Goal: Task Accomplishment & Management: Manage account settings

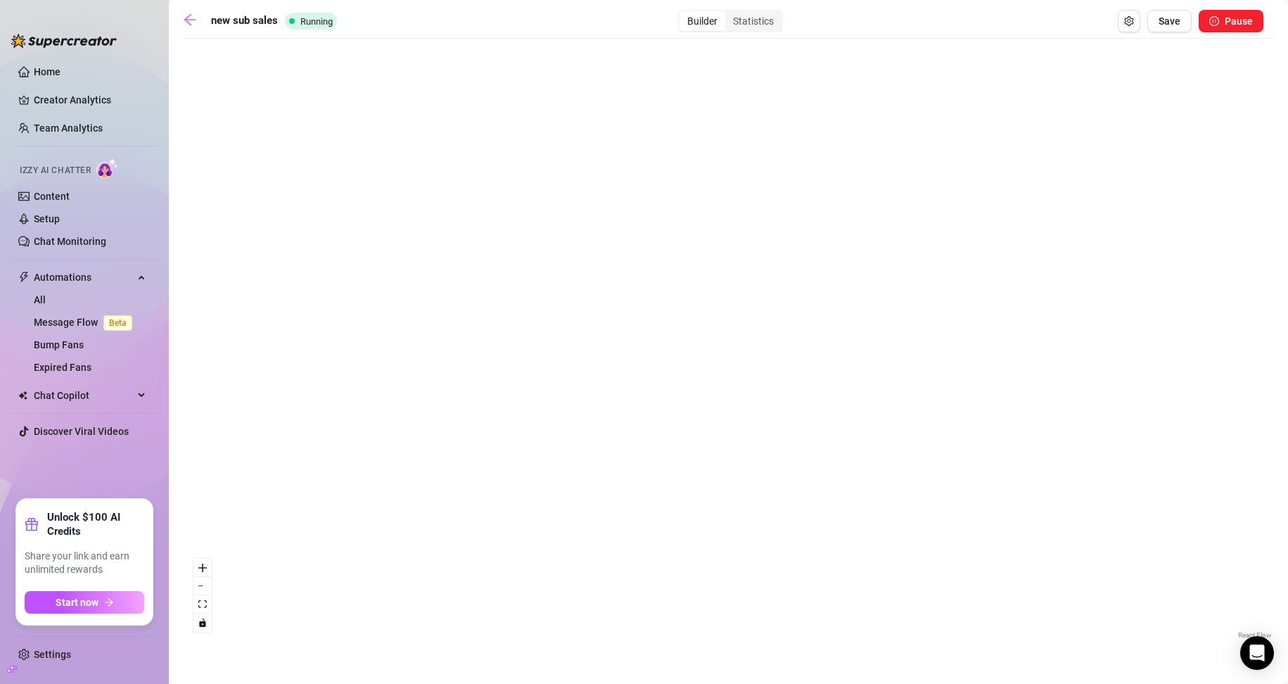
drag, startPoint x: 414, startPoint y: 283, endPoint x: 504, endPoint y: 549, distance: 280.7
click at [499, 536] on div "If True If False If True If False If True If False If True If False Wait for 2h…" at bounding box center [728, 344] width 1091 height 596
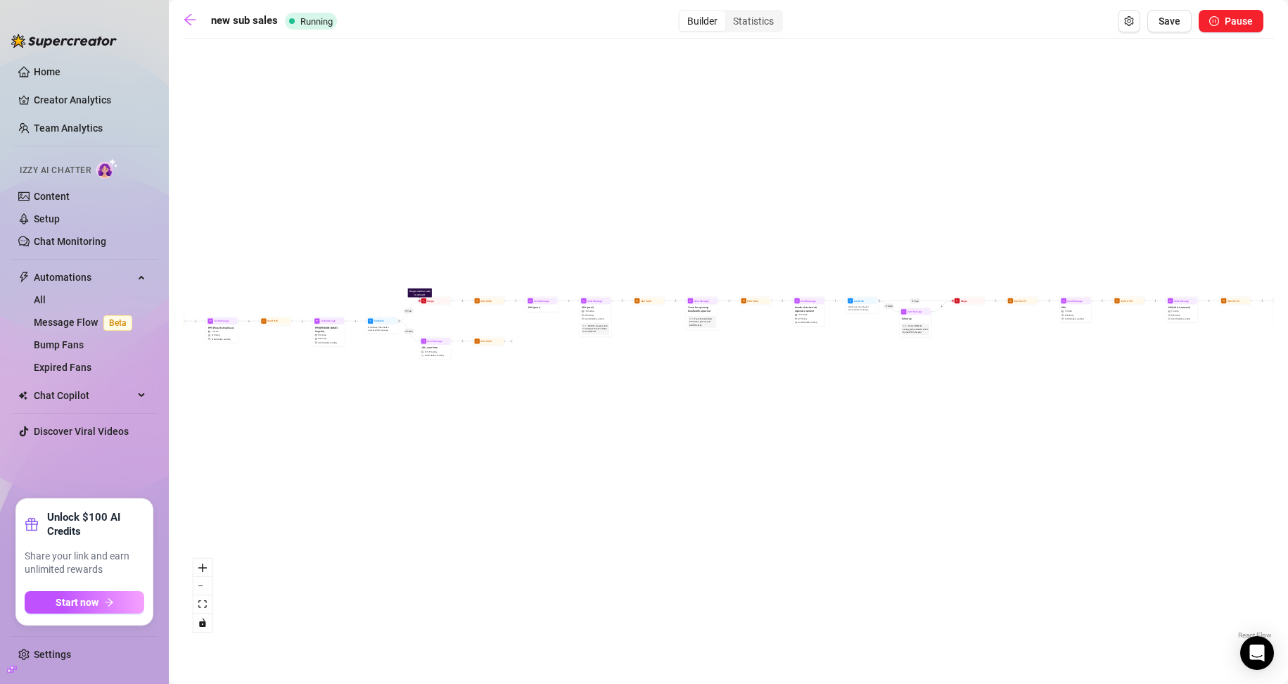
drag, startPoint x: 464, startPoint y: 317, endPoint x: 523, endPoint y: 456, distance: 150.4
click at [522, 455] on div "If True If False If True If False If True If False If True If False Wait for 2h…" at bounding box center [728, 344] width 1091 height 596
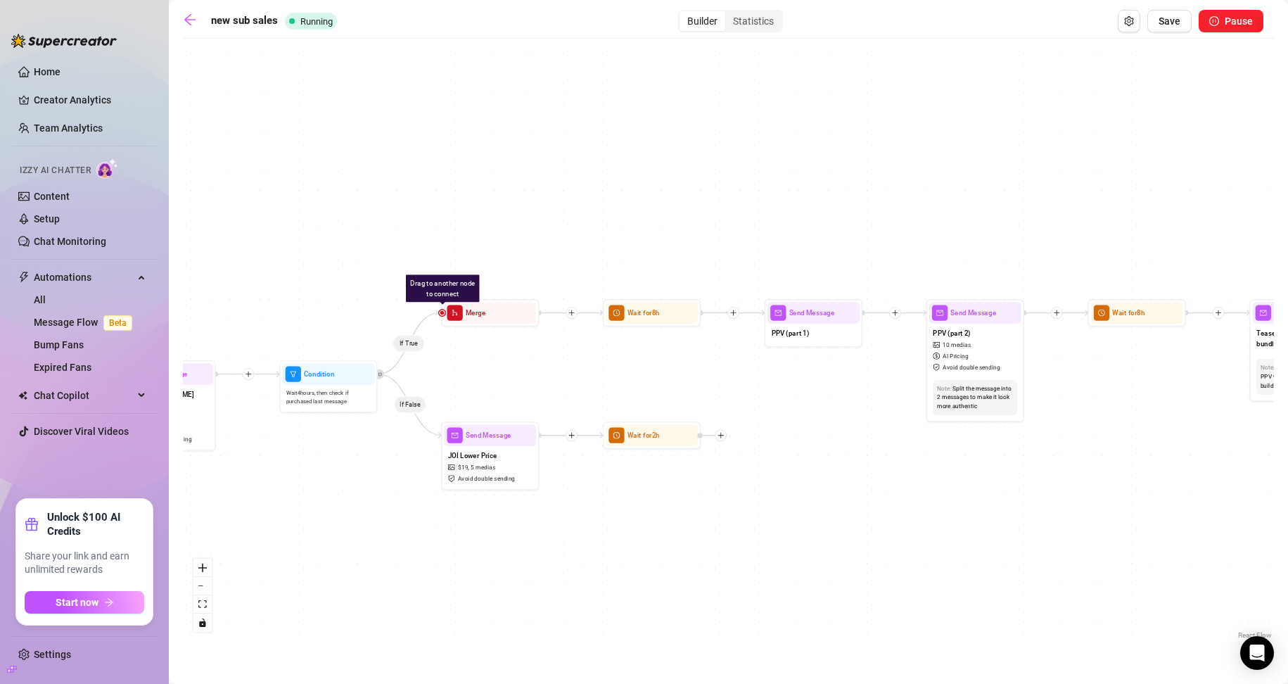
drag, startPoint x: 480, startPoint y: 330, endPoint x: 643, endPoint y: 528, distance: 255.9
click at [613, 528] on div "If True If False If True If False If True If False If True If False Wait for 2h…" at bounding box center [728, 344] width 1091 height 596
click at [613, 315] on span "Wait for 8h" at bounding box center [643, 312] width 32 height 11
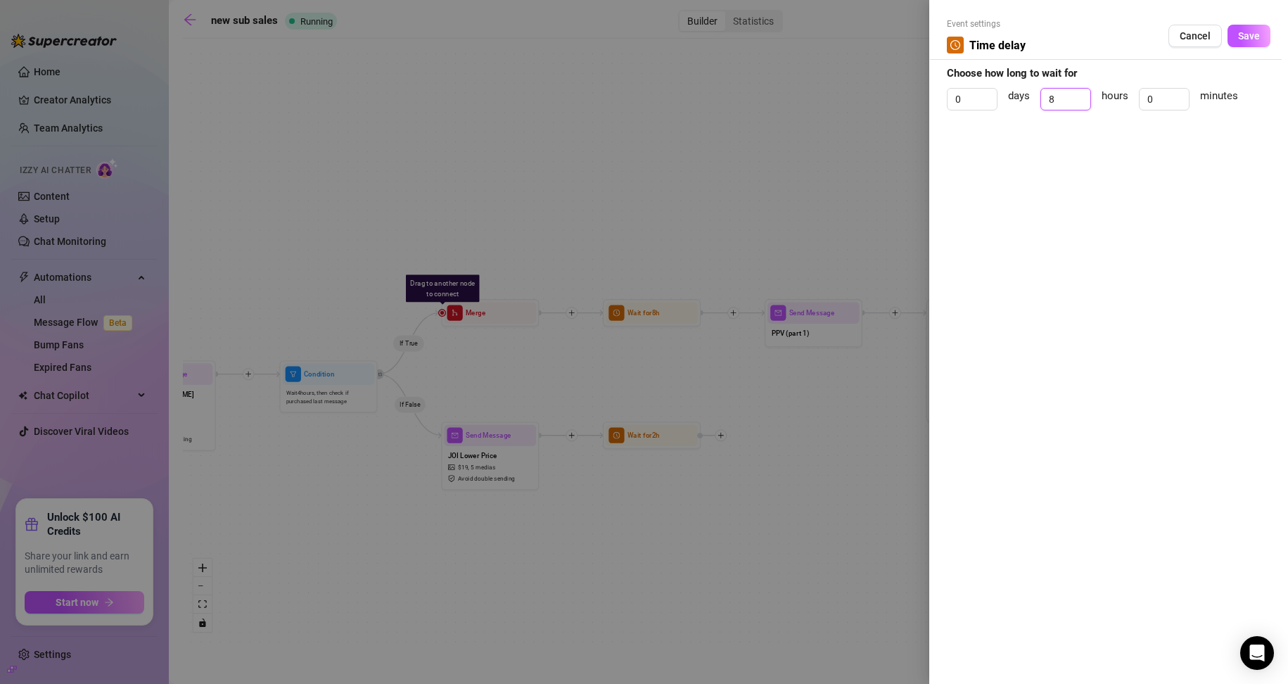
drag, startPoint x: 1059, startPoint y: 94, endPoint x: 1039, endPoint y: 98, distance: 20.8
click at [613, 98] on div "0 days 8 hours 0 minutes" at bounding box center [1109, 105] width 324 height 35
type input "4"
click at [613, 34] on button "Save" at bounding box center [1248, 36] width 43 height 23
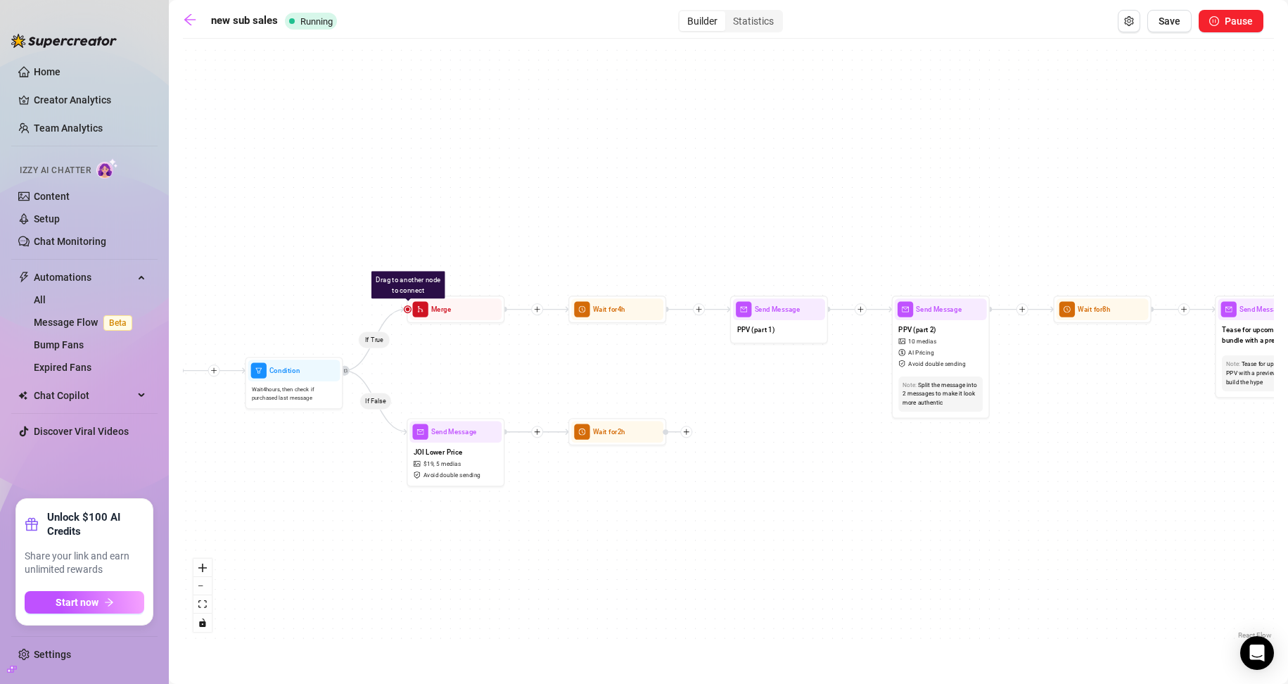
drag, startPoint x: 884, startPoint y: 249, endPoint x: 627, endPoint y: 239, distance: 256.9
click at [613, 239] on div "If True If False If True If False If True If False If True If False Wait for 2h…" at bounding box center [728, 344] width 1091 height 596
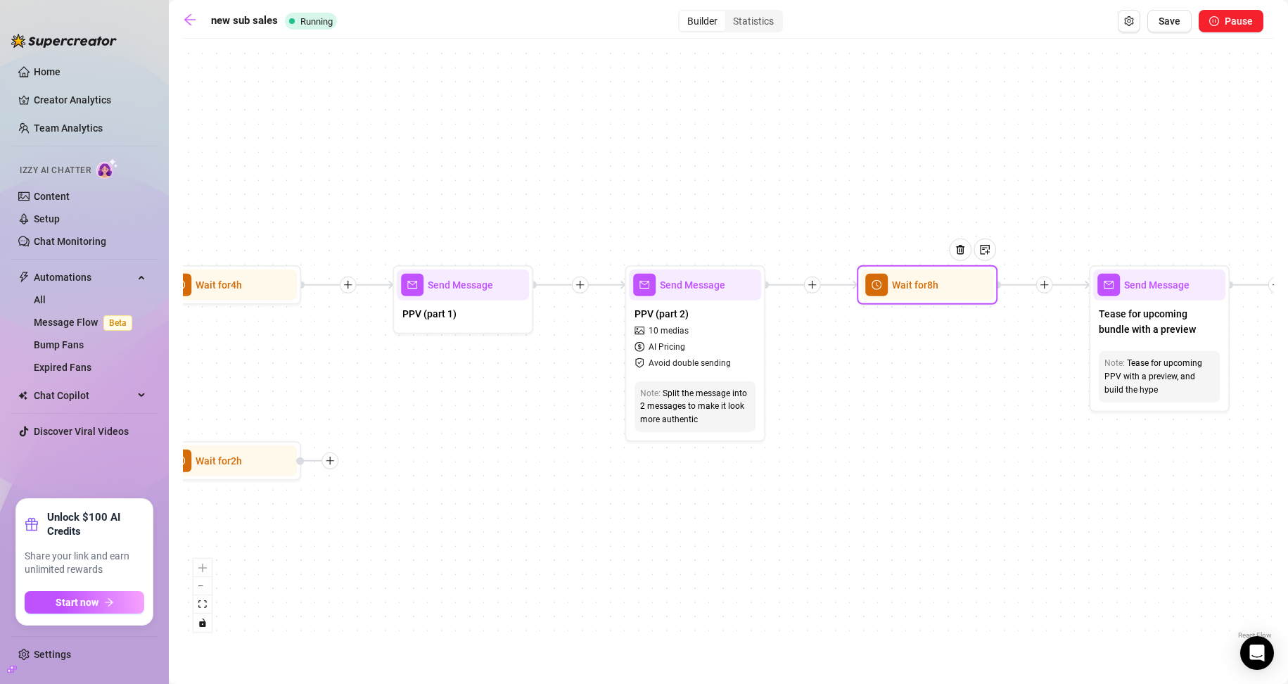
click at [613, 295] on div "Wait for 8h" at bounding box center [927, 284] width 132 height 31
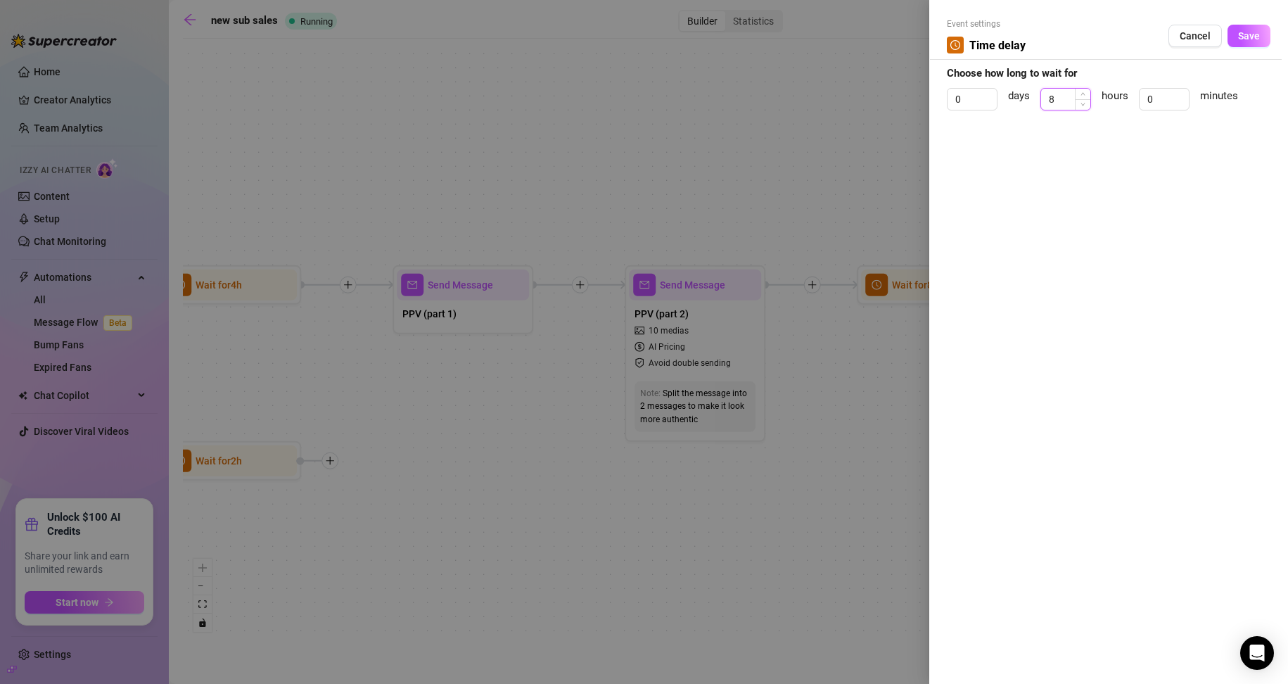
drag, startPoint x: 1071, startPoint y: 100, endPoint x: 1042, endPoint y: 105, distance: 29.3
click at [613, 105] on input "8" at bounding box center [1065, 99] width 49 height 21
type input "4"
click at [613, 21] on div "Event settings Time delay Cancel Save" at bounding box center [1109, 39] width 324 height 42
click at [613, 29] on button "Save" at bounding box center [1248, 36] width 43 height 23
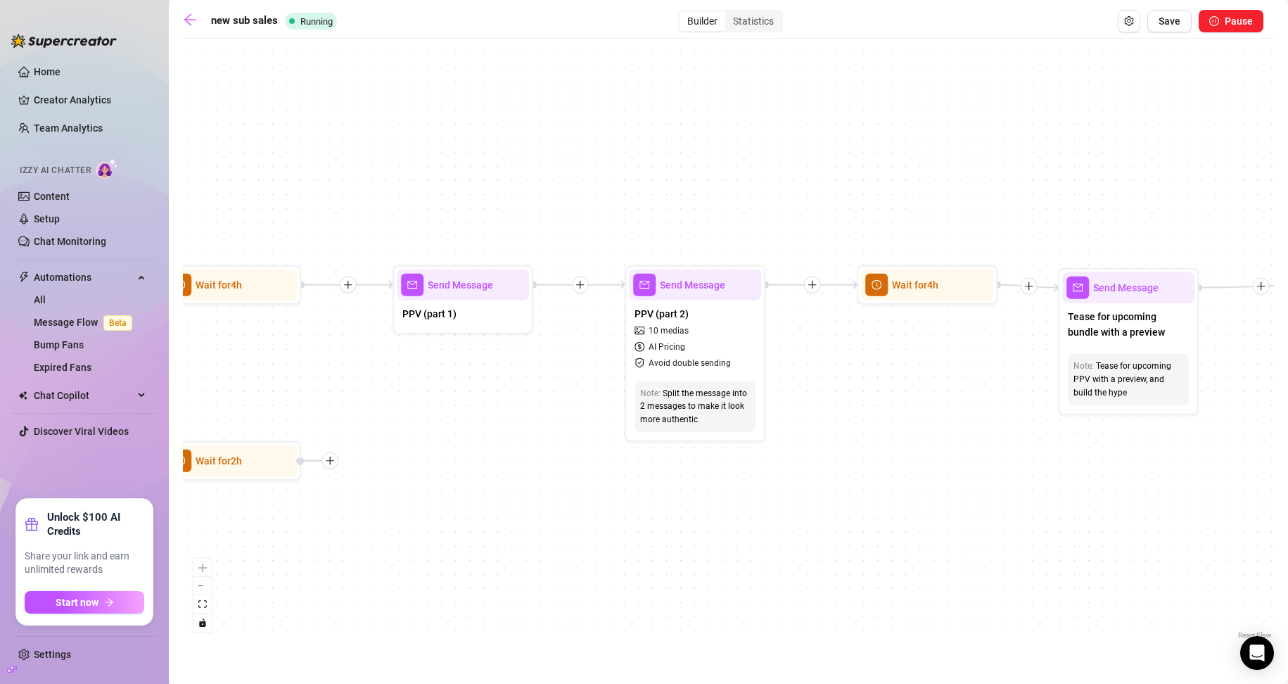
drag, startPoint x: 1090, startPoint y: 373, endPoint x: 531, endPoint y: 336, distance: 559.7
click at [531, 336] on div "If True If False If True If False If True If False If True If False Wait for 2h…" at bounding box center [728, 344] width 1091 height 596
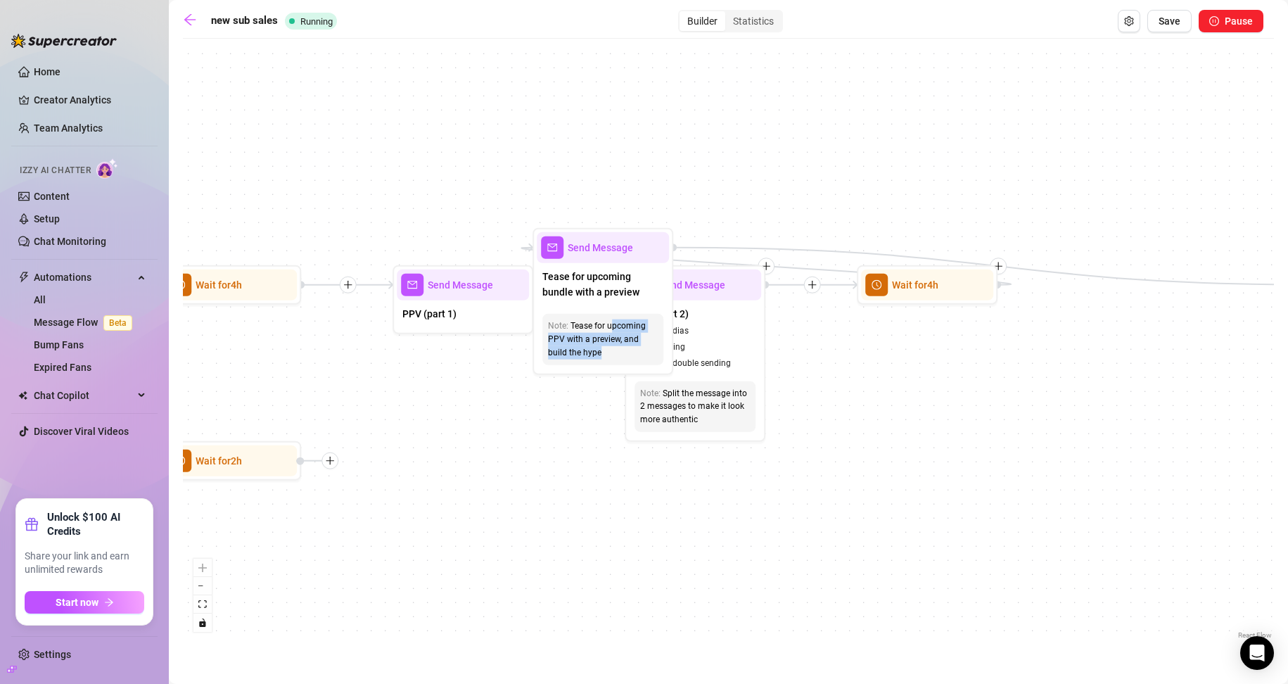
drag, startPoint x: 615, startPoint y: 326, endPoint x: 969, endPoint y: 394, distance: 360.3
click at [613, 394] on div "If True If False If True If False If True If False If True If False Wait for 2h…" at bounding box center [728, 344] width 1091 height 596
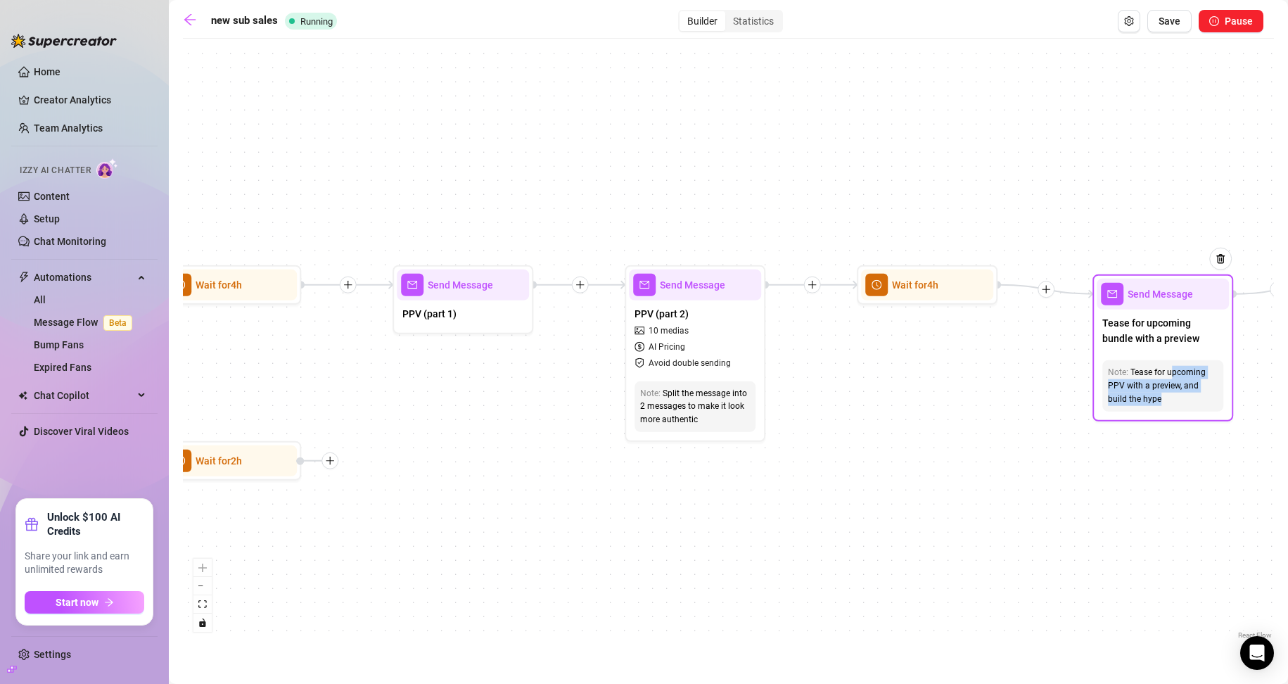
drag, startPoint x: 608, startPoint y: 253, endPoint x: 1170, endPoint y: 300, distance: 563.9
click at [613, 300] on span "Send Message" at bounding box center [1159, 293] width 65 height 15
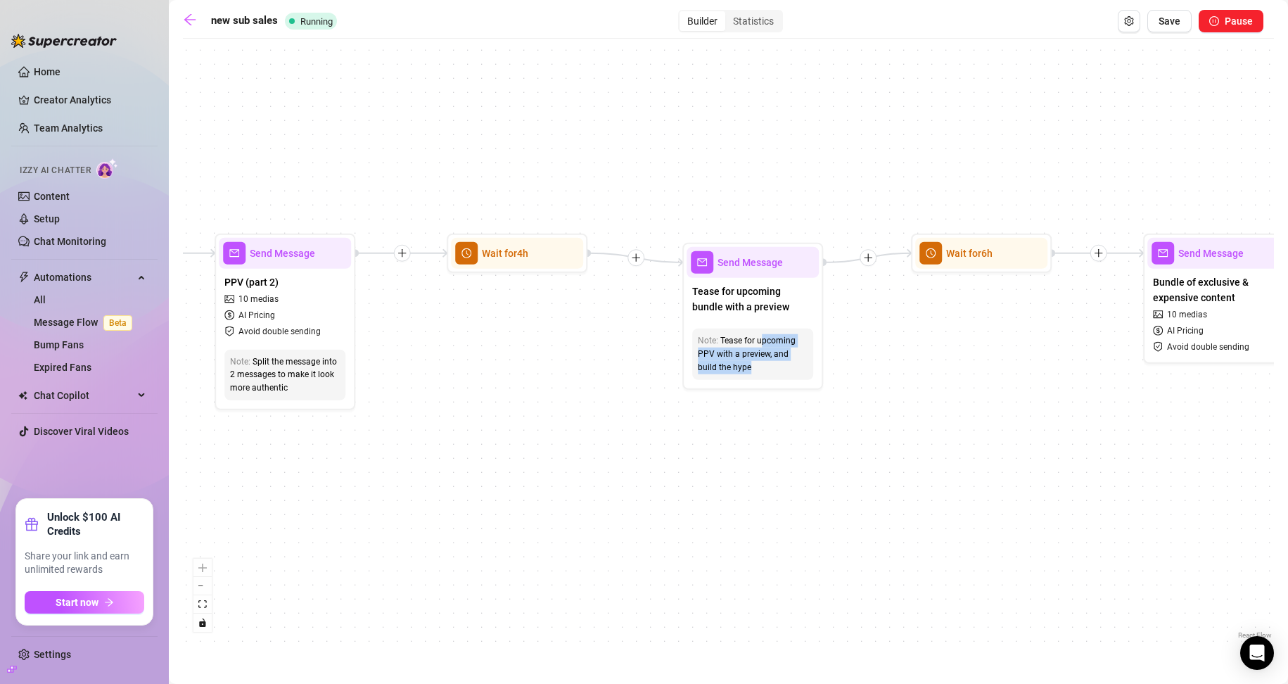
drag, startPoint x: 1170, startPoint y: 494, endPoint x: 680, endPoint y: 448, distance: 492.4
click at [613, 461] on div "If True If False If True If False If True If False If True If False Wait for 2h…" at bounding box center [728, 344] width 1091 height 596
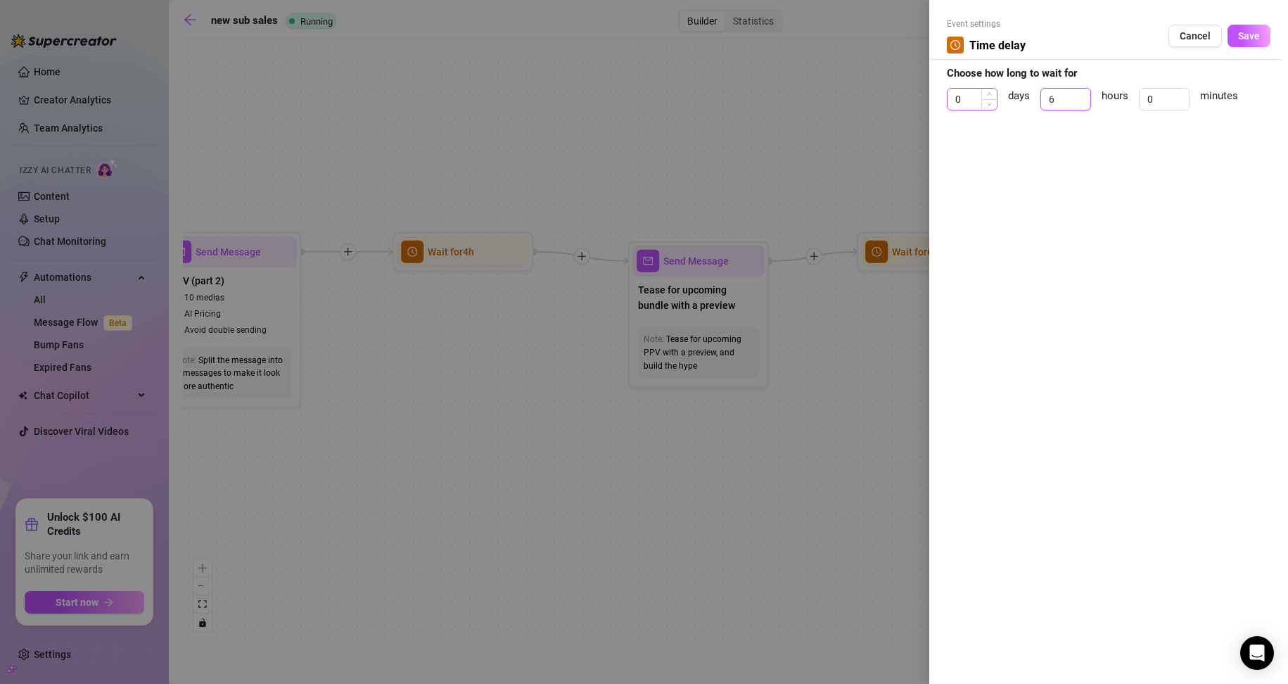
drag, startPoint x: 1061, startPoint y: 98, endPoint x: 964, endPoint y: 102, distance: 96.5
click at [613, 102] on div "0 days 6 hours 0 minutes" at bounding box center [1109, 105] width 324 height 35
type input "1"
click at [613, 39] on span "Save" at bounding box center [1249, 35] width 22 height 11
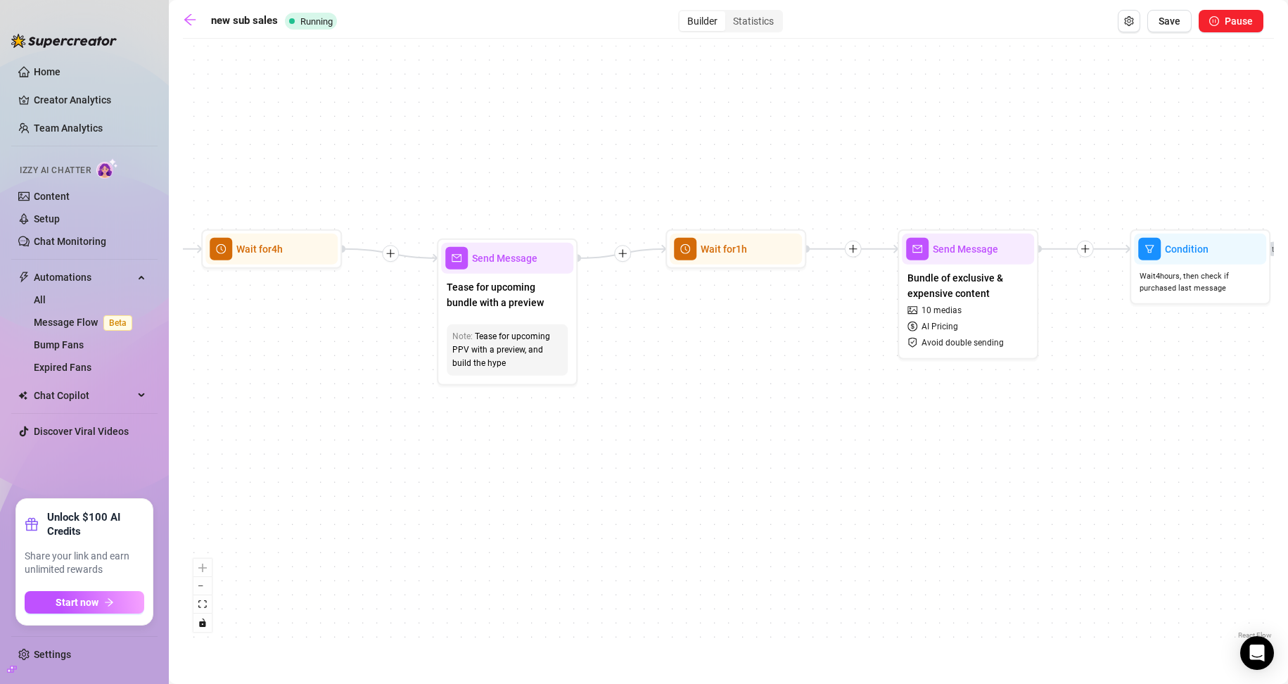
drag, startPoint x: 1016, startPoint y: 428, endPoint x: 493, endPoint y: 404, distance: 523.2
click at [523, 407] on div "If True If False If True If False If True If False If True If False Wait for 2h…" at bounding box center [728, 344] width 1091 height 596
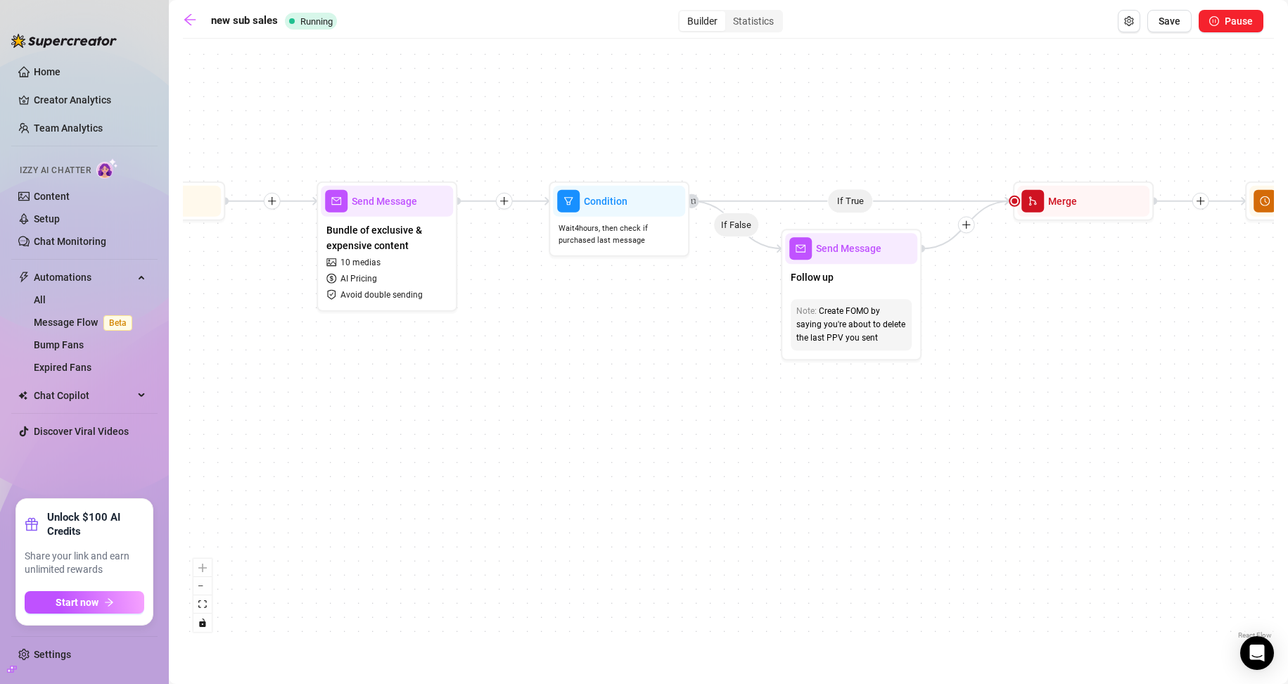
drag, startPoint x: 919, startPoint y: 431, endPoint x: 644, endPoint y: 402, distance: 276.6
click at [613, 402] on div "If True If False If True If False If True If False If True If False Wait for 2h…" at bounding box center [728, 344] width 1091 height 596
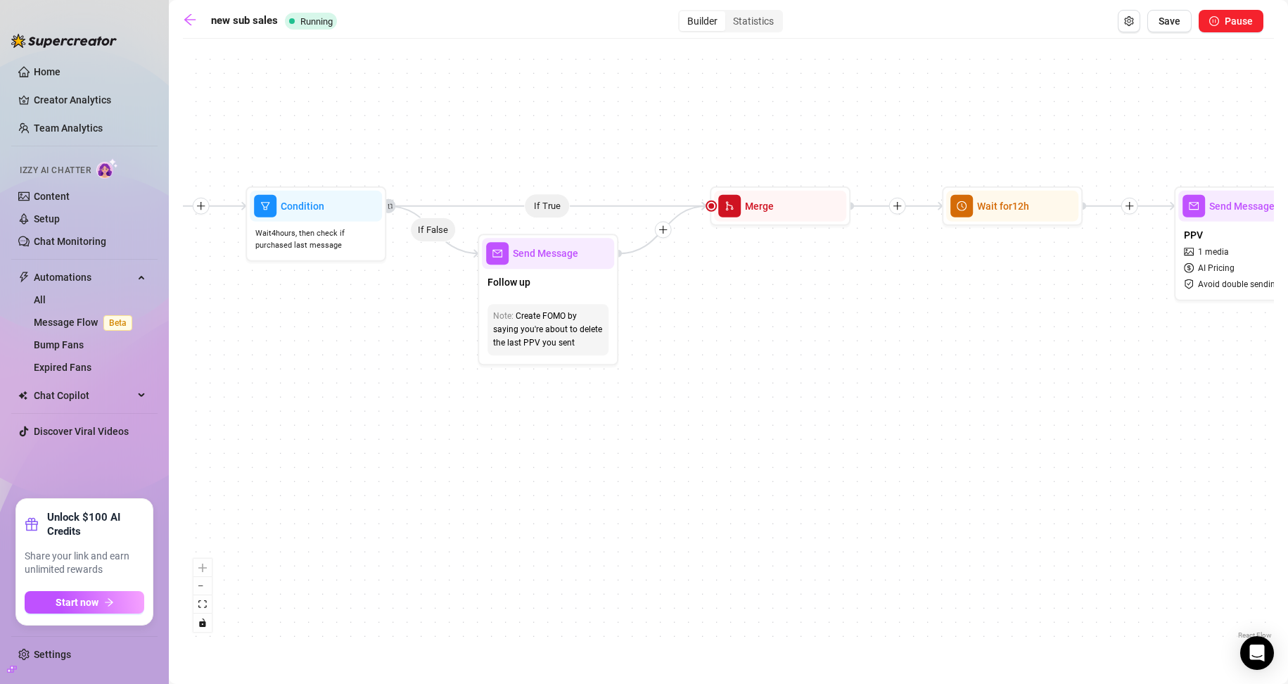
drag, startPoint x: 1037, startPoint y: 416, endPoint x: 734, endPoint y: 421, distance: 303.2
click at [613, 421] on div "If True If False If True If False If True If False If True If False Wait for 2h…" at bounding box center [728, 344] width 1091 height 596
drag, startPoint x: 967, startPoint y: 411, endPoint x: 710, endPoint y: 397, distance: 257.2
click at [613, 397] on div "If True If False If True If False If True If False If True If False Wait for 2h…" at bounding box center [728, 344] width 1091 height 596
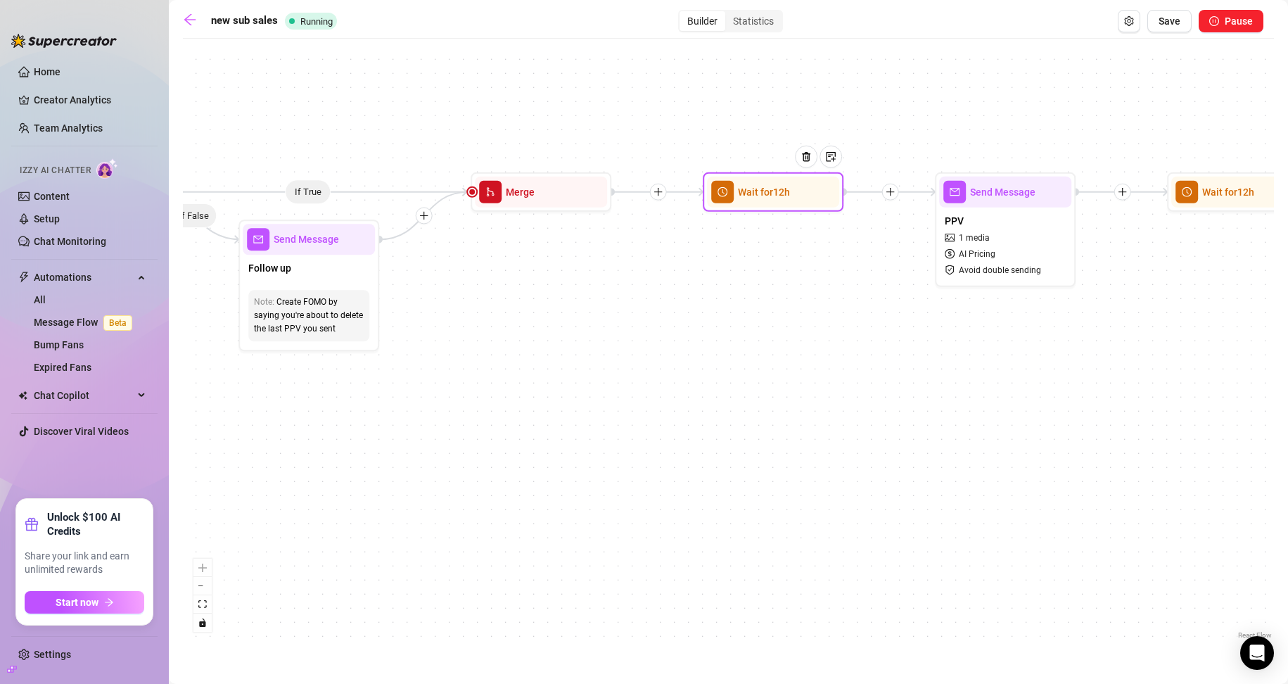
click at [613, 194] on div at bounding box center [811, 168] width 61 height 72
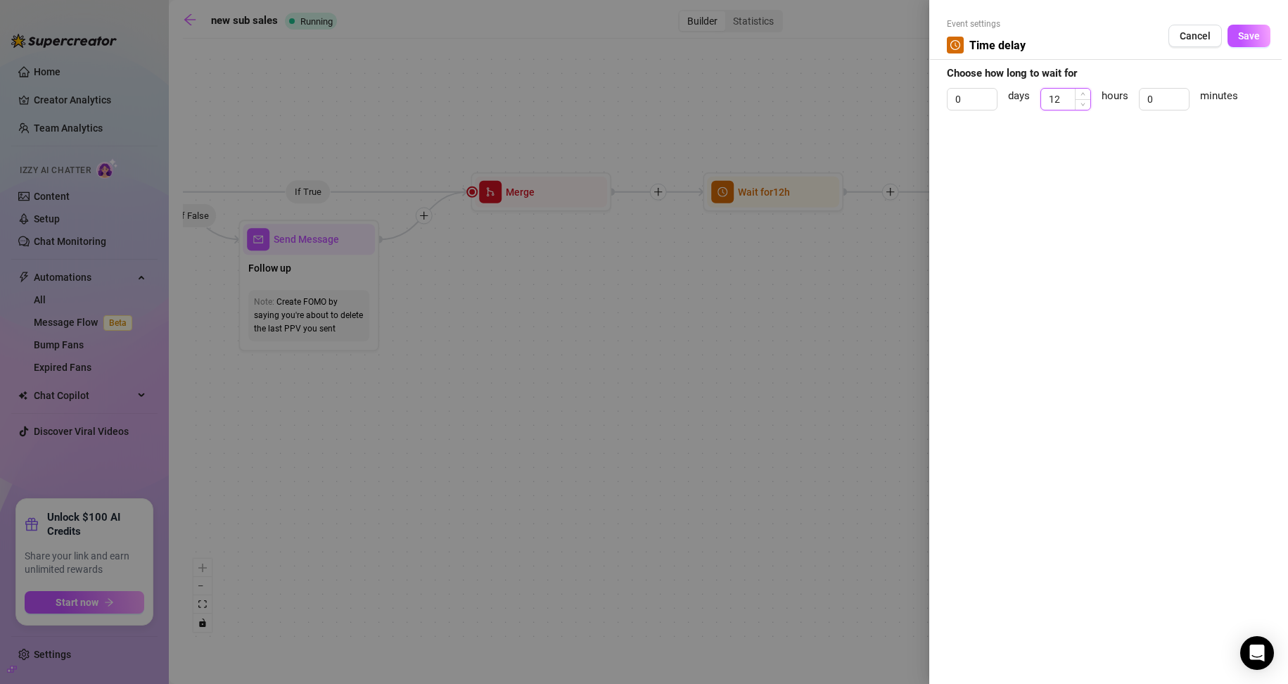
drag, startPoint x: 1063, startPoint y: 96, endPoint x: 1047, endPoint y: 98, distance: 16.4
click at [613, 98] on input "12" at bounding box center [1065, 99] width 49 height 21
type input "4"
click at [613, 25] on button "Save" at bounding box center [1248, 36] width 43 height 23
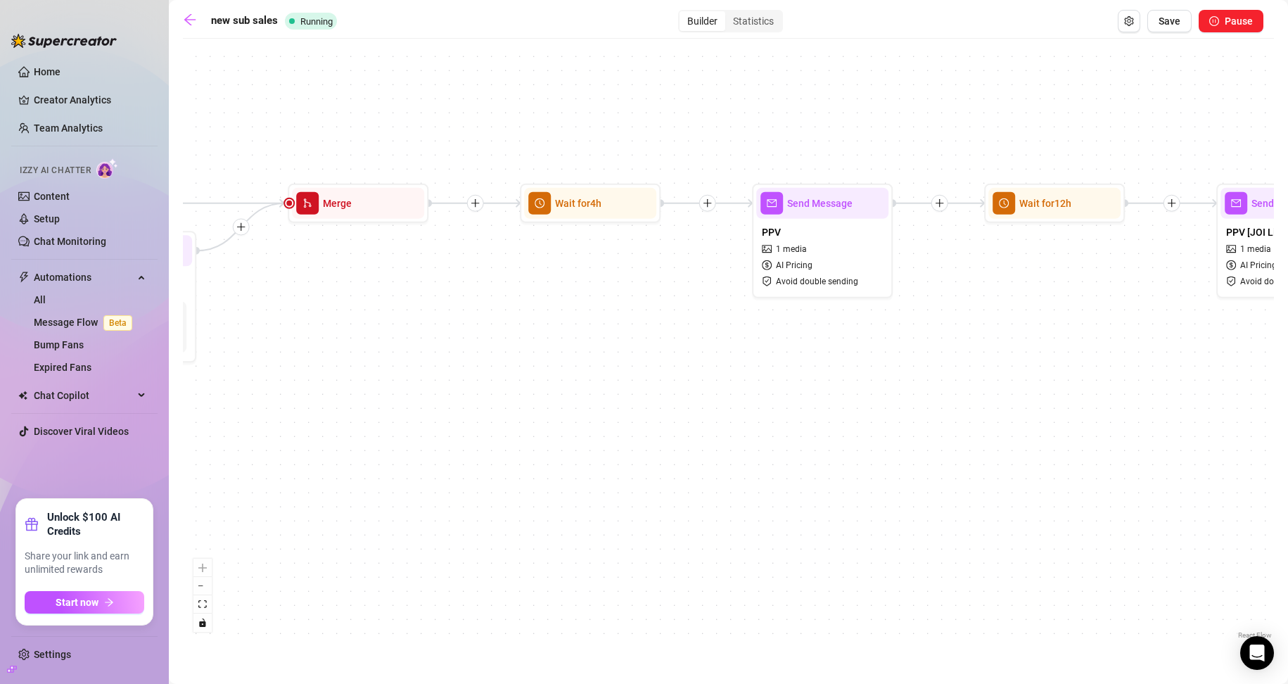
drag, startPoint x: 920, startPoint y: 295, endPoint x: 580, endPoint y: 282, distance: 340.0
click at [584, 283] on div "If True If False If True If False If True If False If True If False Wait for 2h…" at bounding box center [728, 344] width 1091 height 596
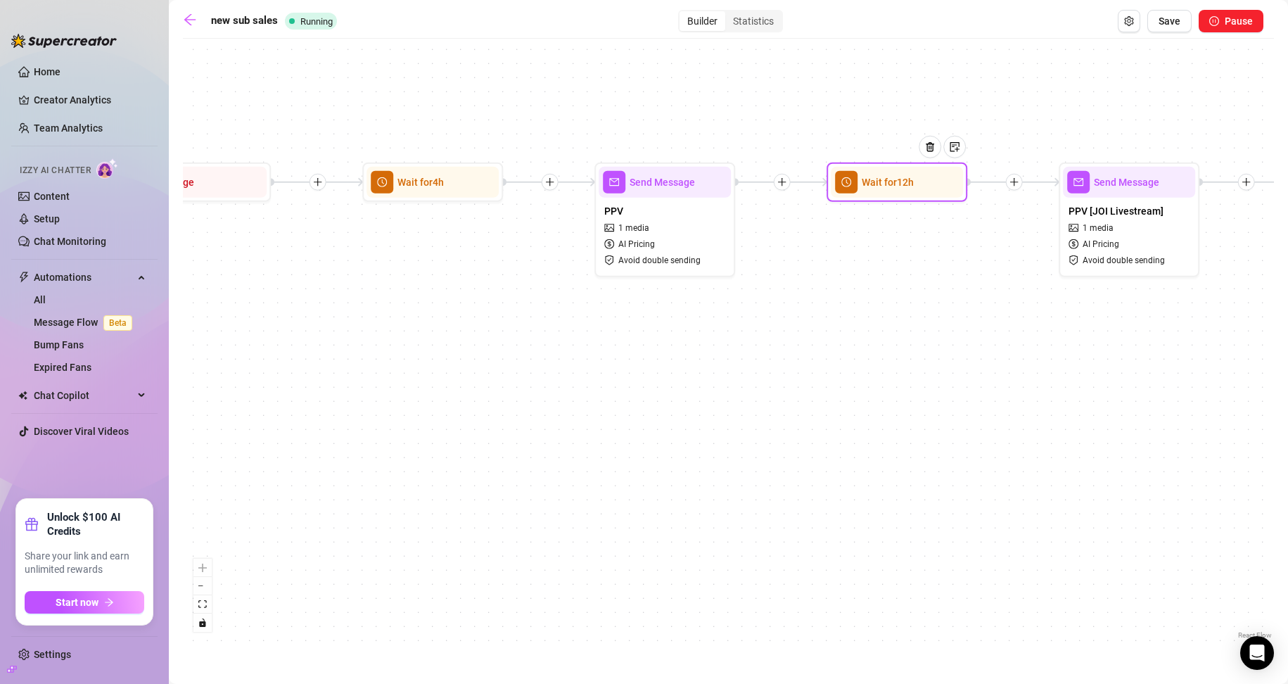
click at [613, 189] on div at bounding box center [935, 158] width 61 height 72
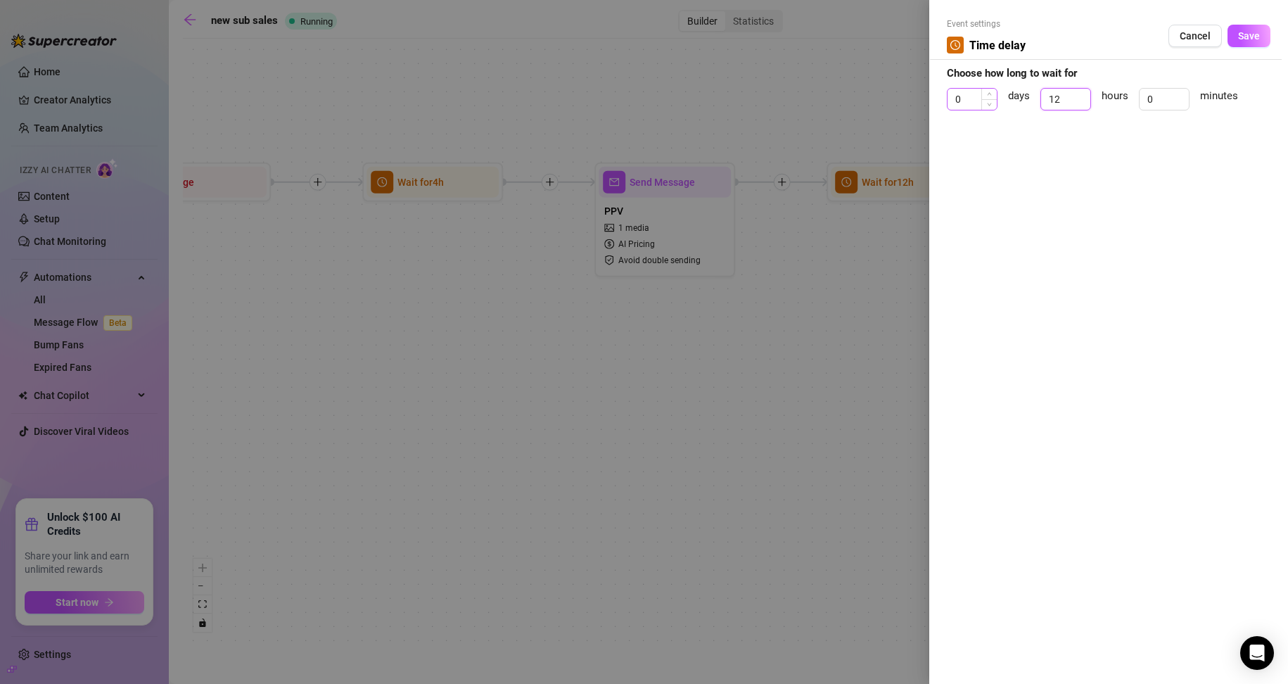
drag, startPoint x: 1066, startPoint y: 94, endPoint x: 962, endPoint y: 95, distance: 104.1
click at [613, 95] on div "0 days 12 hours 0 minutes" at bounding box center [1109, 105] width 324 height 35
type input "4"
click at [613, 38] on span "Save" at bounding box center [1249, 35] width 22 height 11
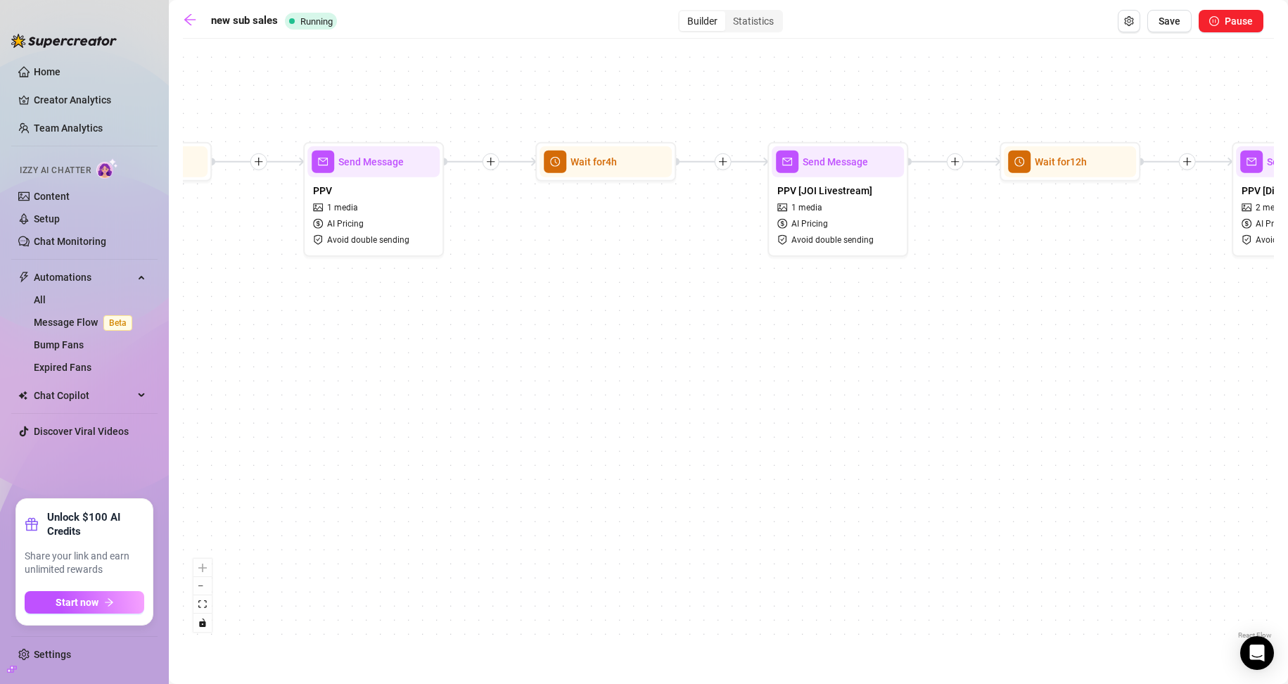
drag, startPoint x: 912, startPoint y: 408, endPoint x: 589, endPoint y: 385, distance: 323.6
click at [589, 385] on div "If True If False If True If False If True If False If True If False Wait for 2h…" at bounding box center [728, 344] width 1091 height 596
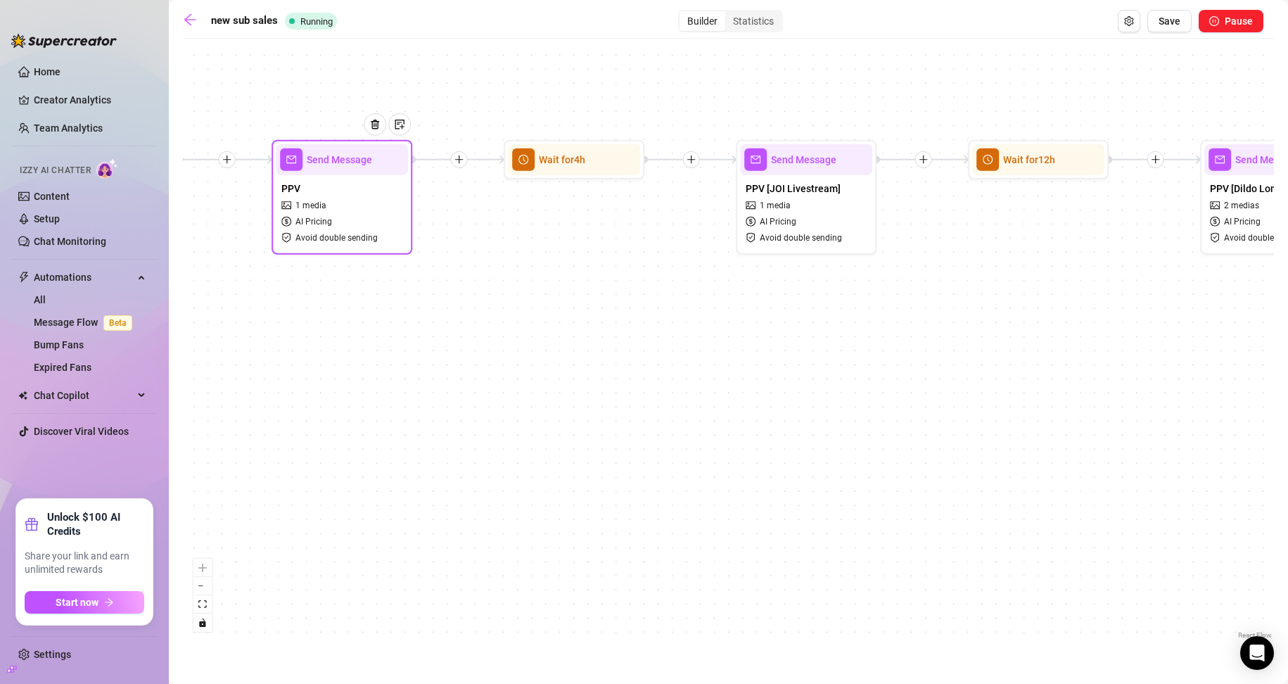
click at [373, 229] on div "PPV 1 media AI Pricing Avoid double sending" at bounding box center [342, 212] width 132 height 75
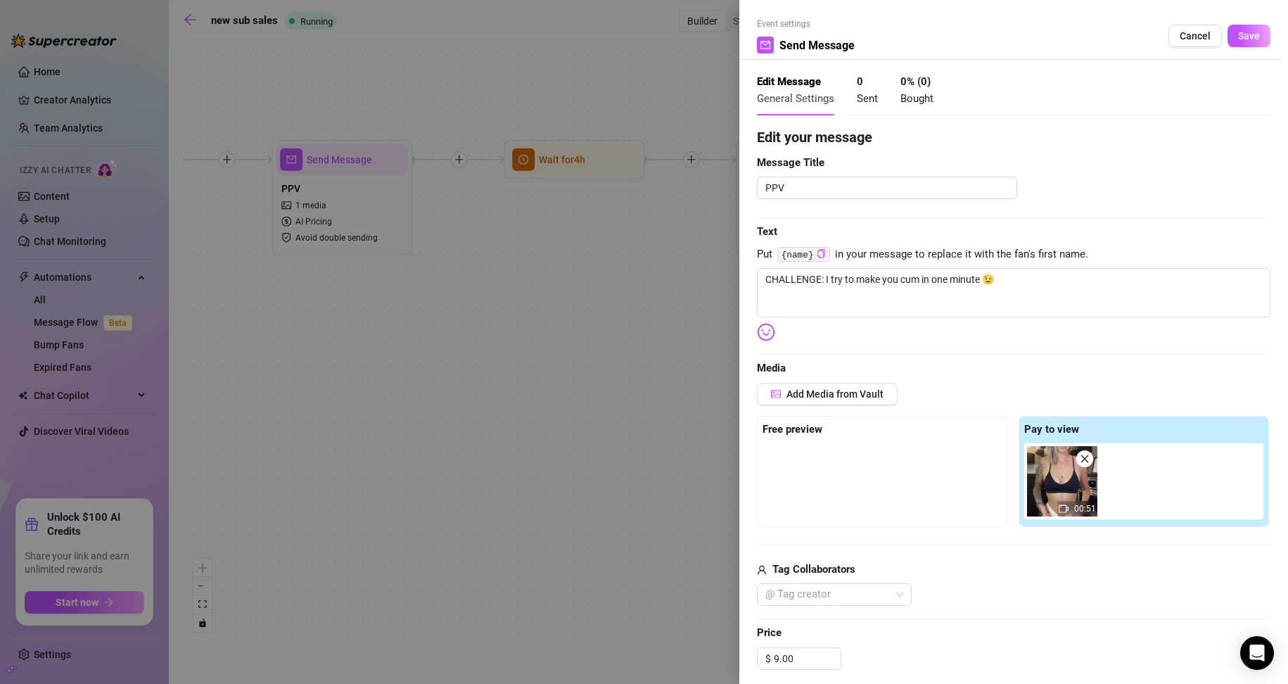
click at [456, 363] on div at bounding box center [644, 342] width 1288 height 684
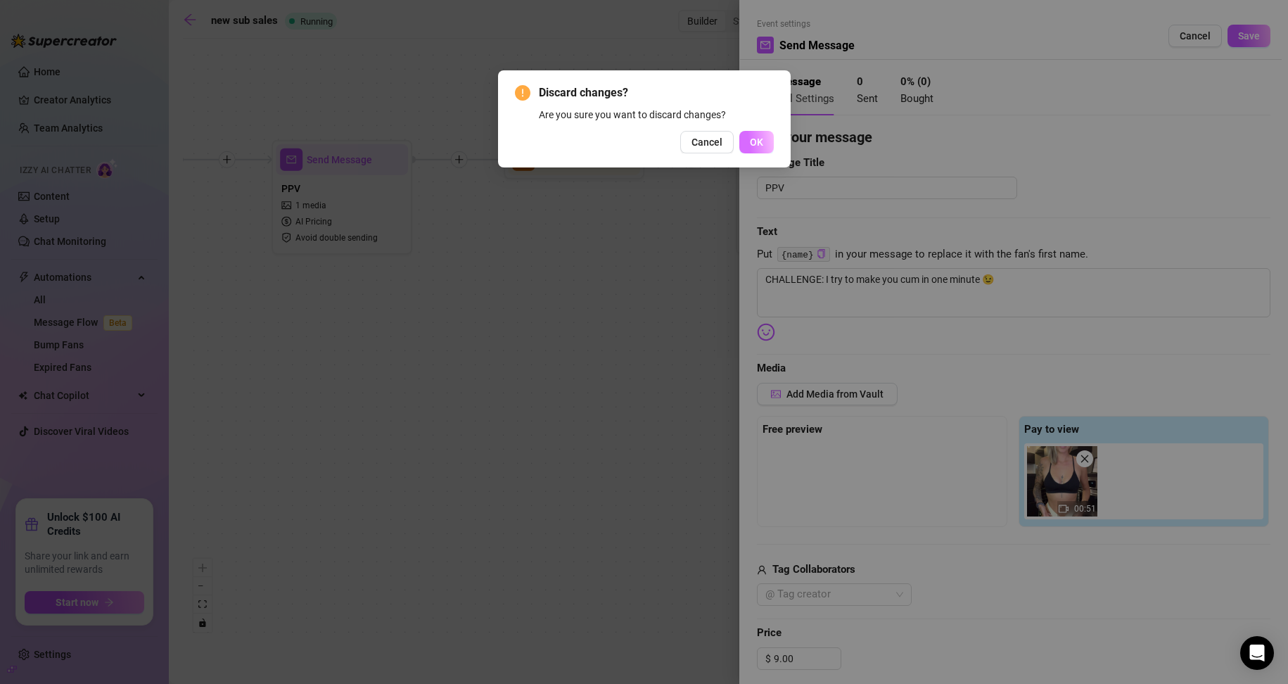
click at [613, 141] on span "OK" at bounding box center [756, 141] width 13 height 11
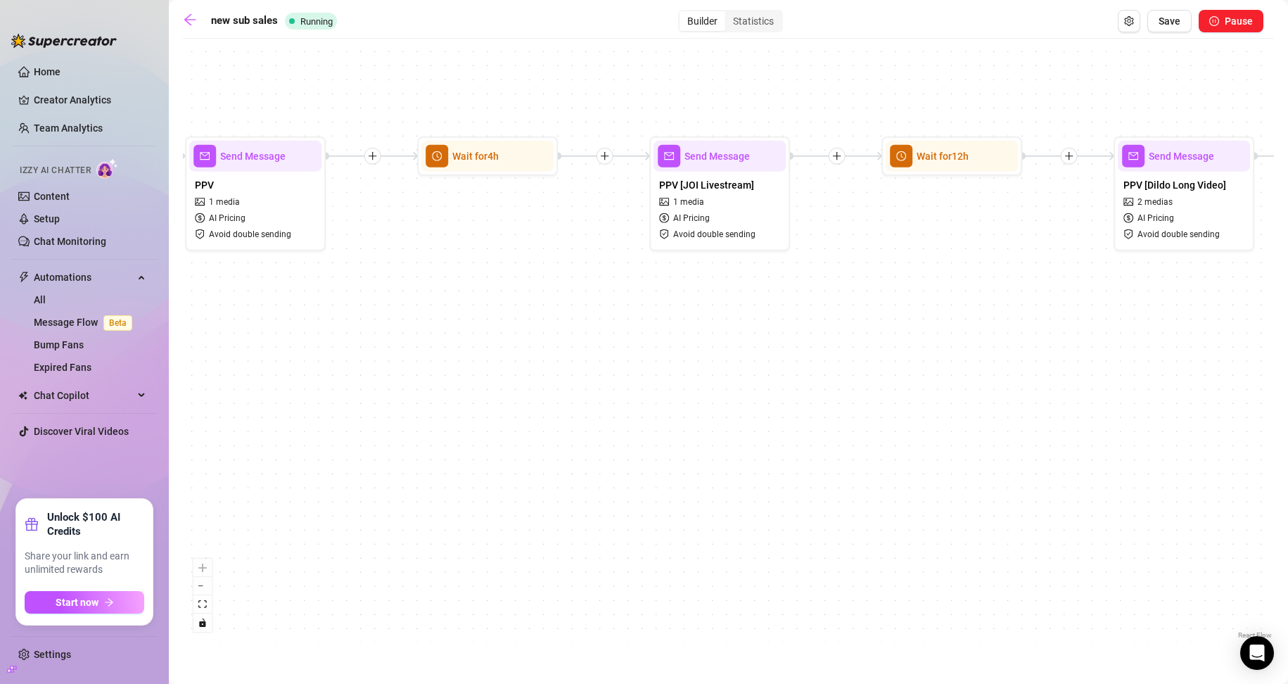
drag, startPoint x: 869, startPoint y: 351, endPoint x: 622, endPoint y: 338, distance: 247.2
click at [613, 339] on div "If True If False If True If False If True If False If True If False Wait for 2h…" at bounding box center [728, 344] width 1091 height 596
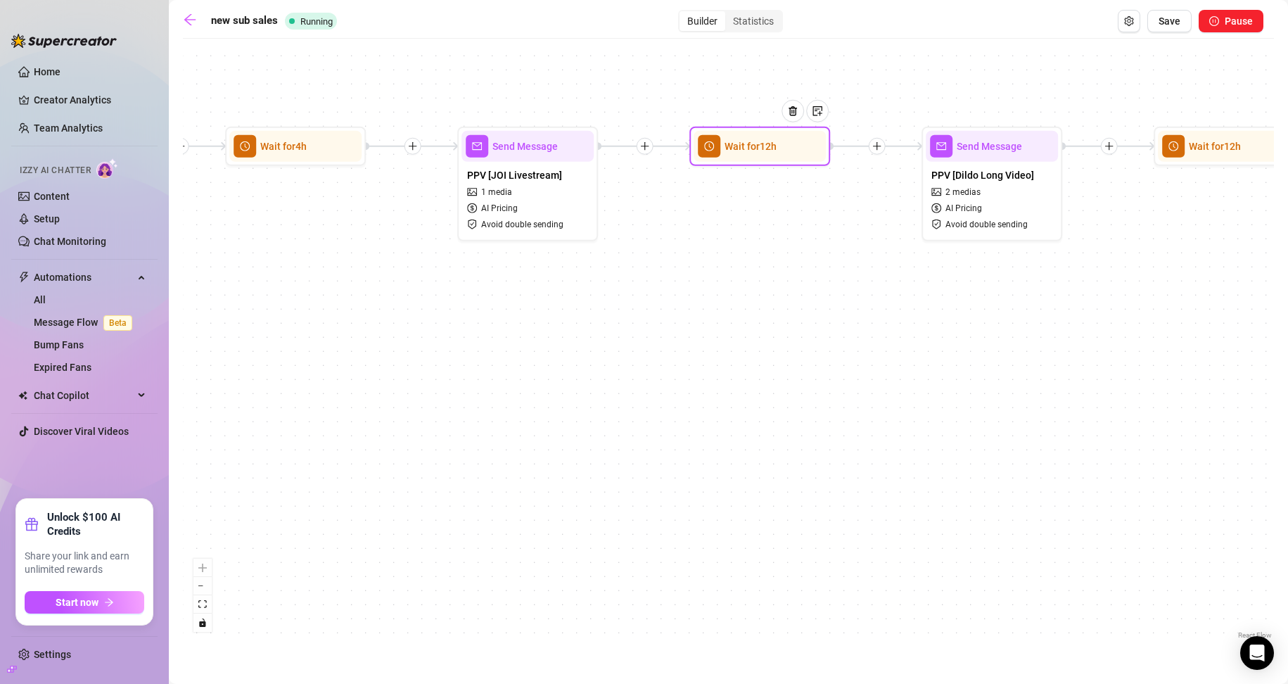
click at [613, 151] on div at bounding box center [797, 122] width 61 height 72
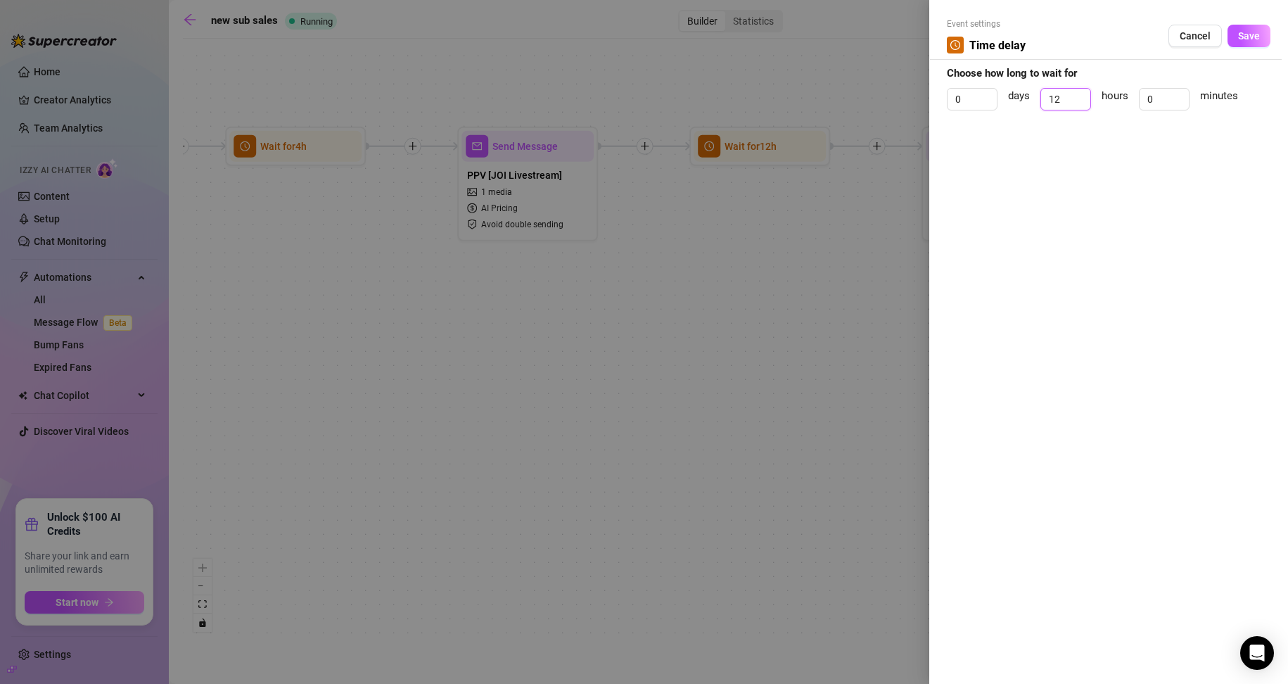
drag, startPoint x: 1060, startPoint y: 93, endPoint x: 1034, endPoint y: 96, distance: 26.2
click at [613, 96] on div "0 days 12 hours 0 minutes" at bounding box center [1109, 105] width 324 height 35
type input "4"
click at [613, 43] on button "Save" at bounding box center [1248, 36] width 43 height 23
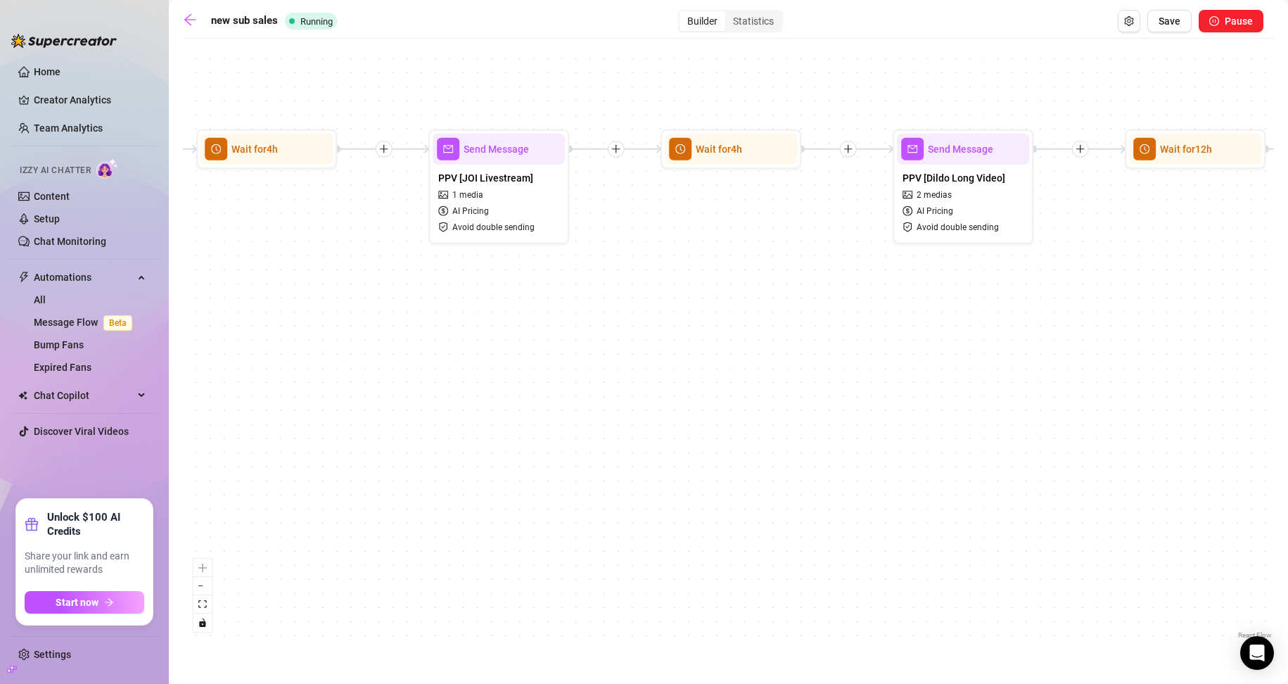
drag, startPoint x: 804, startPoint y: 333, endPoint x: 523, endPoint y: 320, distance: 280.9
click at [525, 323] on div "If True If False If True If False If True If False If True If False Wait for 2h…" at bounding box center [728, 344] width 1091 height 596
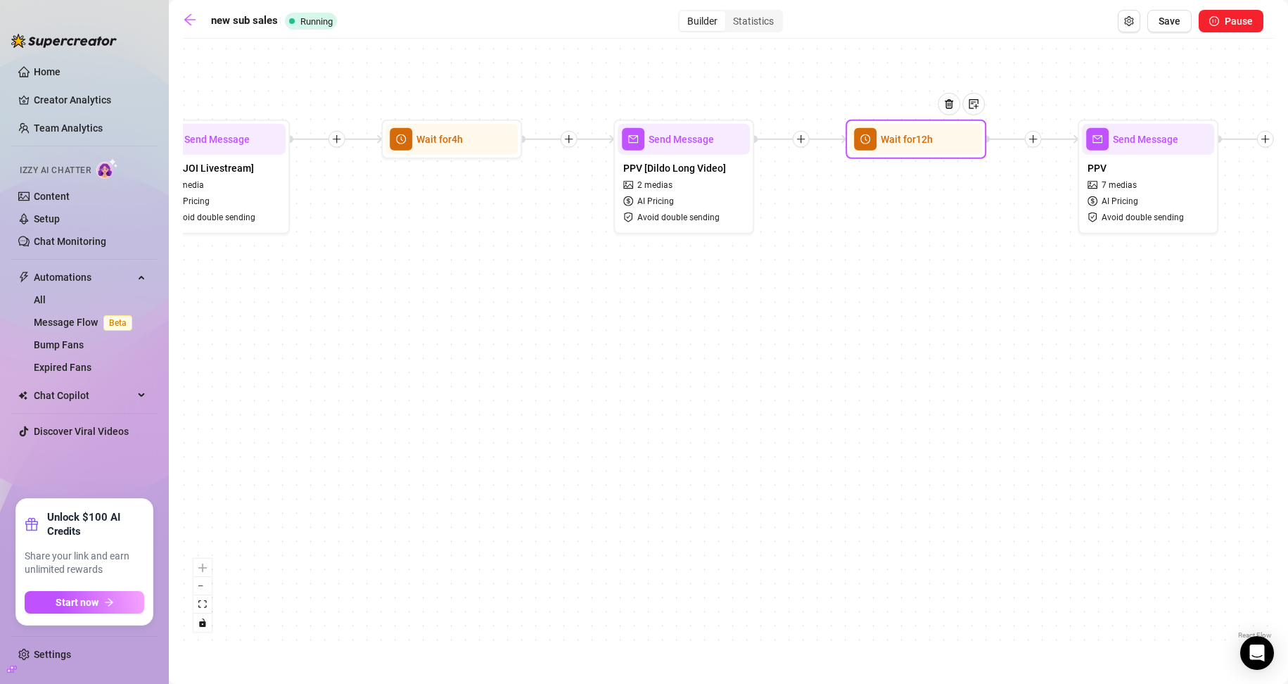
click at [613, 153] on div "Wait for 12h" at bounding box center [916, 139] width 132 height 31
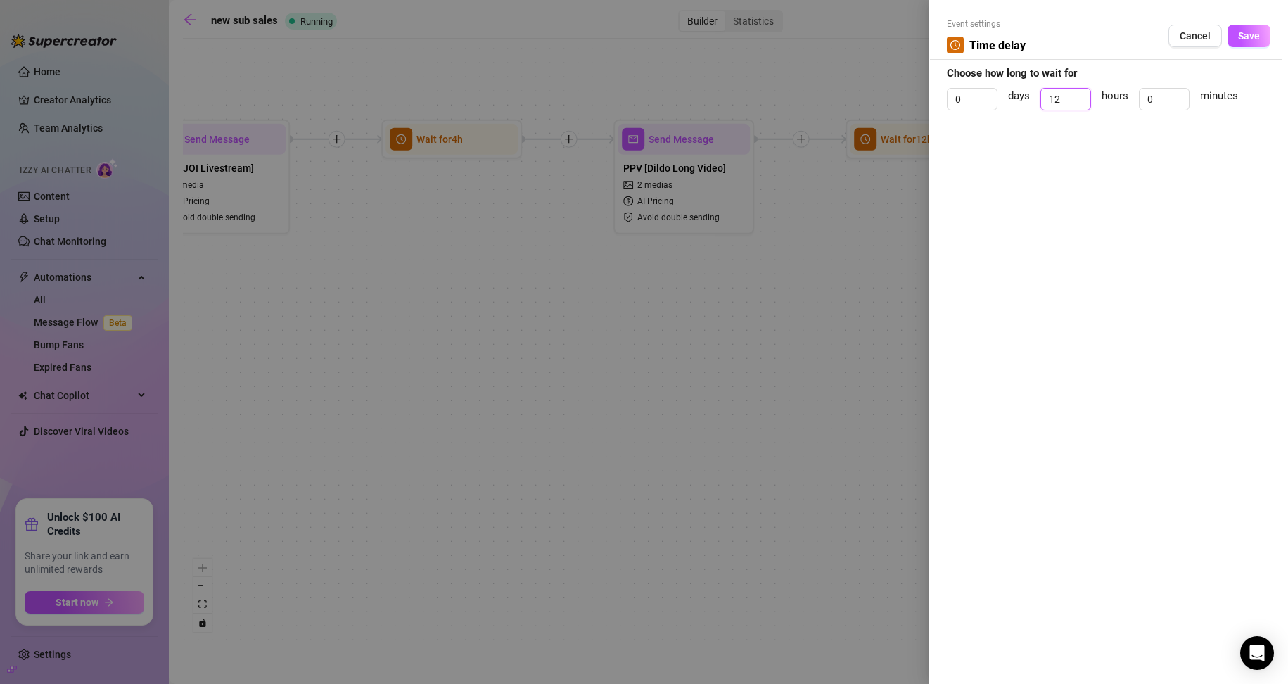
drag, startPoint x: 1058, startPoint y: 90, endPoint x: 1034, endPoint y: 95, distance: 24.4
click at [613, 95] on div "0 days 12 hours 0 minutes" at bounding box center [1109, 105] width 324 height 35
type input "4"
click at [613, 32] on button "Save" at bounding box center [1248, 36] width 43 height 23
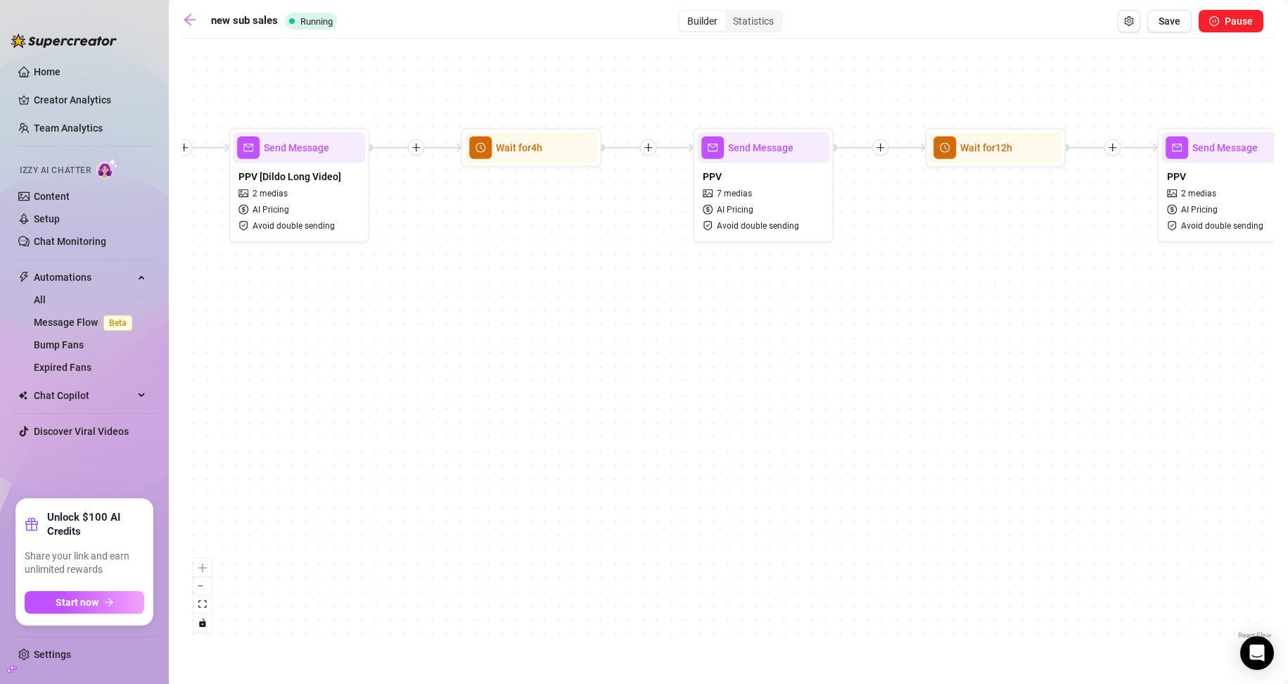
drag, startPoint x: 867, startPoint y: 304, endPoint x: 585, endPoint y: 280, distance: 283.1
click at [535, 301] on div "If True If False If True If False If True If False If True If False Wait for 2h…" at bounding box center [728, 344] width 1091 height 596
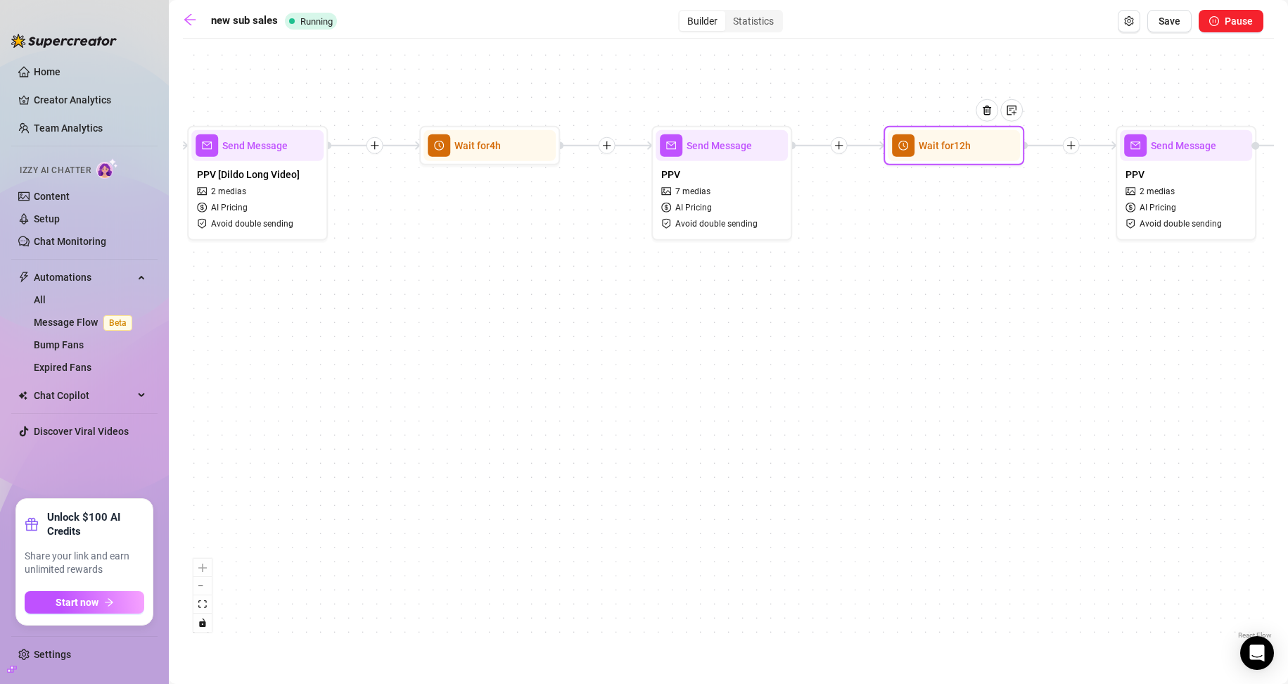
click at [613, 136] on div at bounding box center [992, 121] width 61 height 72
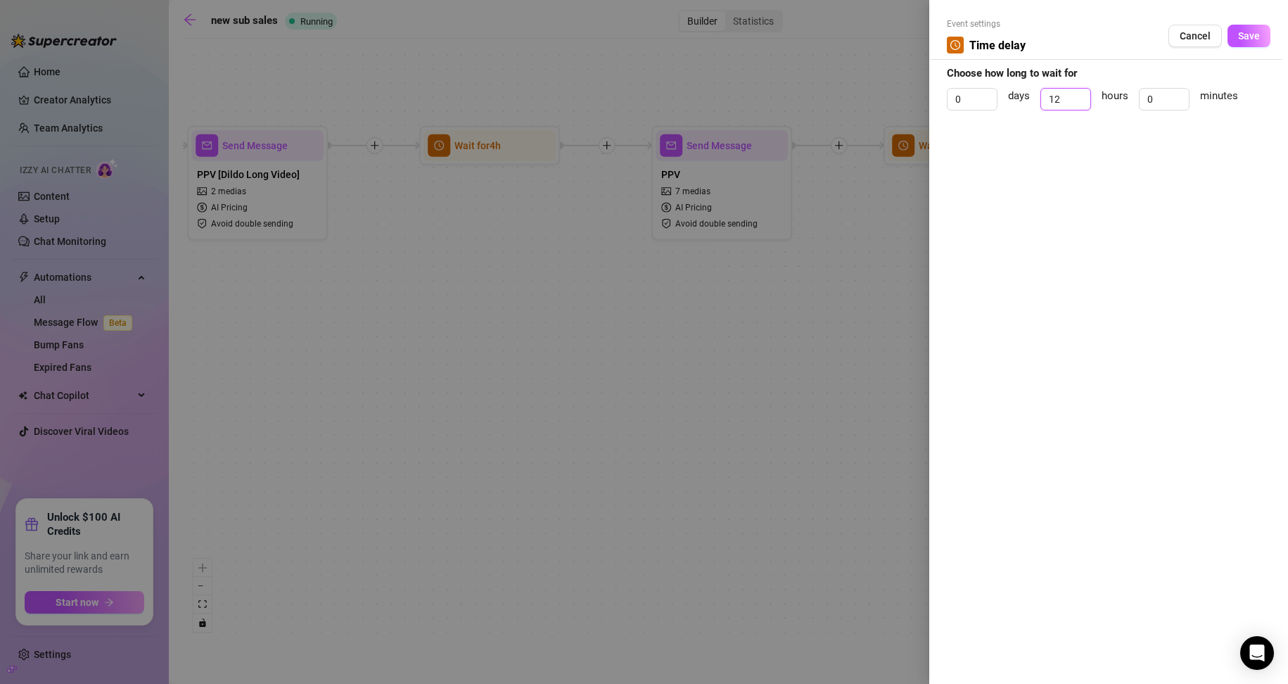
drag, startPoint x: 1068, startPoint y: 94, endPoint x: 1007, endPoint y: 97, distance: 62.0
click at [613, 98] on div "0 days 12 hours 0 minutes" at bounding box center [1109, 105] width 324 height 35
type input "4"
click at [613, 43] on button "Save" at bounding box center [1248, 36] width 43 height 23
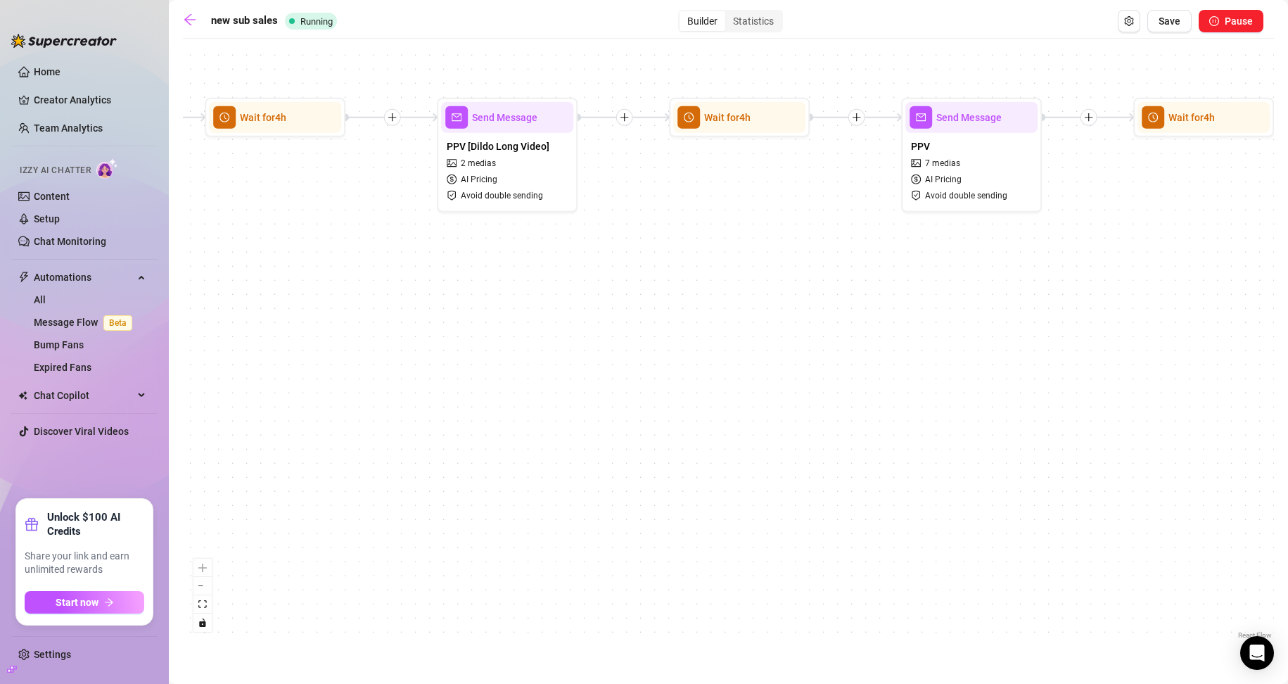
drag, startPoint x: 993, startPoint y: 359, endPoint x: 1298, endPoint y: 320, distance: 307.7
click at [613, 320] on html "Home Creator Analytics Team Analytics Izzy AI Chatter Content Setup Chat Monito…" at bounding box center [644, 342] width 1288 height 684
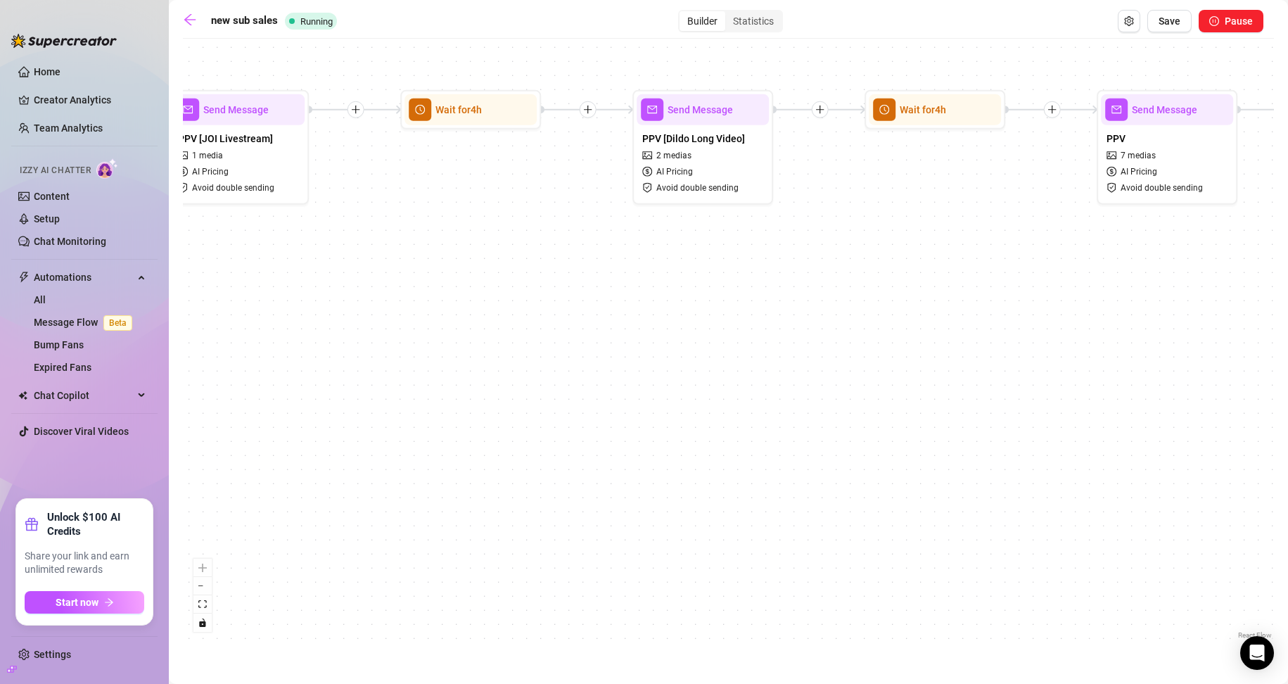
drag, startPoint x: 433, startPoint y: 392, endPoint x: 1214, endPoint y: 404, distance: 781.5
click at [613, 404] on div "If True If False If True If False If True If False If True If False Wait for 2h…" at bounding box center [728, 344] width 1091 height 596
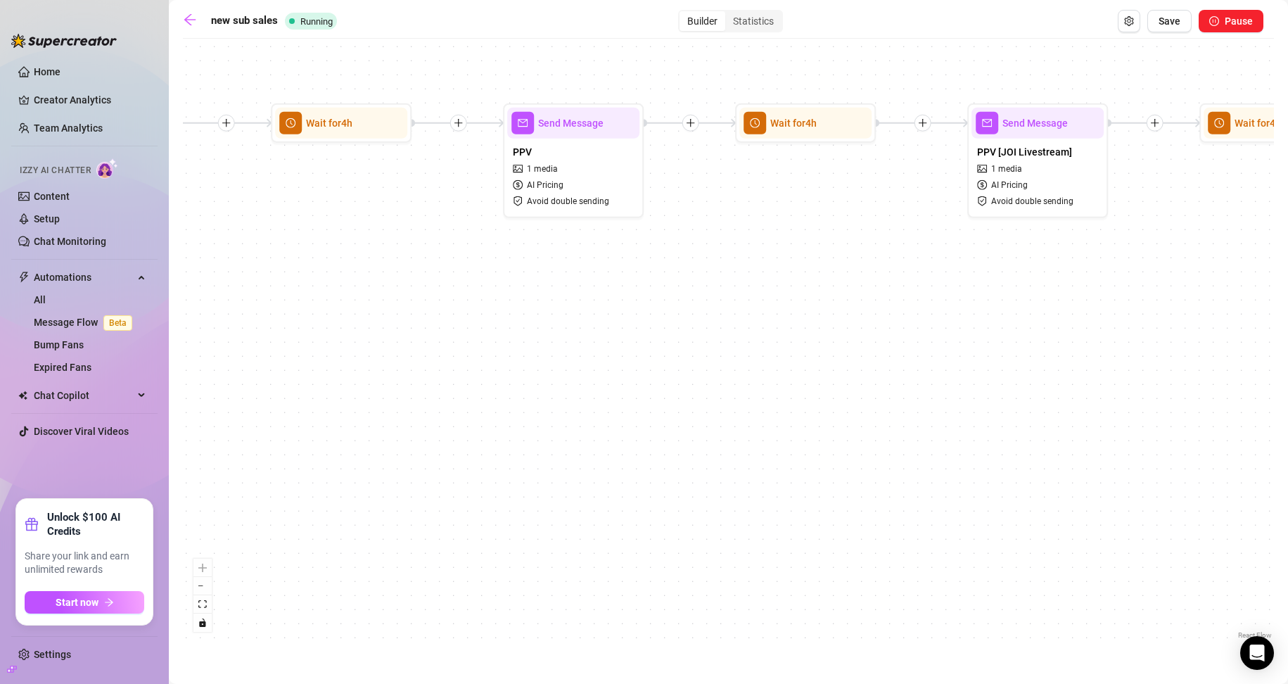
drag, startPoint x: 506, startPoint y: 423, endPoint x: 1273, endPoint y: 452, distance: 767.9
click at [613, 452] on div "If True If False If True If False If True If False If True If False Wait for 2h…" at bounding box center [728, 344] width 1091 height 596
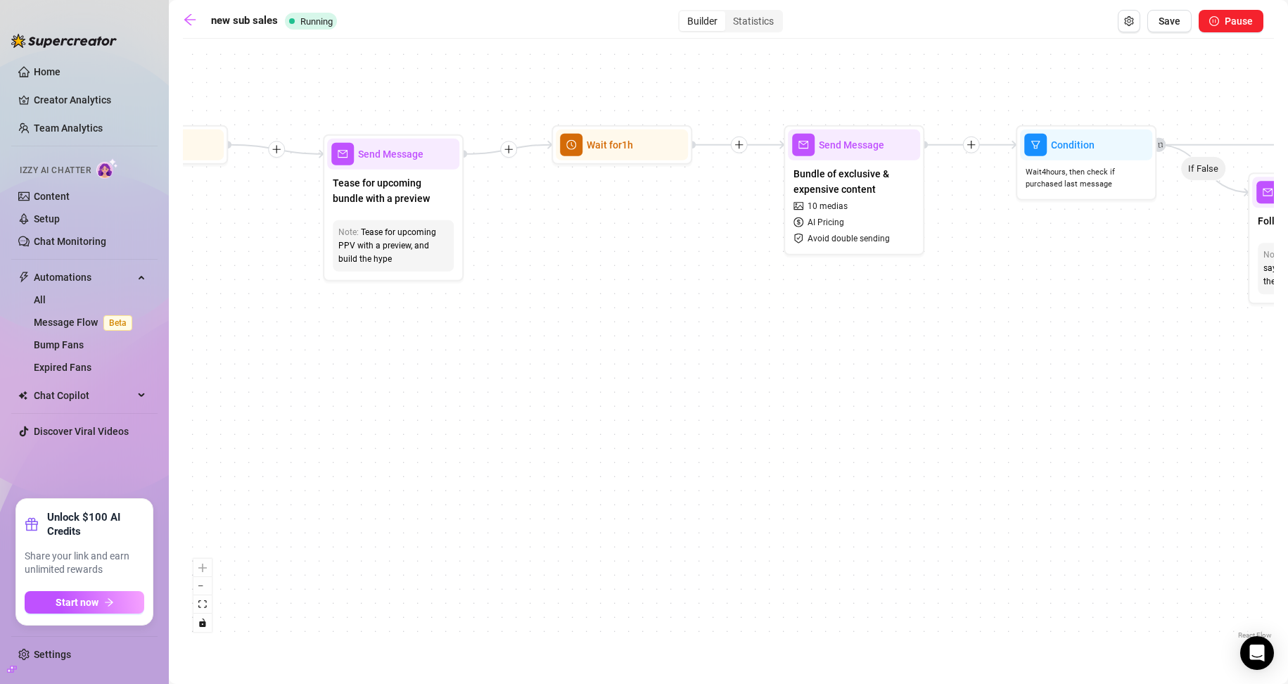
drag, startPoint x: 520, startPoint y: 451, endPoint x: 1298, endPoint y: 444, distance: 778.7
click at [613, 444] on html "Home Creator Analytics Team Analytics Izzy AI Chatter Content Setup Chat Monito…" at bounding box center [644, 342] width 1288 height 684
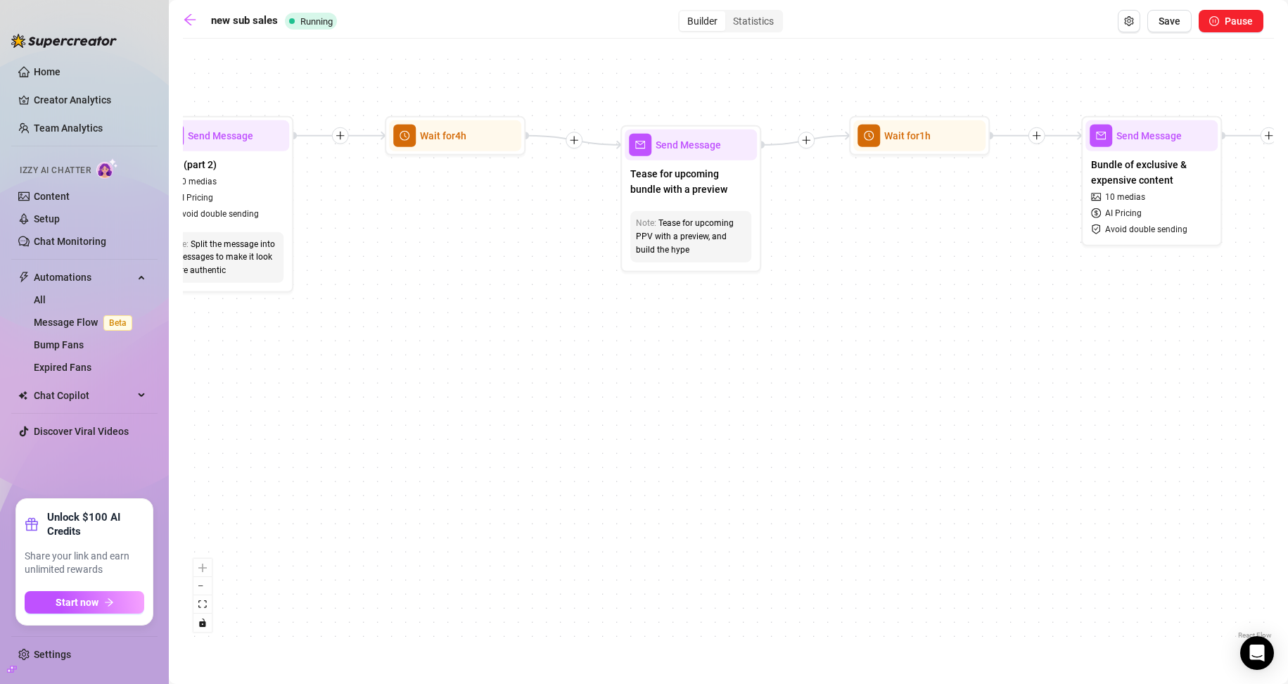
drag, startPoint x: 548, startPoint y: 468, endPoint x: 1225, endPoint y: 450, distance: 676.9
click at [613, 450] on div "If True If False If True If False If True If False If True If False Wait for 2h…" at bounding box center [728, 344] width 1091 height 596
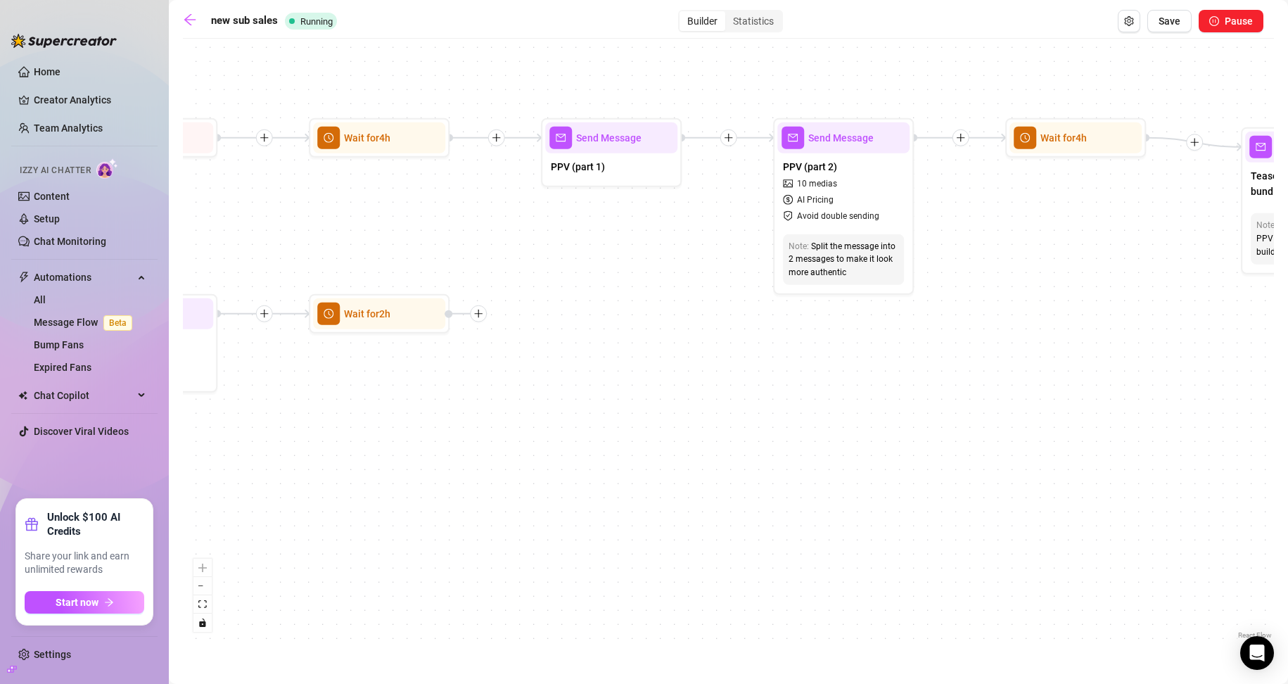
drag, startPoint x: 625, startPoint y: 439, endPoint x: 1161, endPoint y: 460, distance: 535.7
click at [613, 460] on div "If True If False If True If False If True If False If True If False Wait for 2h…" at bounding box center [728, 344] width 1091 height 596
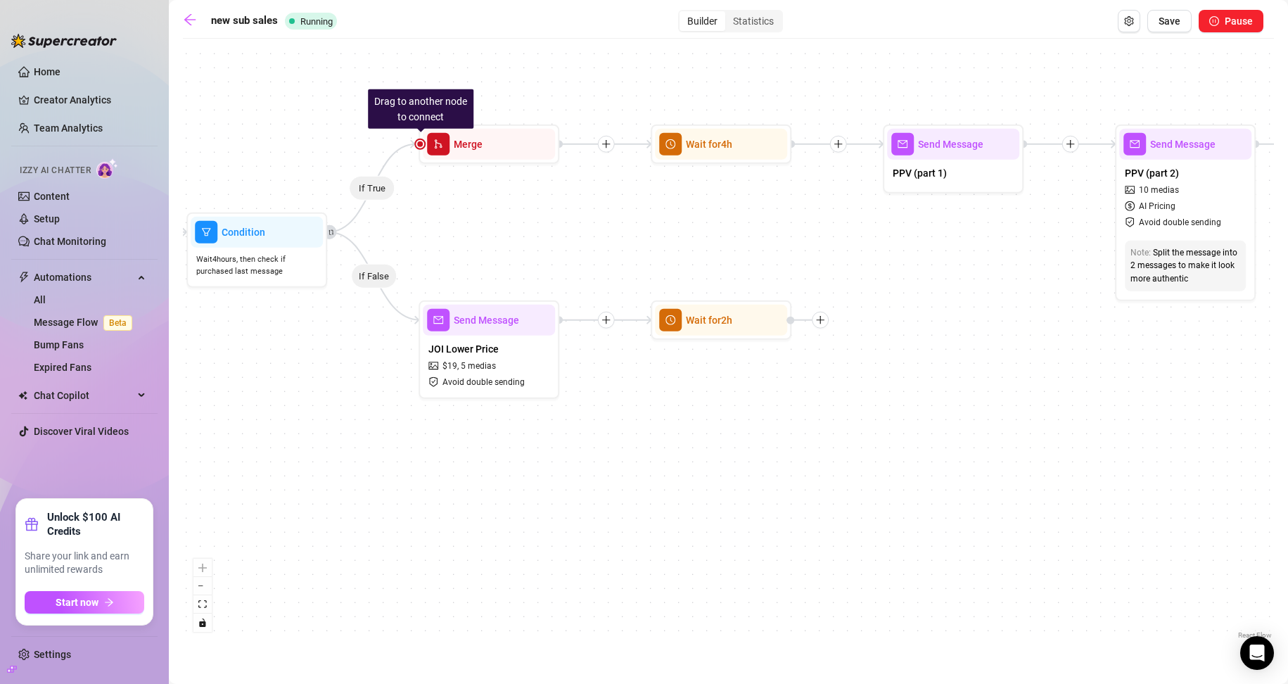
drag, startPoint x: 636, startPoint y: 452, endPoint x: 1222, endPoint y: 445, distance: 586.6
click at [613, 445] on div "If True If False If True If False If True If False If True If False Wait for 2h…" at bounding box center [728, 344] width 1091 height 596
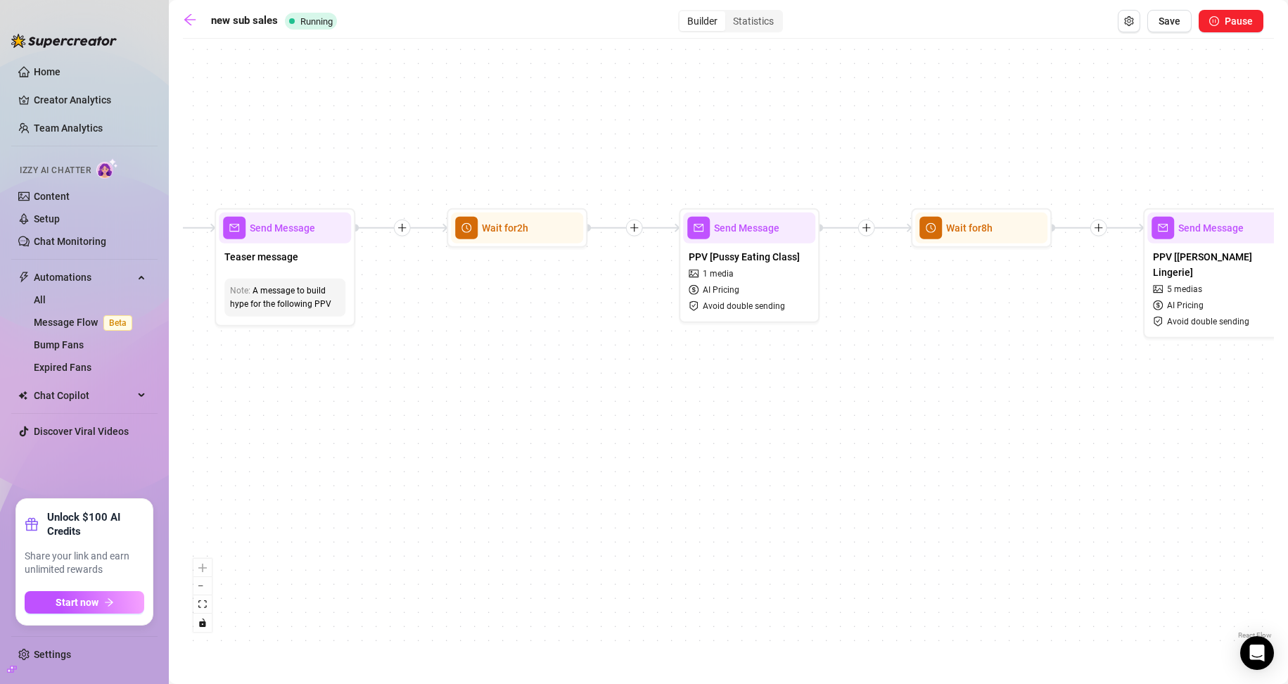
drag, startPoint x: 1101, startPoint y: 444, endPoint x: 1298, endPoint y: 437, distance: 197.1
click at [613, 437] on html "Home Creator Analytics Team Analytics Izzy AI Chatter Content Setup Chat Monito…" at bounding box center [644, 342] width 1288 height 684
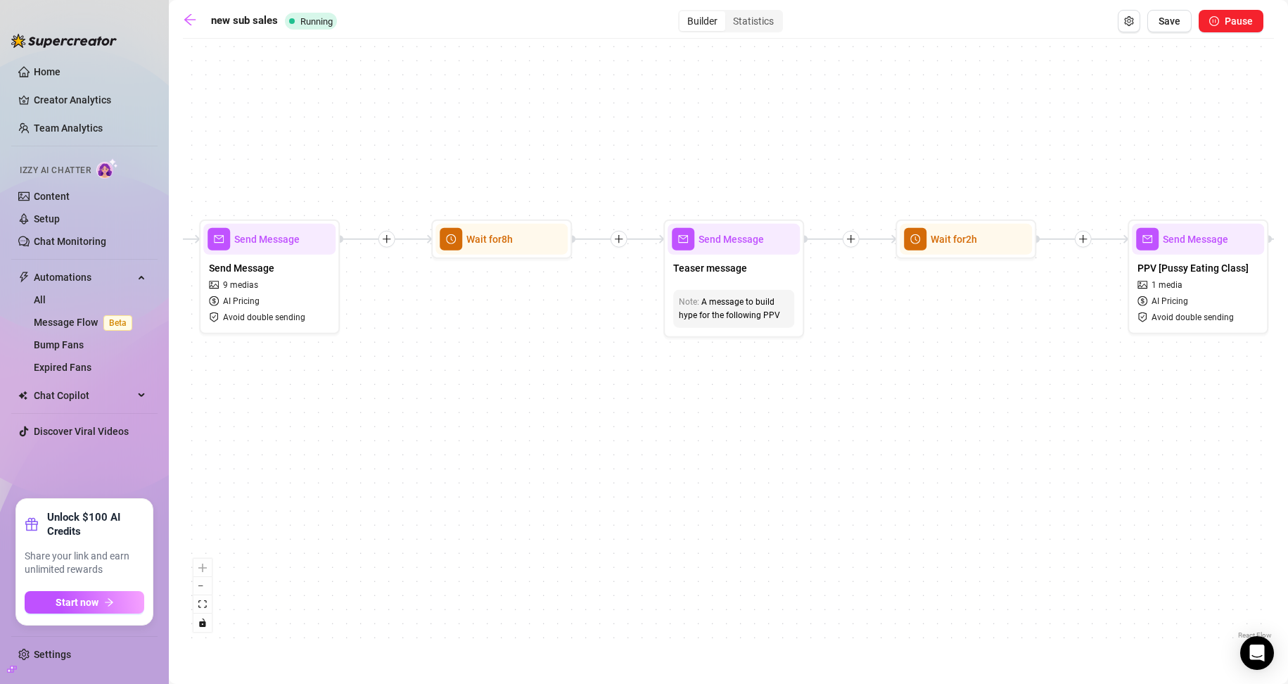
drag
click at [613, 440] on div "If True If False If True If False If True If False If True If False Wait for 2h…" at bounding box center [728, 344] width 1091 height 596
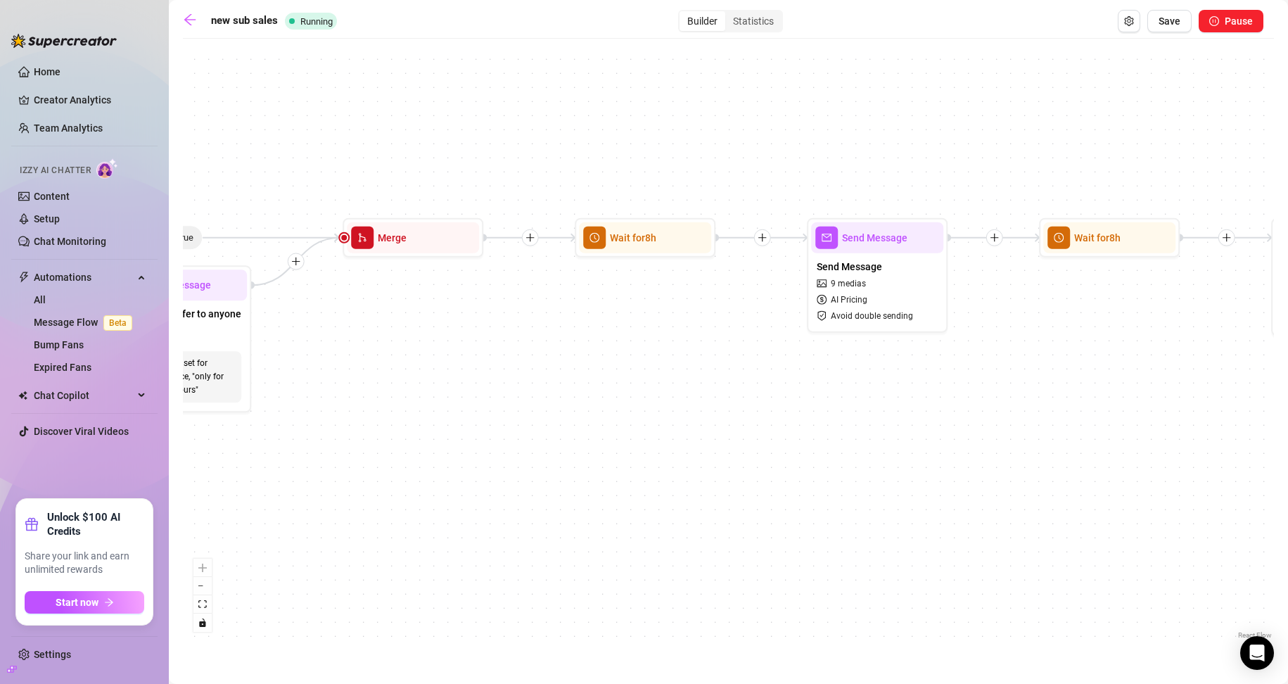
click at [613, 444] on div "If True If False If True If False If True If False If True If False Wait for 2h…" at bounding box center [728, 344] width 1091 height 596
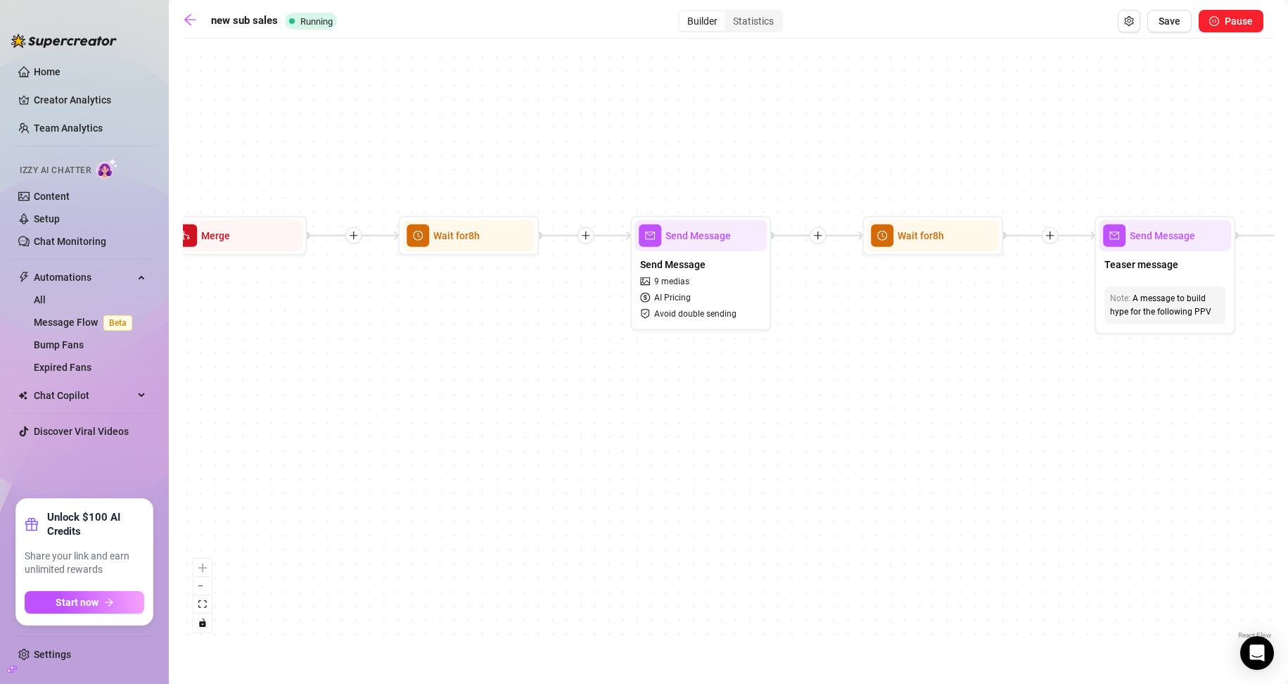
click at [613, 404] on div "If True If False If True If False If True If False If True If False Wait for 2h…" at bounding box center [728, 344] width 1091 height 596
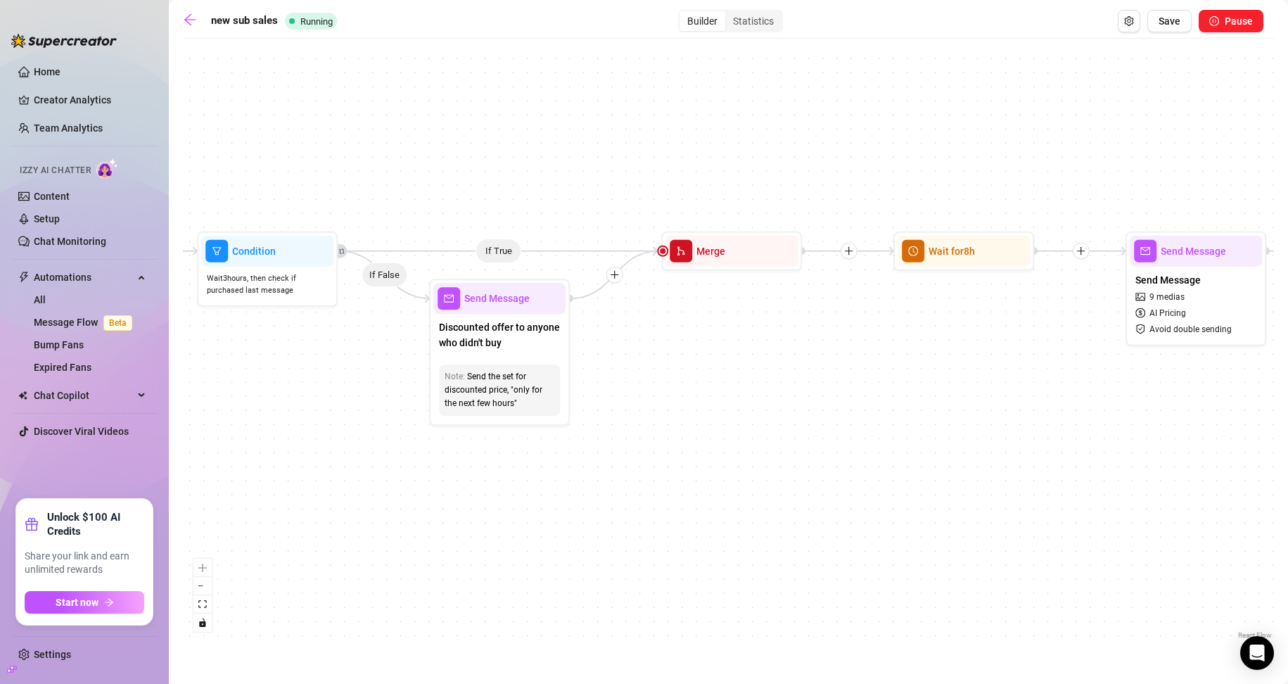
click at [613, 417] on div "If True If False If True If False If True If False If True If False Wait for 2h…" at bounding box center [728, 344] width 1091 height 596
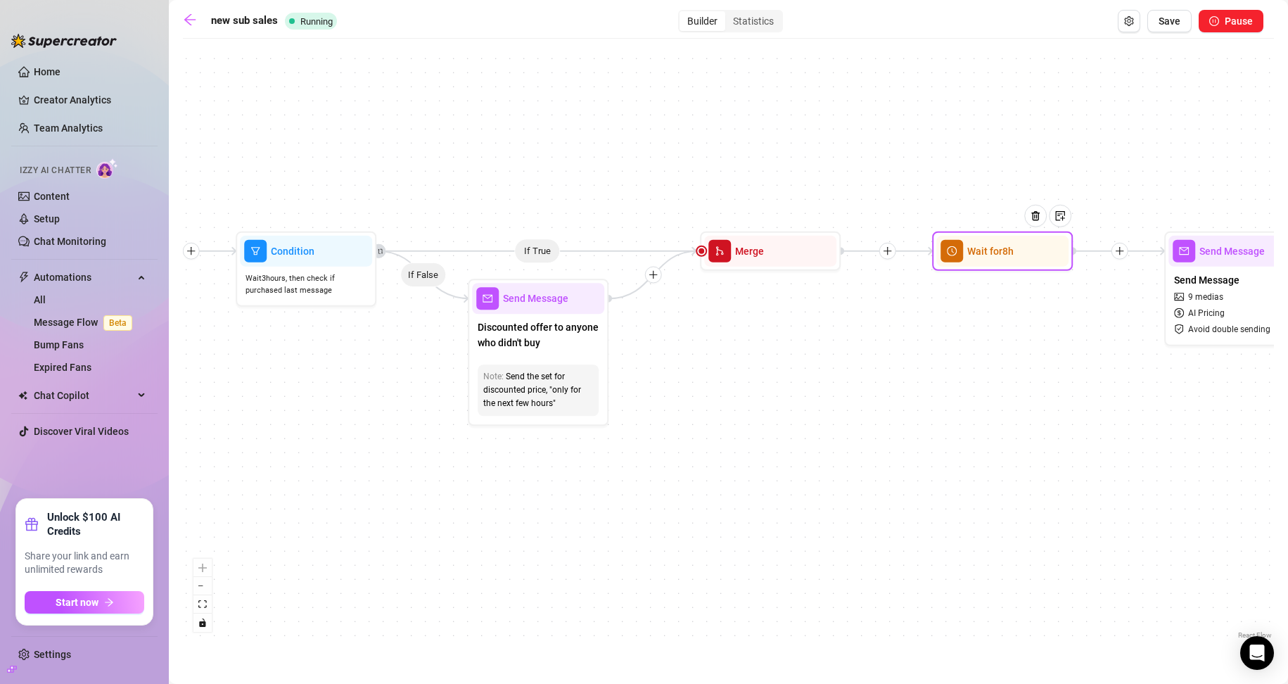
click at [613, 249] on div at bounding box center [1040, 227] width 61 height 72
click at [613, 248] on span "Wait for 8h" at bounding box center [992, 252] width 46 height 15
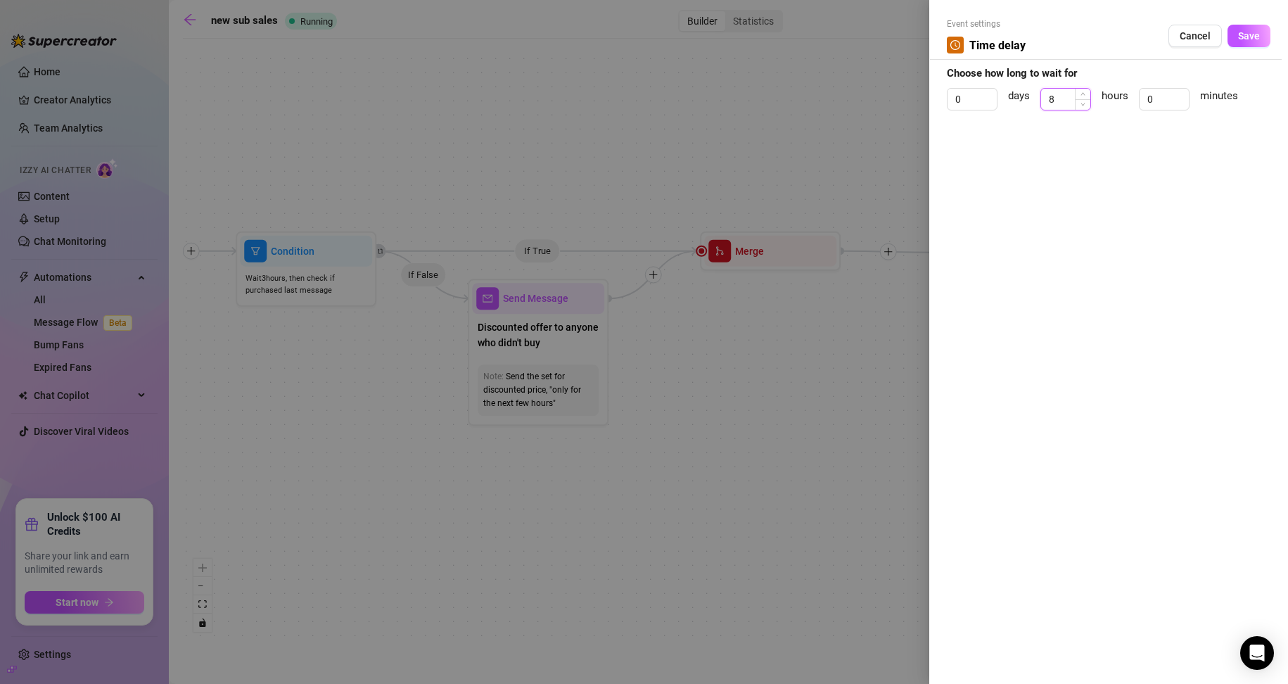
click at [613, 98] on input "8" at bounding box center [1065, 99] width 49 height 21
type input "4"
click at [613, 39] on span "Save" at bounding box center [1249, 35] width 22 height 11
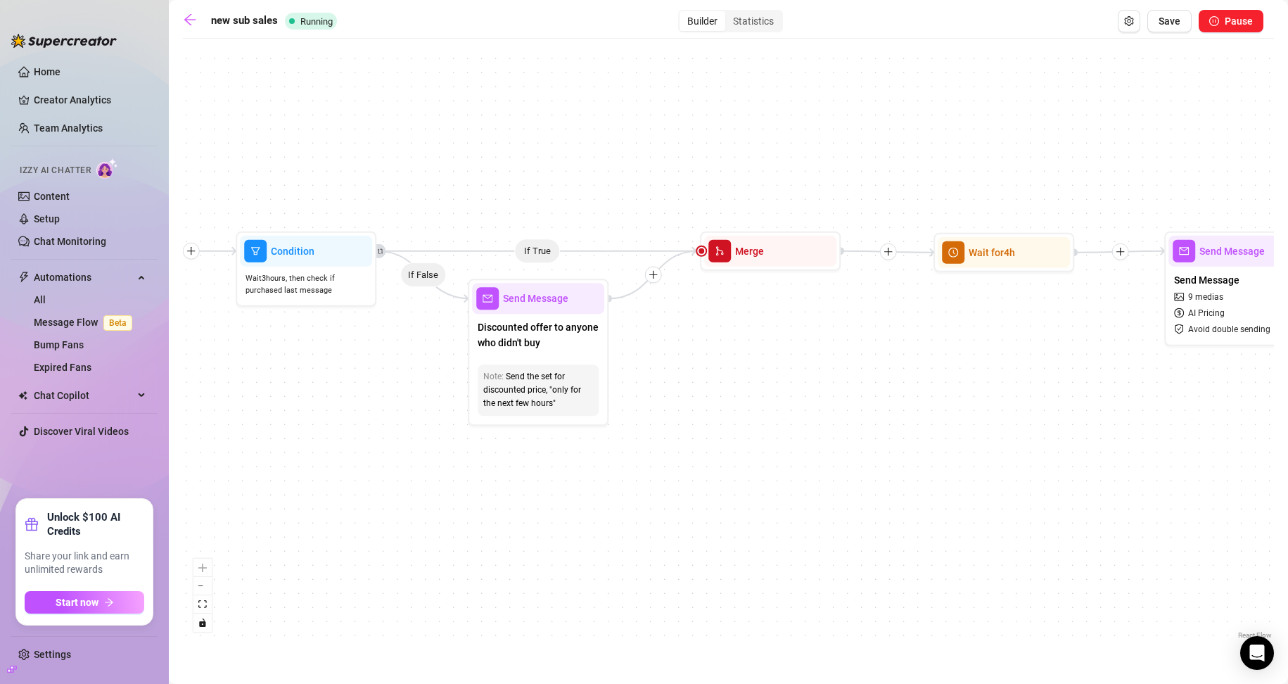
click at [370, 357] on div "If True If False If True If False If True If False If True If False Wait for 2h…" at bounding box center [728, 344] width 1091 height 596
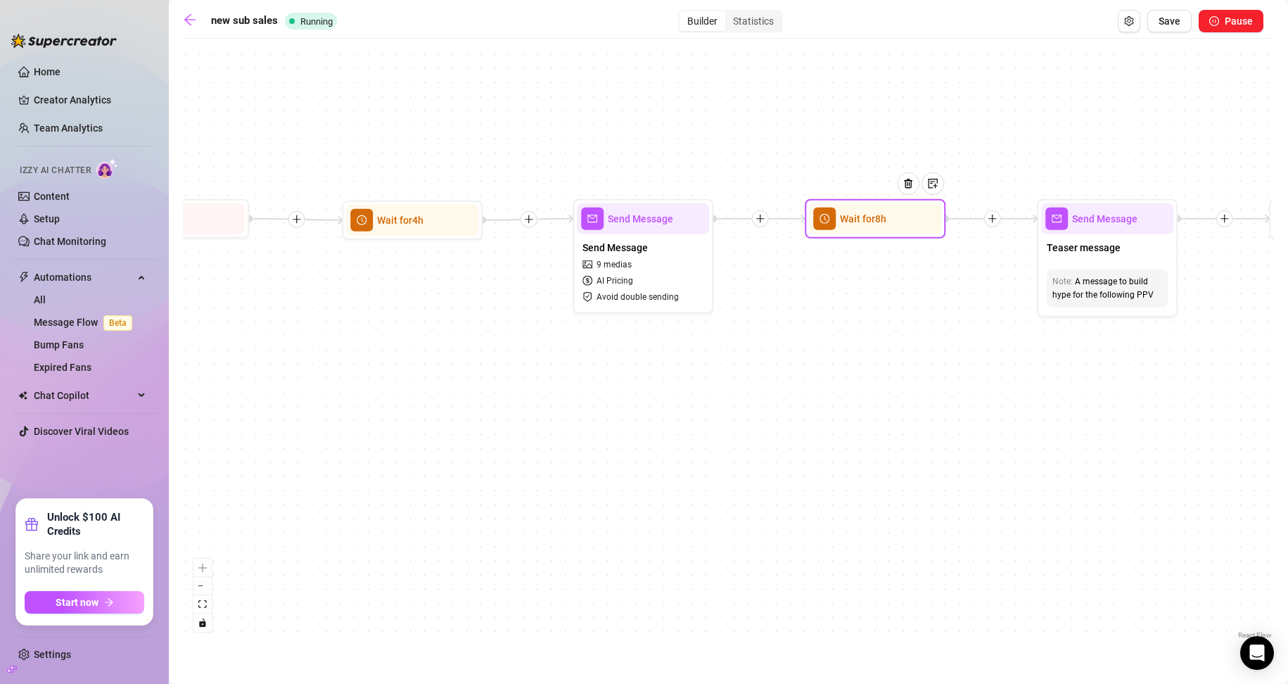
click at [613, 221] on span "Wait for 8h" at bounding box center [863, 218] width 46 height 15
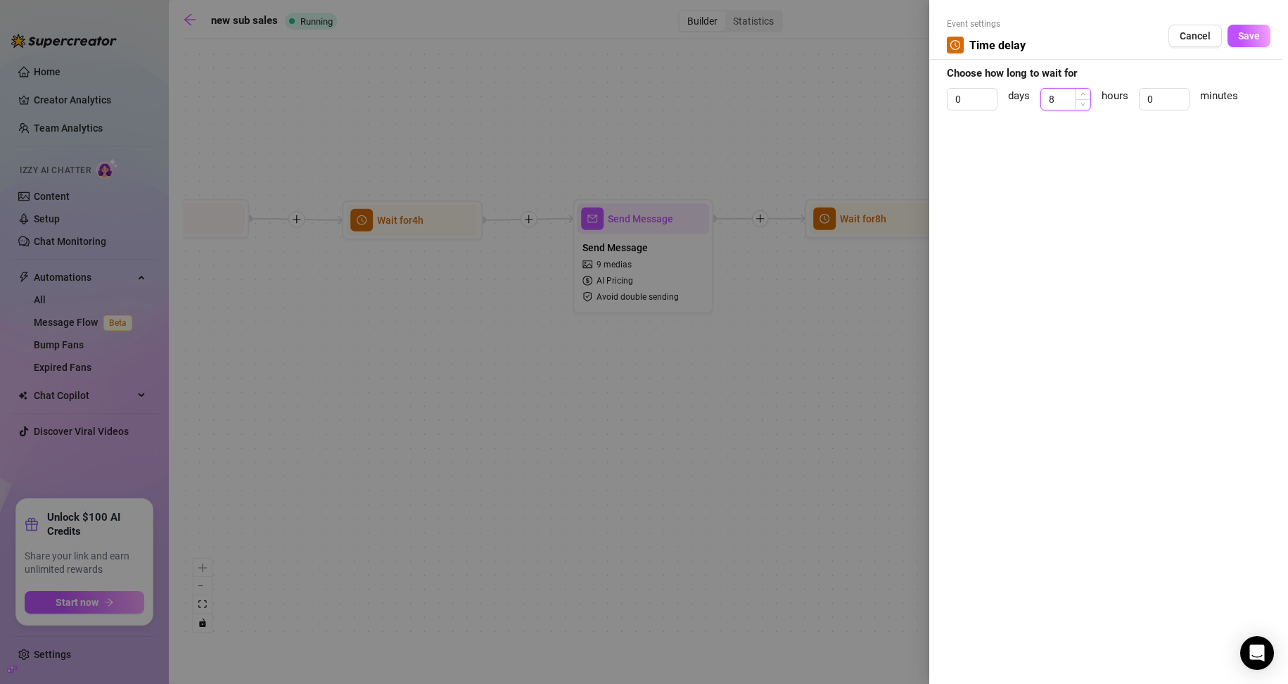
click at [613, 98] on input "8" at bounding box center [1065, 99] width 49 height 21
type input "4"
click at [613, 38] on span "Save" at bounding box center [1249, 35] width 22 height 11
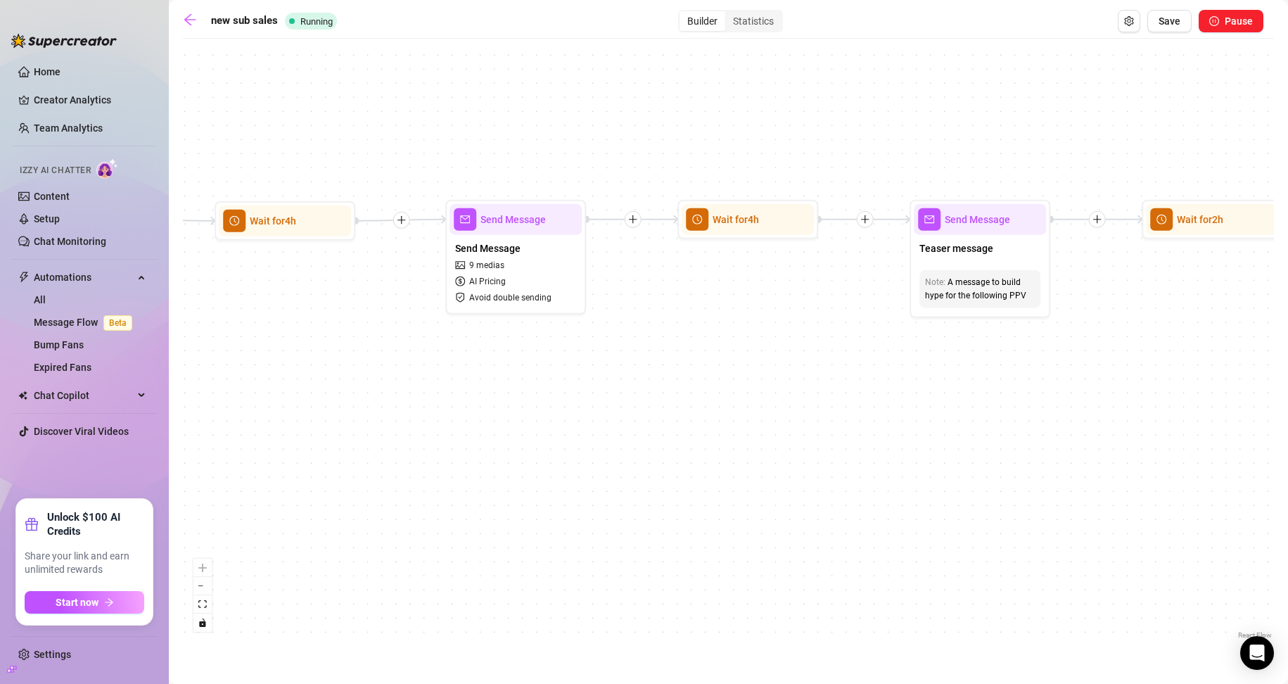
click at [283, 360] on div "If True If False If True If False If True If False If True If False Wait for 2h…" at bounding box center [728, 344] width 1091 height 596
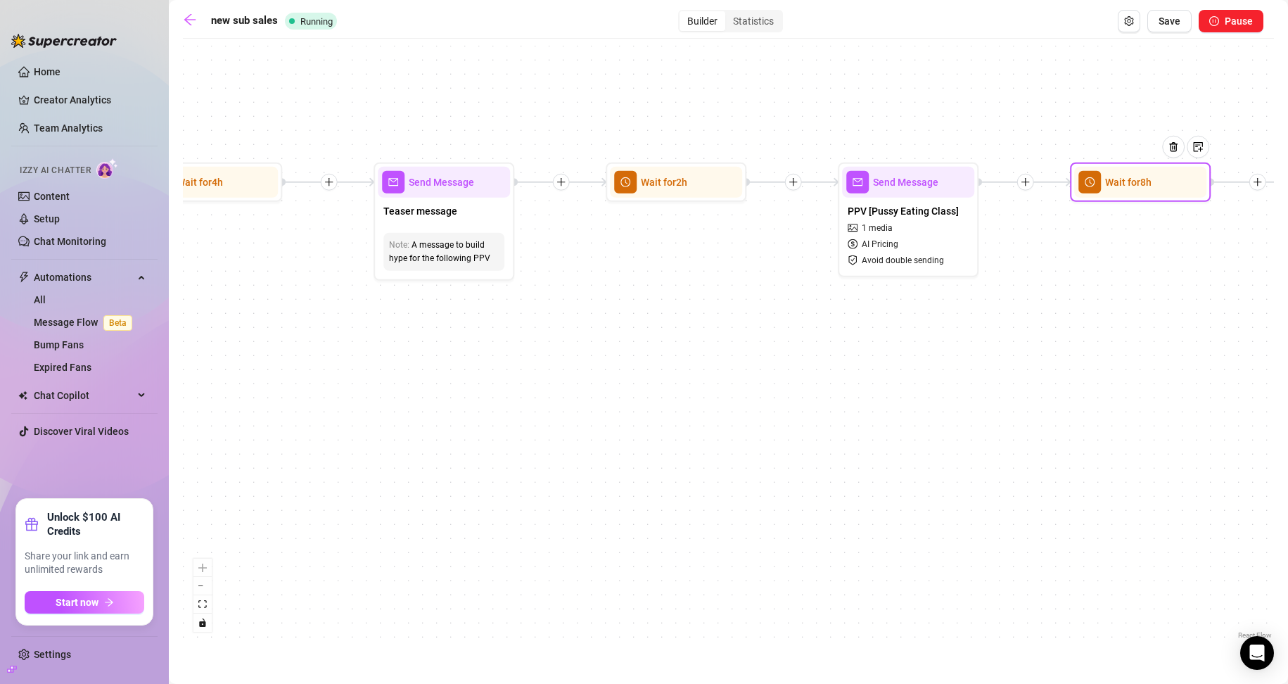
click at [613, 197] on div "Wait for 8h" at bounding box center [1140, 182] width 132 height 31
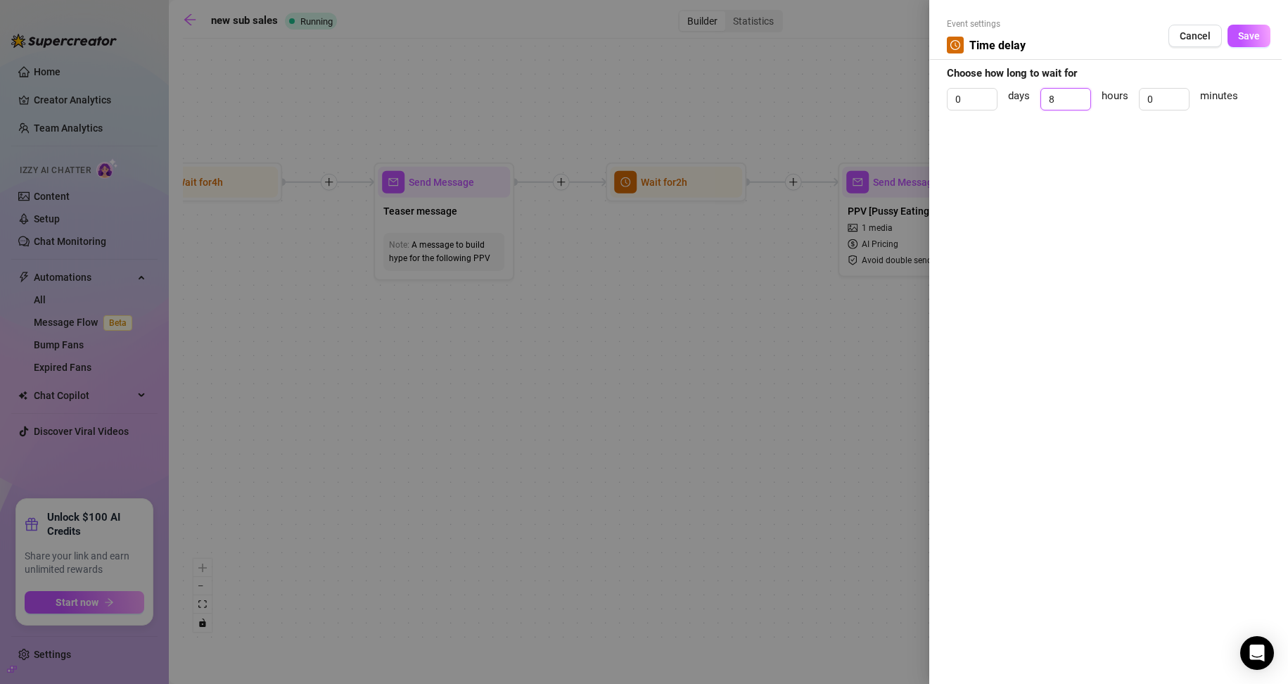
click at [613, 94] on div "0 days 8 hours 0 minutes" at bounding box center [1109, 105] width 324 height 35
type input "4"
click at [613, 32] on span "Save" at bounding box center [1249, 35] width 22 height 11
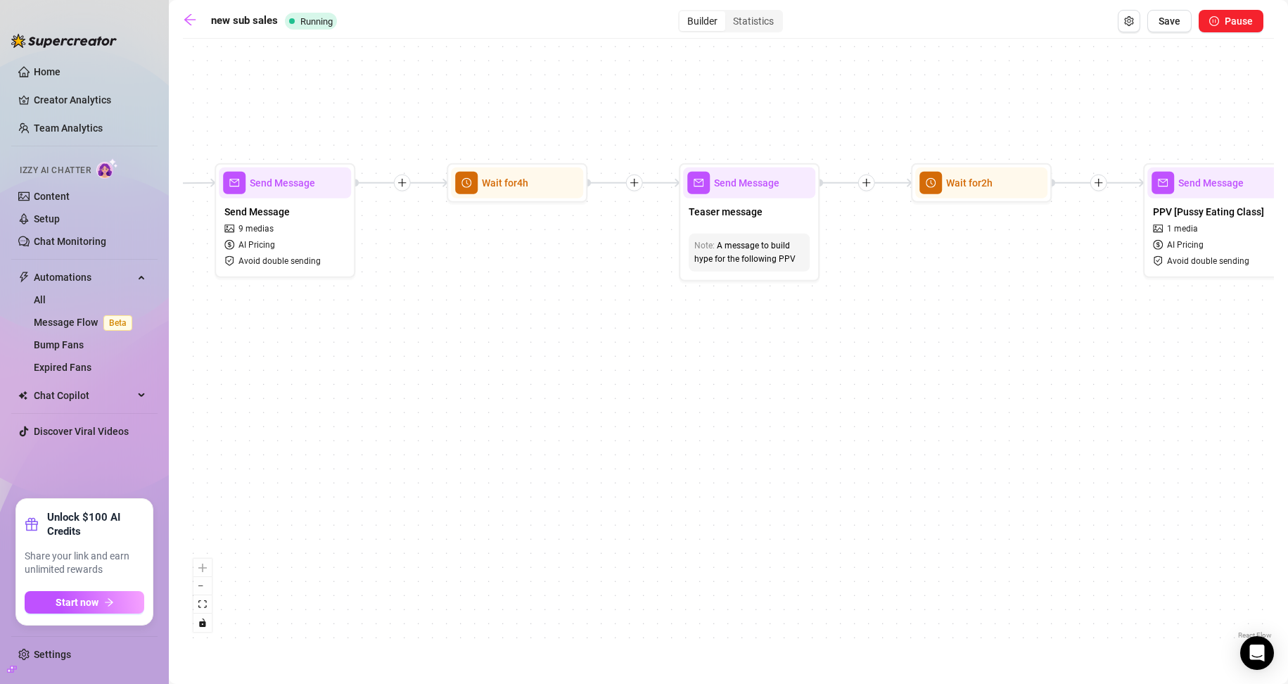
click at [613, 432] on div "If True If False If True If False If True If False If True If False Wait for 2h…" at bounding box center [728, 344] width 1091 height 596
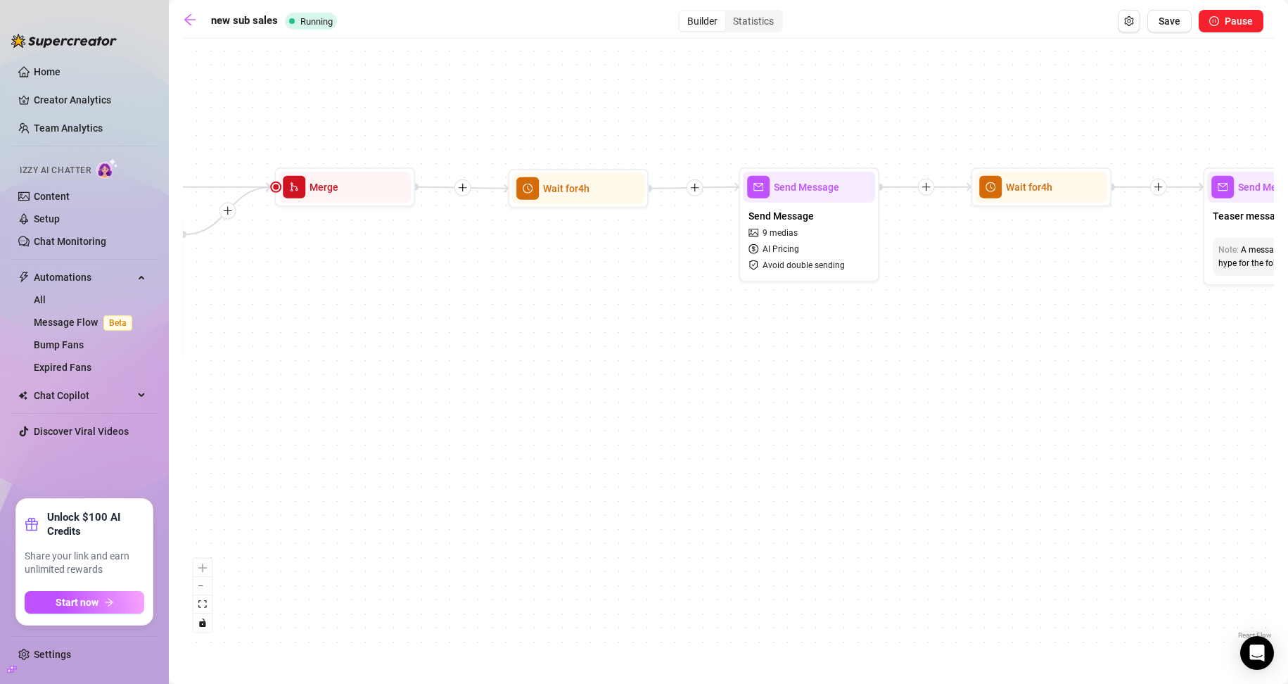
click at [613, 440] on div "If True If False If True If False If True If False If True If False Wait for 2h…" at bounding box center [728, 344] width 1091 height 596
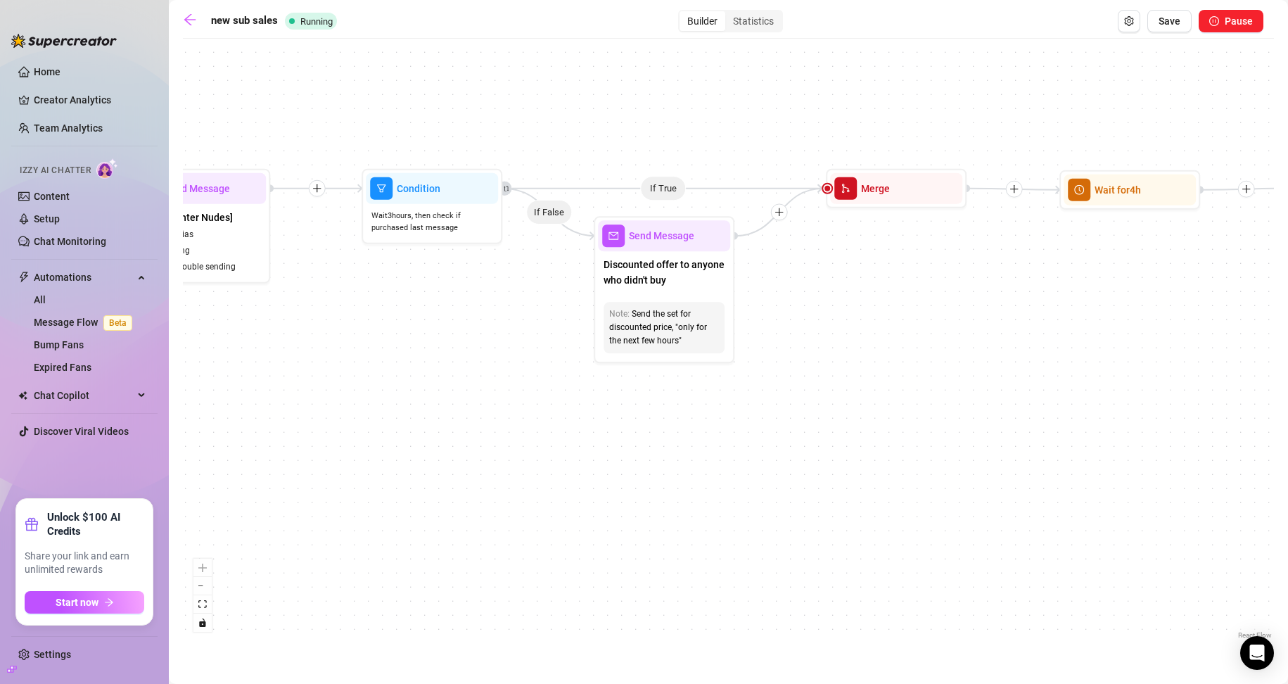
click at [613, 478] on div "If True If False If True If False If True If False If True If False Wait for 2h…" at bounding box center [728, 344] width 1091 height 596
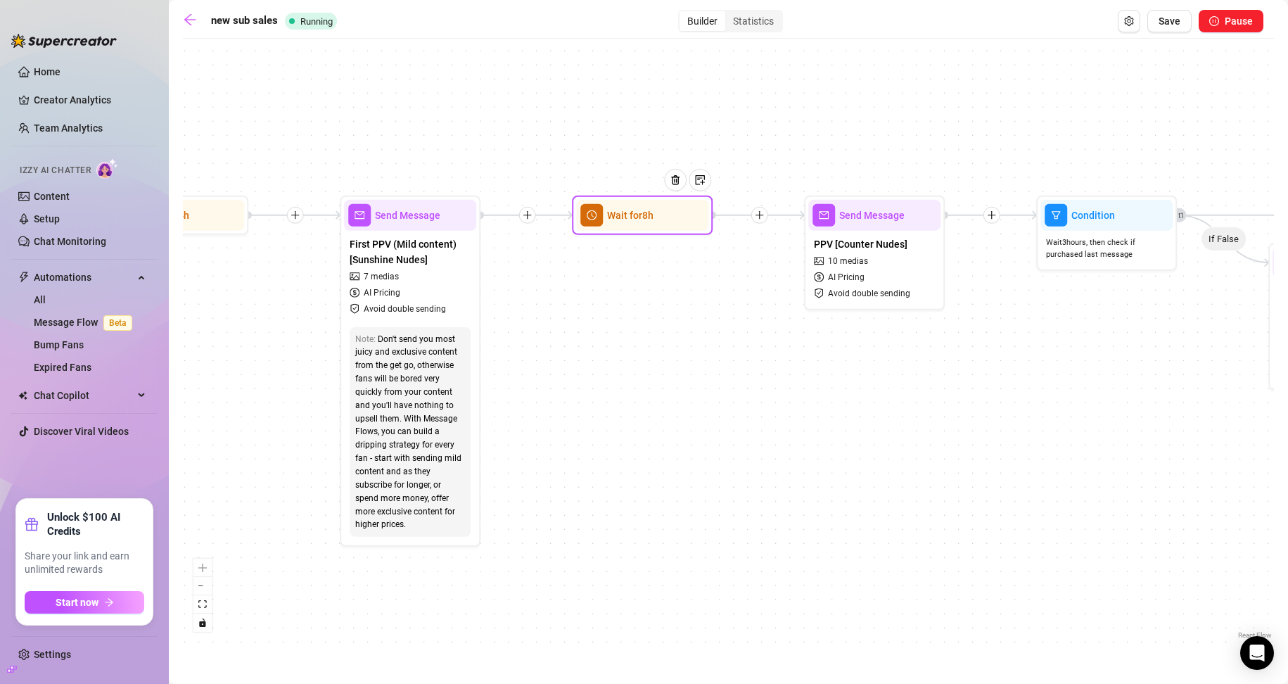
click at [613, 218] on span "Wait for 8h" at bounding box center [630, 214] width 46 height 15
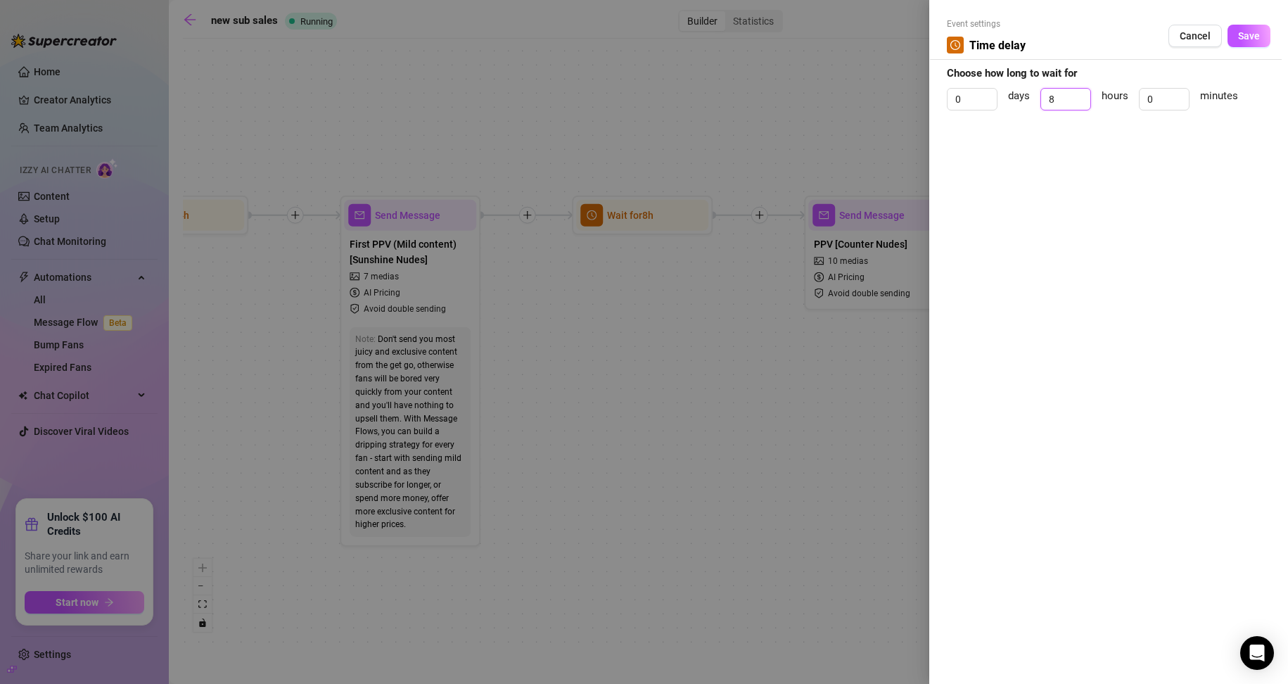
click at [613, 108] on div "0 days 8 hours 0 minutes" at bounding box center [1109, 105] width 324 height 35
type input "4"
click at [613, 28] on button "Save" at bounding box center [1248, 36] width 43 height 23
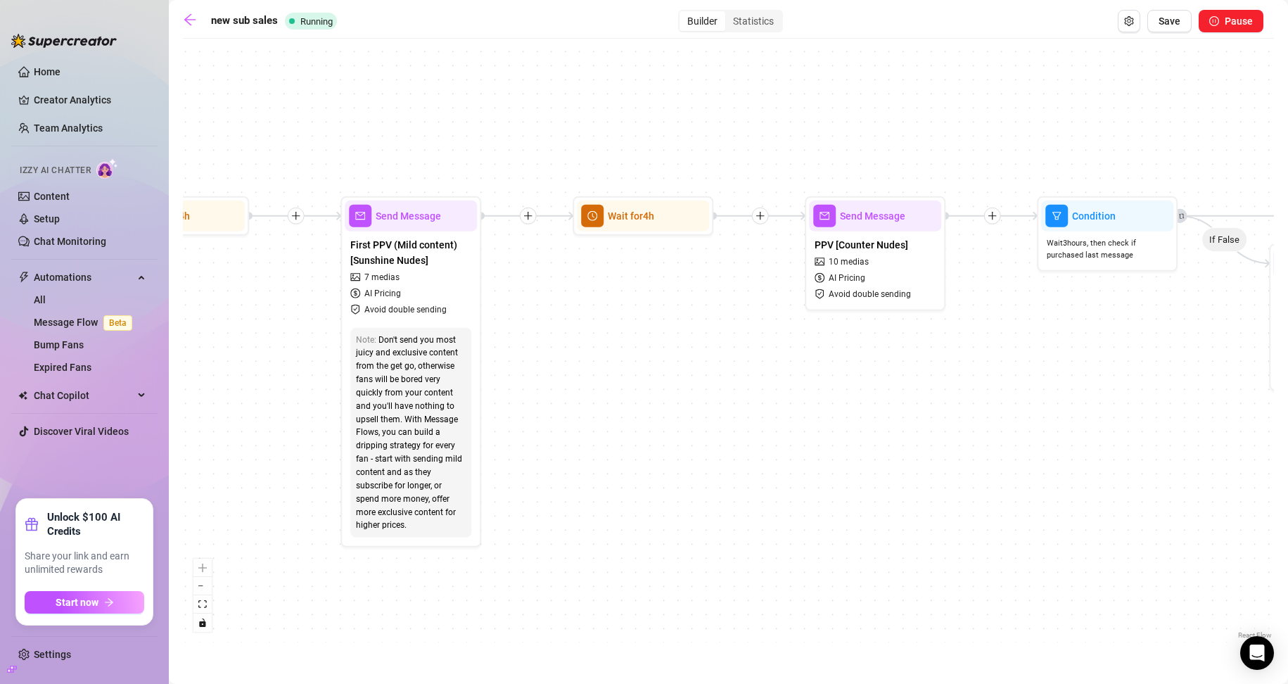
click at [613, 413] on div "If True If False If True If False If True If False If True If False Wait for 2h…" at bounding box center [728, 344] width 1091 height 596
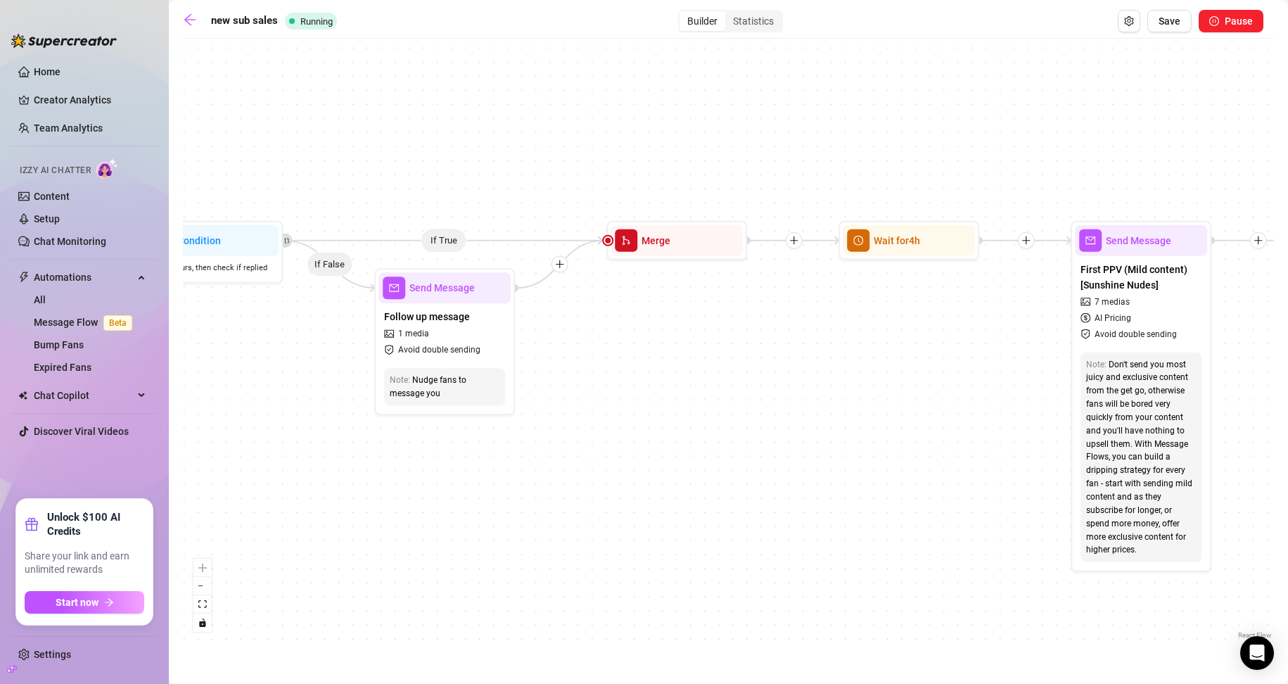
click at [613, 364] on div "If True If False If True If False If True If False If True If False Wait for 2h…" at bounding box center [728, 344] width 1091 height 596
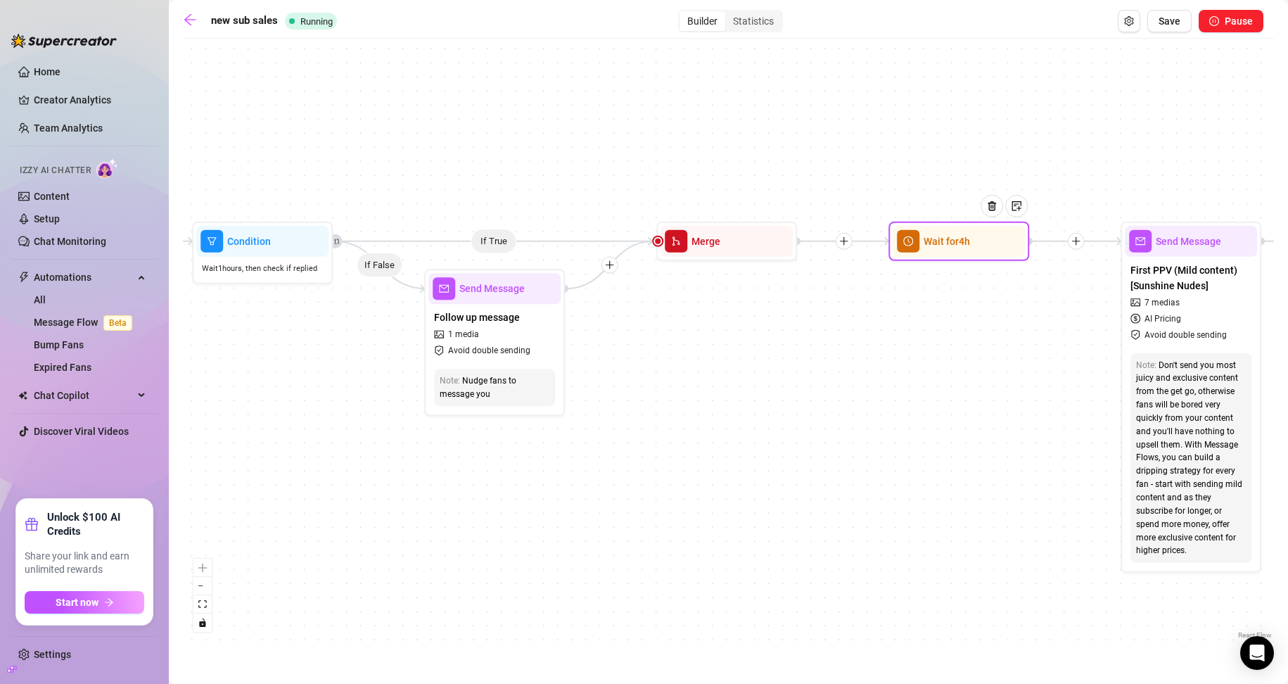
click at [613, 243] on span "Wait for 4h" at bounding box center [947, 241] width 46 height 15
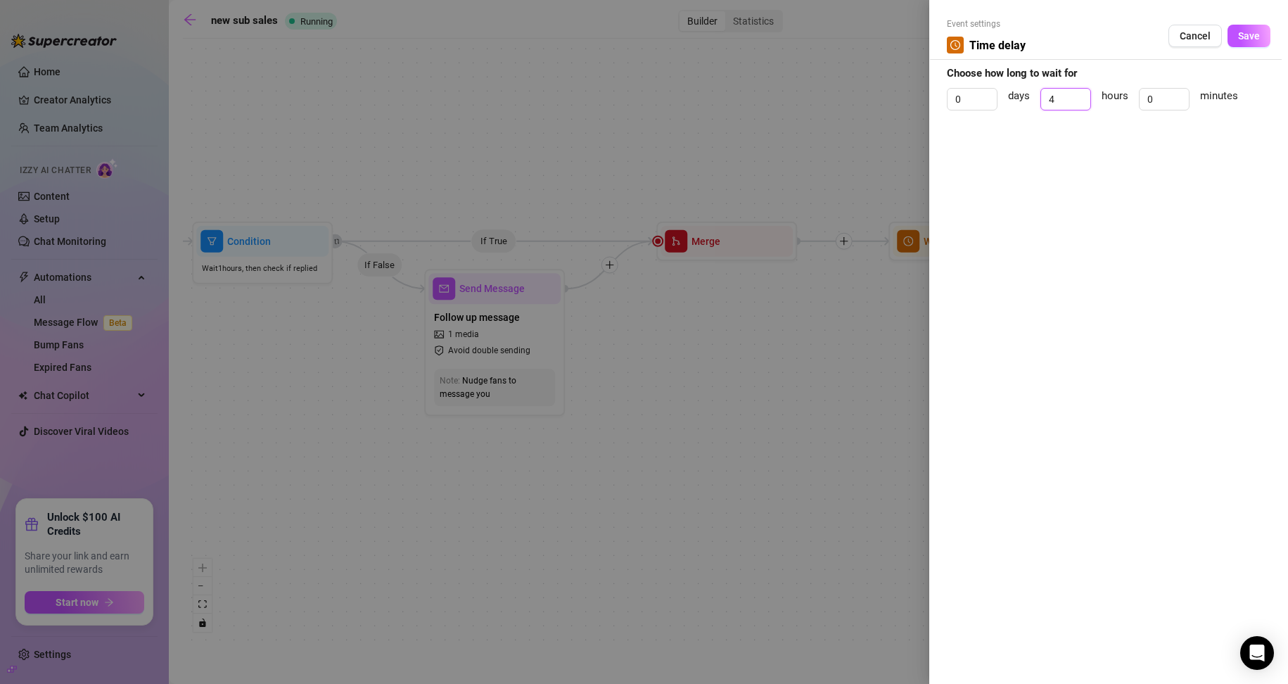
click at [613, 84] on form "Event settings Time delay Cancel Save Choose how long to wait for 0 days 4 hour…" at bounding box center [1109, 71] width 324 height 106
type input "2"
click at [613, 37] on span "Save" at bounding box center [1249, 35] width 22 height 11
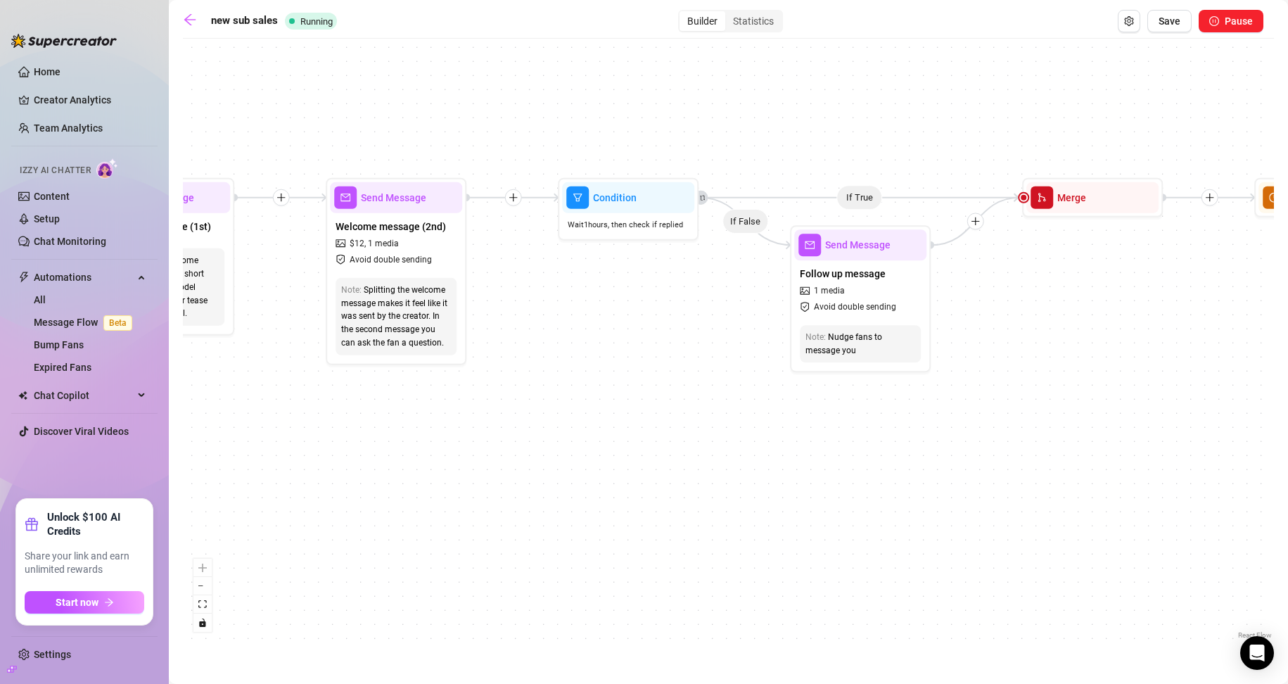
click at [613, 423] on div "If True If False If True If False If True If False If True If False Wait for 2h…" at bounding box center [728, 344] width 1091 height 596
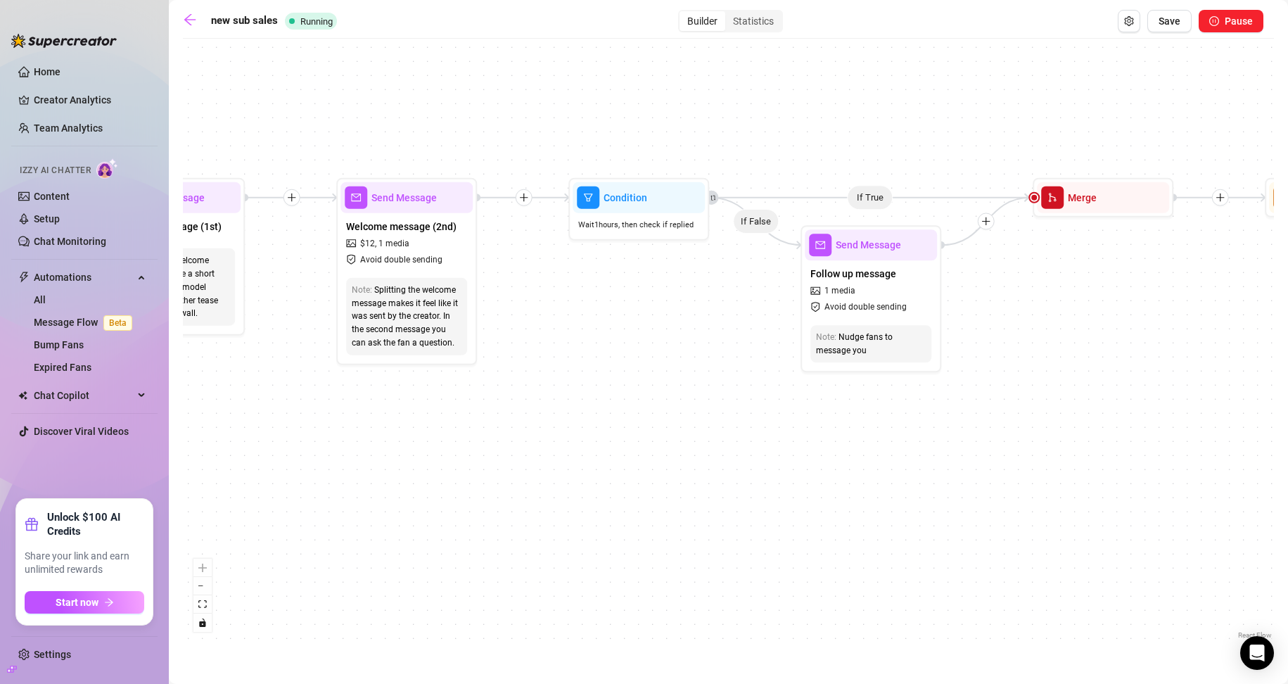
click at [613, 459] on div "If True If False If True If False If True If False If True If False Wait for 2h…" at bounding box center [728, 344] width 1091 height 596
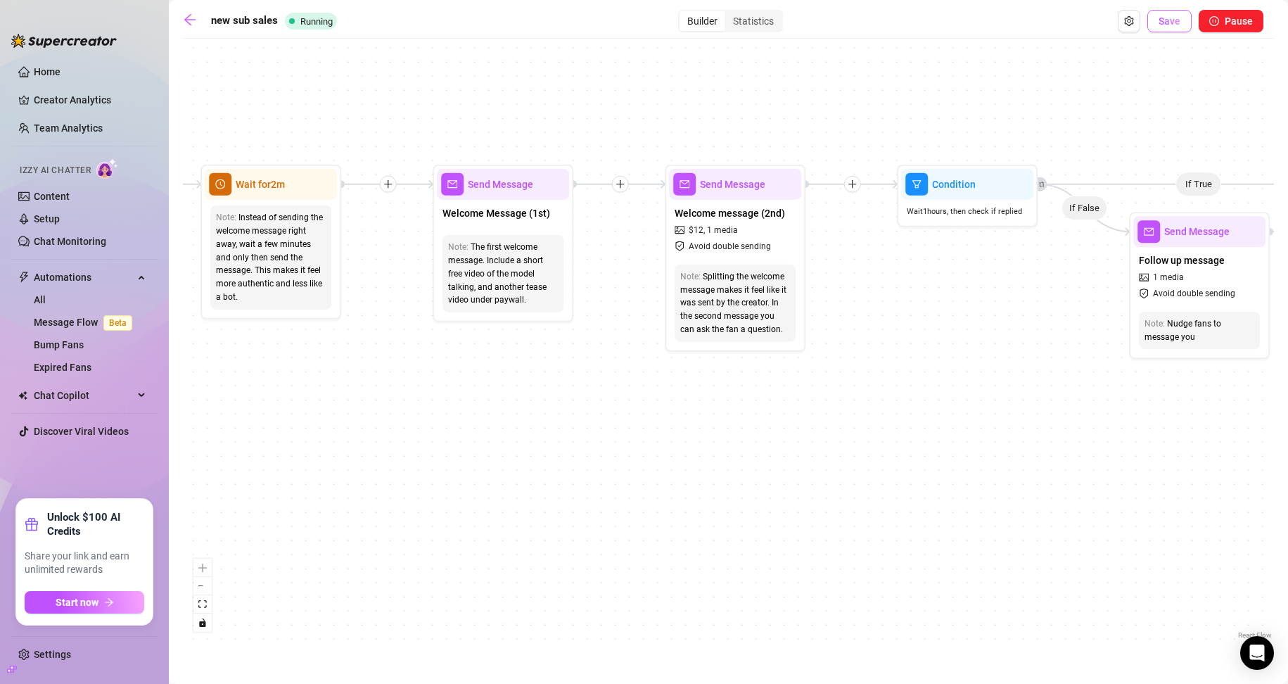
click at [613, 23] on span "Save" at bounding box center [1169, 20] width 22 height 11
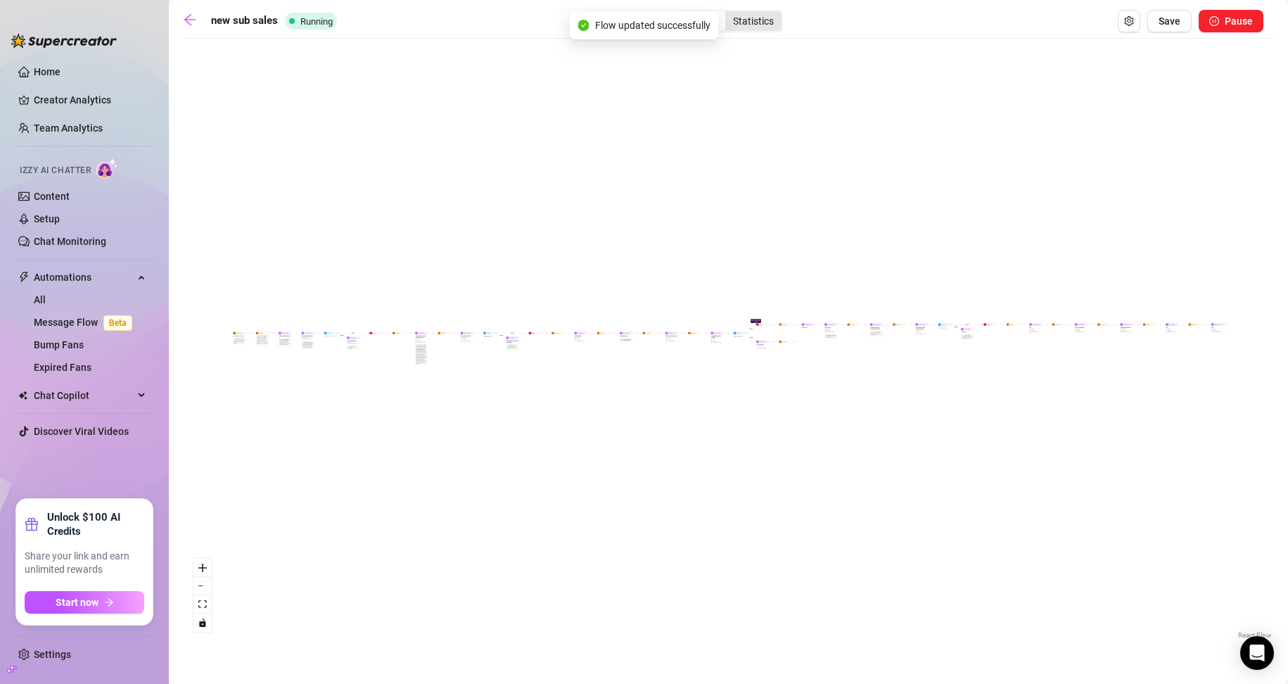
click at [613, 22] on div "Statistics" at bounding box center [753, 21] width 56 height 20
click at [613, 13] on input "Statistics" at bounding box center [729, 13] width 0 height 0
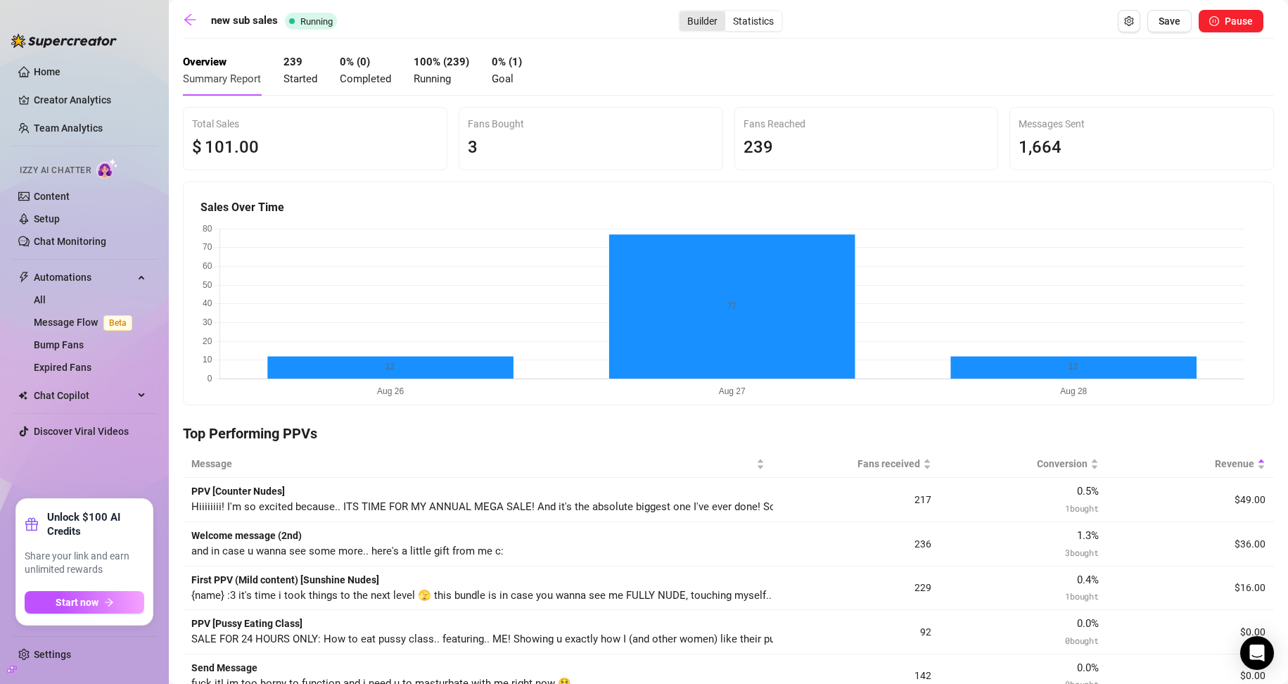
click at [613, 20] on div "Builder" at bounding box center [702, 21] width 46 height 20
click at [613, 13] on input "Builder" at bounding box center [683, 13] width 0 height 0
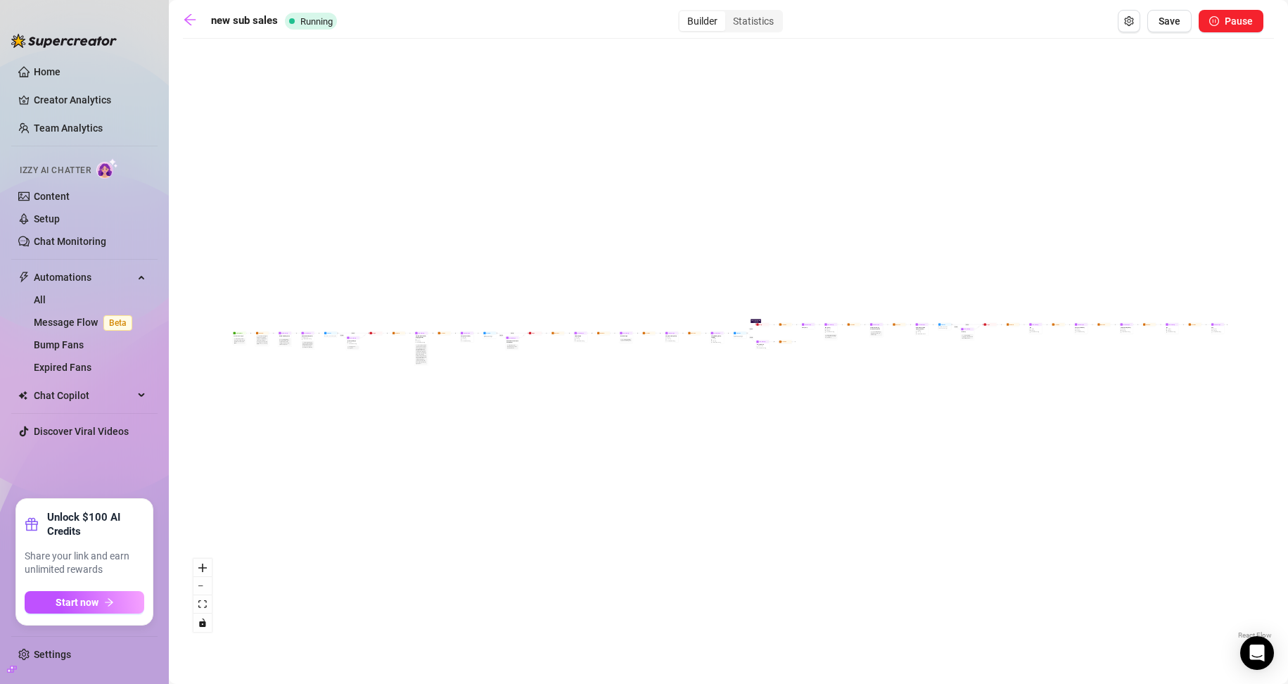
click at [613, 9] on main "new sub sales Running Builder Statistics Save Pause If True If False If True If…" at bounding box center [728, 342] width 1119 height 684
click at [613, 14] on div "Statistics" at bounding box center [753, 21] width 56 height 20
click at [613, 13] on input "Statistics" at bounding box center [729, 13] width 0 height 0
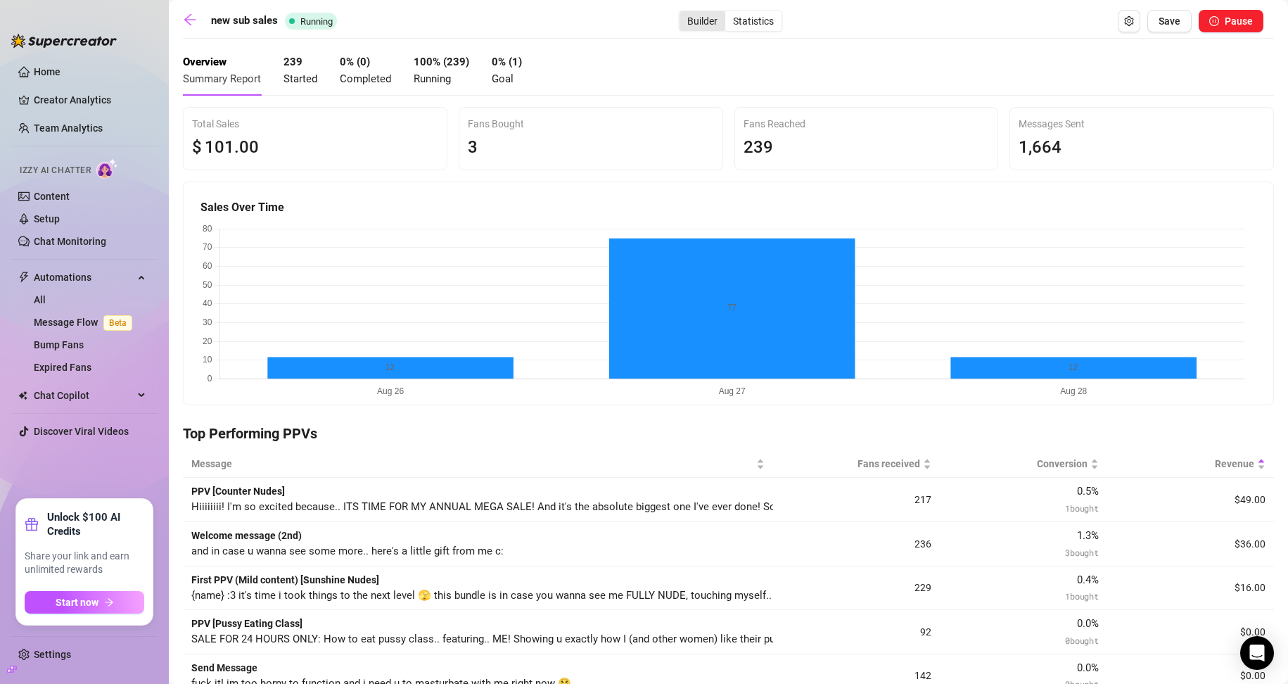
click at [613, 20] on div "Builder" at bounding box center [702, 21] width 46 height 20
click at [613, 13] on input "Builder" at bounding box center [683, 13] width 0 height 0
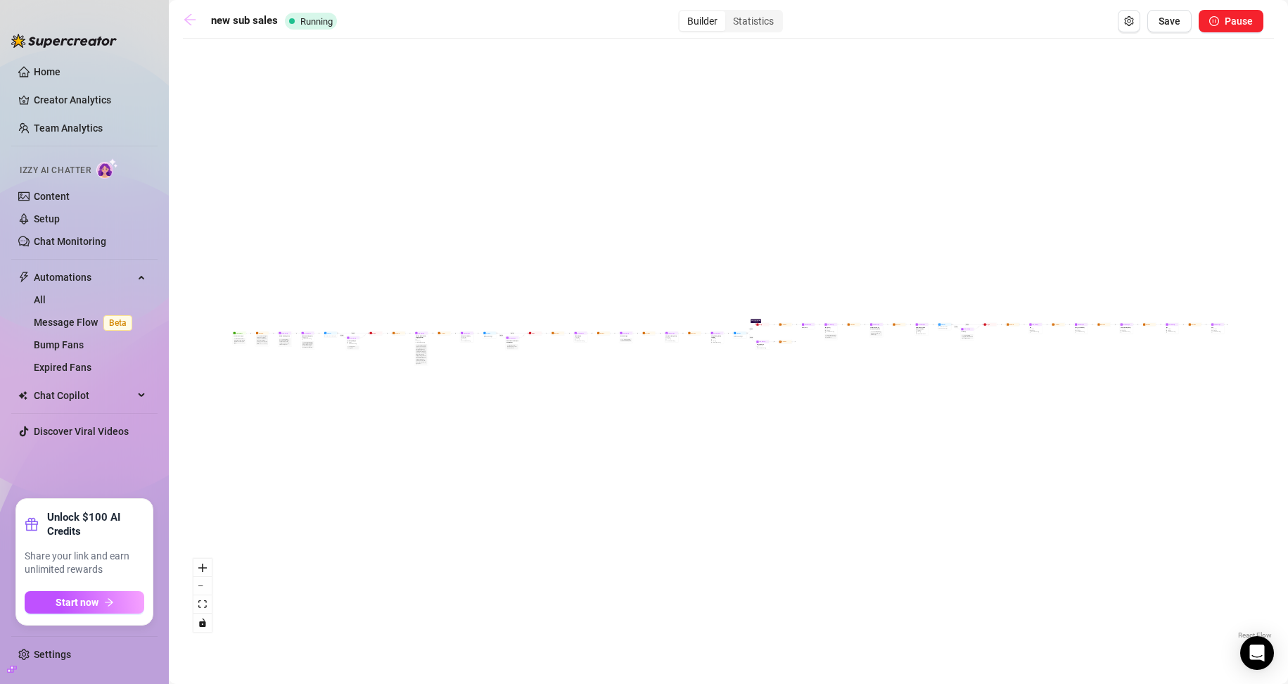
click at [185, 23] on icon "arrow-left" at bounding box center [190, 20] width 14 height 14
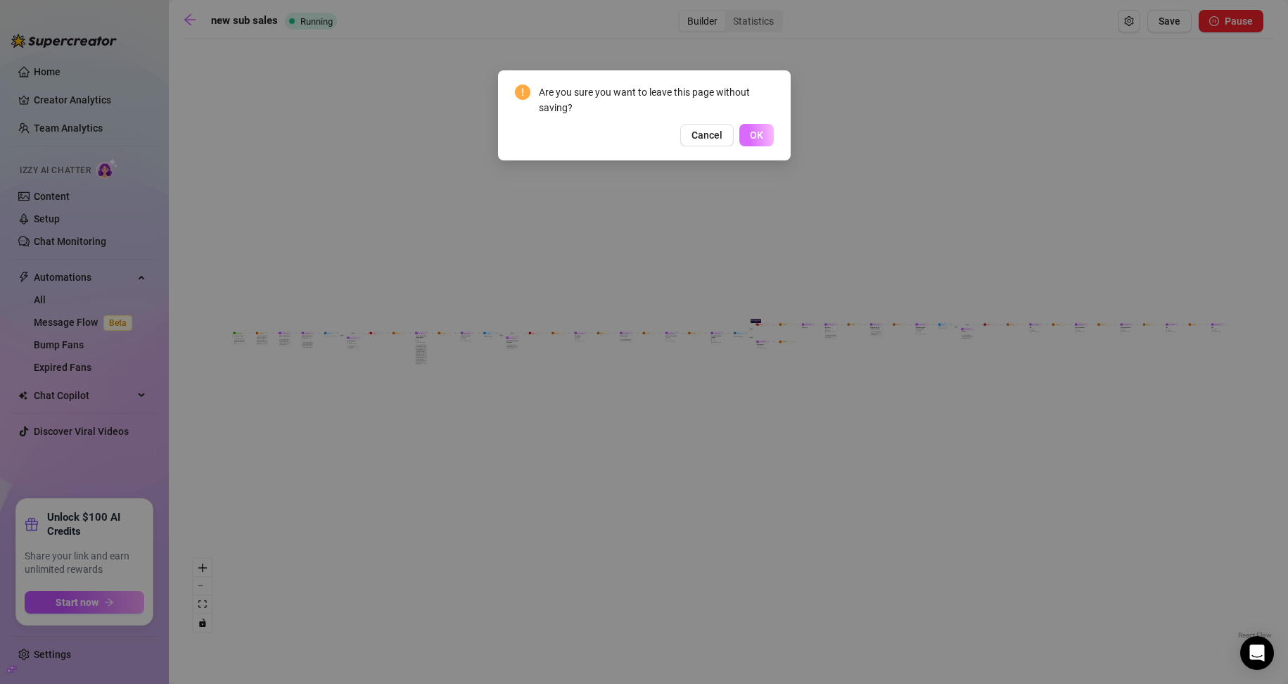
click at [613, 146] on button "OK" at bounding box center [756, 135] width 34 height 23
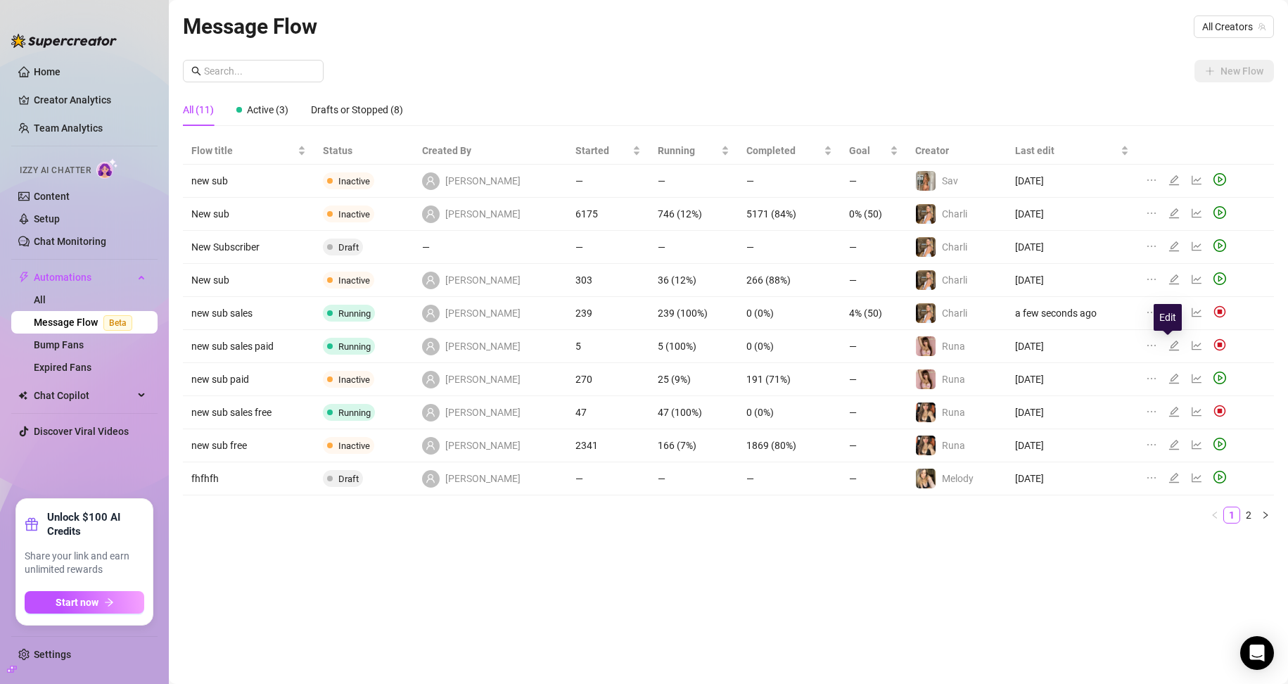
click at [613, 346] on icon "edit" at bounding box center [1174, 345] width 10 height 10
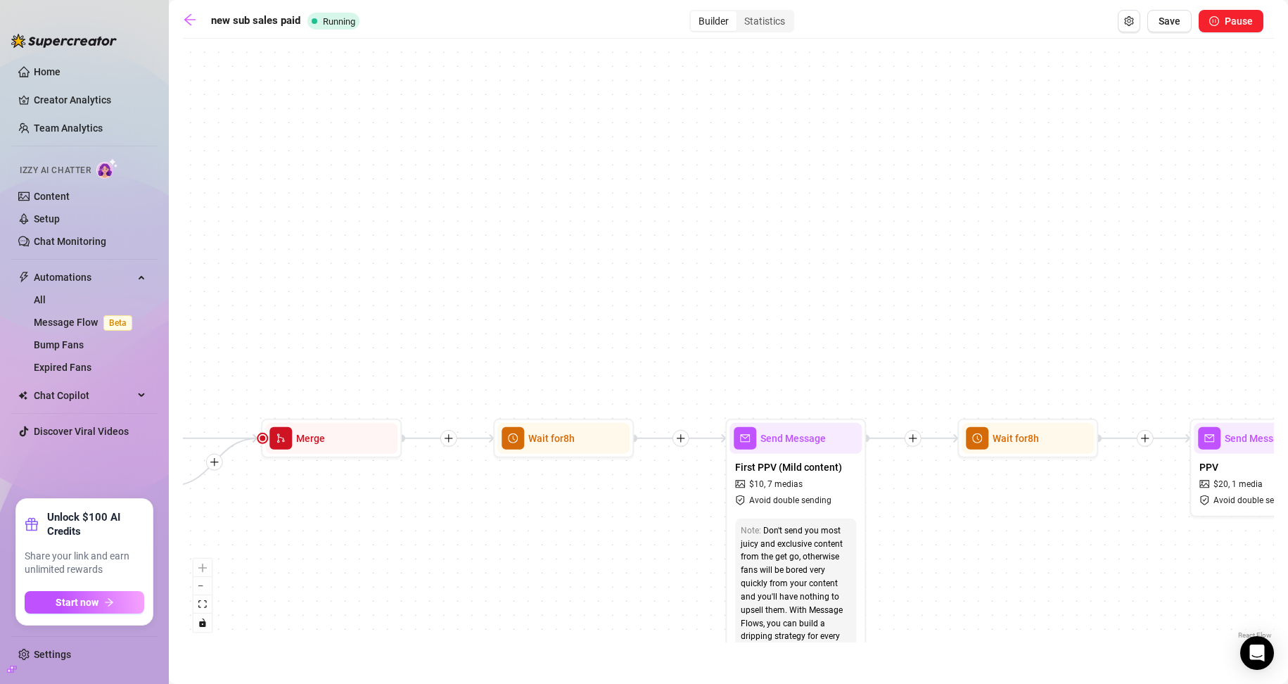
drag, startPoint x: 485, startPoint y: 311, endPoint x: 978, endPoint y: 199, distance: 505.6
click at [613, 199] on div "If True If True If True If False If False If False Merge Merge Merge Send Messa…" at bounding box center [728, 344] width 1091 height 596
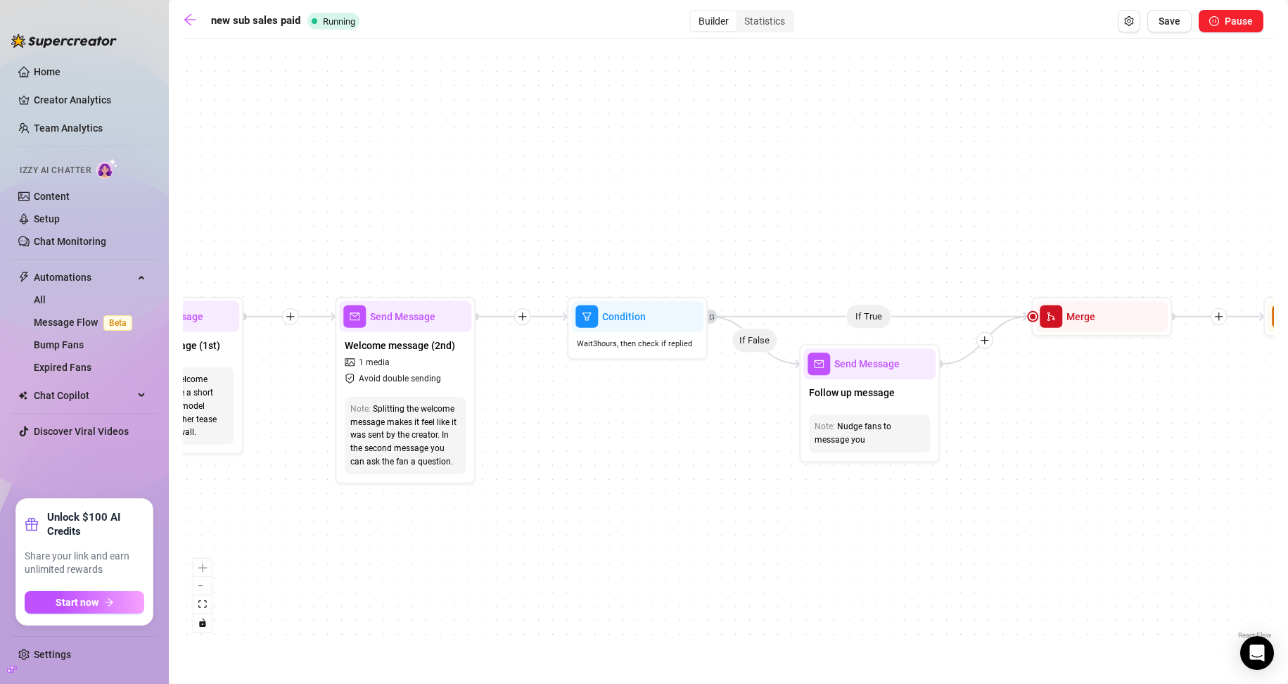
drag, startPoint x: 573, startPoint y: 205, endPoint x: 992, endPoint y: 189, distance: 420.2
click at [613, 189] on div "If True If True If True If False If False If False Merge Merge Merge Send Messa…" at bounding box center [728, 344] width 1091 height 596
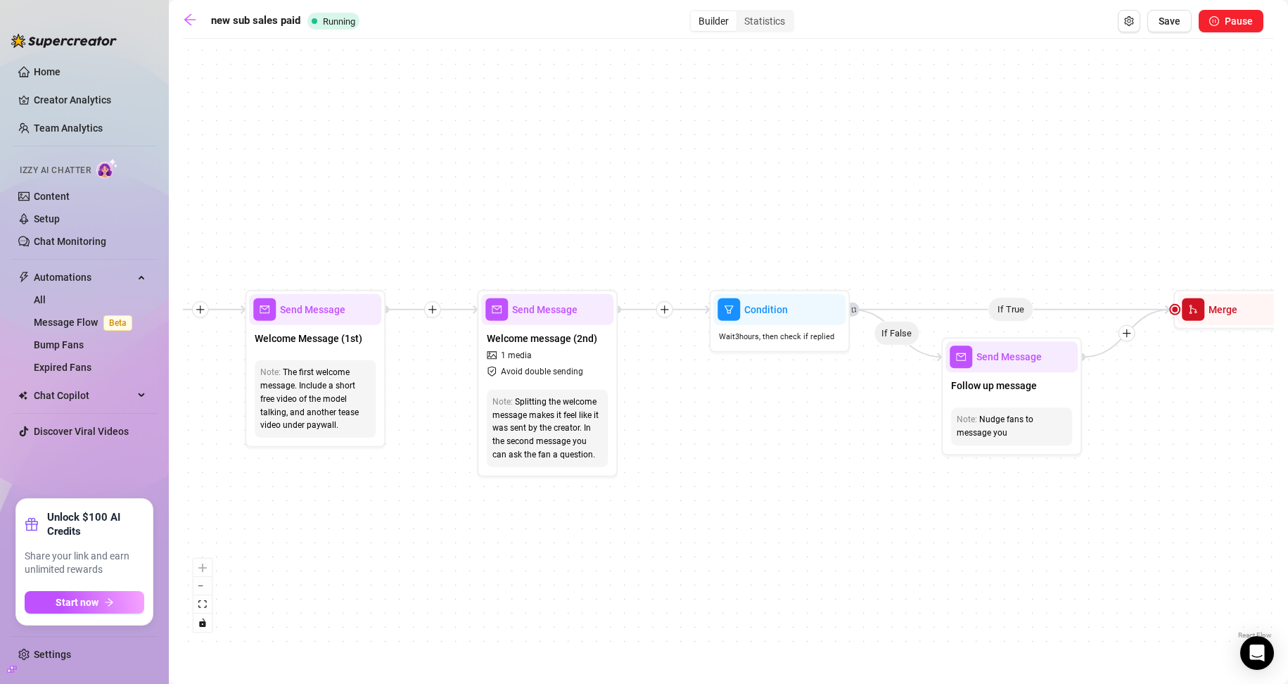
drag, startPoint x: 992, startPoint y: 189, endPoint x: 538, endPoint y: 183, distance: 454.4
click at [548, 183] on div "If True If True If True If False If False If False Merge Merge Merge Send Messa…" at bounding box center [728, 344] width 1091 height 596
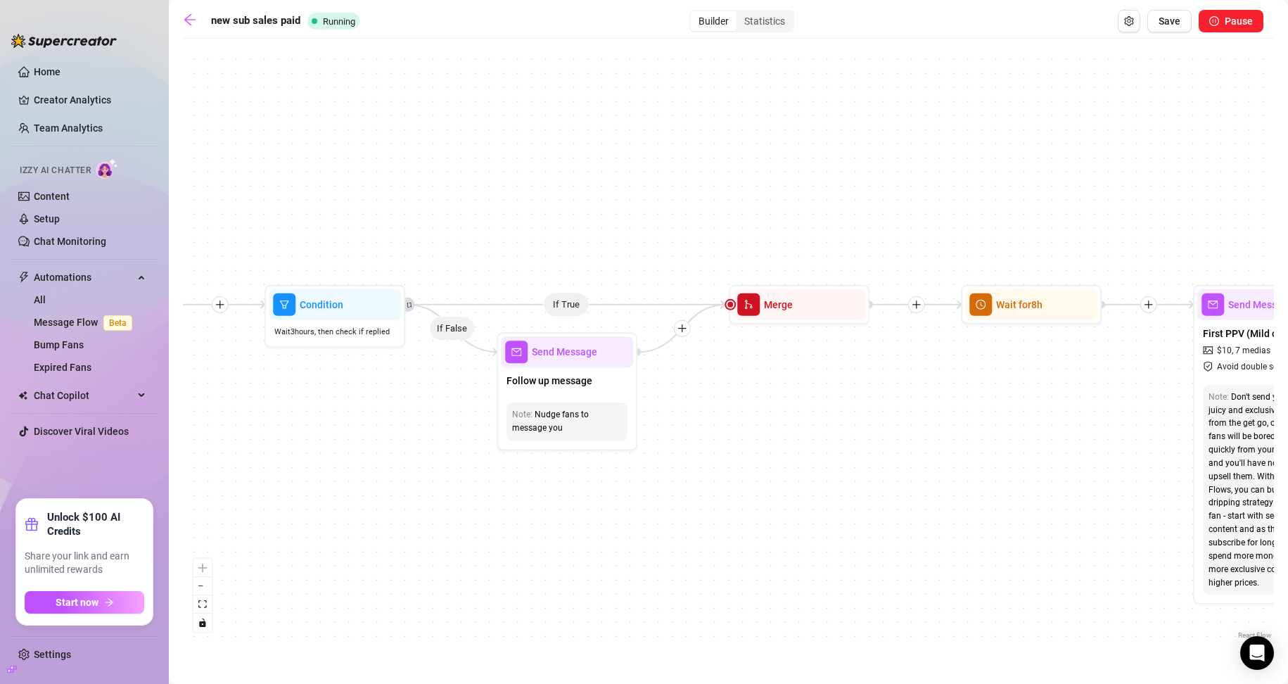
drag, startPoint x: 957, startPoint y: 204, endPoint x: 734, endPoint y: 174, distance: 224.3
click at [613, 174] on div "If True If True If True If False If False If False Merge Merge Merge Send Messa…" at bounding box center [728, 344] width 1091 height 596
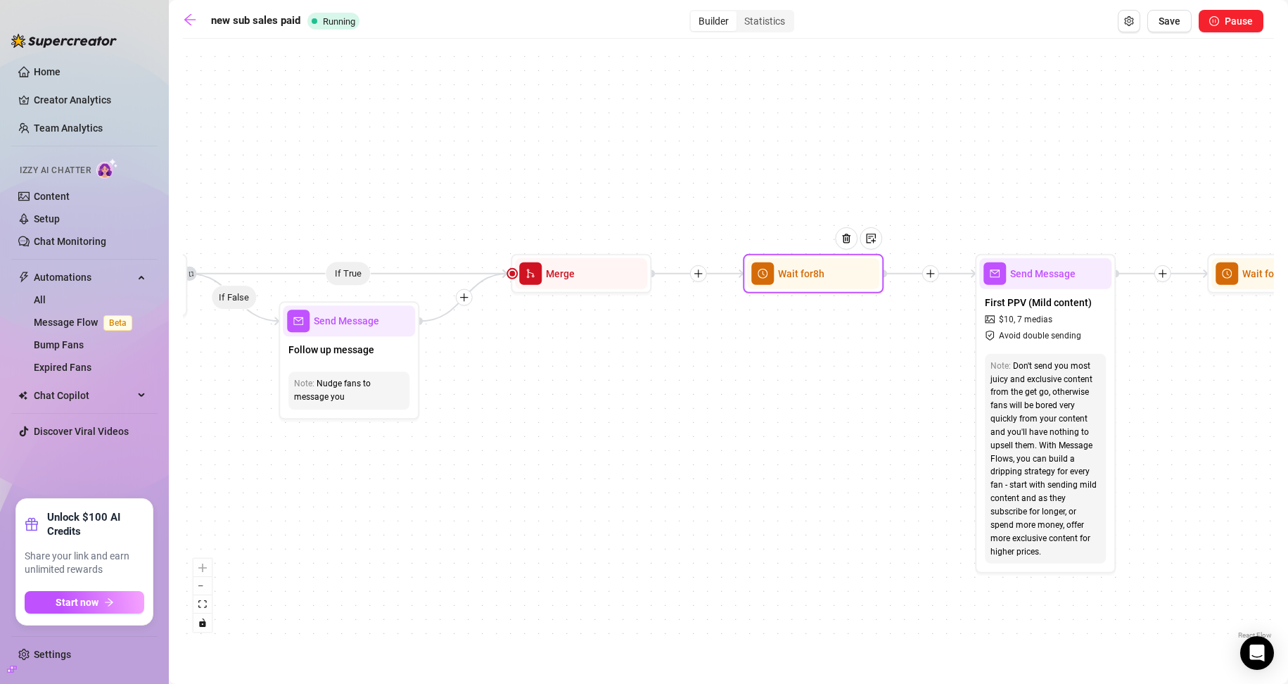
click at [613, 277] on span "Wait for 8h" at bounding box center [801, 273] width 46 height 15
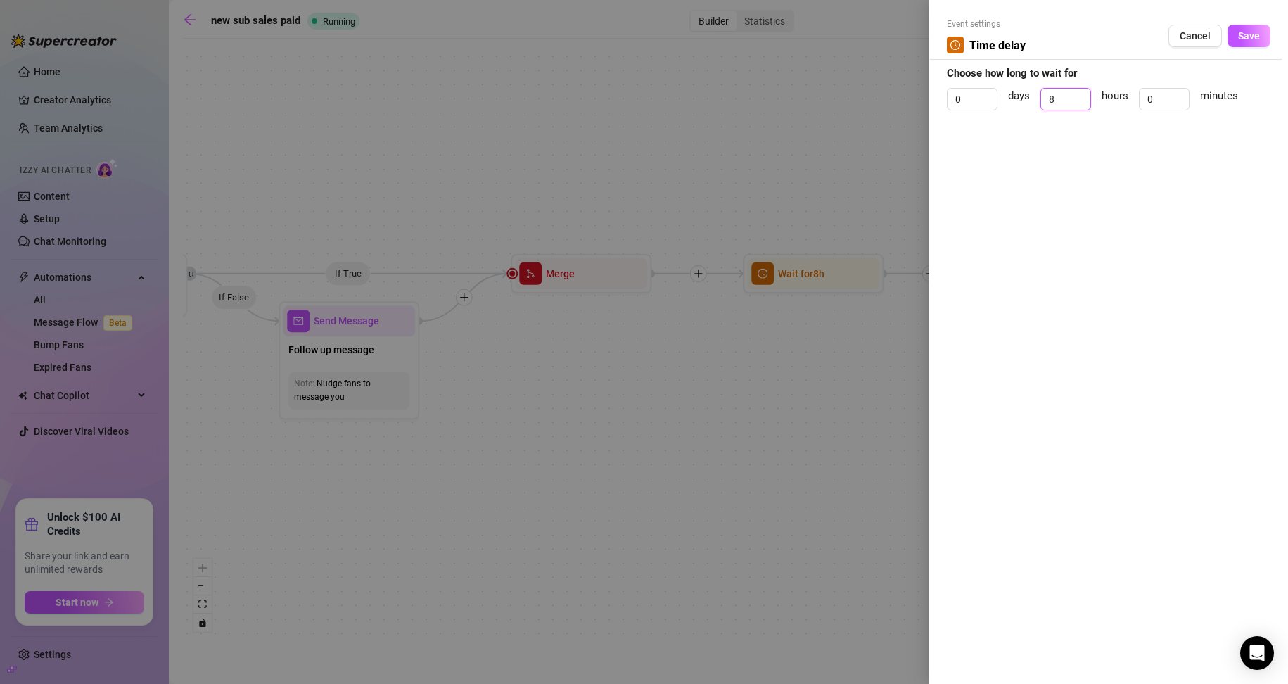
drag, startPoint x: 1061, startPoint y: 99, endPoint x: 1028, endPoint y: 105, distance: 33.5
click at [613, 105] on div "0 days 8 hours 0 minutes" at bounding box center [1109, 105] width 324 height 35
type input "4"
click at [613, 31] on span "Save" at bounding box center [1249, 35] width 22 height 11
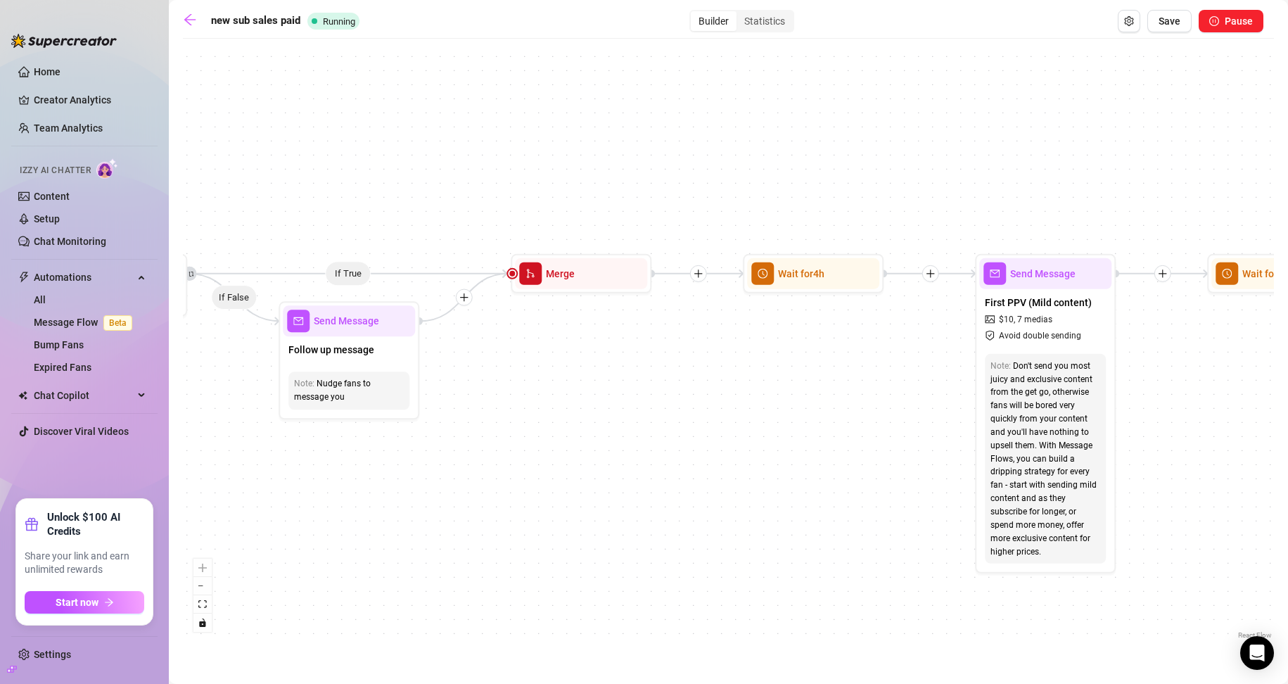
drag, startPoint x: 883, startPoint y: 142, endPoint x: 444, endPoint y: 133, distance: 439.0
click at [448, 133] on div "If True If True If True If False If False If False Merge Merge Merge Send Messa…" at bounding box center [728, 344] width 1091 height 596
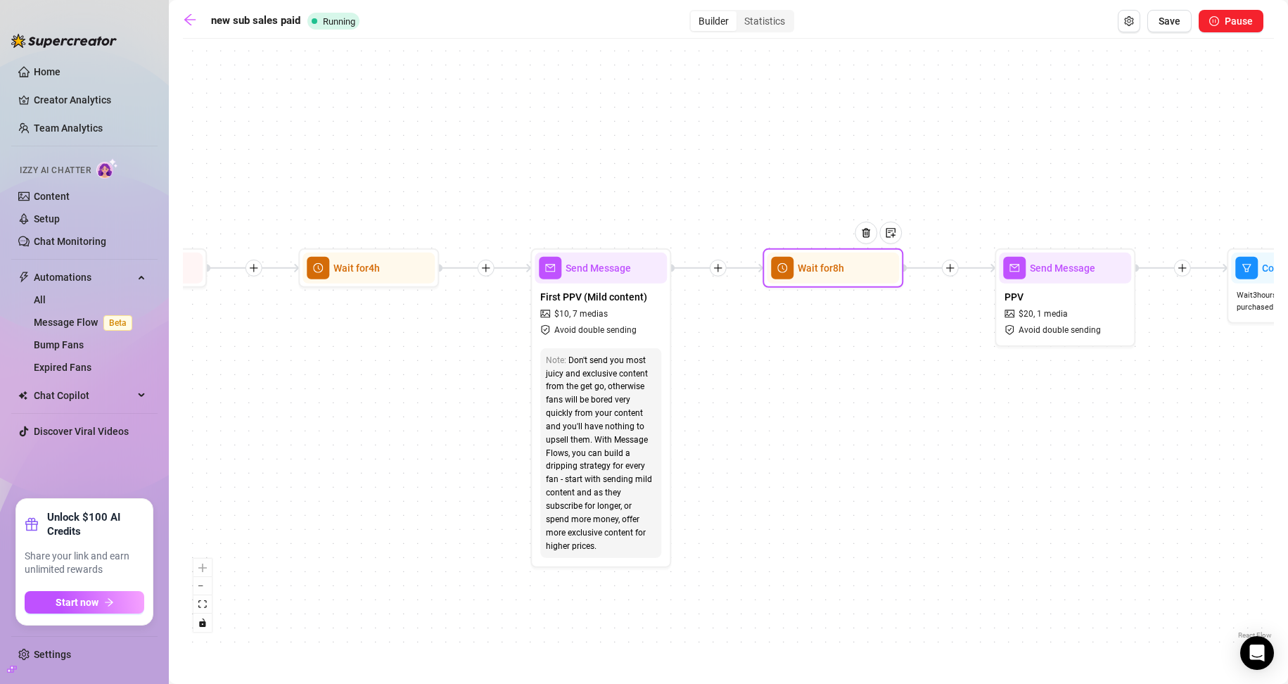
click at [613, 269] on span "clock-circle" at bounding box center [782, 268] width 23 height 23
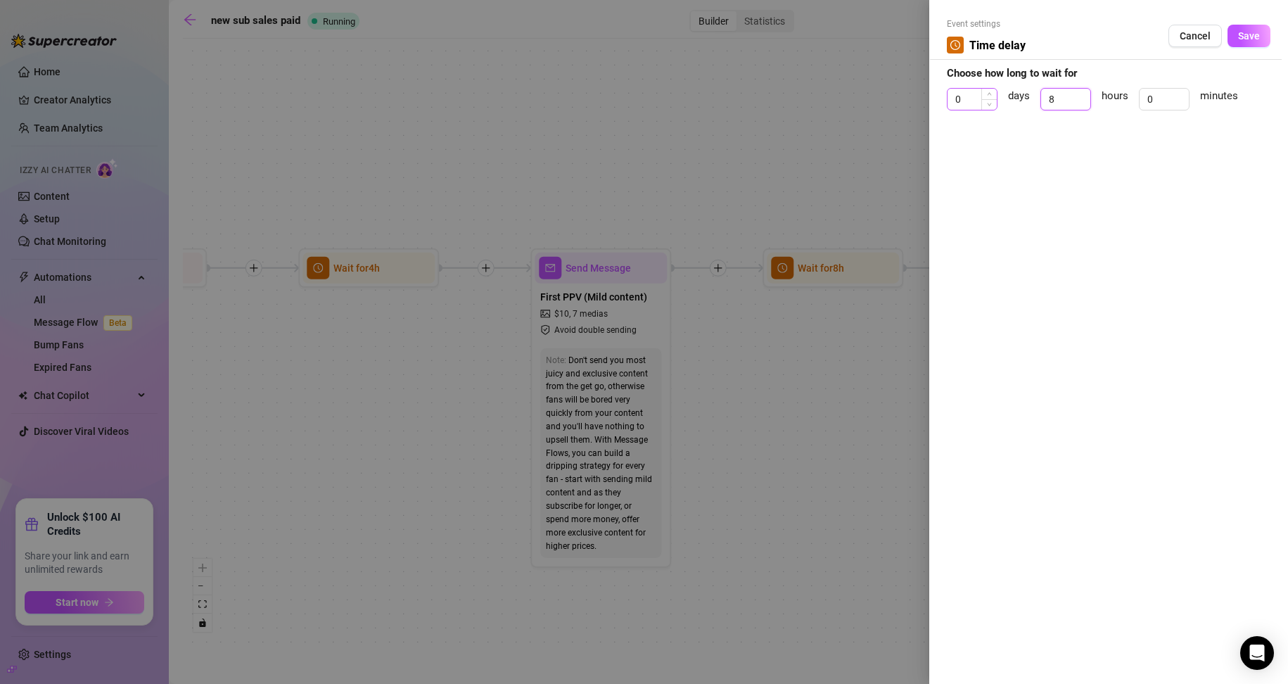
drag, startPoint x: 1049, startPoint y: 98, endPoint x: 992, endPoint y: 92, distance: 56.6
click at [613, 94] on div "0 days 8 hours 0 minutes" at bounding box center [1109, 105] width 324 height 35
drag, startPoint x: 1050, startPoint y: 101, endPoint x: 1066, endPoint y: 101, distance: 16.2
click at [613, 101] on input "8" at bounding box center [1065, 99] width 49 height 21
type input "4"
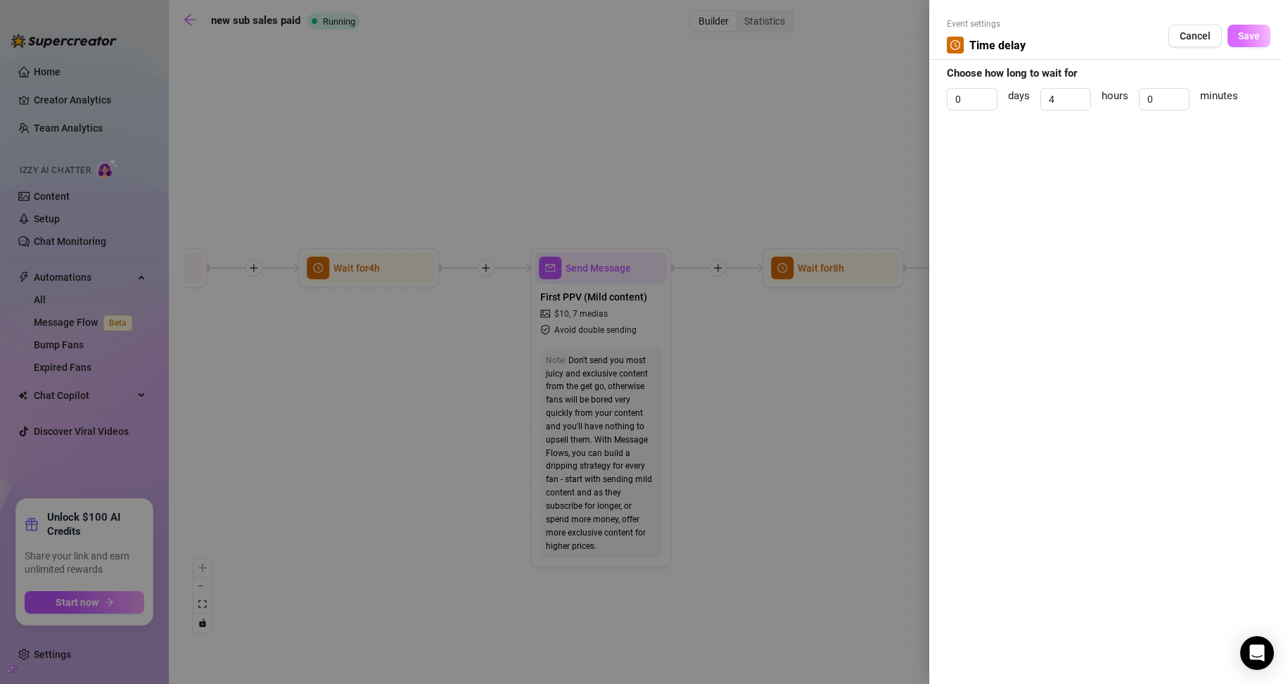
click at [613, 30] on span "Save" at bounding box center [1249, 35] width 22 height 11
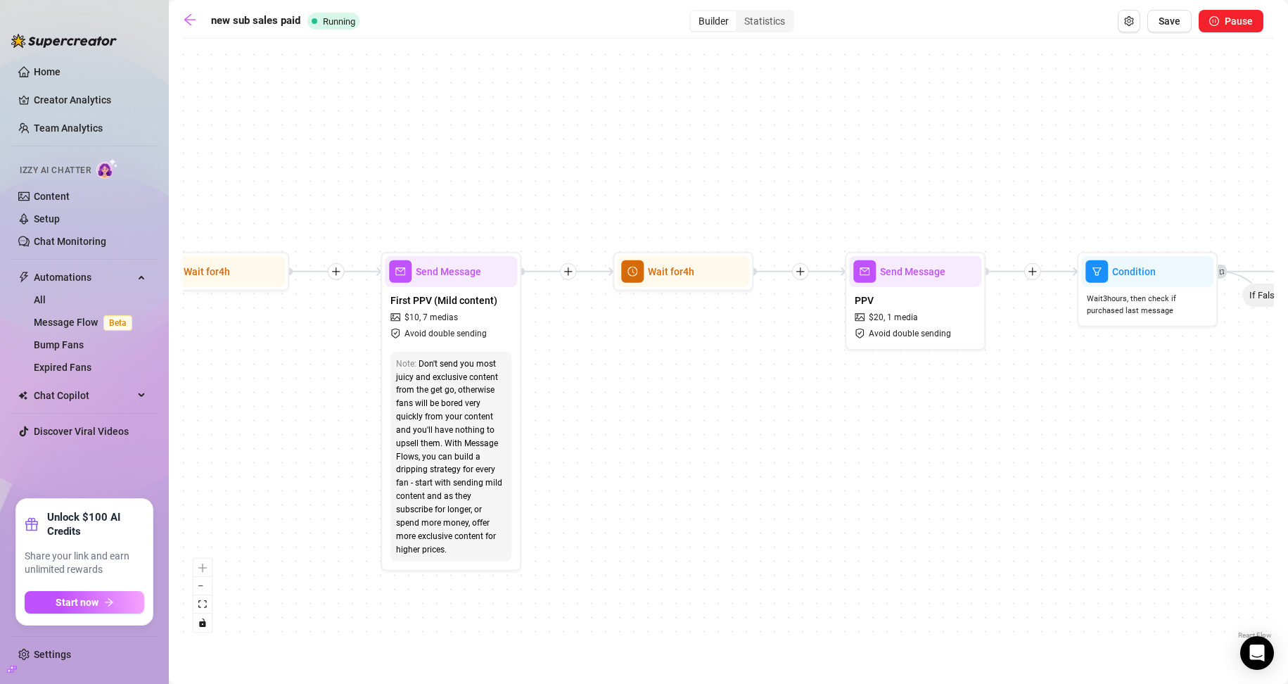
drag, startPoint x: 974, startPoint y: 203, endPoint x: 392, endPoint y: 194, distance: 581.7
click at [400, 194] on div "If True If True If True If False If False If False Merge Merge Merge Send Messa…" at bounding box center [728, 344] width 1091 height 596
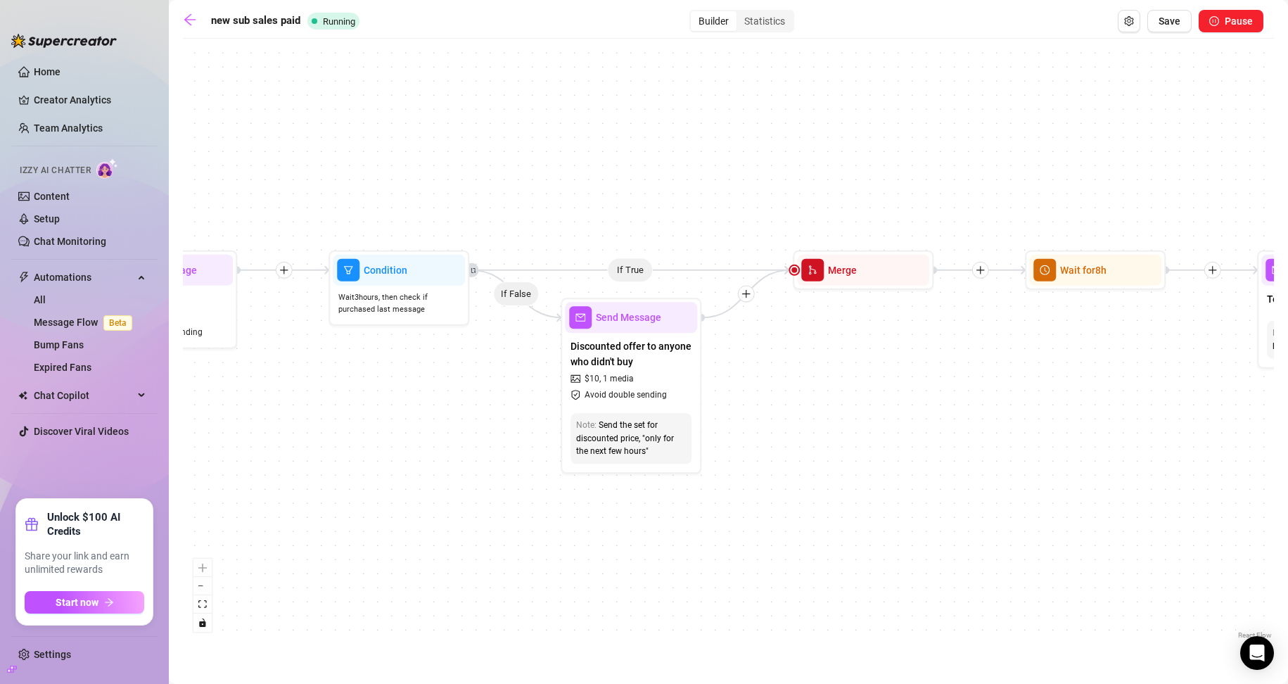
drag, startPoint x: 894, startPoint y: 382, endPoint x: 794, endPoint y: 385, distance: 99.9
click at [613, 385] on div "If True If True If True If False If False If False Merge Merge Merge Send Messa…" at bounding box center [728, 344] width 1091 height 596
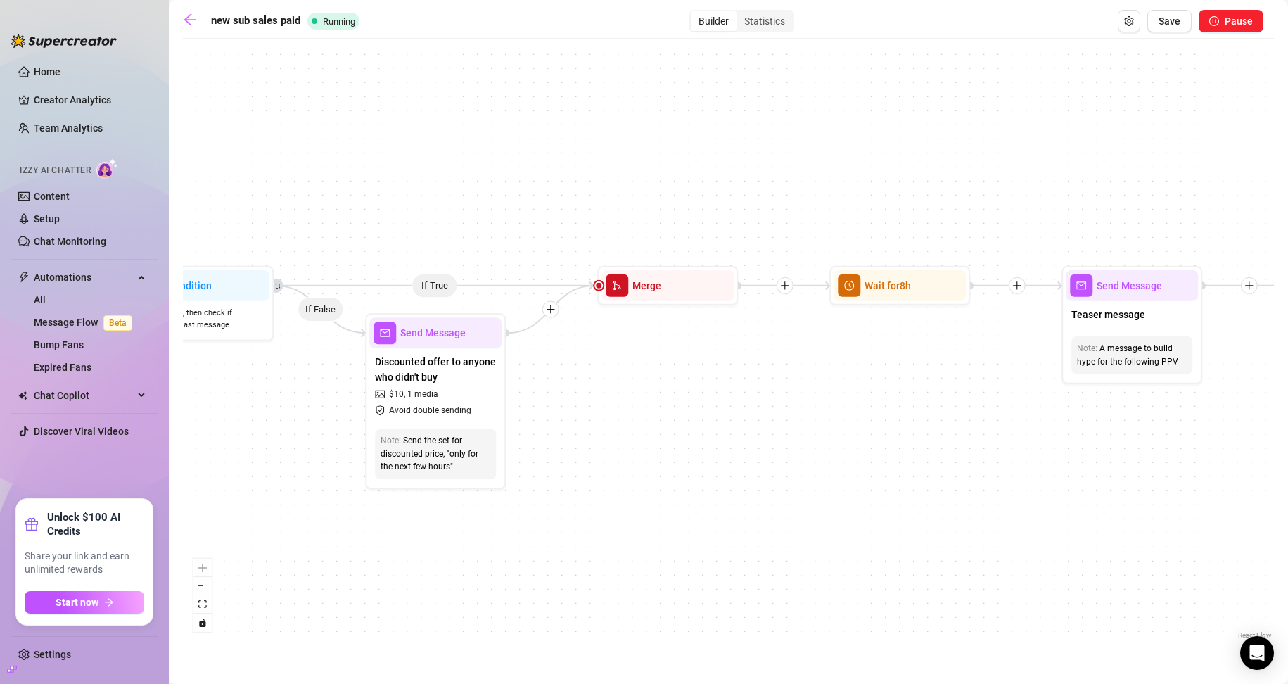
drag, startPoint x: 928, startPoint y: 433, endPoint x: 742, endPoint y: 447, distance: 186.3
click at [613, 447] on div "If True If True If True If False If False If False Merge Merge Merge Send Messa…" at bounding box center [728, 344] width 1091 height 596
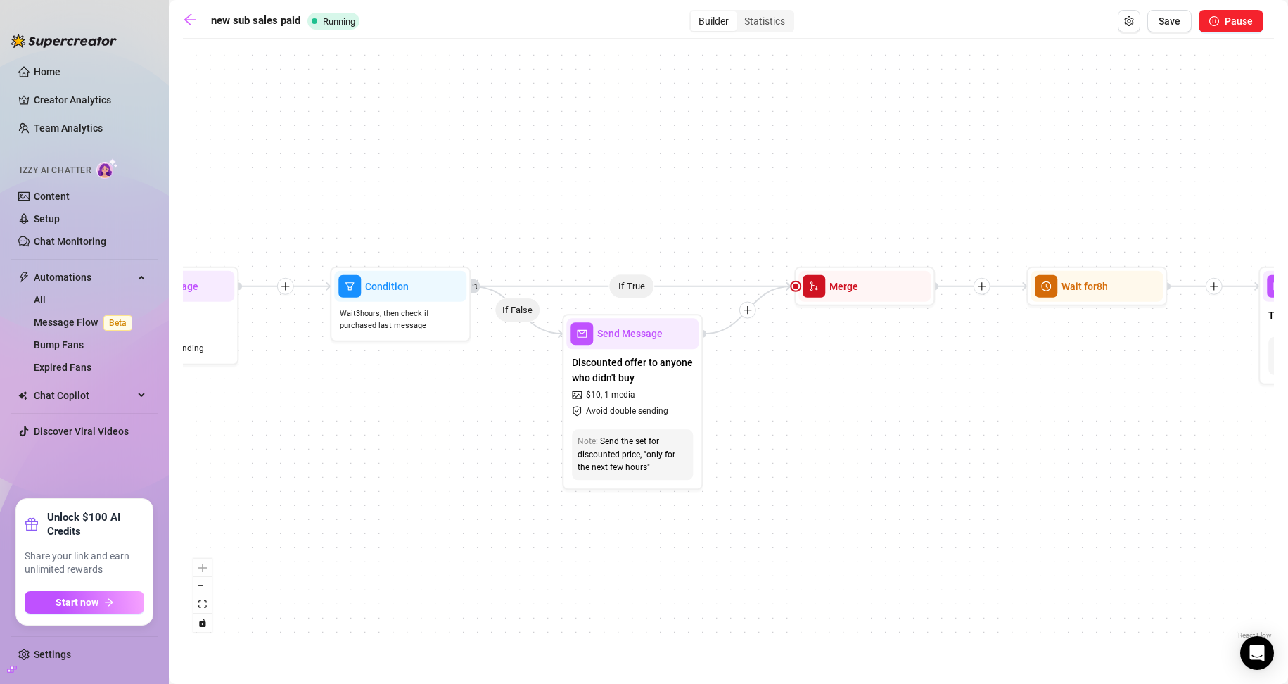
drag, startPoint x: 742, startPoint y: 447, endPoint x: 1054, endPoint y: 445, distance: 311.6
click at [613, 445] on div "If True If True If True If False If False If False Merge Merge Merge Send Messa…" at bounding box center [728, 344] width 1091 height 596
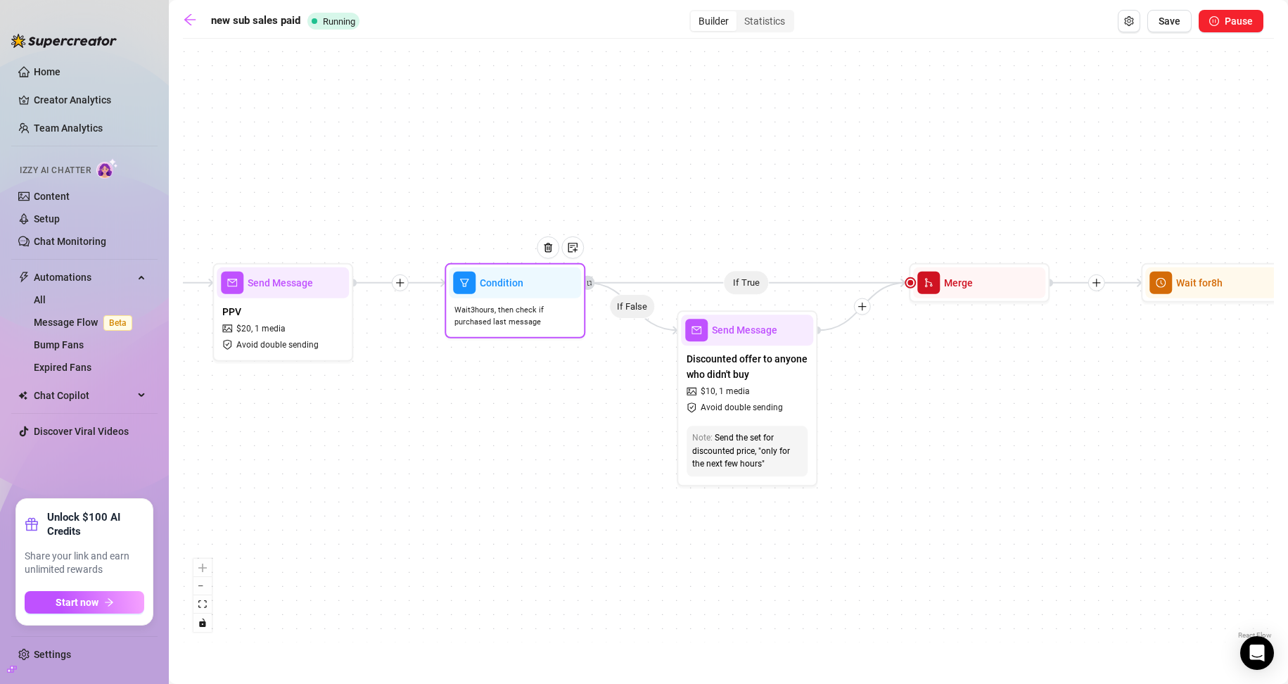
click at [516, 326] on span "Wait 3 hours, then check if purchased last message" at bounding box center [514, 316] width 121 height 25
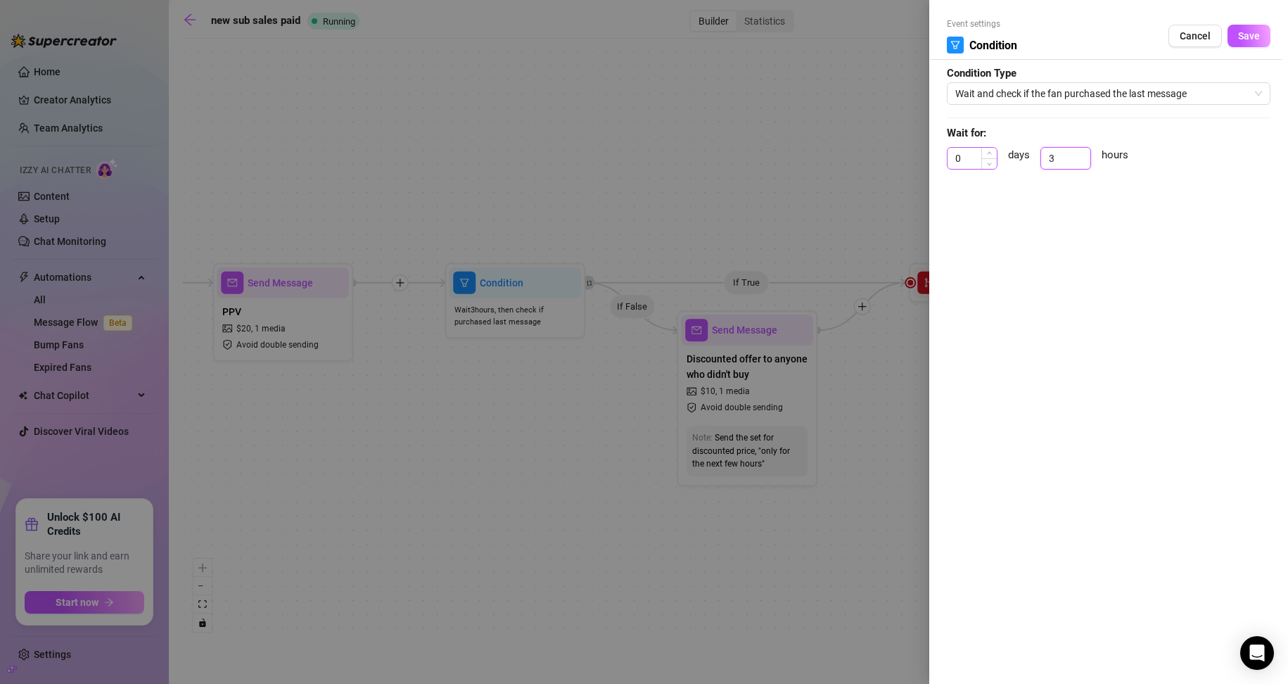
drag, startPoint x: 1059, startPoint y: 156, endPoint x: 972, endPoint y: 163, distance: 87.5
click at [613, 158] on div "0 days 3 hours" at bounding box center [1109, 164] width 324 height 35
type input "2"
click at [613, 29] on button "Save" at bounding box center [1248, 36] width 43 height 23
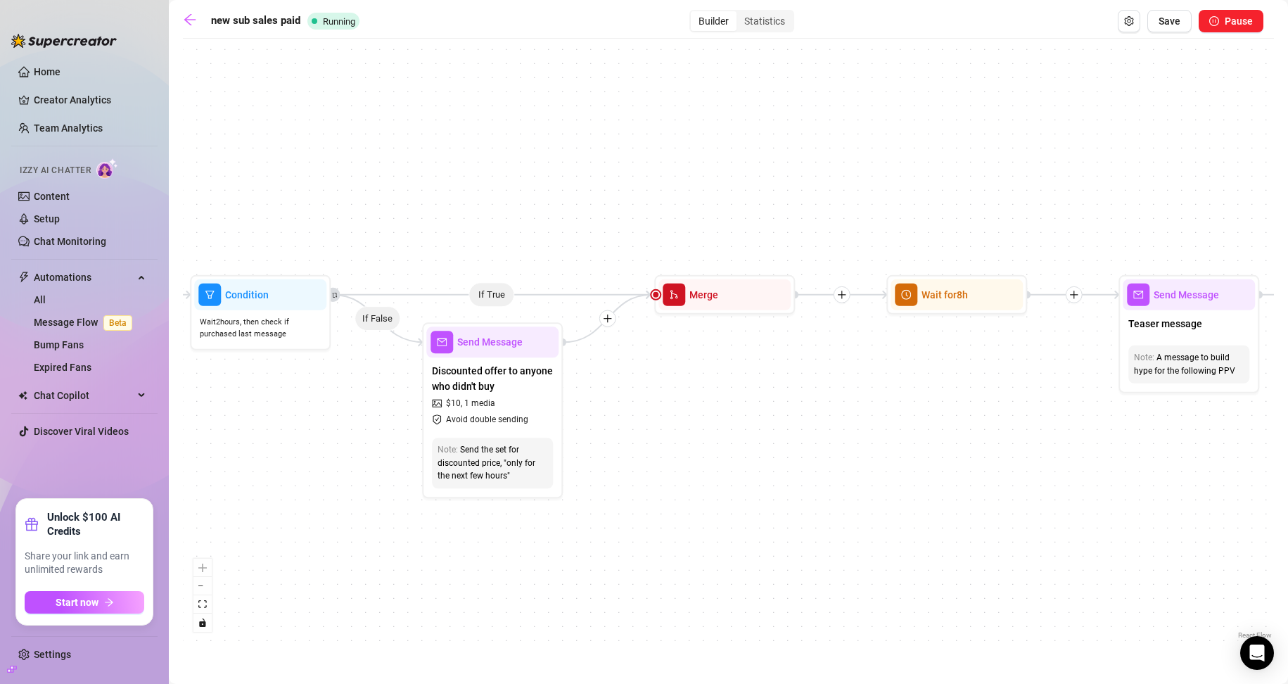
drag, startPoint x: 1045, startPoint y: 452, endPoint x: 675, endPoint y: 445, distance: 370.0
click at [613, 449] on div "If True If True If True If False If False If False Merge Merge Merge Send Messa…" at bounding box center [728, 344] width 1091 height 596
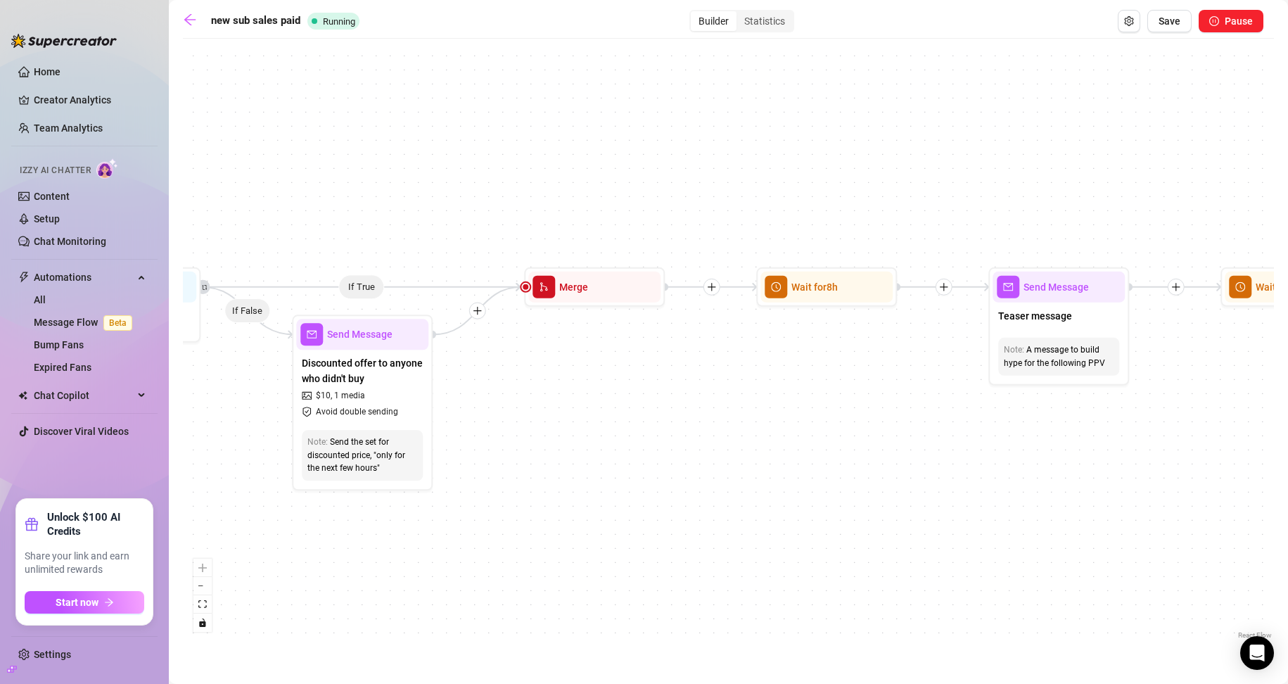
drag, startPoint x: 884, startPoint y: 437, endPoint x: 780, endPoint y: 373, distance: 122.6
click at [613, 378] on div "If True If True If True If False If False If False Merge Merge Merge Send Messa…" at bounding box center [728, 344] width 1091 height 596
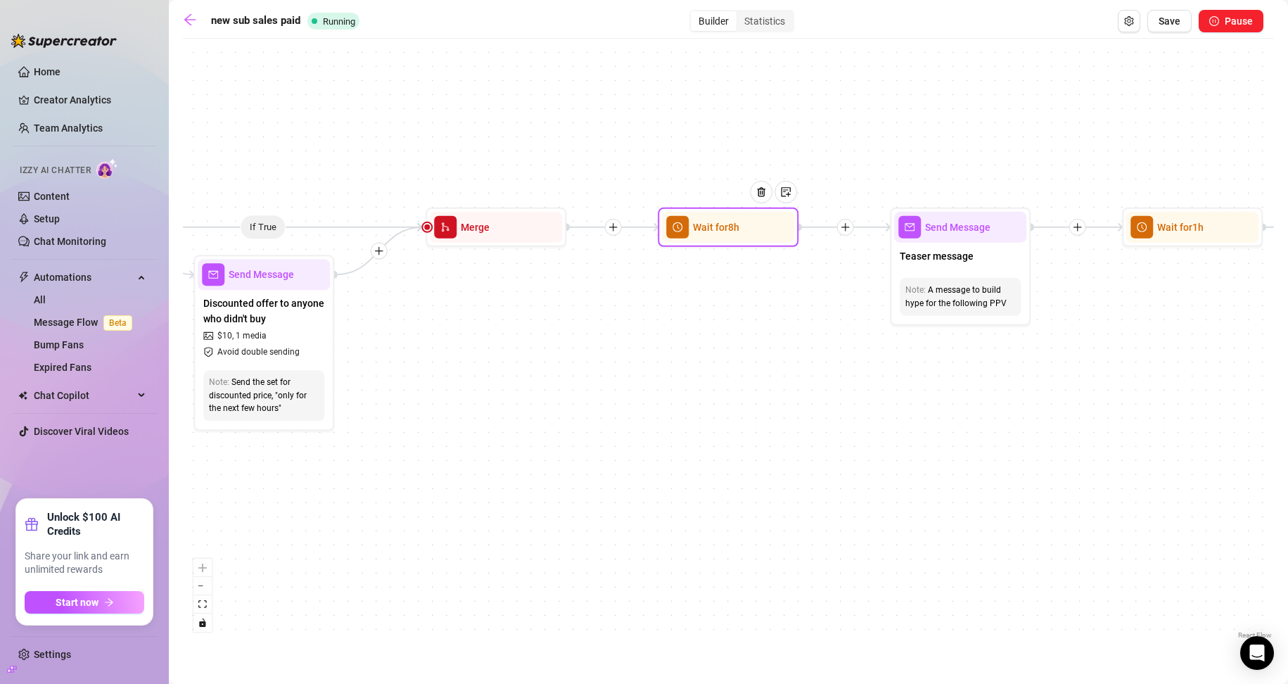
click at [613, 227] on div at bounding box center [766, 203] width 61 height 72
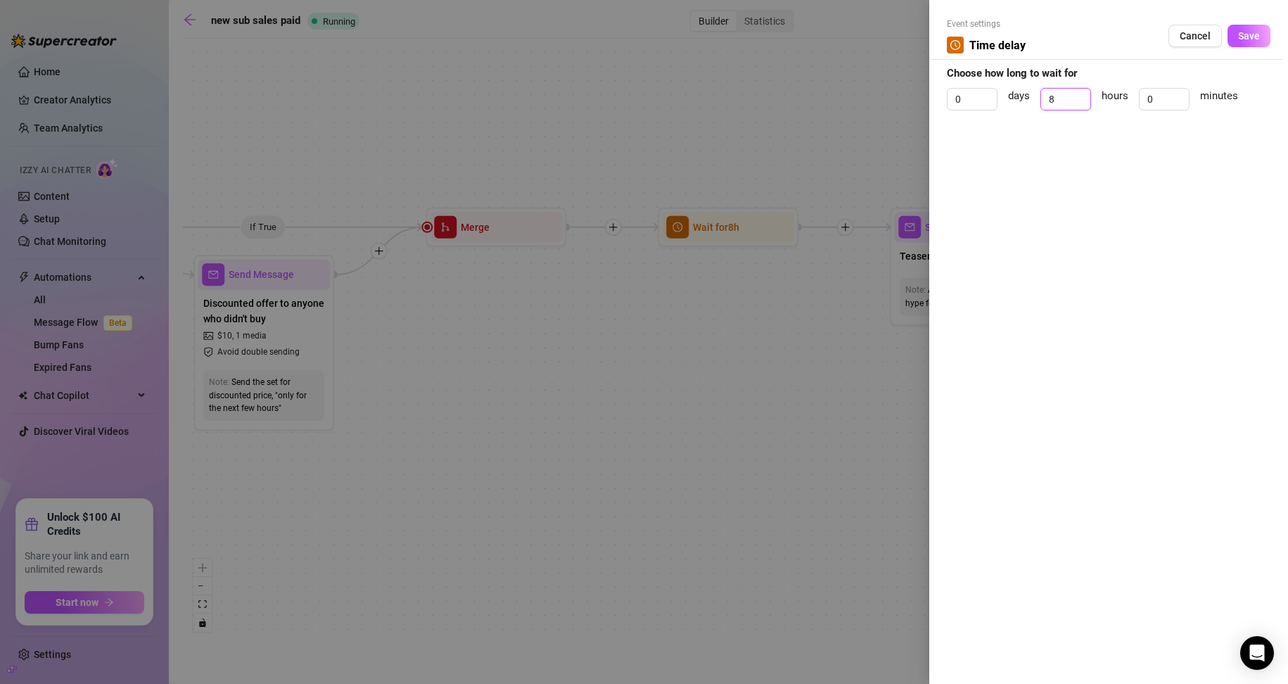
drag, startPoint x: 1064, startPoint y: 98, endPoint x: 1030, endPoint y: 97, distance: 34.5
click at [613, 98] on div "0 days 8 hours 0 minutes" at bounding box center [1109, 105] width 324 height 35
type input "4"
click at [613, 28] on div "Event settings Time delay Cancel Save Choose how long to wait for 0 days 4 hour…" at bounding box center [1108, 342] width 359 height 684
click at [613, 41] on span "Save" at bounding box center [1249, 35] width 22 height 11
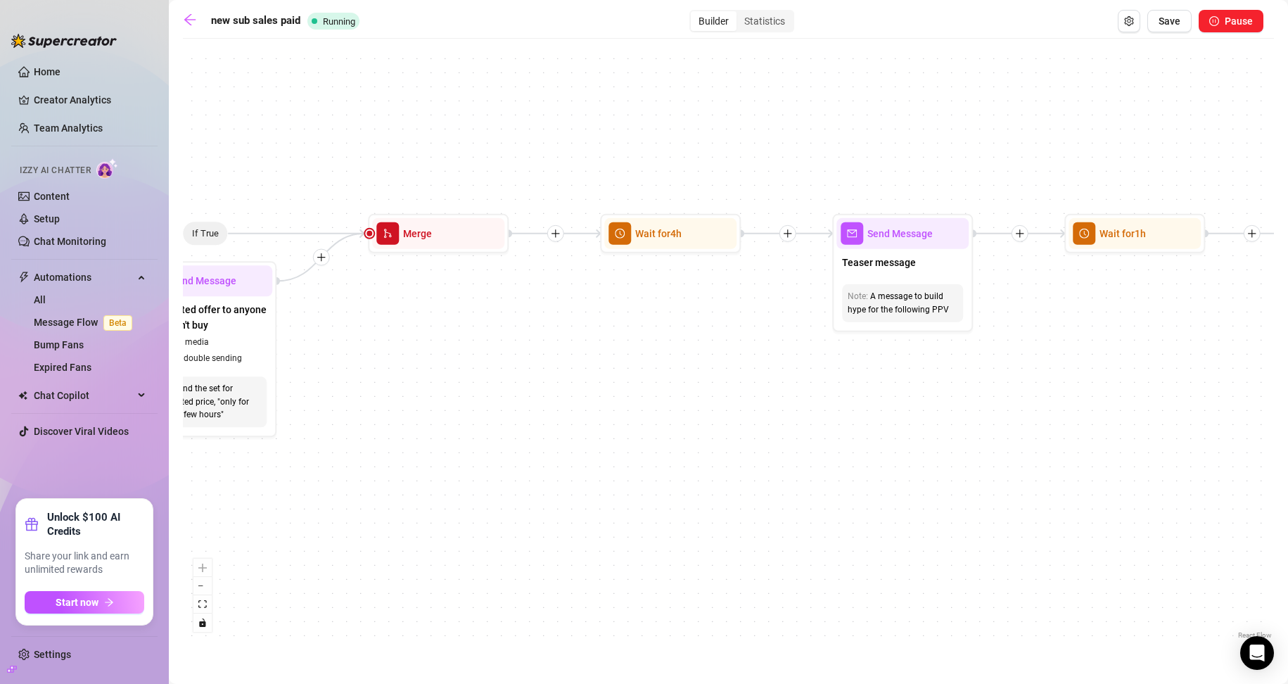
drag, startPoint x: 818, startPoint y: 419, endPoint x: 641, endPoint y: 376, distance: 181.7
click at [613, 398] on div "If True If True If True If False If False If False Merge Merge Merge Send Messa…" at bounding box center [728, 344] width 1091 height 596
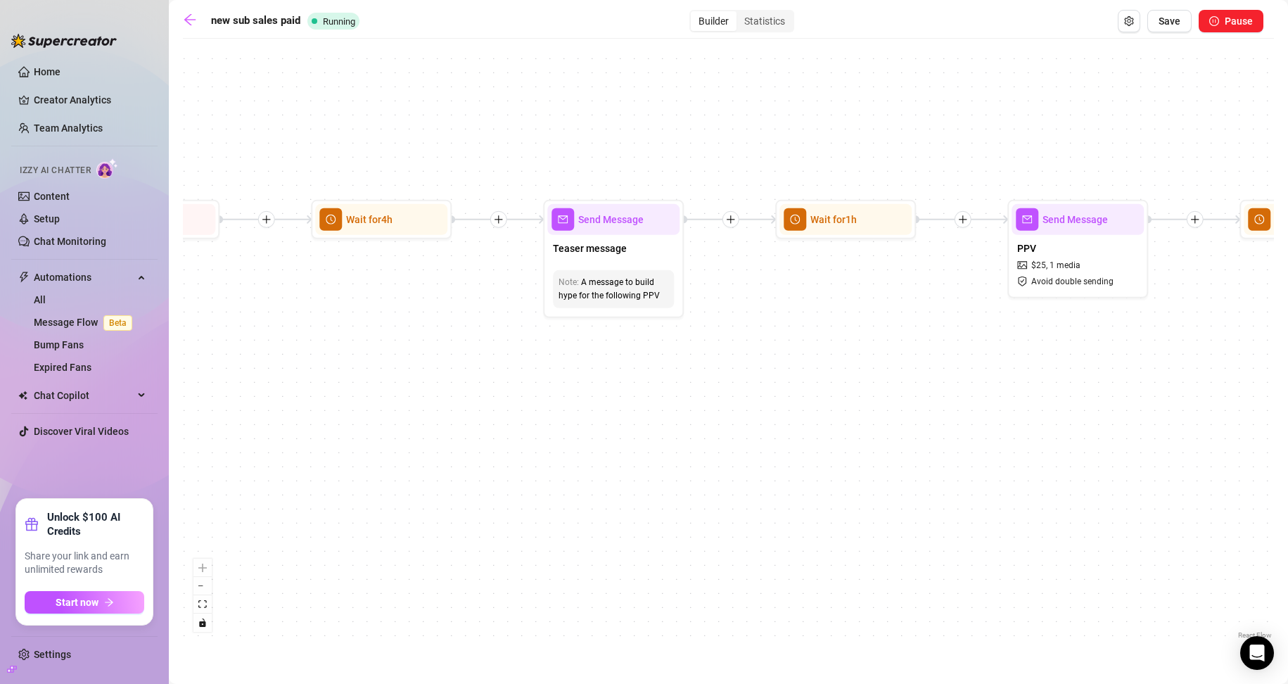
drag, startPoint x: 1011, startPoint y: 402, endPoint x: 485, endPoint y: 395, distance: 525.5
click at [486, 395] on div "If True If True If True If False If False If False Merge Merge Merge Send Messa…" at bounding box center [728, 344] width 1091 height 596
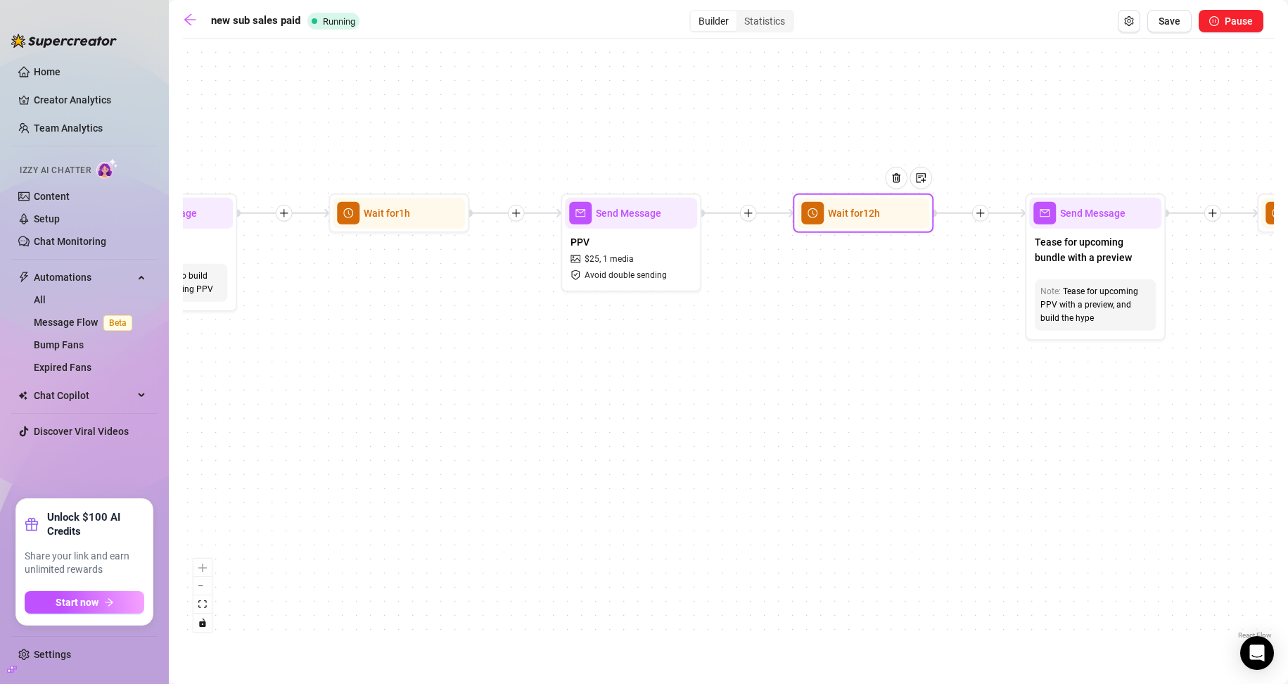
click at [613, 227] on div "Wait for 12h" at bounding box center [863, 213] width 132 height 31
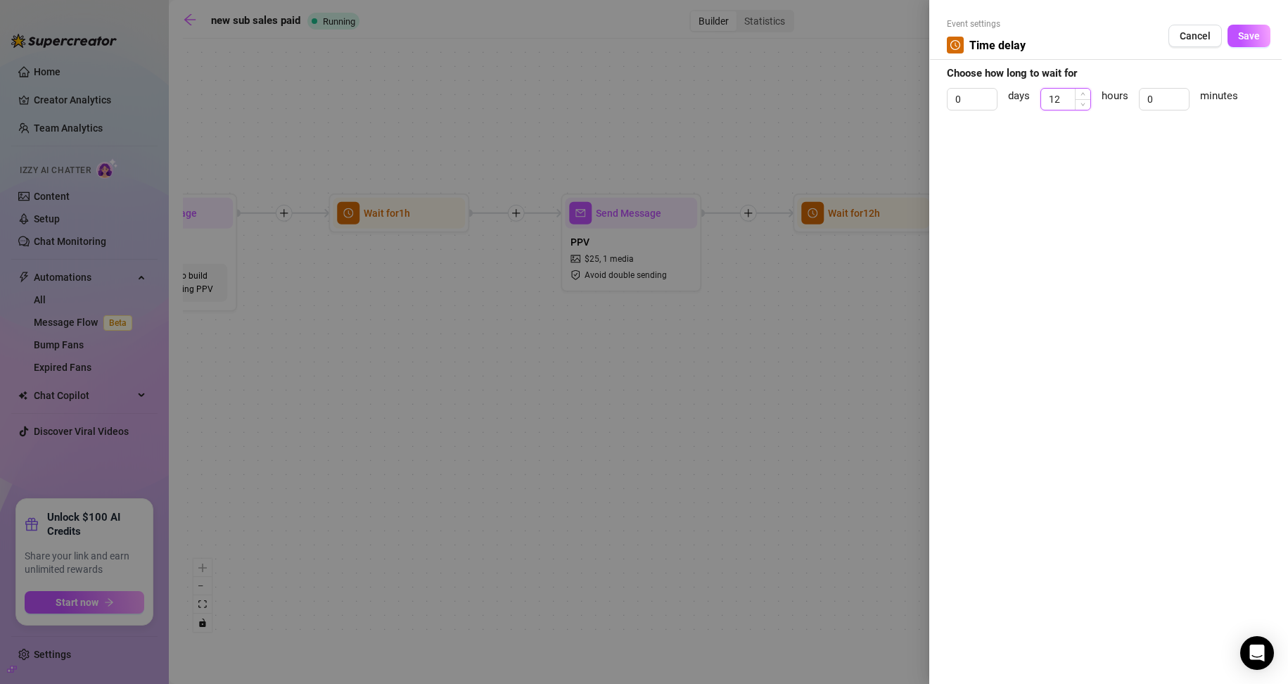
drag, startPoint x: 1073, startPoint y: 101, endPoint x: 1054, endPoint y: 101, distance: 19.0
click at [613, 102] on div "0 days 12 hours 0 minutes" at bounding box center [1109, 105] width 324 height 35
type input "4"
click at [613, 44] on button "Save" at bounding box center [1248, 36] width 43 height 23
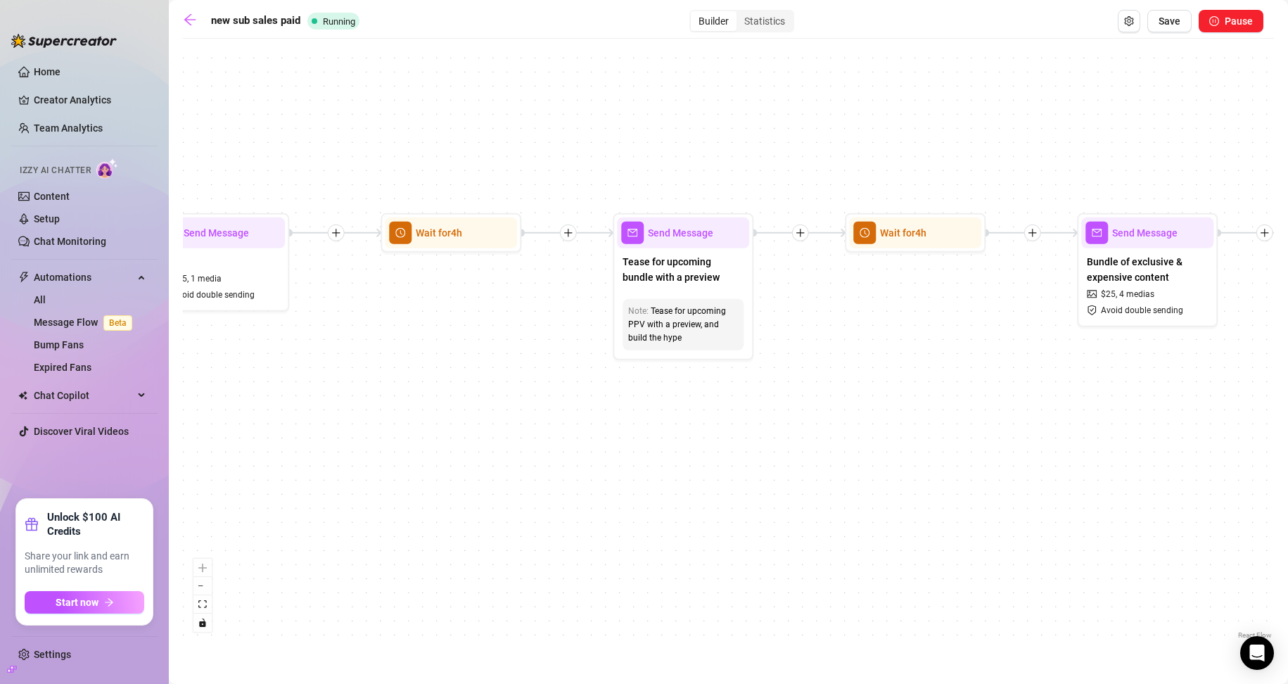
drag, startPoint x: 1053, startPoint y: 386, endPoint x: 651, endPoint y: 404, distance: 402.7
click at [613, 404] on div "If True If True If True If False If False If False Merge Merge Merge Send Messa…" at bounding box center [728, 344] width 1091 height 596
click at [613, 245] on div "Wait for 4h" at bounding box center [914, 232] width 132 height 31
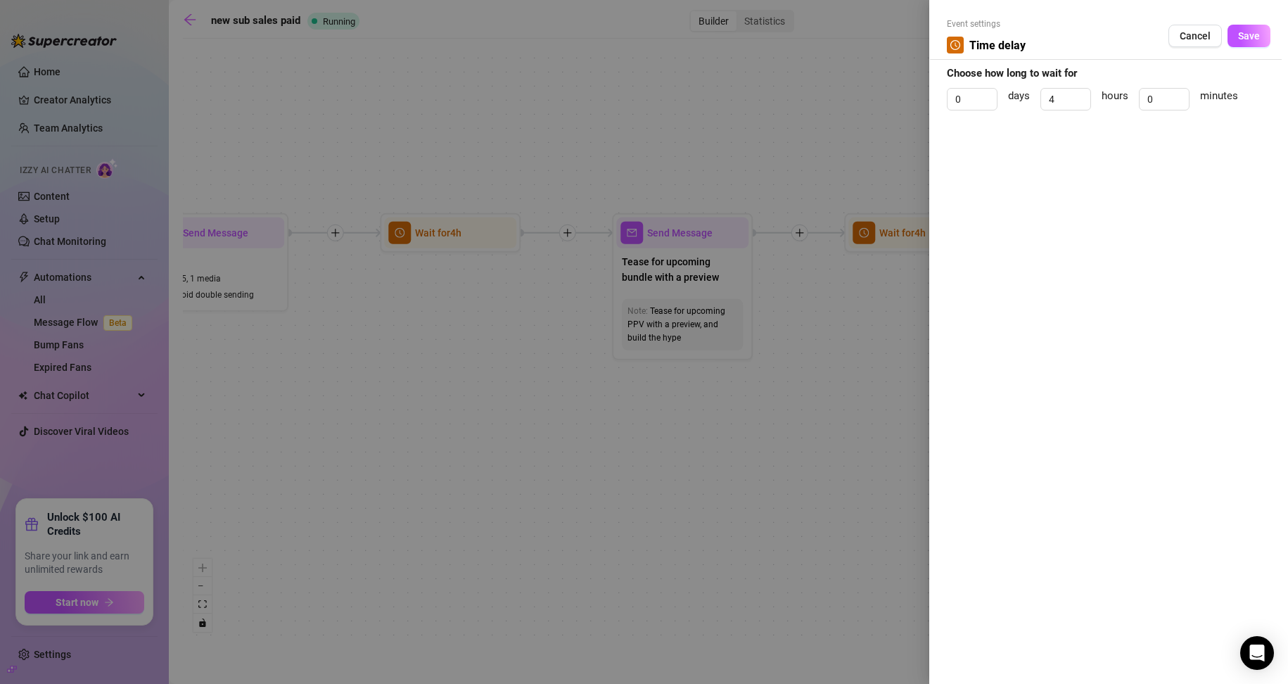
click at [613, 456] on div at bounding box center [644, 342] width 1288 height 684
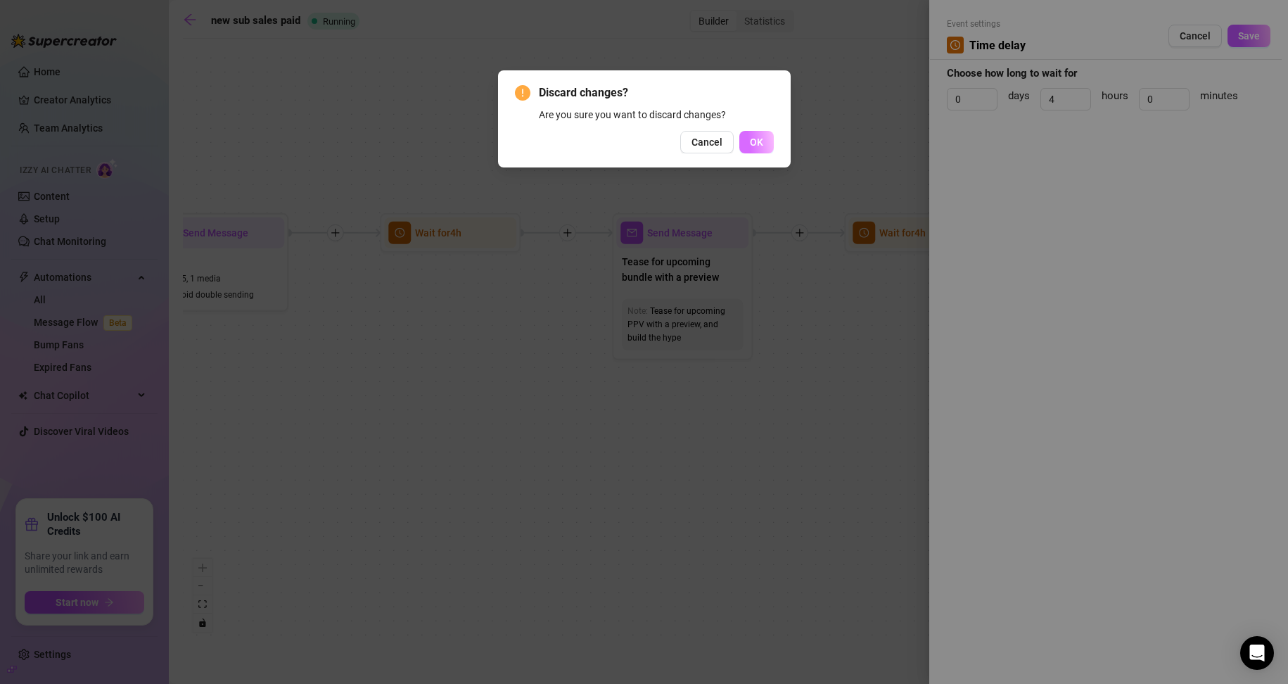
click at [613, 147] on button "OK" at bounding box center [756, 142] width 34 height 23
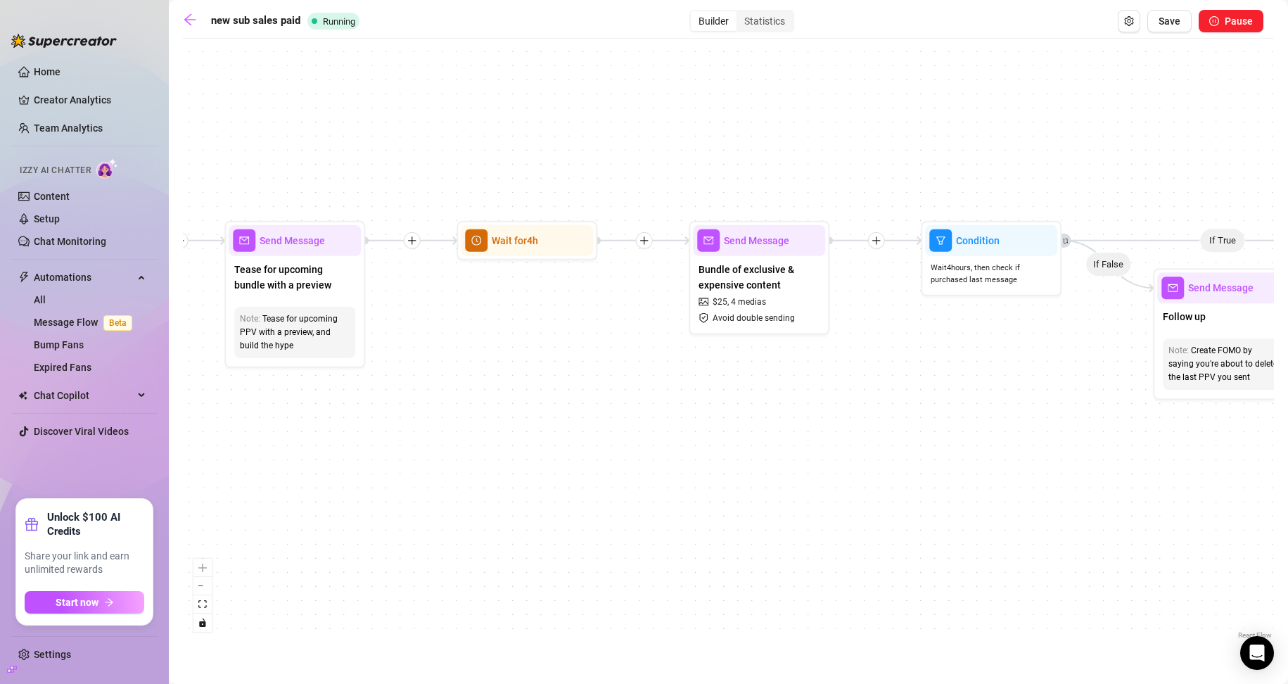
drag, startPoint x: 946, startPoint y: 416, endPoint x: 356, endPoint y: 403, distance: 590.3
click at [345, 414] on div "If True If True If True If False If False If False Merge Merge Merge Send Messa…" at bounding box center [728, 344] width 1091 height 596
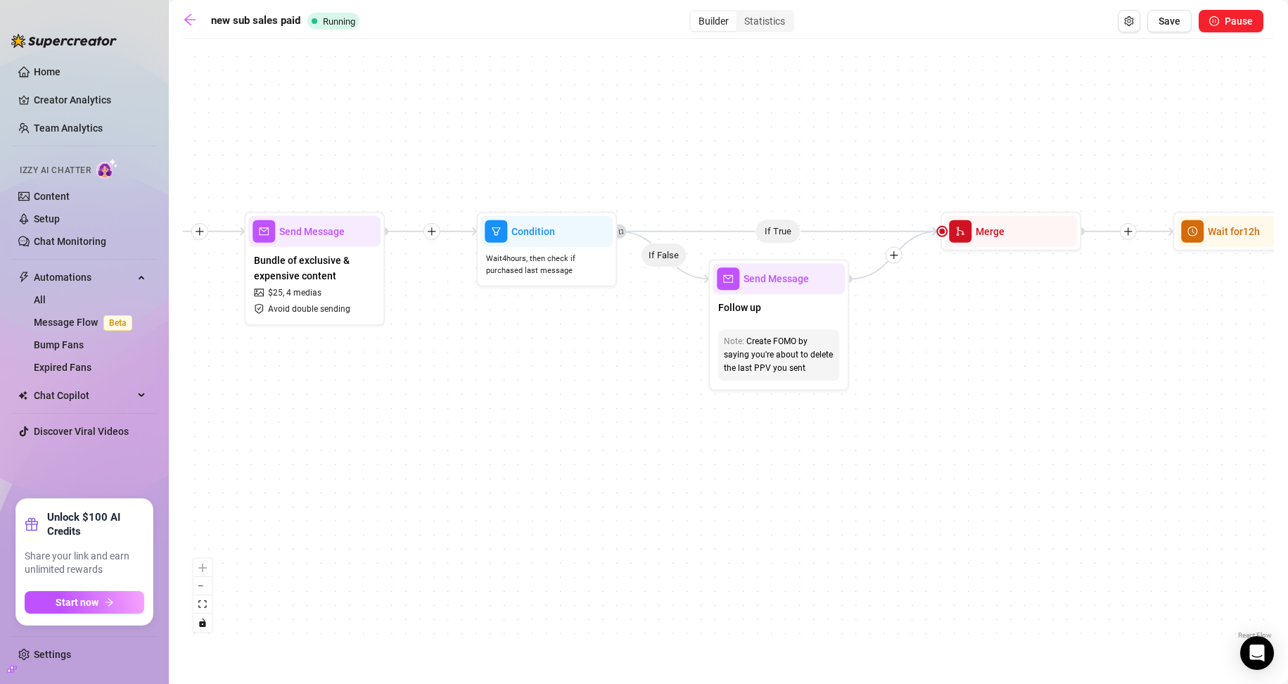
drag, startPoint x: 1130, startPoint y: 461, endPoint x: 874, endPoint y: 456, distance: 256.8
click at [613, 458] on div "If True If True If True If False If False If False Merge Merge Merge Send Messa…" at bounding box center [728, 344] width 1091 height 596
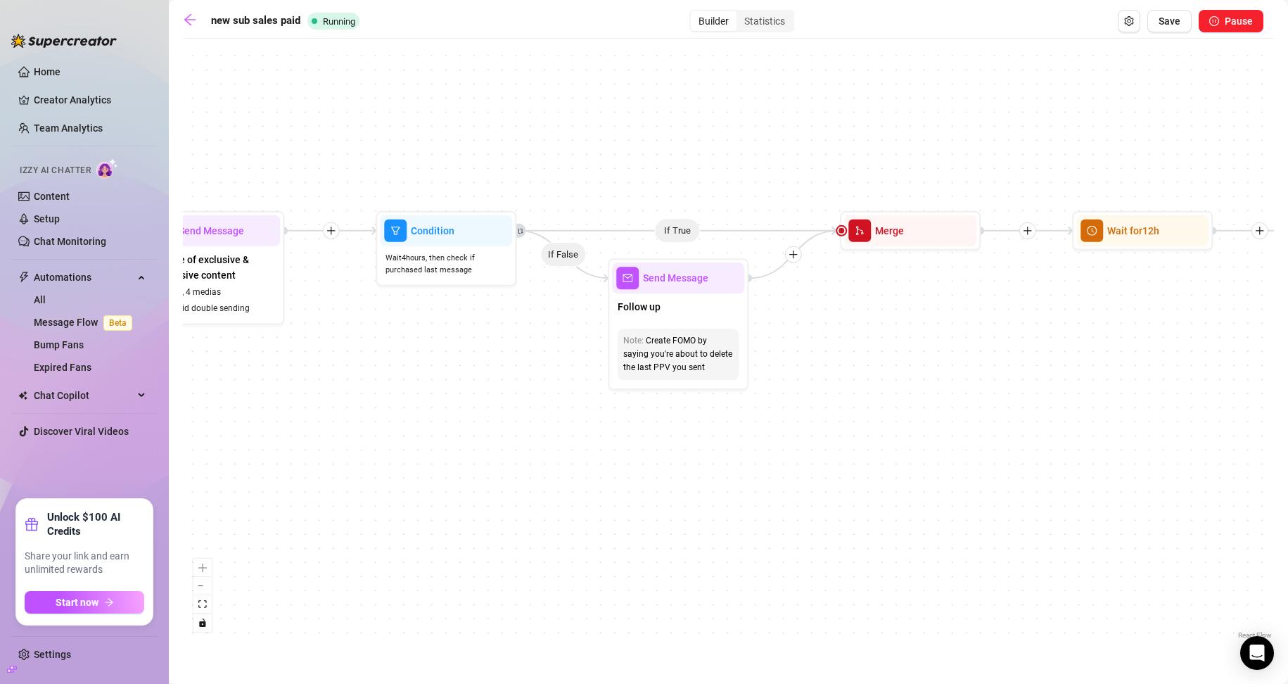
drag, startPoint x: 967, startPoint y: 444, endPoint x: 694, endPoint y: 454, distance: 273.1
click at [613, 454] on div "If True If True If True If False If False If False Merge Merge Merge Send Messa…" at bounding box center [728, 344] width 1091 height 596
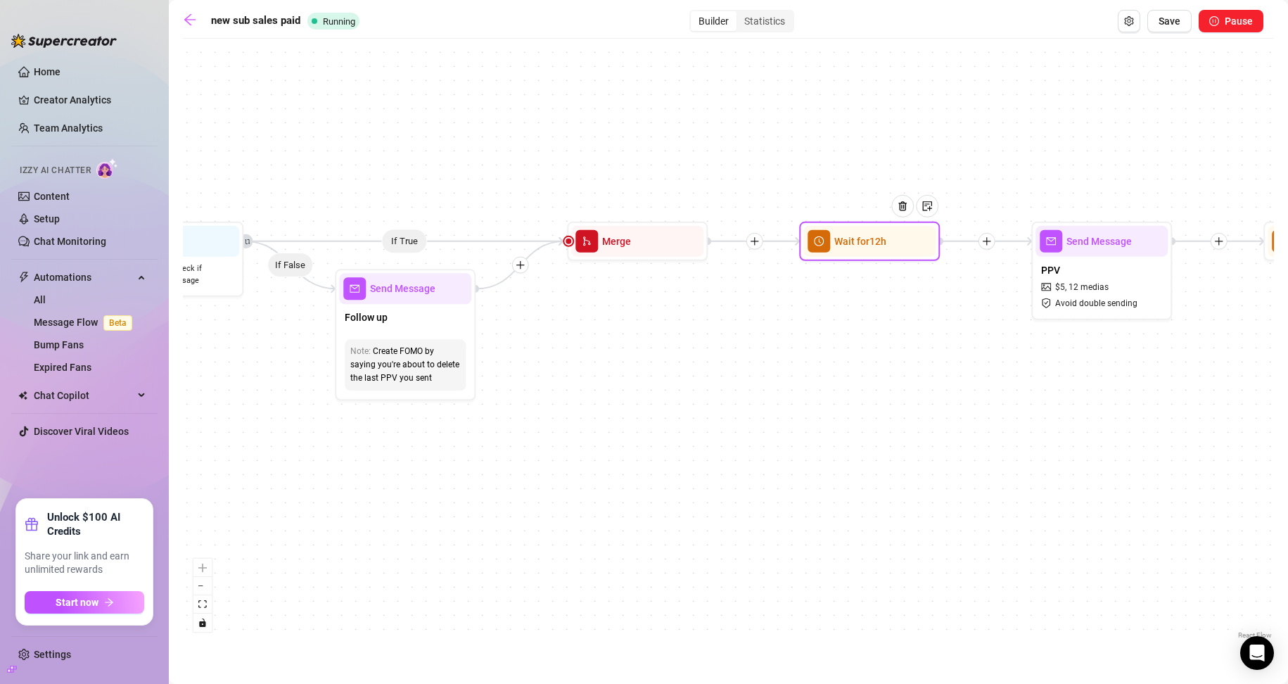
click at [613, 257] on div "Wait for 12h" at bounding box center [869, 241] width 141 height 39
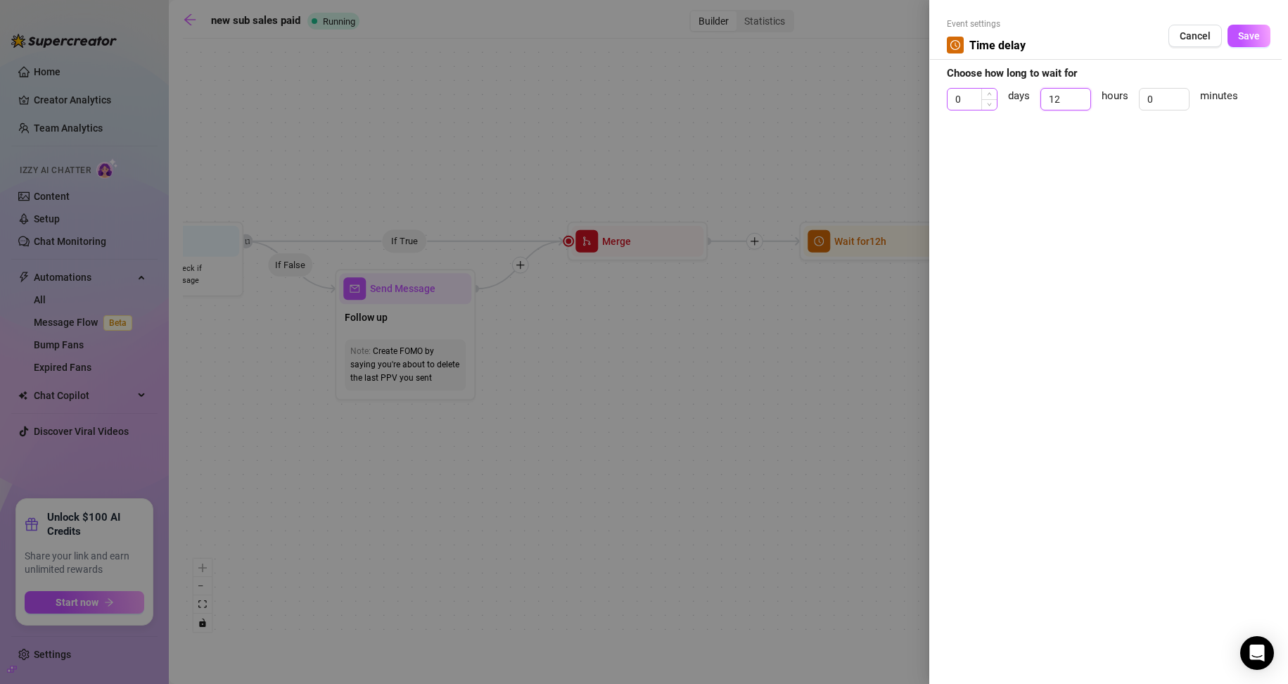
drag, startPoint x: 1060, startPoint y: 95, endPoint x: 985, endPoint y: 98, distance: 75.3
click at [613, 96] on div "0 days 12 hours 0 minutes" at bounding box center [1109, 105] width 324 height 35
type input "4"
click at [613, 45] on button "Save" at bounding box center [1248, 36] width 43 height 23
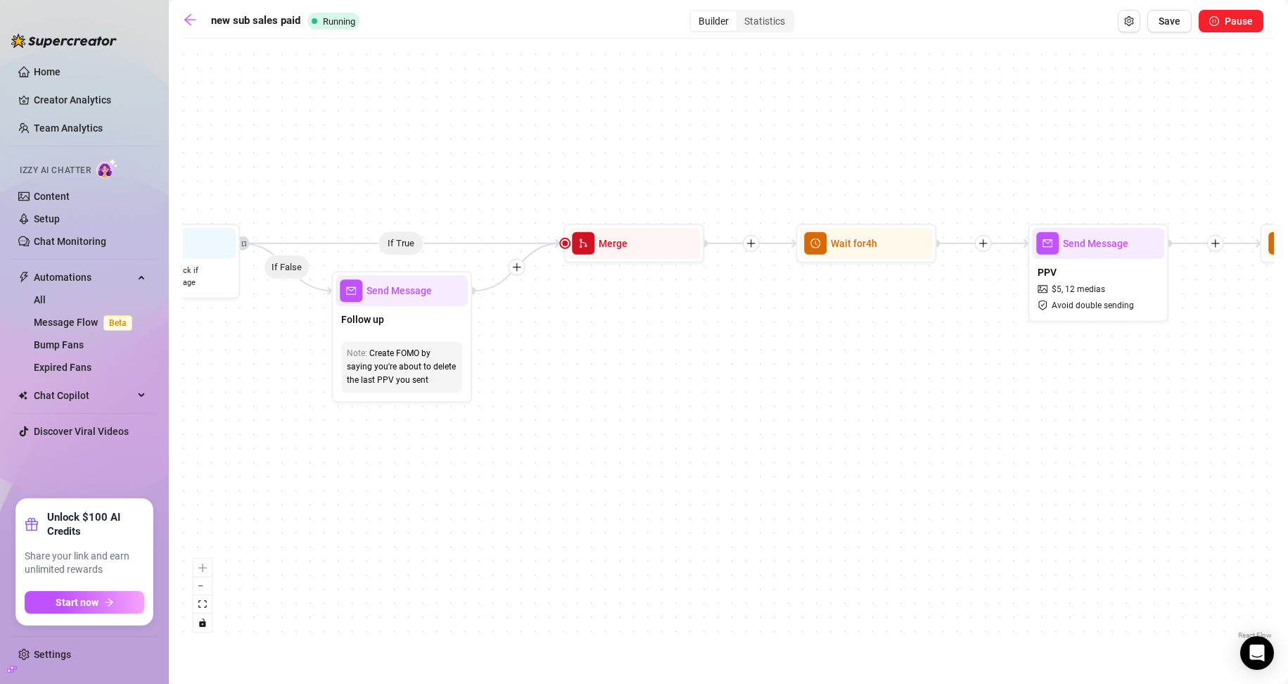
drag, startPoint x: 976, startPoint y: 463, endPoint x: 390, endPoint y: 473, distance: 586.0
click at [395, 478] on div "If True If True If True If False If False If False Merge Merge Merge Send Messa…" at bounding box center [728, 344] width 1091 height 596
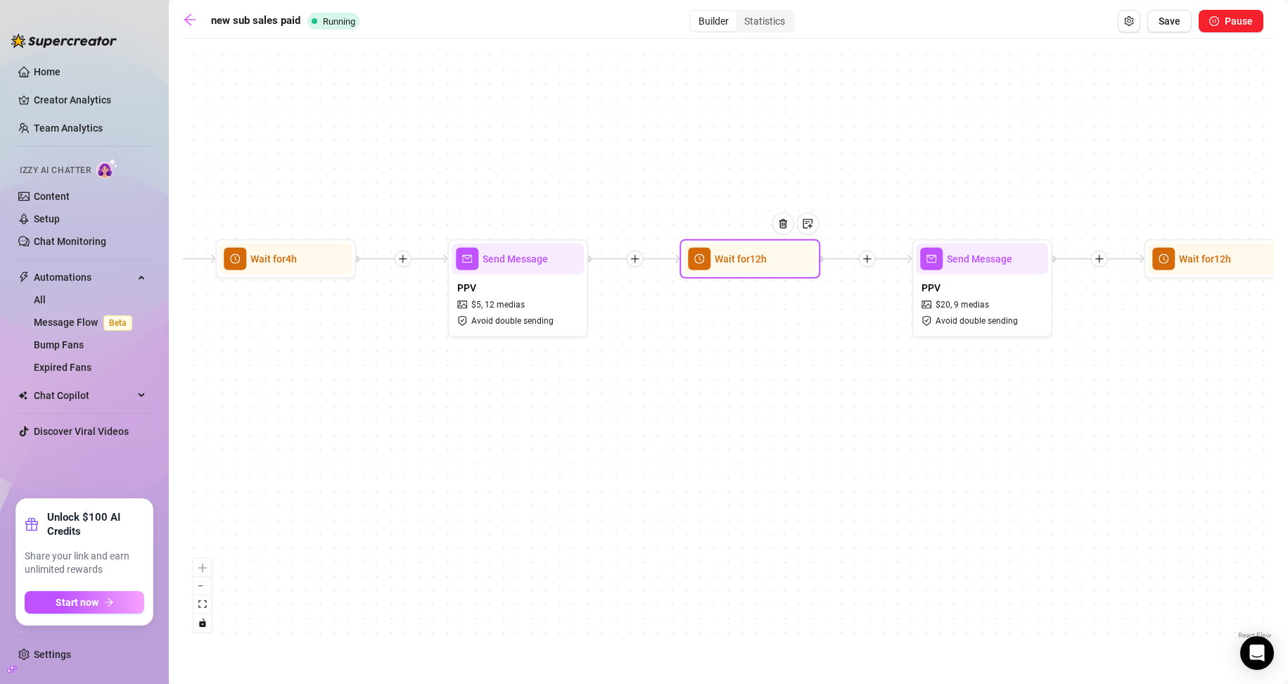
click at [613, 263] on div at bounding box center [788, 234] width 61 height 72
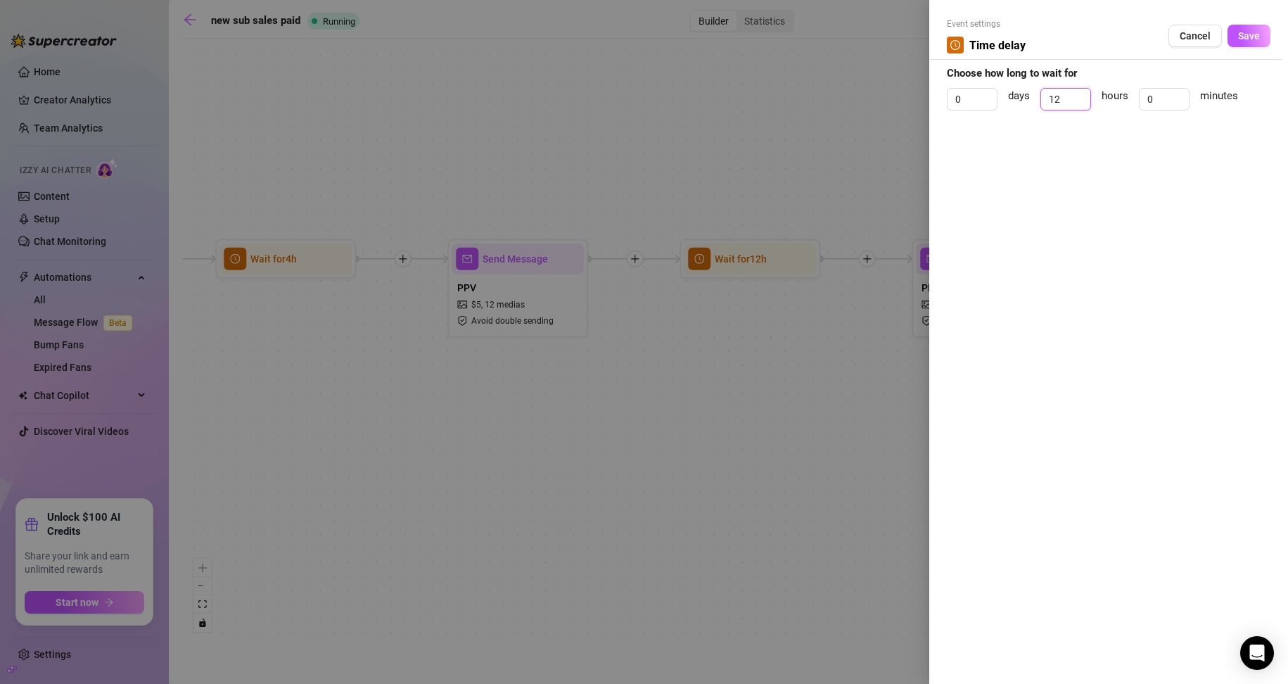
drag, startPoint x: 1062, startPoint y: 96, endPoint x: 1066, endPoint y: 127, distance: 31.2
click at [613, 106] on div "0 days 12 hours 0 minutes" at bounding box center [1109, 105] width 324 height 35
type input "4"
click at [613, 32] on span "Save" at bounding box center [1249, 35] width 22 height 11
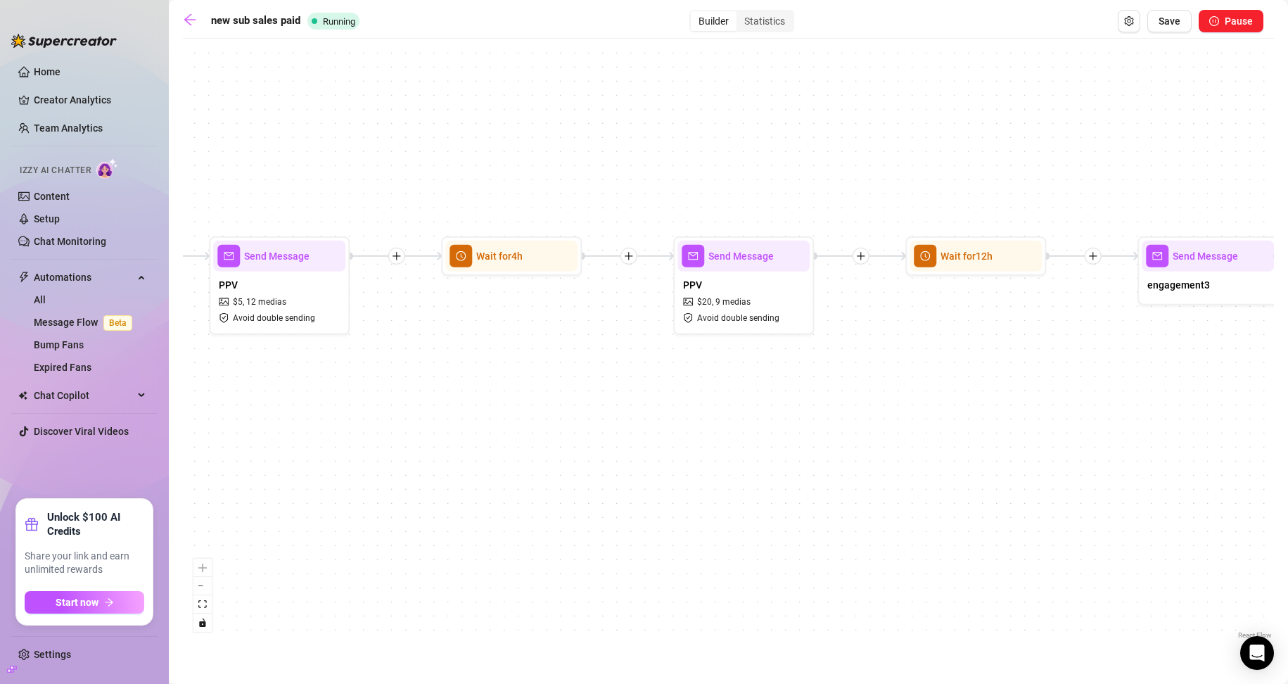
drag, startPoint x: 986, startPoint y: 463, endPoint x: 685, endPoint y: 375, distance: 313.6
click at [613, 430] on div "If True If True If True If False If False If False Merge Merge Merge Send Messa…" at bounding box center [728, 344] width 1091 height 596
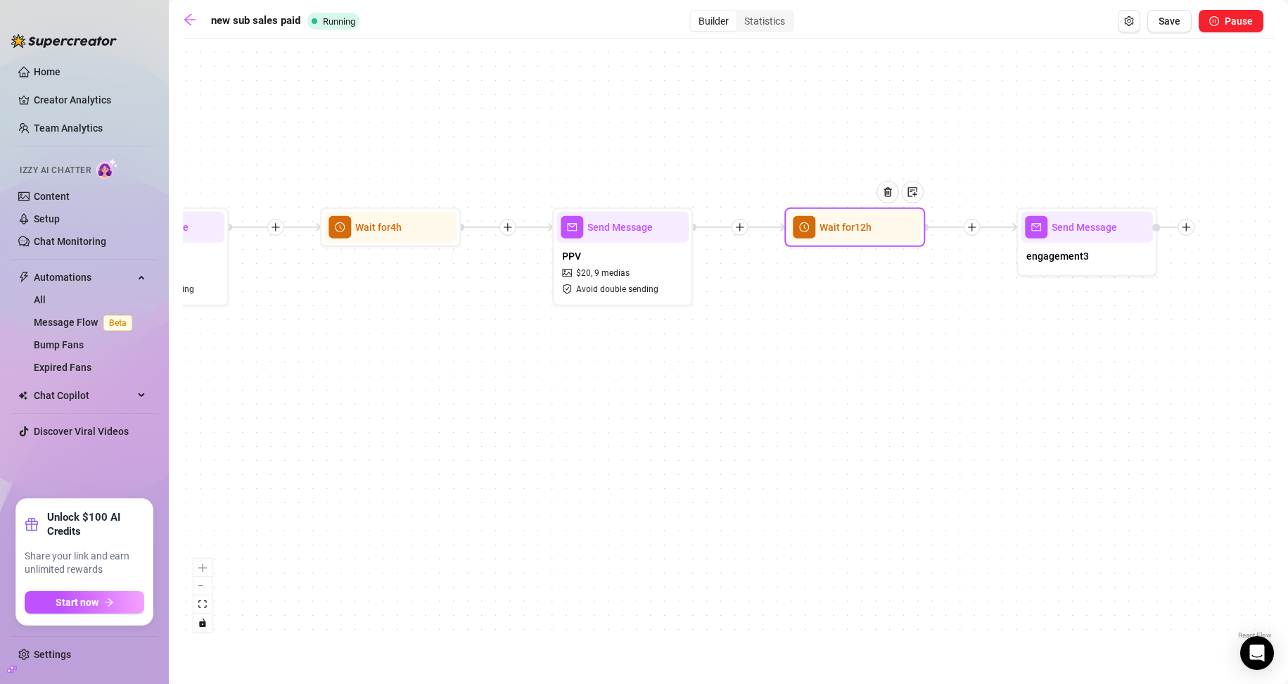
click at [613, 230] on span "Wait for 12h" at bounding box center [845, 226] width 52 height 15
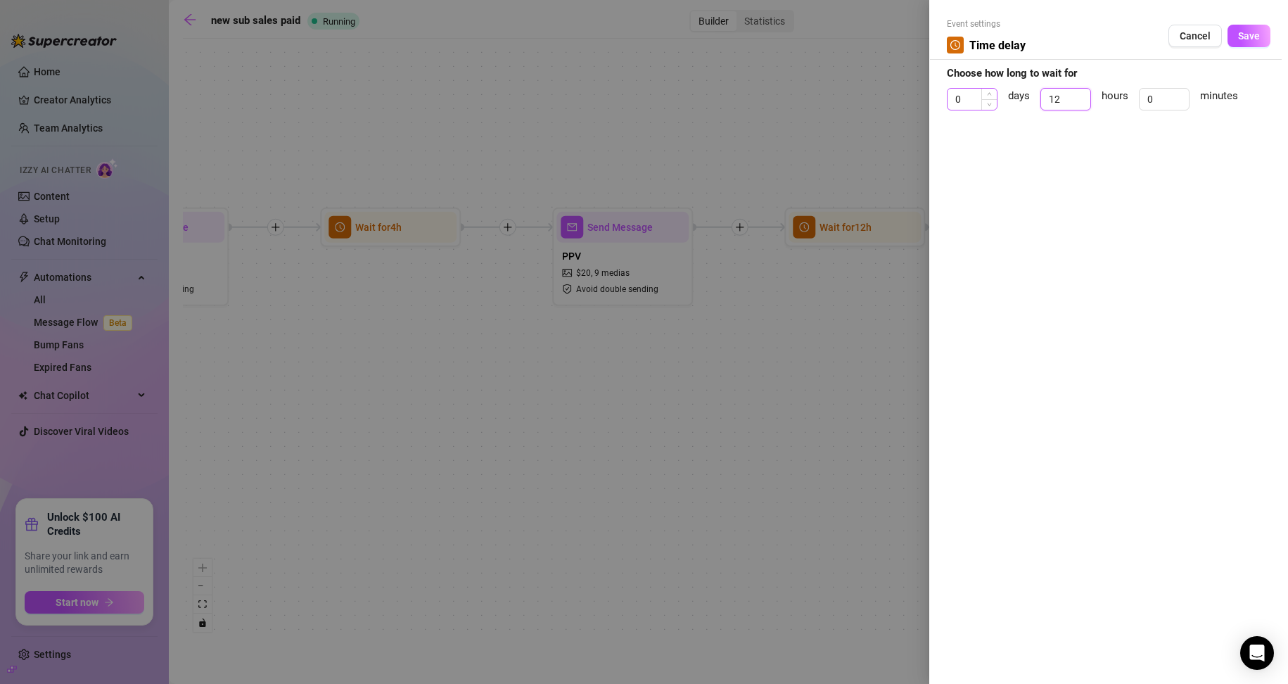
drag, startPoint x: 1068, startPoint y: 101, endPoint x: 978, endPoint y: 99, distance: 90.0
click at [613, 99] on div "0 days 12 hours 0 minutes" at bounding box center [1109, 105] width 324 height 35
type input "4"
click at [613, 42] on button "Save" at bounding box center [1248, 36] width 43 height 23
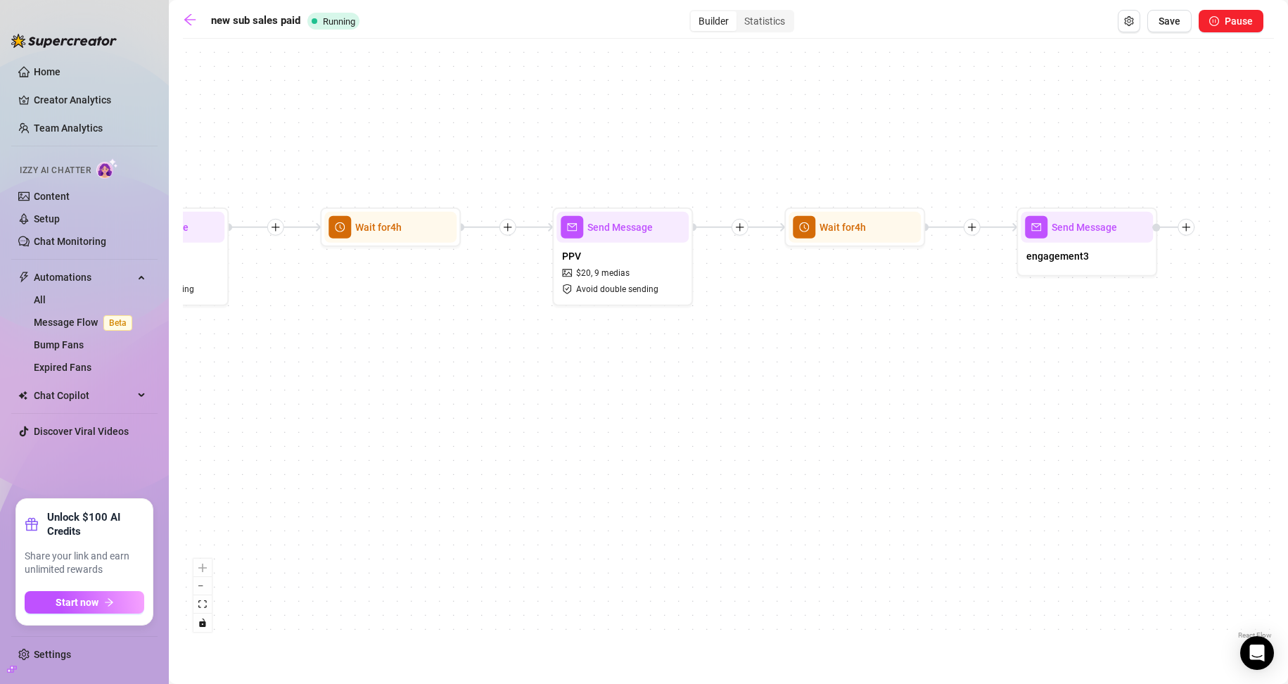
drag, startPoint x: 792, startPoint y: 478, endPoint x: 549, endPoint y: 466, distance: 243.6
click at [552, 468] on div "If True If True If True If False If False If False Merge Merge Merge Send Messa…" at bounding box center [728, 344] width 1091 height 596
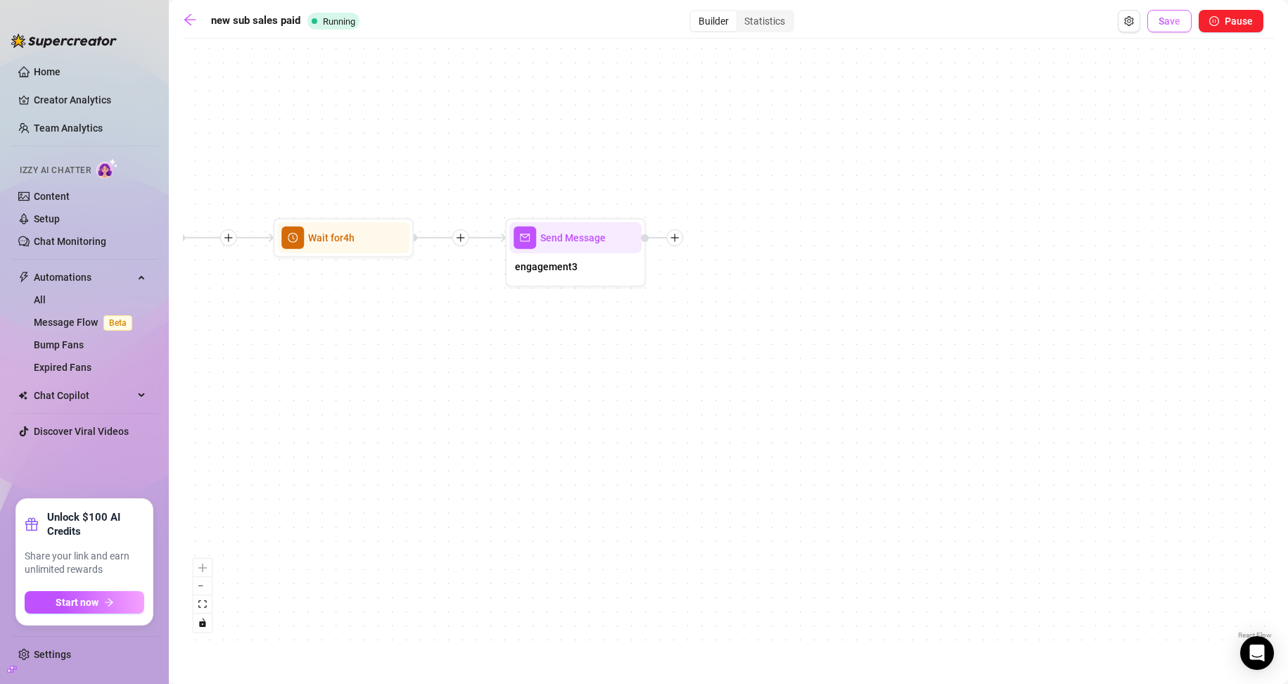
click at [613, 25] on button "Save" at bounding box center [1169, 21] width 44 height 23
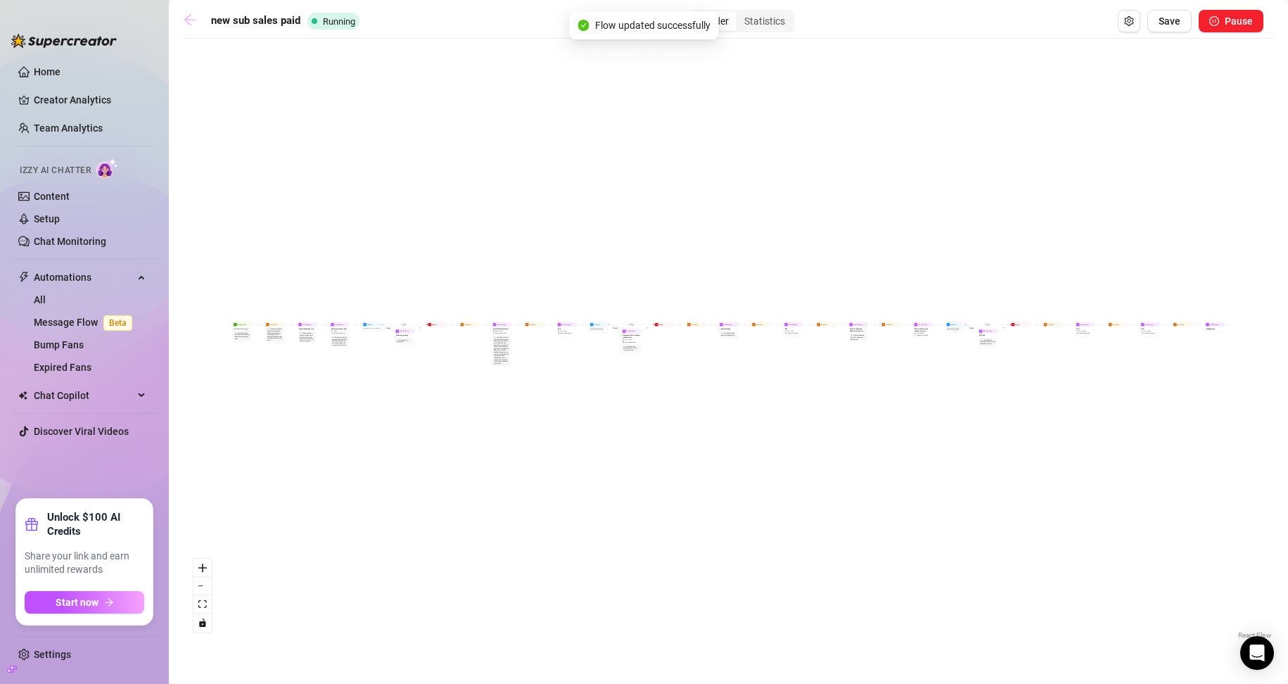
click at [191, 27] on link at bounding box center [193, 21] width 21 height 17
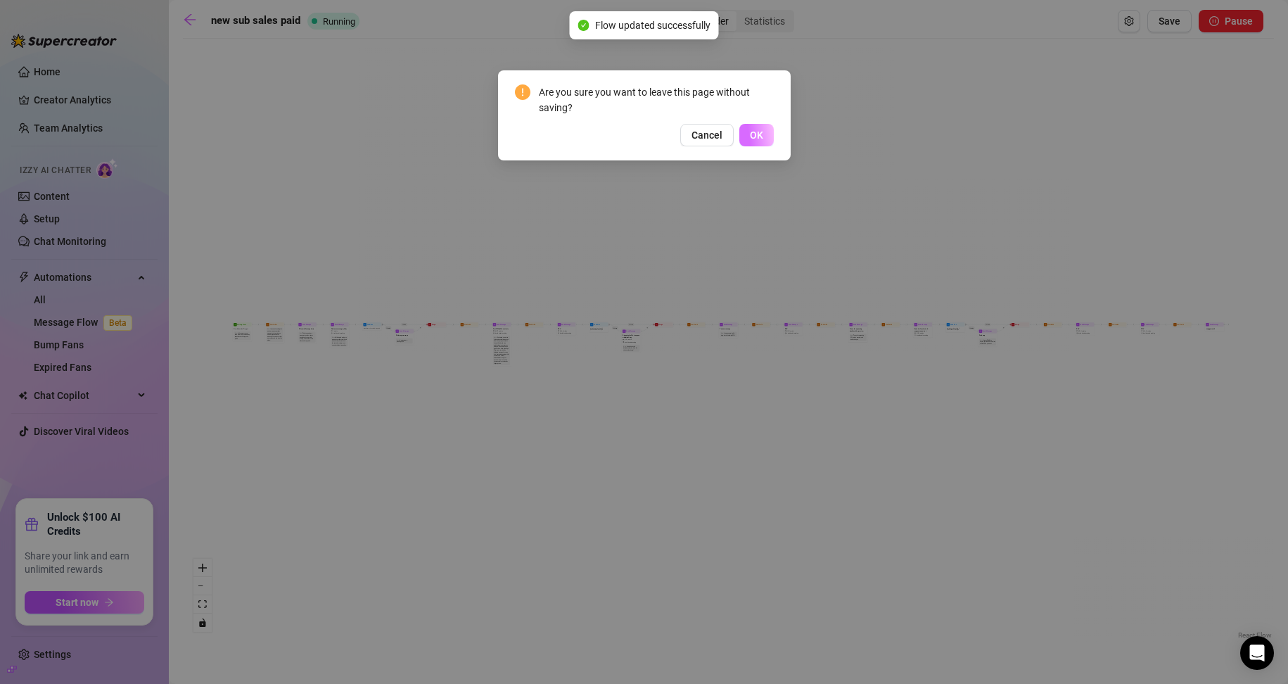
click at [613, 129] on span "OK" at bounding box center [756, 134] width 13 height 11
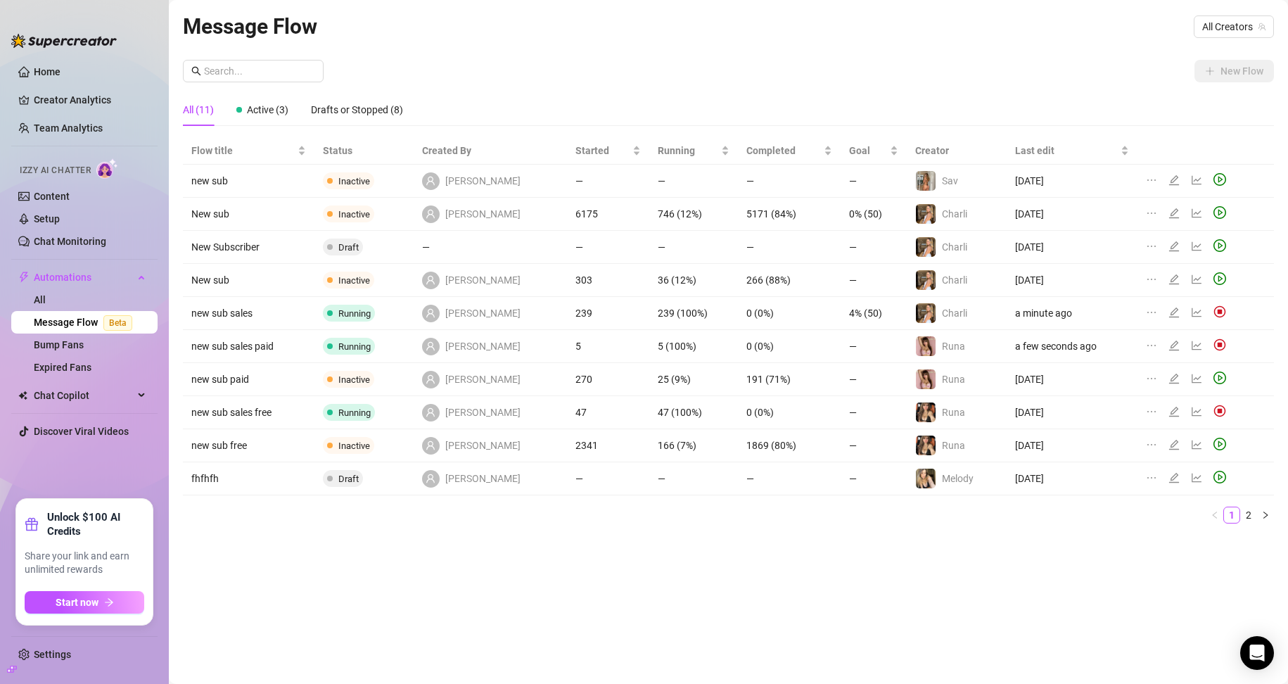
drag, startPoint x: 1168, startPoint y: 377, endPoint x: 1130, endPoint y: 401, distance: 44.9
click at [613, 401] on tbody "new sub Inactive [PERSON_NAME] — — — — Sav [DATE] New sub Inactive [PERSON_NAME…" at bounding box center [728, 330] width 1091 height 331
click at [613, 411] on icon "edit" at bounding box center [1174, 412] width 10 height 10
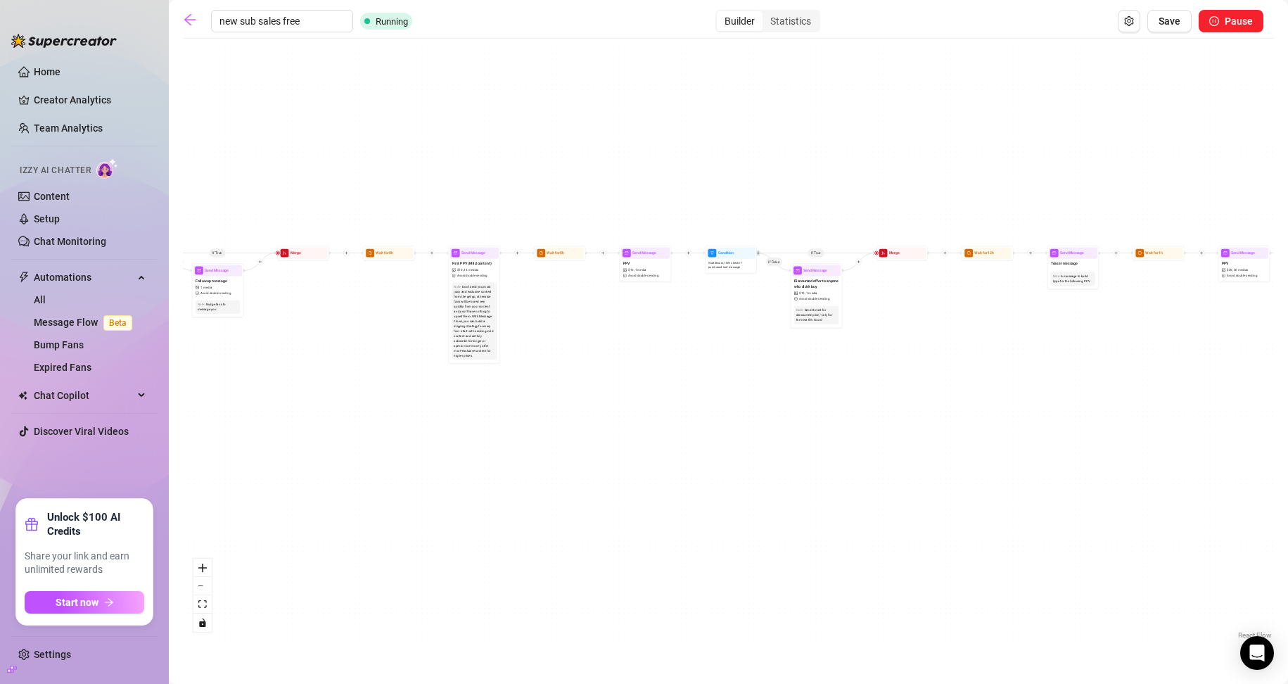
drag, startPoint x: 499, startPoint y: 443, endPoint x: 335, endPoint y: 601, distance: 227.3
click at [464, 561] on div "If True If True If True If False If False If False Send Message enagagement 1 m…" at bounding box center [728, 344] width 1091 height 596
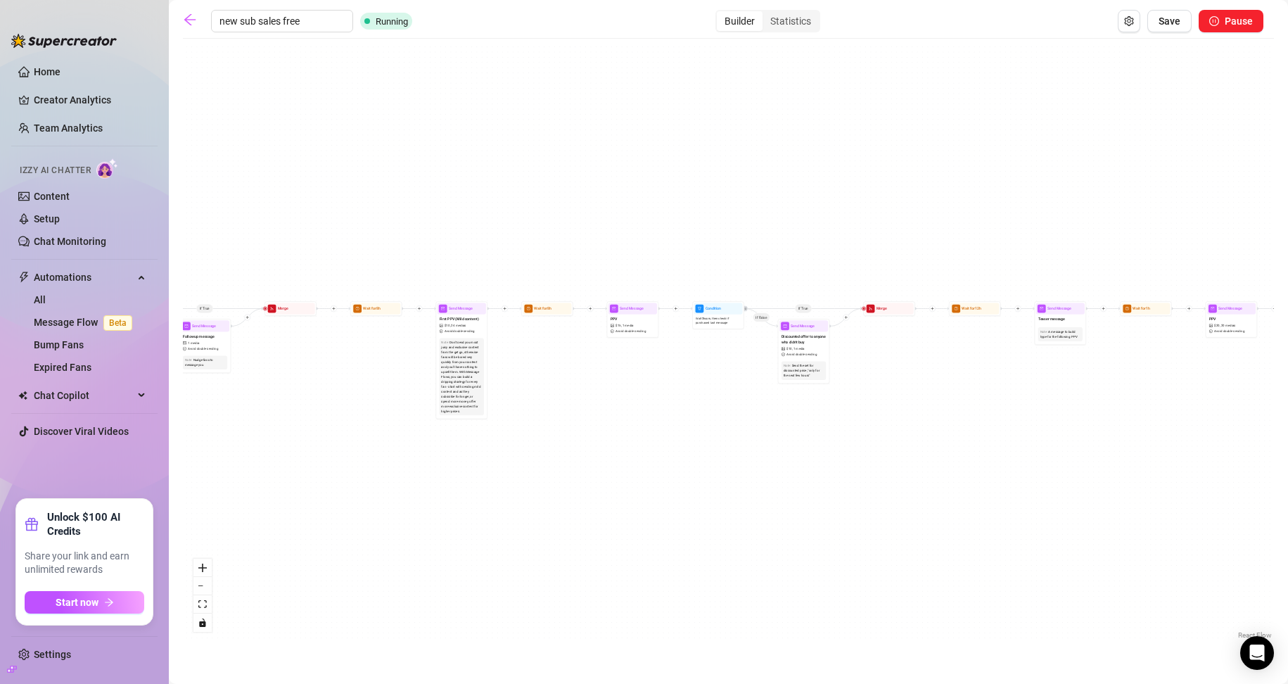
drag, startPoint x: 476, startPoint y: 477, endPoint x: 467, endPoint y: 516, distance: 40.4
click at [467, 516] on div "If True If True If True If False If False If False Send Message enagagement 1 m…" at bounding box center [728, 344] width 1091 height 596
click at [613, 13] on button "Open Exit Rules" at bounding box center [1129, 21] width 23 height 23
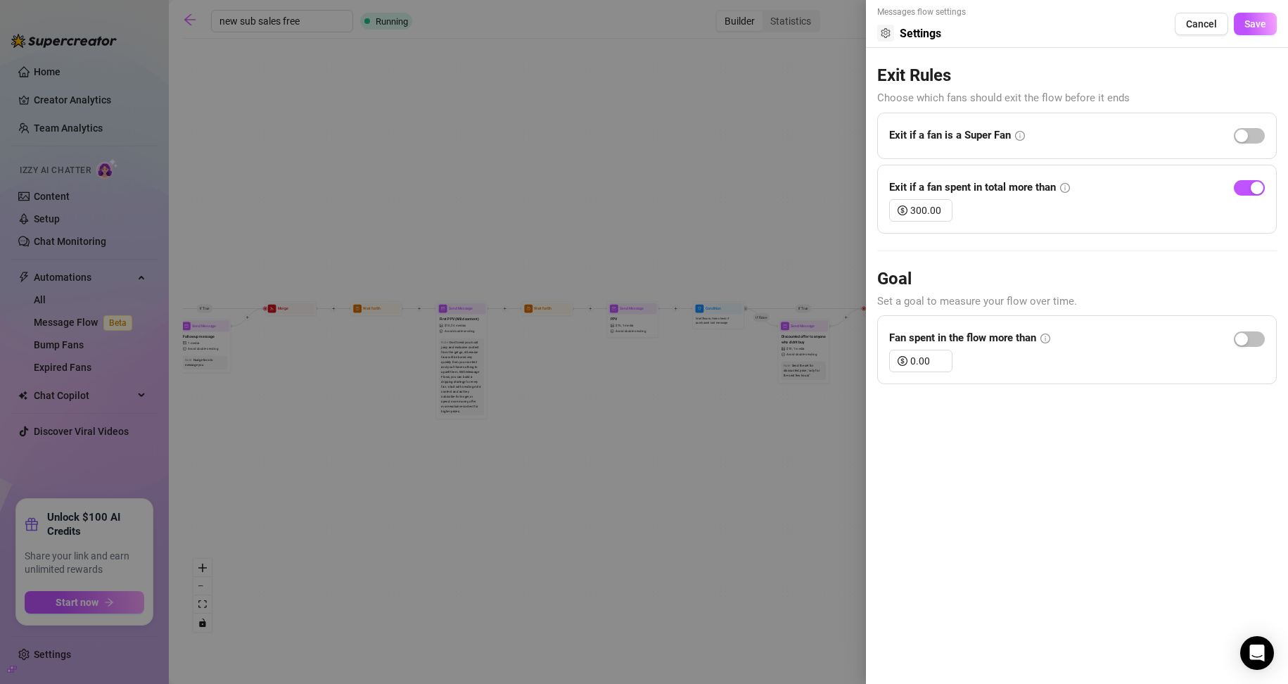
click at [613, 130] on div at bounding box center [644, 342] width 1288 height 684
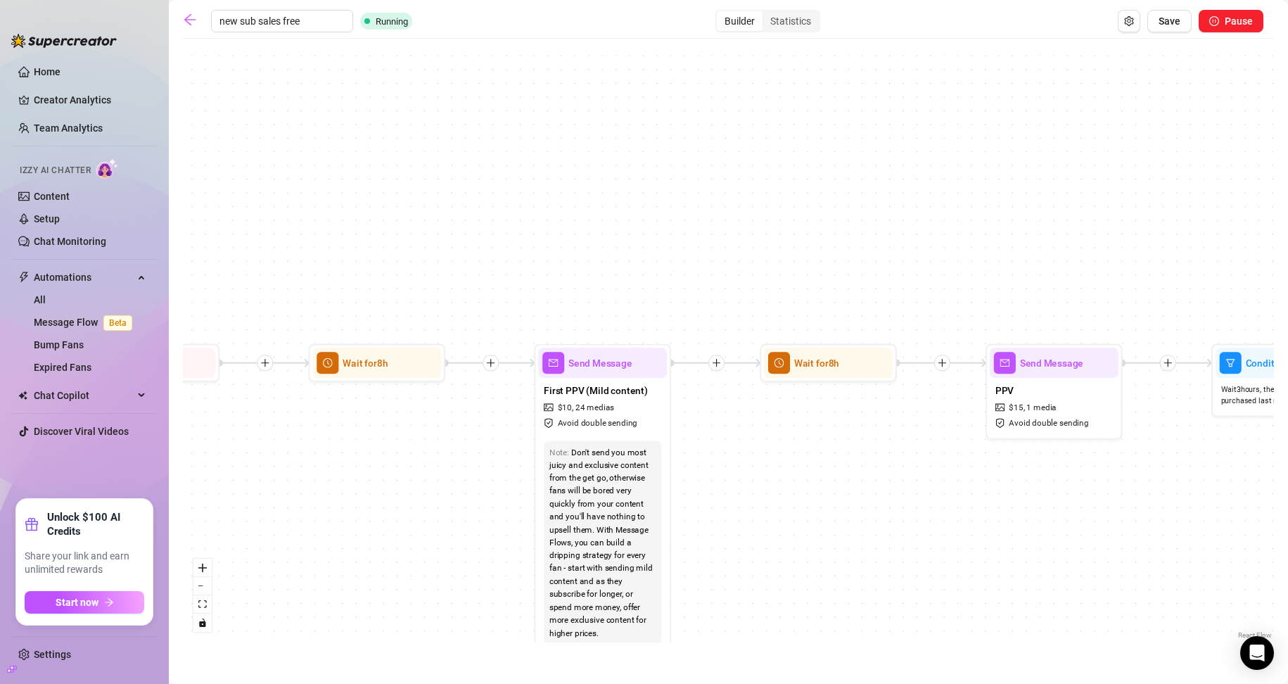
drag, startPoint x: 471, startPoint y: 276, endPoint x: 1002, endPoint y: 238, distance: 532.4
click at [613, 238] on div "If True If True If True If False If False If False Send Message enagagement 1 m…" at bounding box center [728, 344] width 1091 height 596
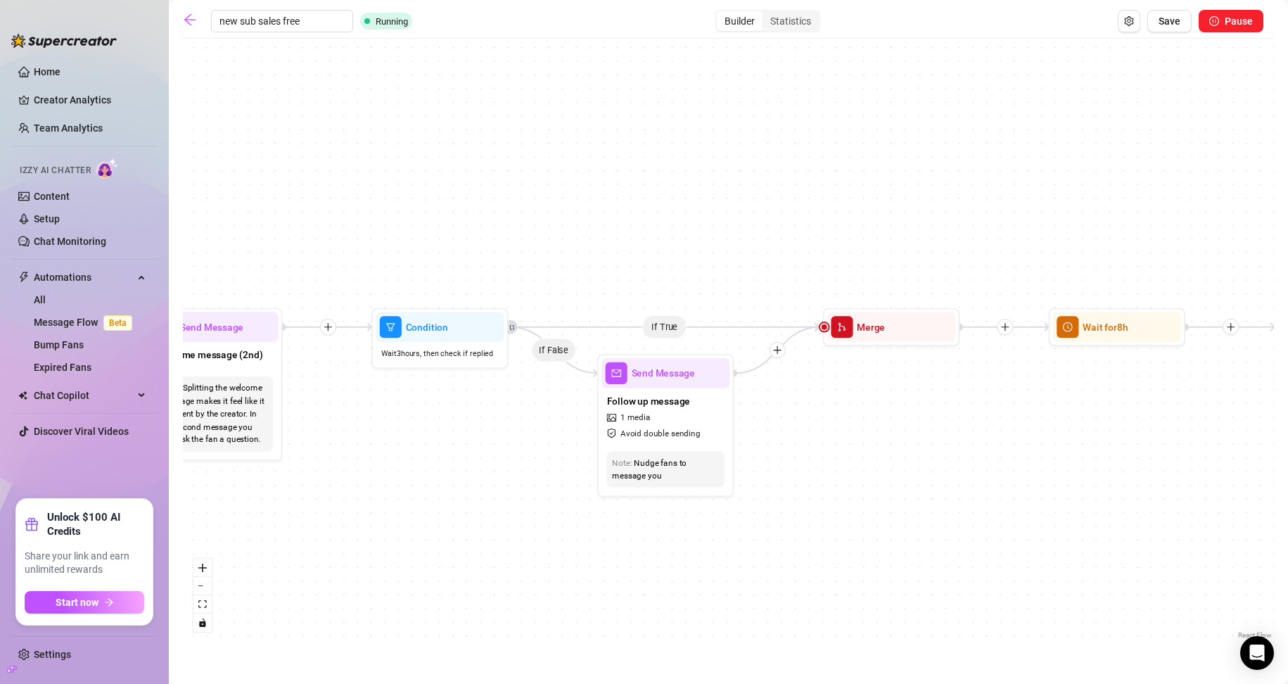
drag, startPoint x: 630, startPoint y: 238, endPoint x: 1067, endPoint y: 224, distance: 437.0
click at [613, 224] on div "If True If True If True If False If False If False Send Message enagagement 1 m…" at bounding box center [728, 344] width 1091 height 596
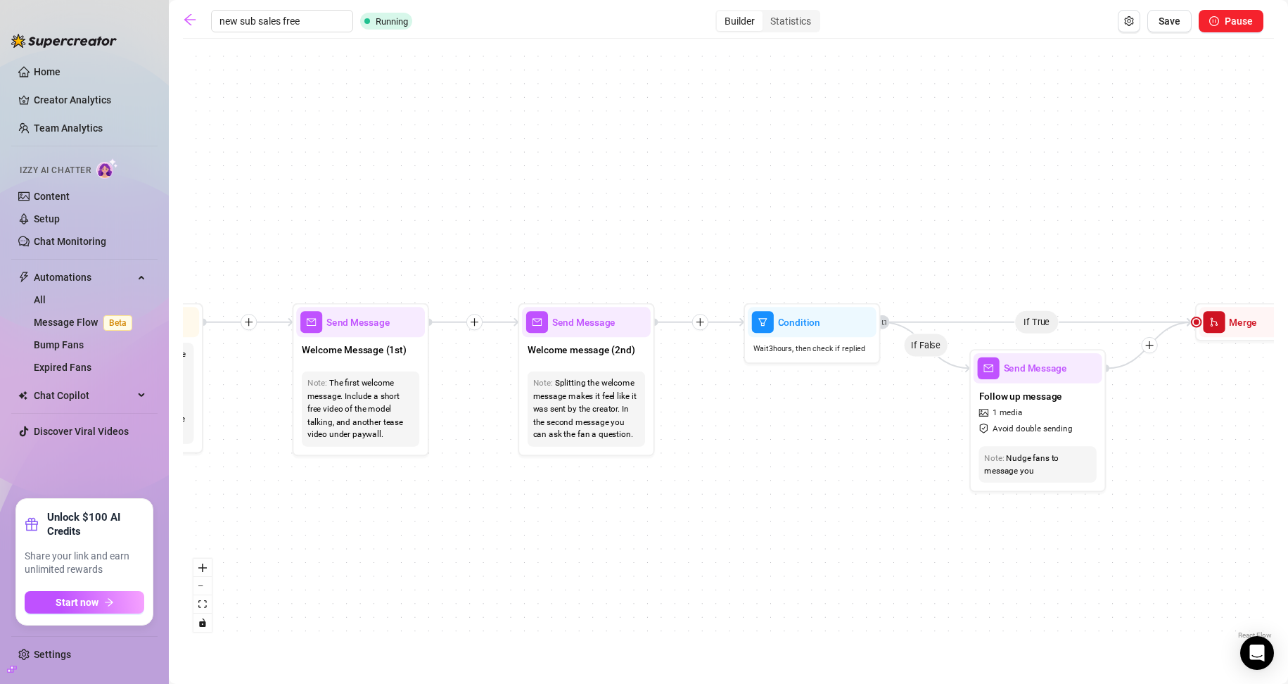
drag, startPoint x: 670, startPoint y: 234, endPoint x: 1042, endPoint y: 229, distance: 372.1
click at [613, 229] on div "If True If True If True If False If False If False Send Message enagagement 1 m…" at bounding box center [728, 344] width 1091 height 596
click at [613, 388] on div "Splitting the welcome message makes it feel like it was sent by the creator. In…" at bounding box center [586, 409] width 107 height 65
click at [598, 362] on div "Welcome message (2nd)" at bounding box center [586, 351] width 129 height 29
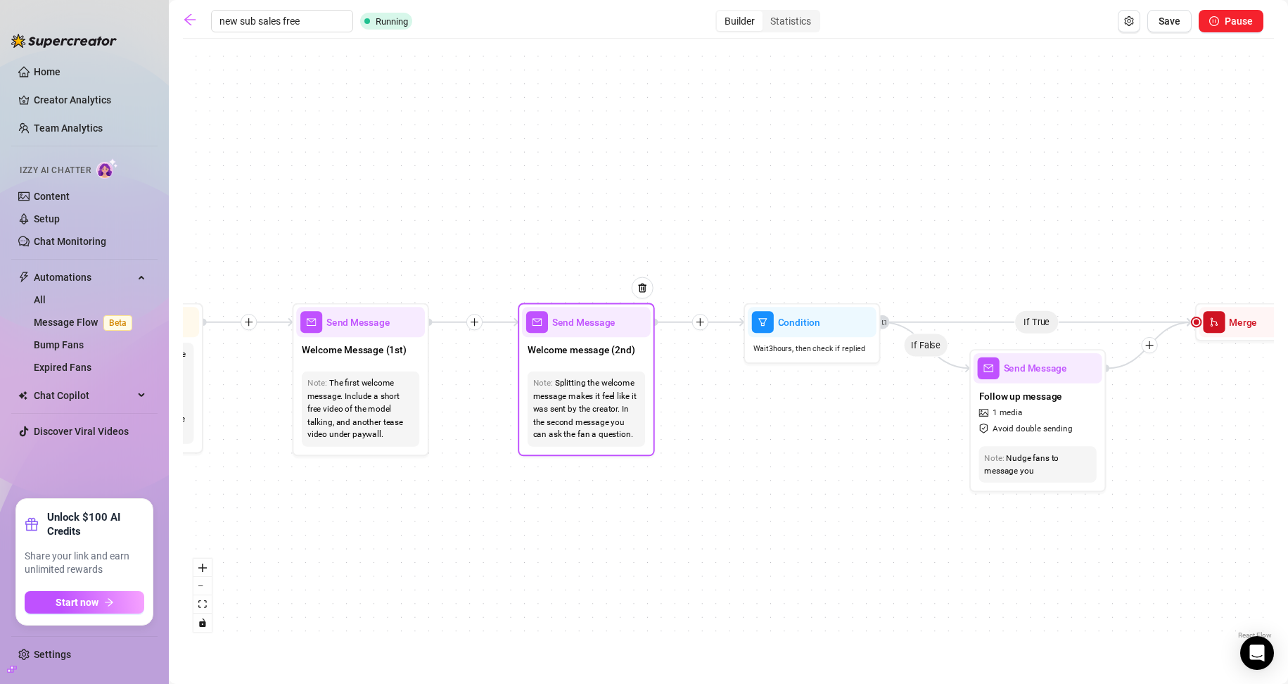
type textarea "what do you like to do for fun? 😘"
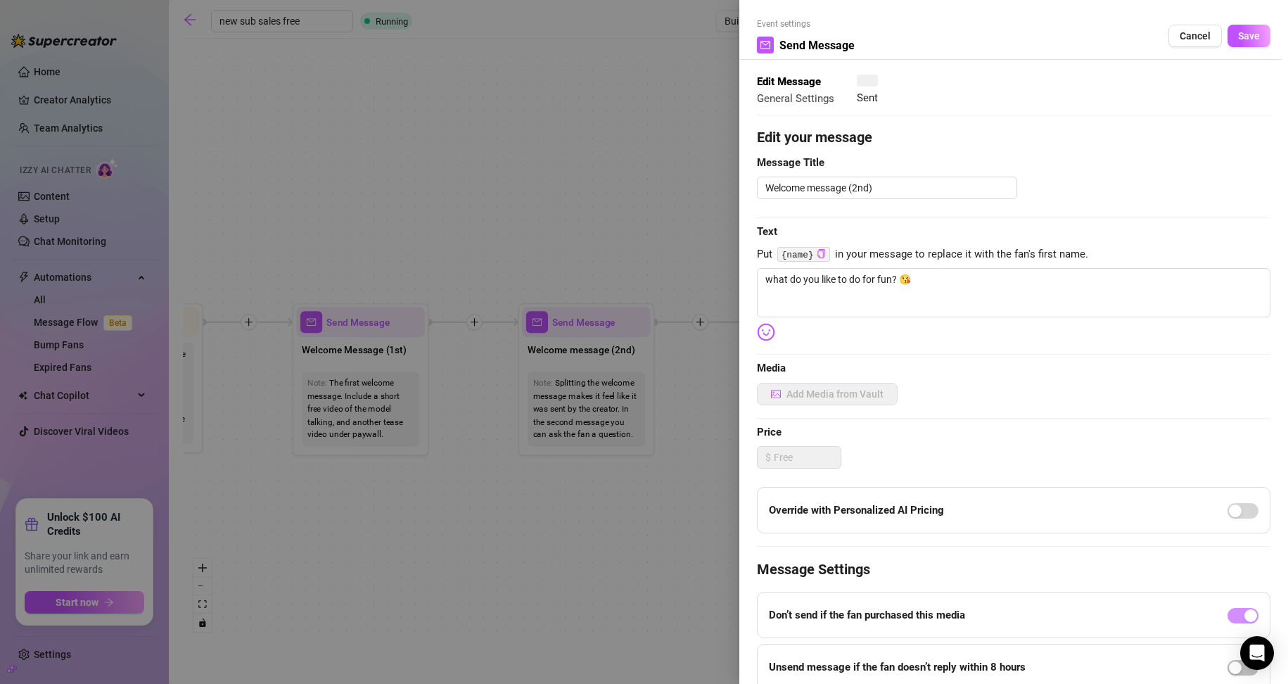
click at [598, 362] on div at bounding box center [644, 342] width 1288 height 684
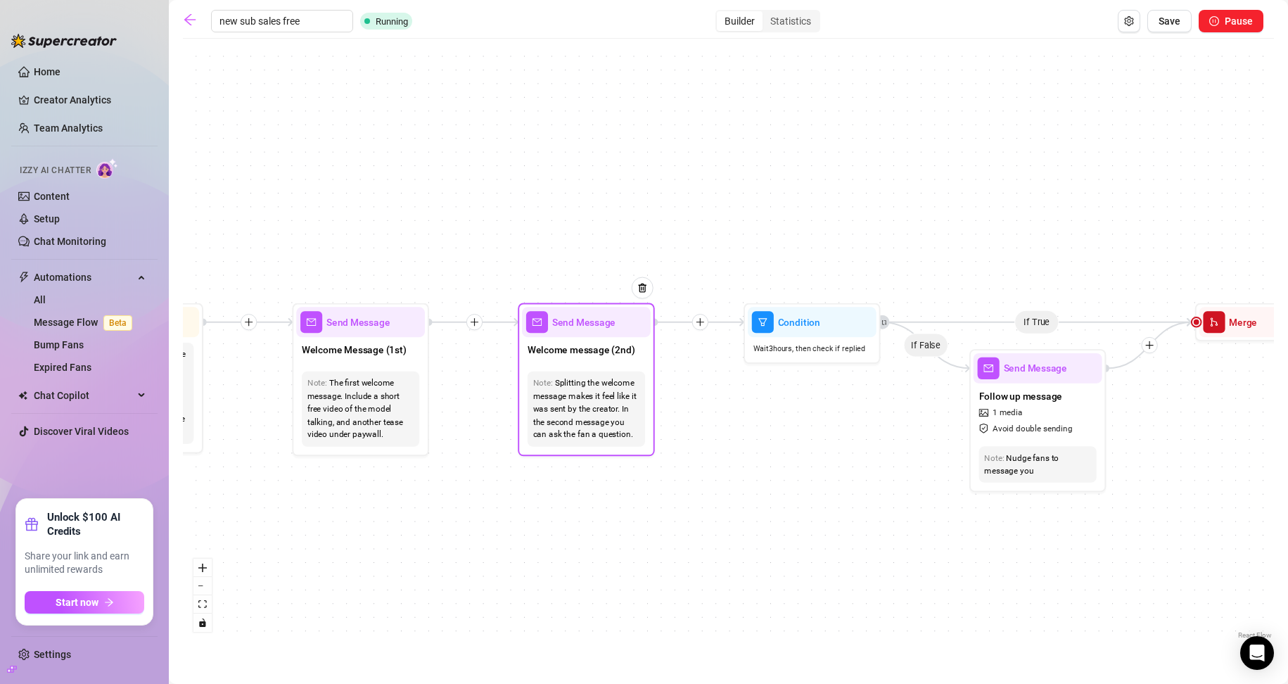
click at [598, 362] on div "Welcome message (2nd)" at bounding box center [586, 351] width 129 height 29
type textarea "what do you like to do for fun? 😘"
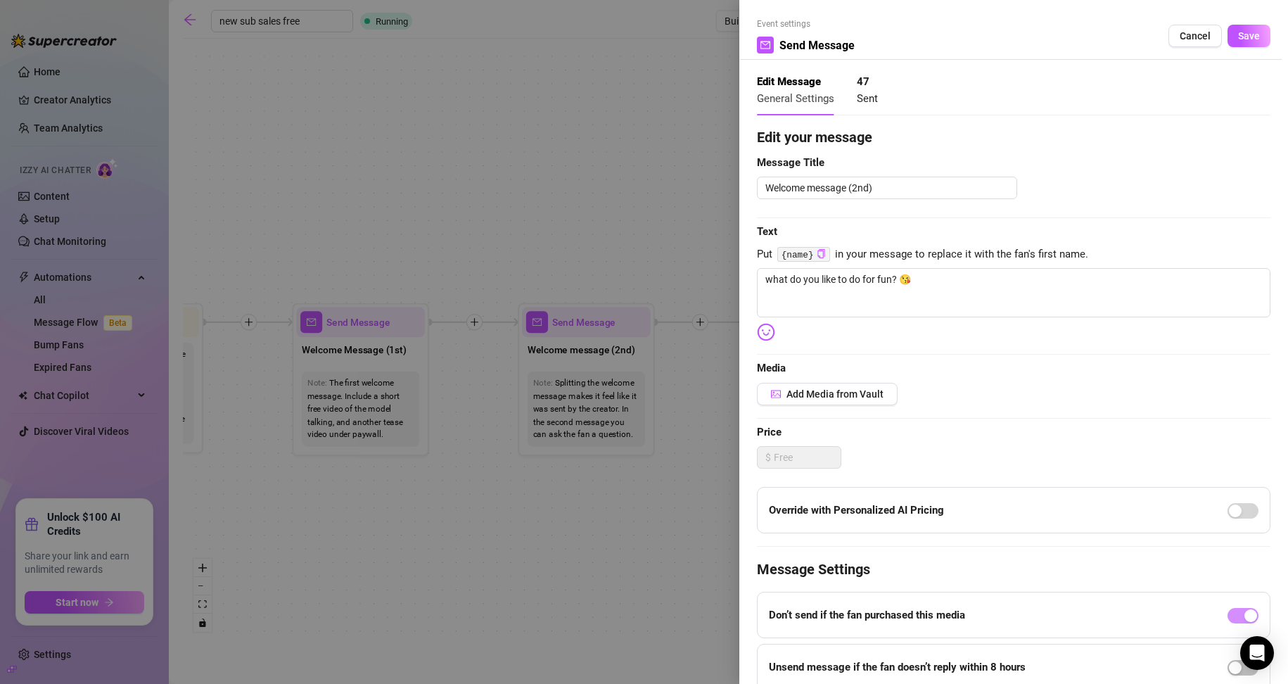
click at [586, 531] on div at bounding box center [644, 342] width 1288 height 684
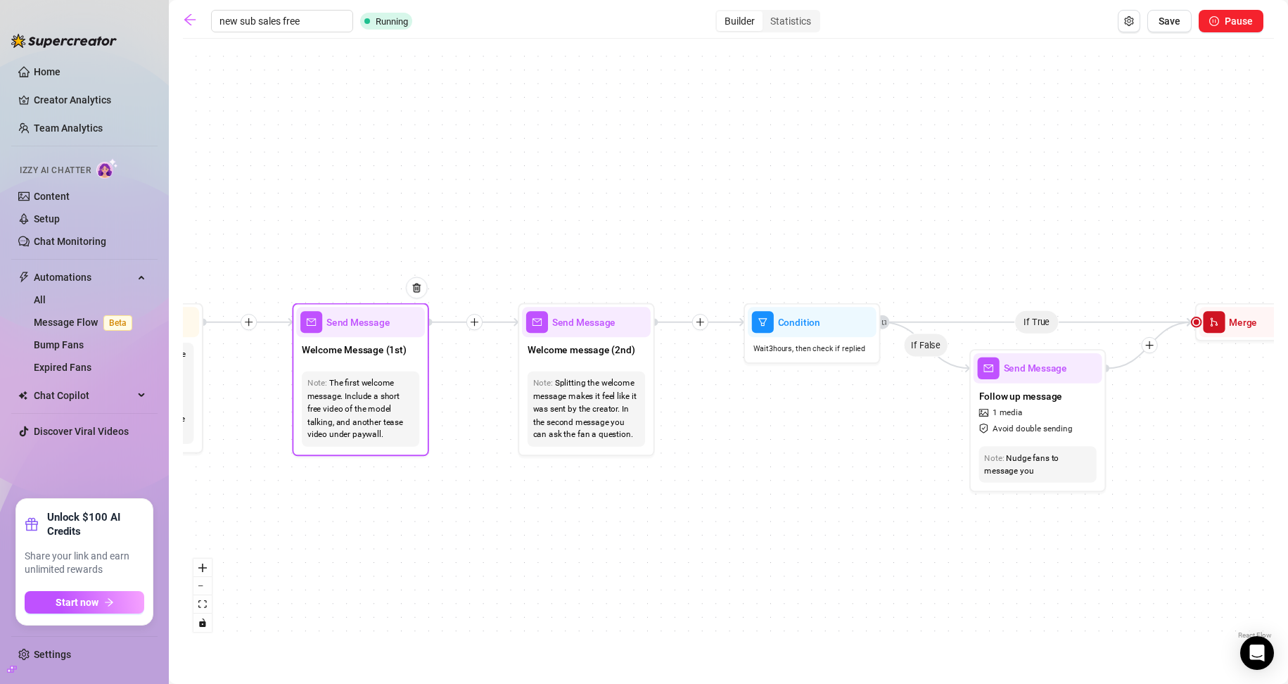
click at [381, 366] on div "Note: The first welcome message. Include a short free video of the model talkin…" at bounding box center [360, 409] width 129 height 87
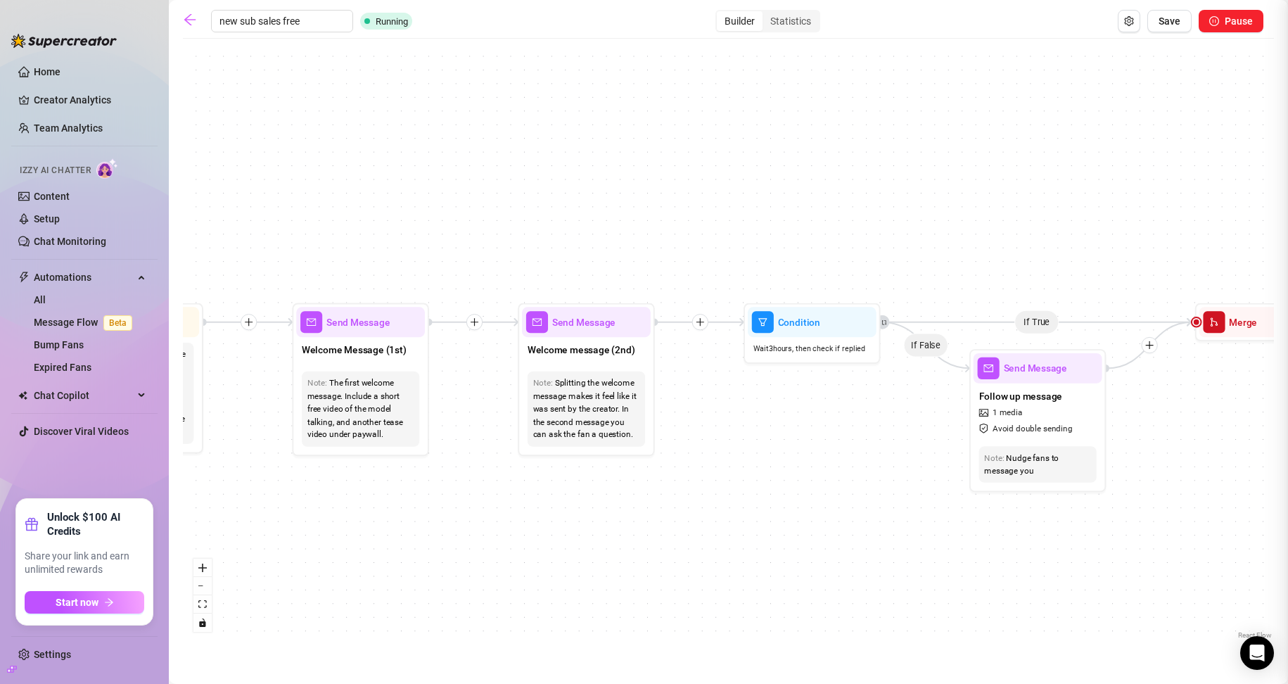
type textarea "hi there {name} !! i'm so glad to see u [GEOGRAPHIC_DATA] 💋 where are u from?"
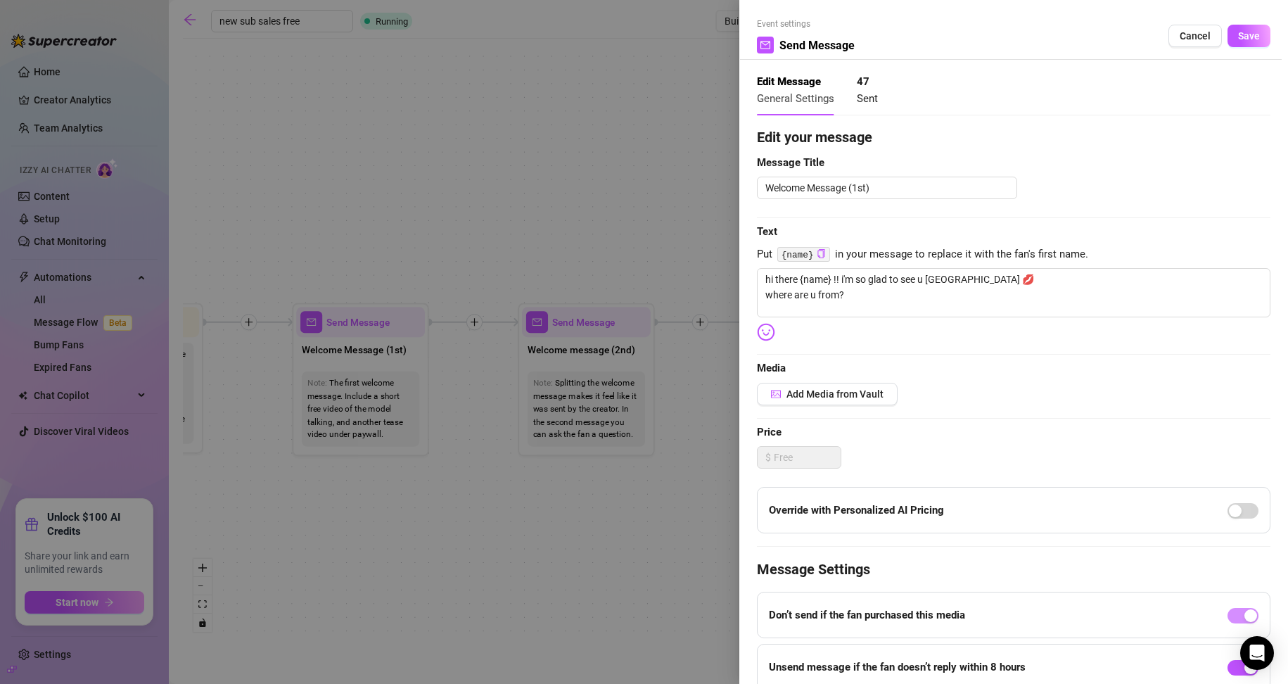
click at [419, 548] on div at bounding box center [644, 342] width 1288 height 684
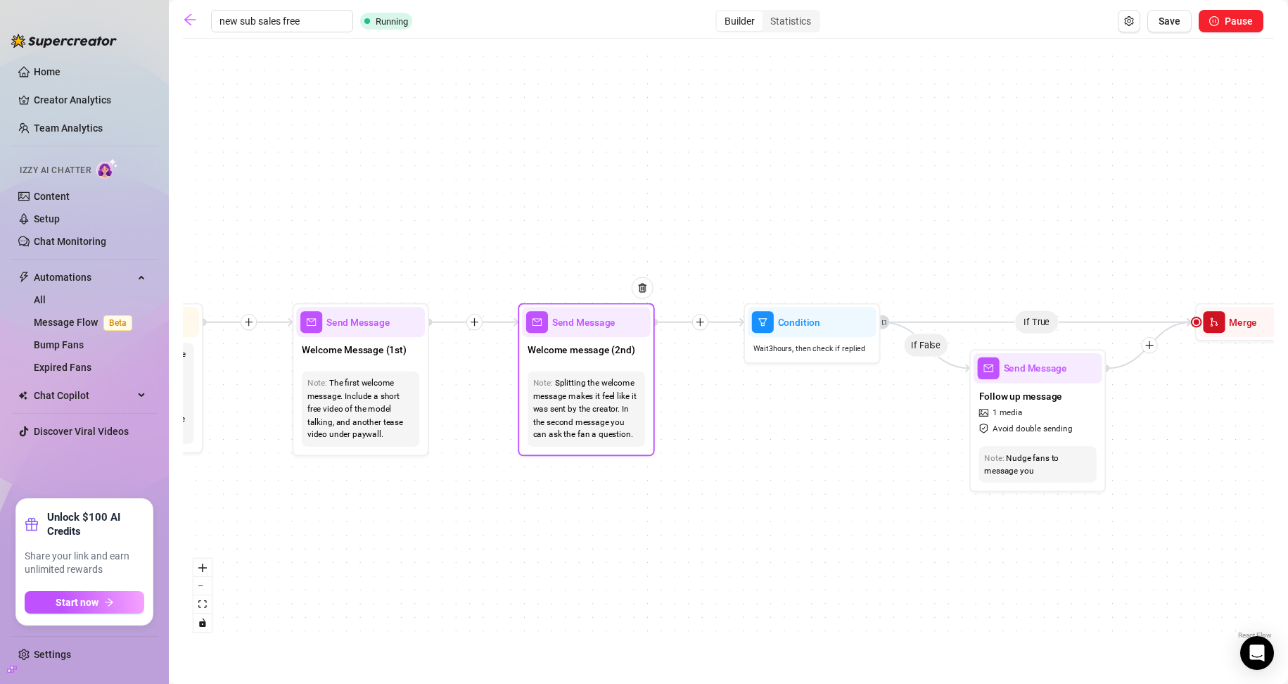
click at [613, 366] on div "Note: Splitting the welcome message makes it feel like it was sent by the creat…" at bounding box center [586, 409] width 129 height 87
click at [613, 360] on div "Welcome message (2nd)" at bounding box center [586, 351] width 129 height 29
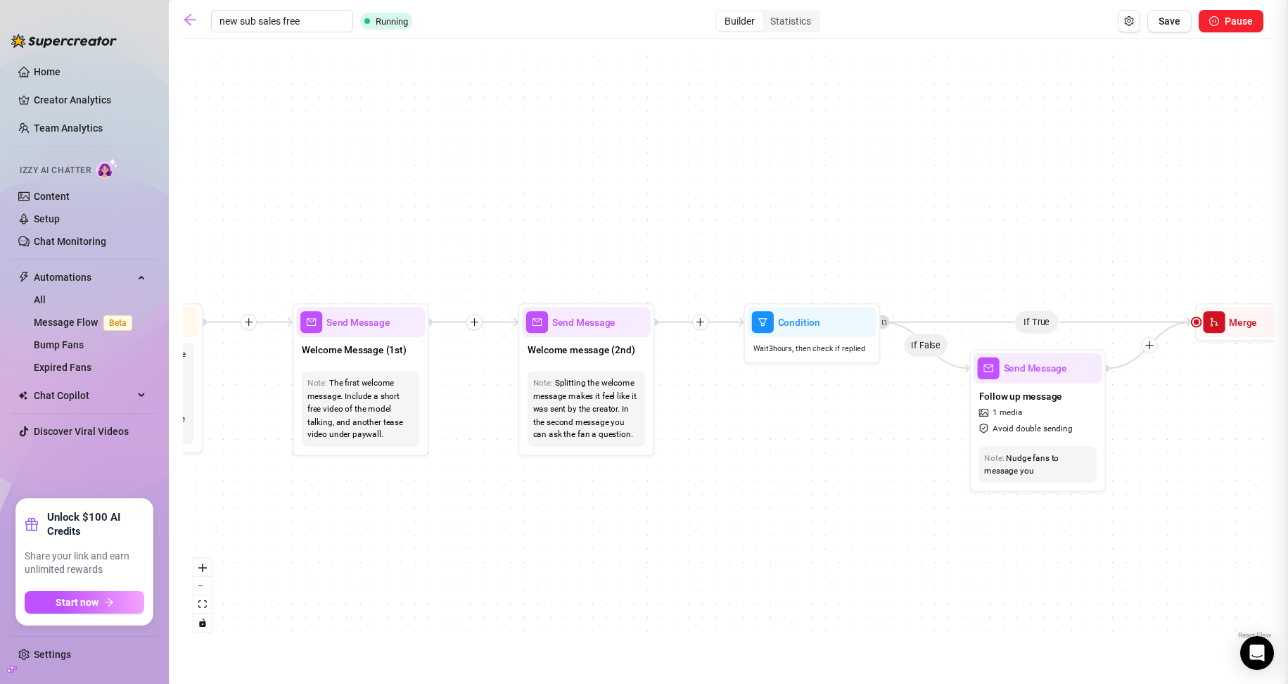
type textarea "what do you like to do for fun? 😘"
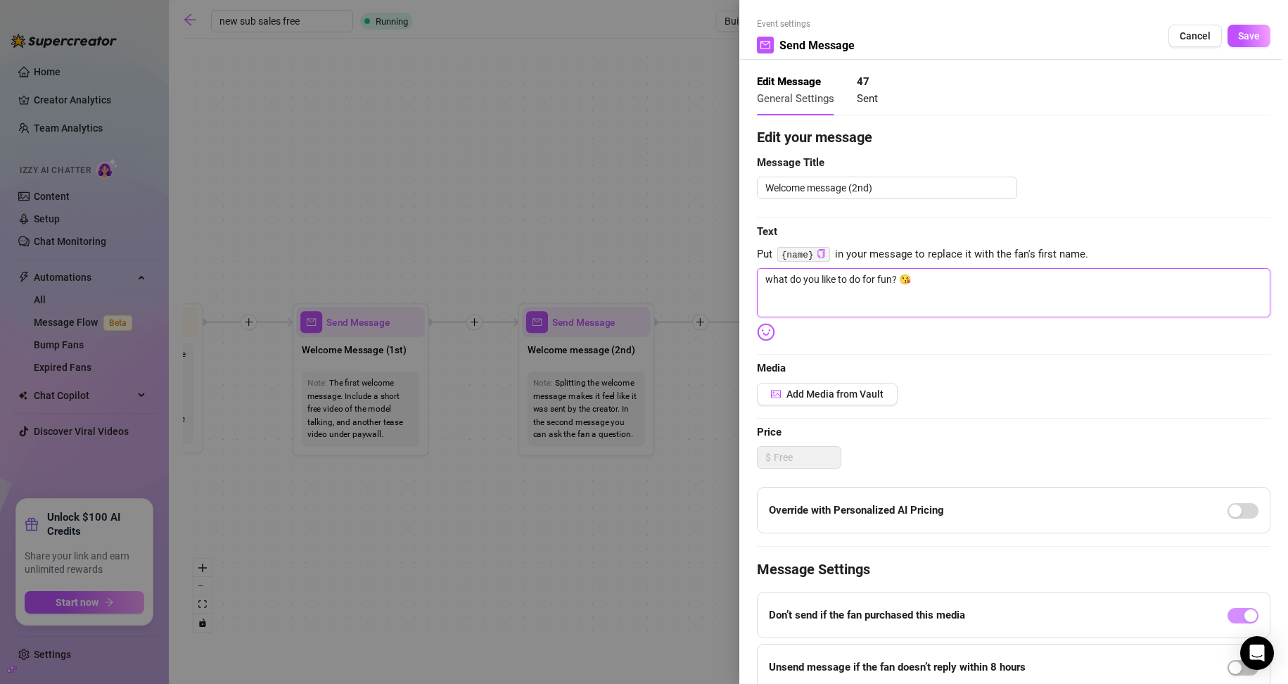
drag, startPoint x: 917, startPoint y: 283, endPoint x: 758, endPoint y: 292, distance: 159.9
click at [613, 292] on textarea "what do you like to do for fun? 😘" at bounding box center [1013, 292] width 513 height 49
type textarea "i"
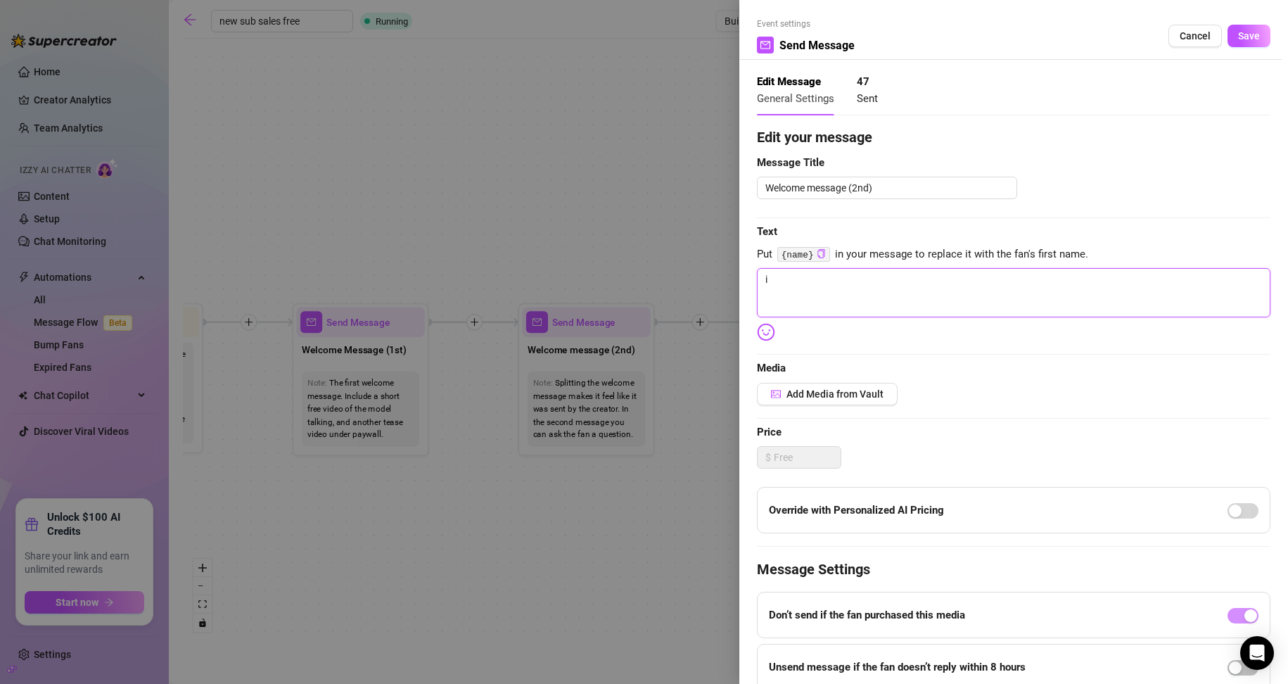
type textarea "i"
type textarea "i'"
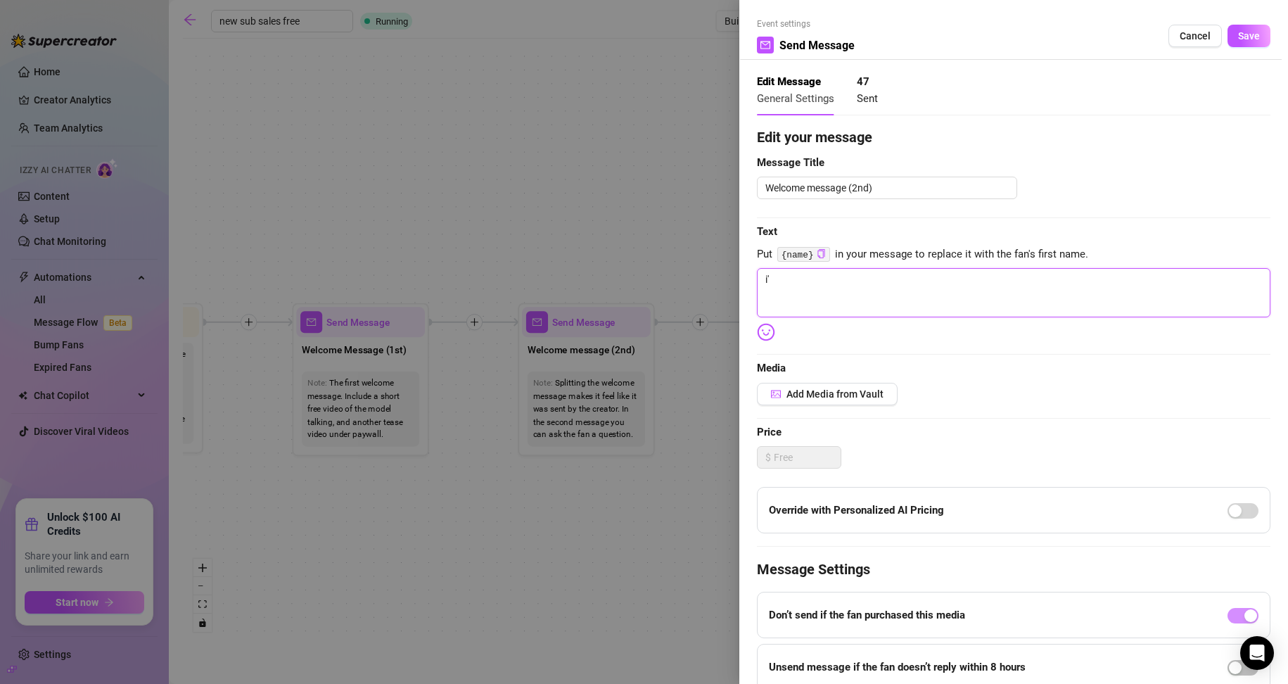
type textarea "i'm"
type textarea "i'm g"
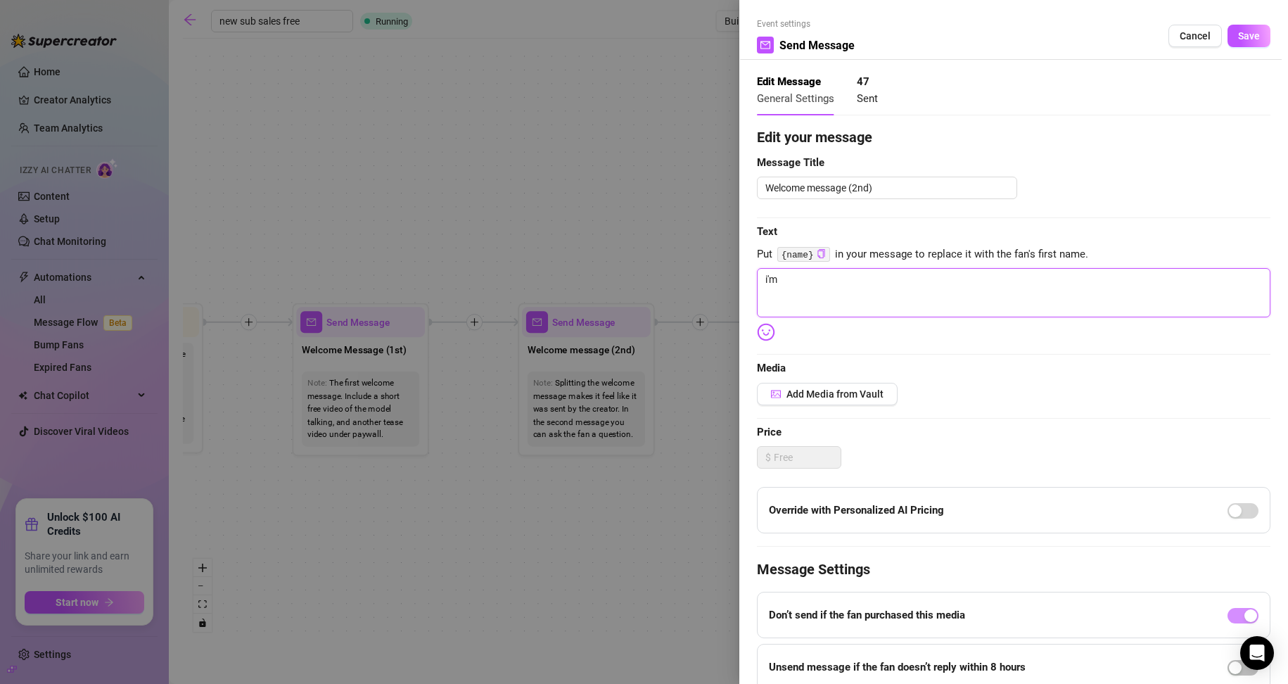
type textarea "i'm g"
type textarea "i'm gl"
type textarea "i'm gla"
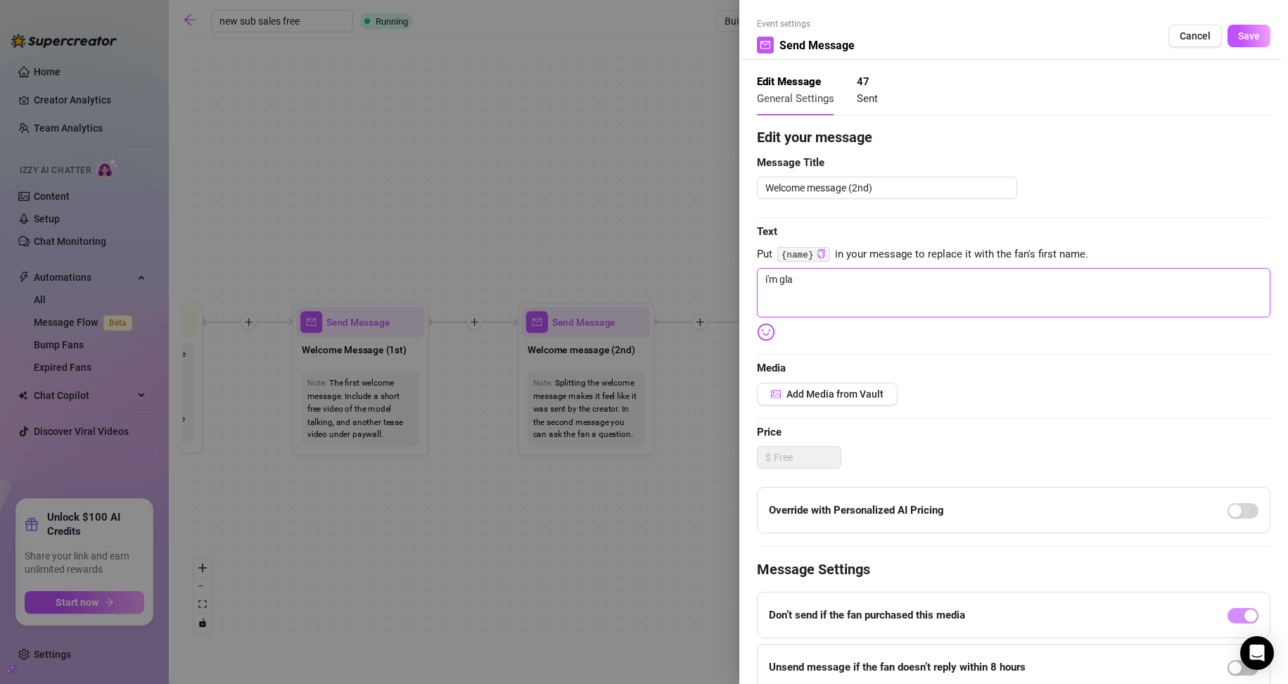
type textarea "i'm glad"
type textarea "i'm glad u"
type textarea "i'm glad ur"
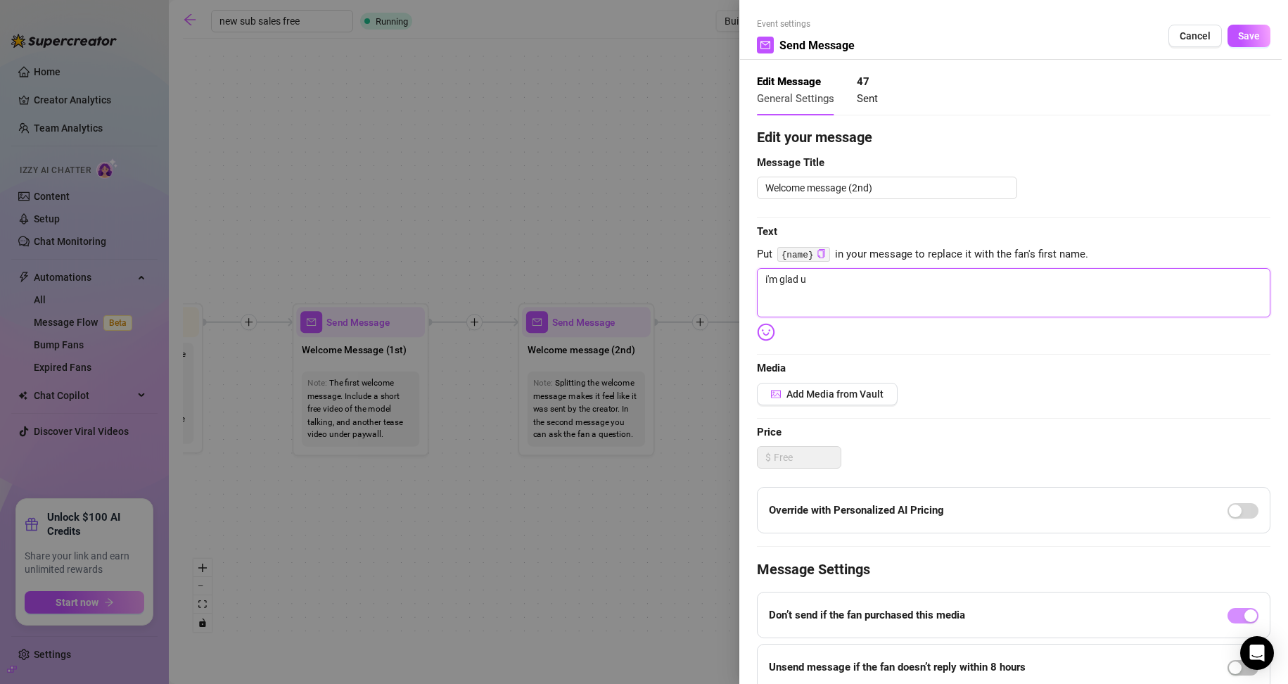
type textarea "i'm glad ur"
type textarea "i'm glad ur h"
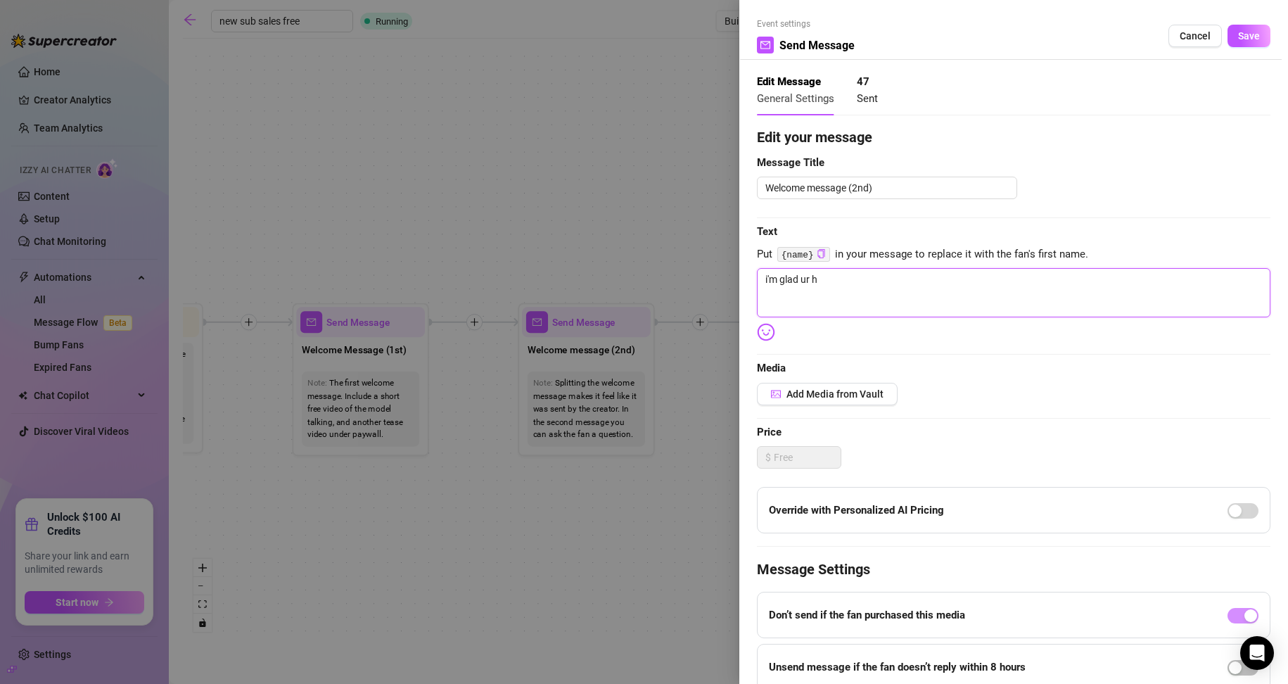
type textarea "i'm glad ur he"
type textarea "i'm glad ur her"
type textarea "i'm glad ur here"
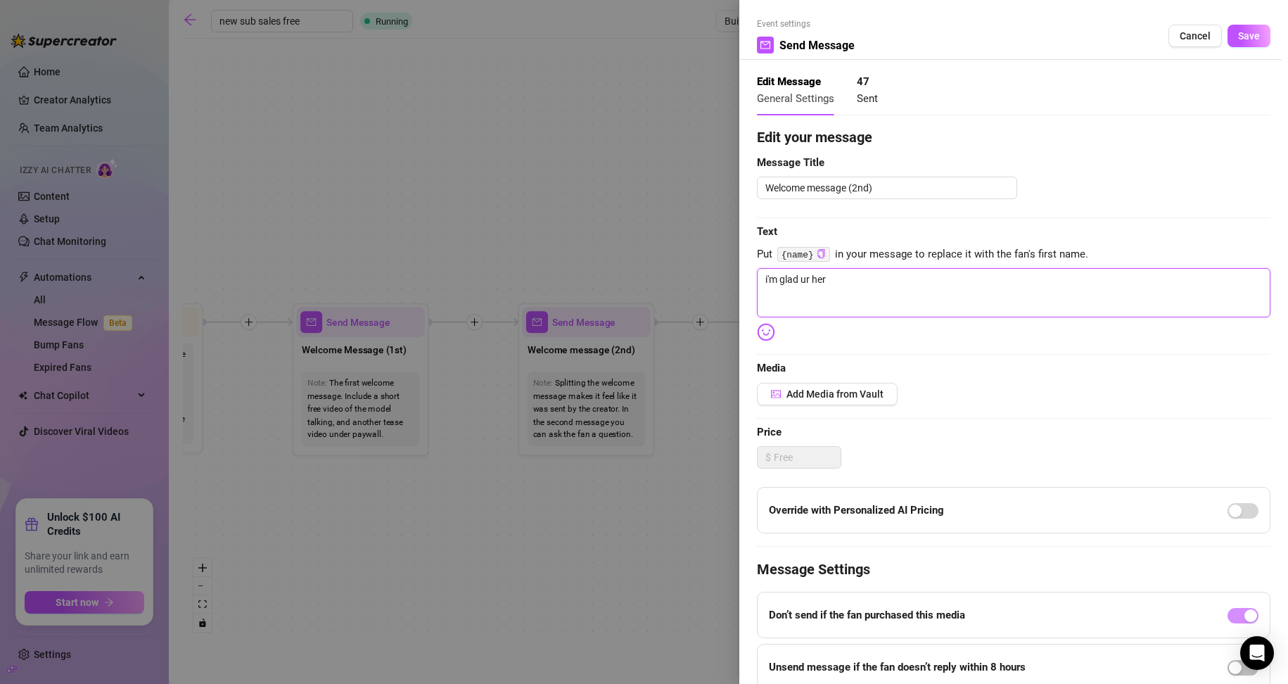
type textarea "i'm glad ur here"
type textarea "i'm glad ur here b"
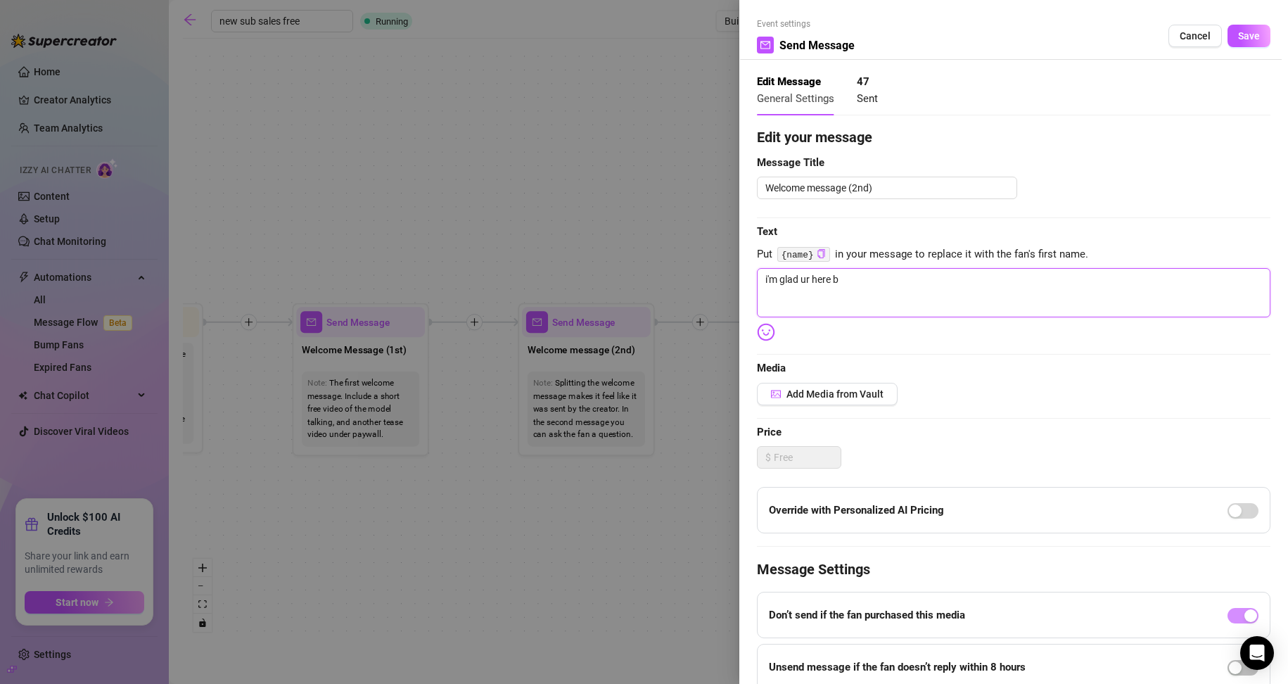
type textarea "i'm glad ur here bc"
type textarea "i'm glad ur here bc i"
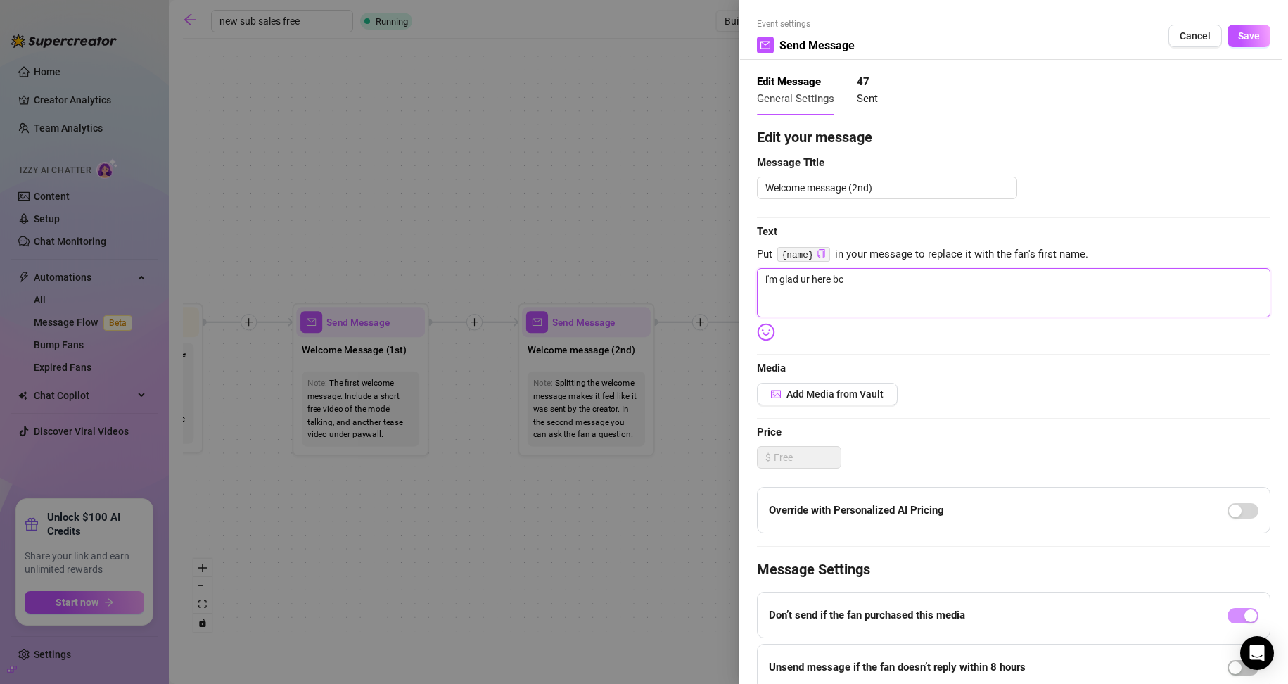
type textarea "i'm glad ur here bc i"
type textarea "i'm glad ur here bc i j"
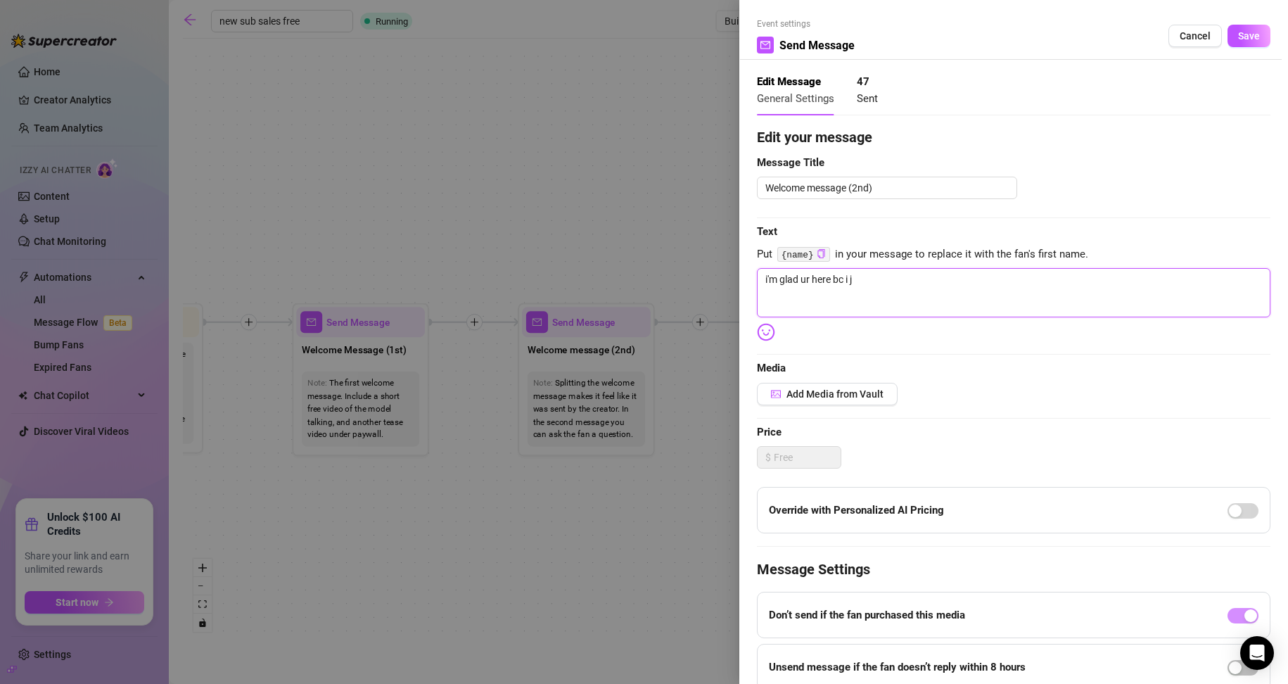
type textarea "i'm glad ur here bc i ju"
type textarea "i'm glad ur here bc i jus"
type textarea "i'm glad ur here bc i just"
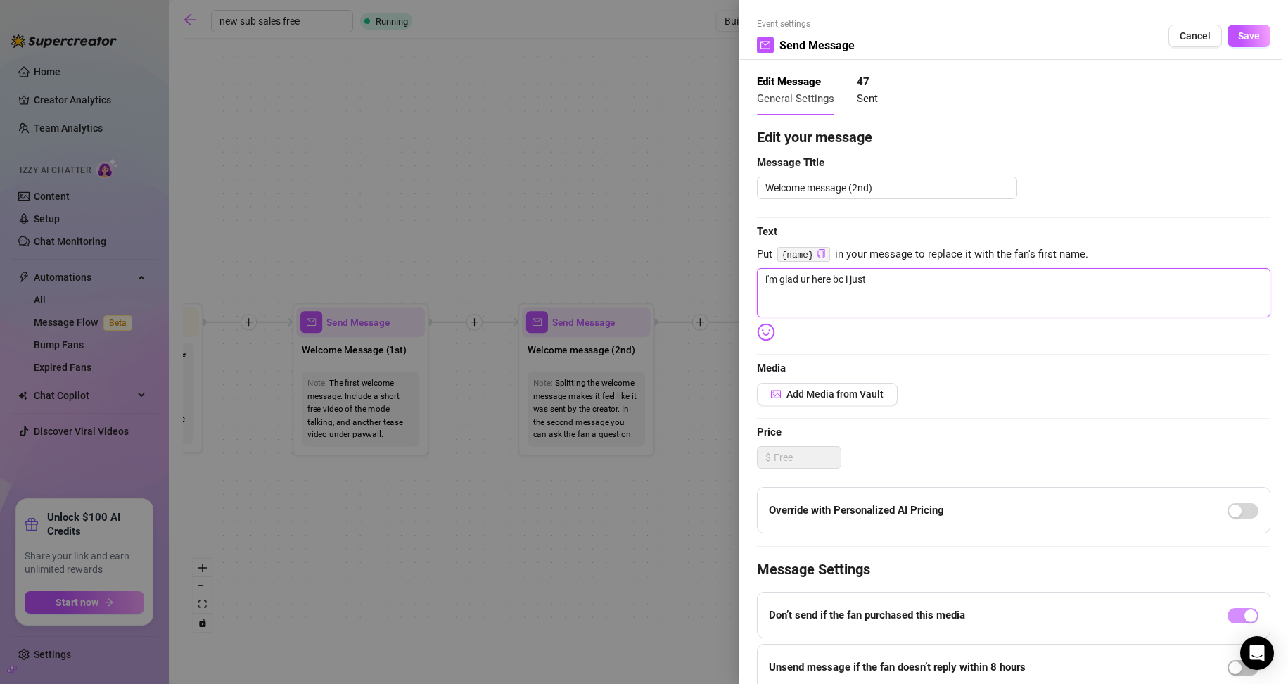
type textarea "i'm glad ur here bc i just"
type textarea "i'm glad ur here bc i just t"
type textarea "i'm glad ur here bc i just to"
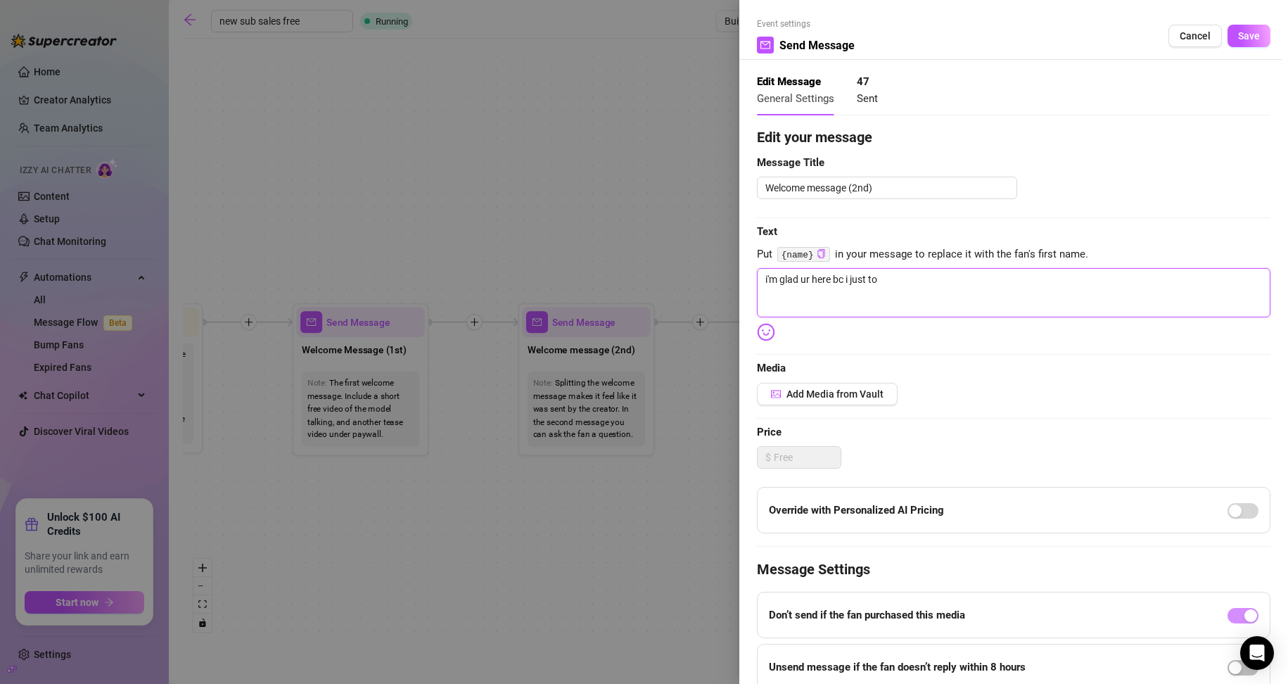
type textarea "i'm glad ur here bc i just too"
type textarea "i'm glad ur here bc i just took"
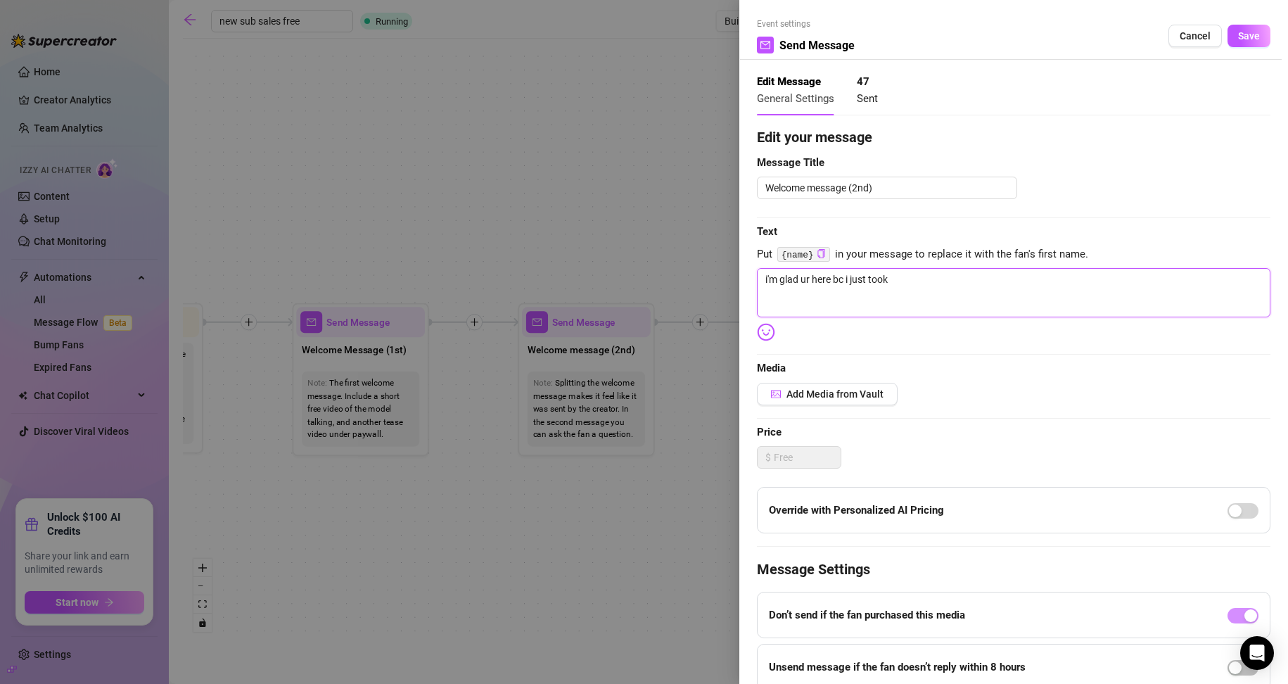
type textarea "i'm glad ur here bc i just took"
type textarea "i'm glad ur here bc i just took t"
type textarea "i'm glad ur here bc i just took th"
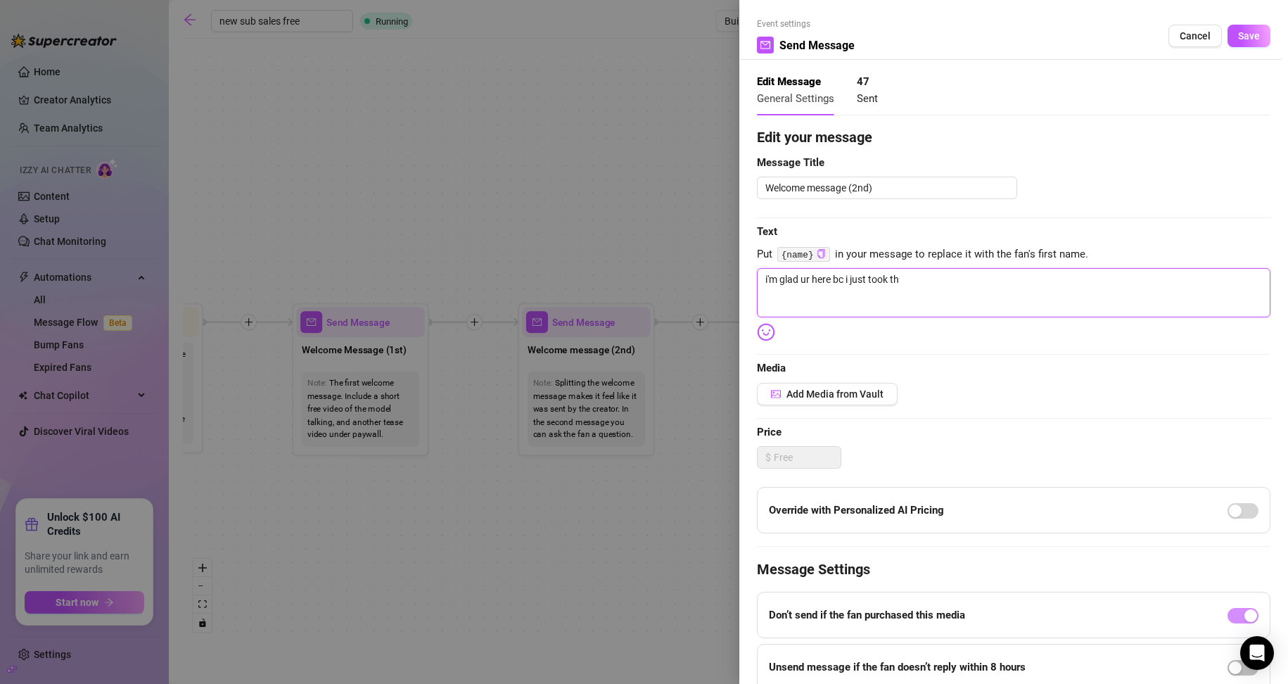
type textarea "i'm glad ur here bc i just took thi"
type textarea "i'm glad ur here bc i just took this"
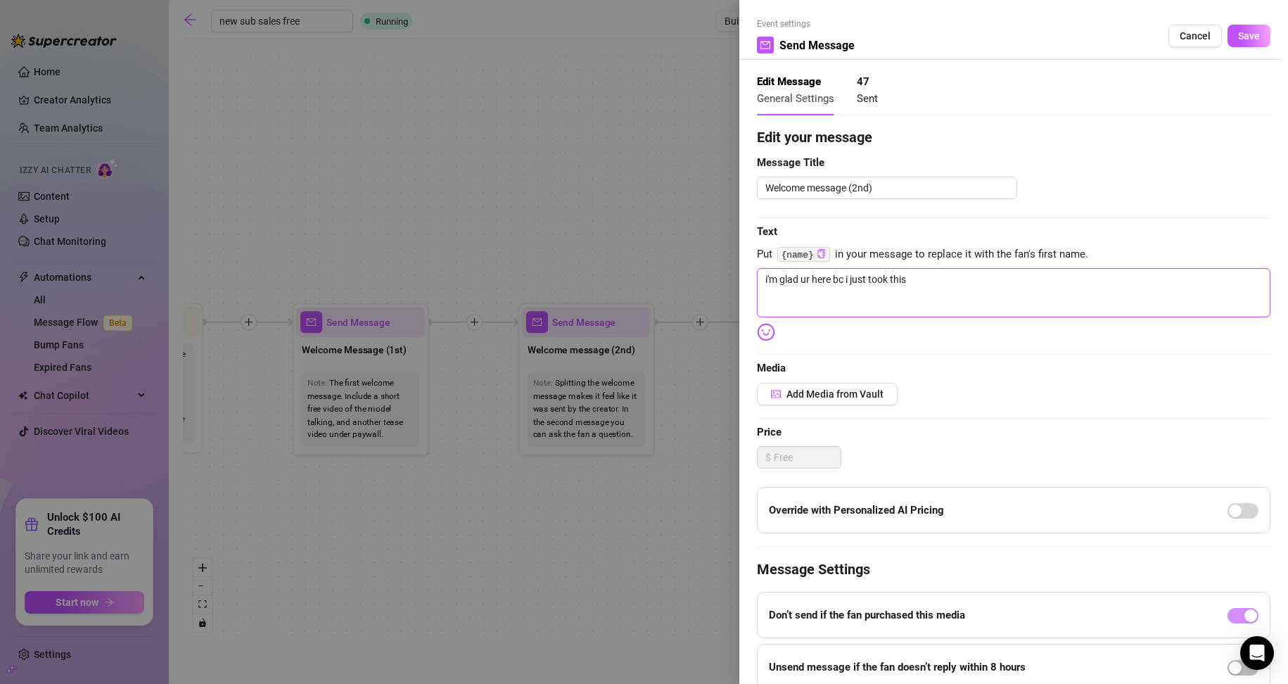
type textarea "i'm glad ur here bc i just took this a"
type textarea "i'm glad ur here bc i just took this an"
type textarea "i'm glad ur here bc i just took this and"
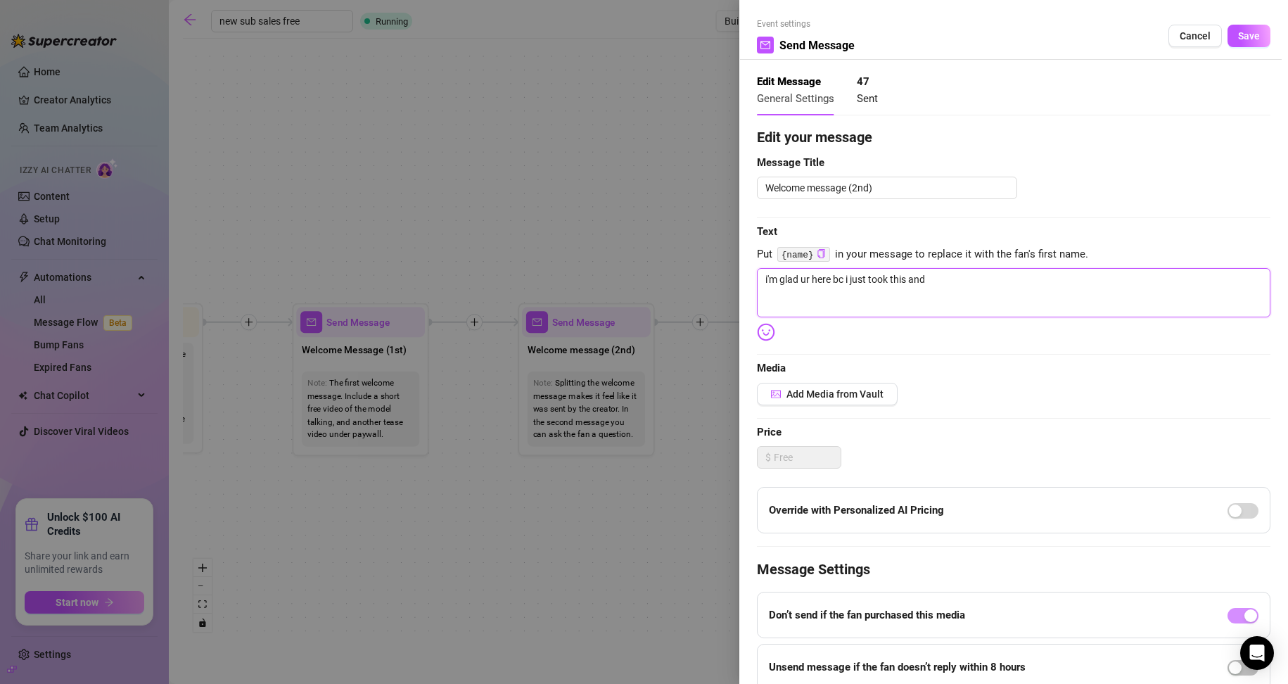
type textarea "i'm glad ur here bc i just took this and"
type textarea "i'm glad ur here bc i just took this and w"
type textarea "i'm glad ur here bc i just took this and wa"
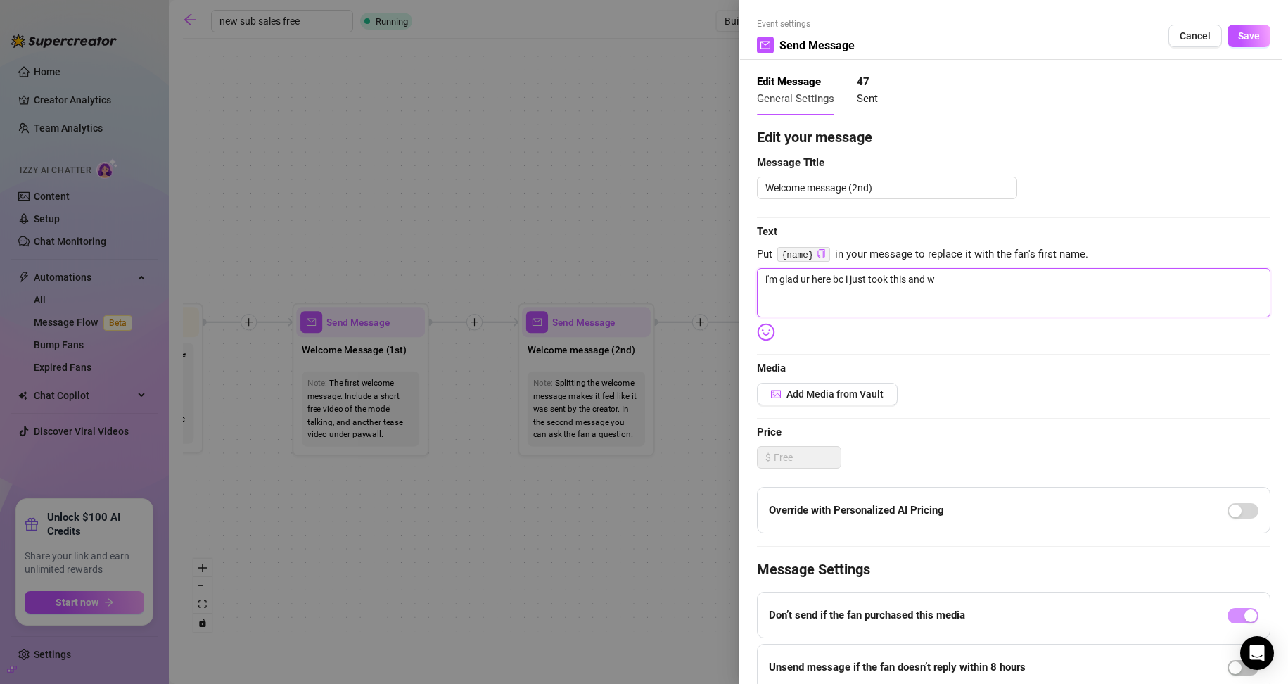
type textarea "i'm glad ur here bc i just took this and wa"
type textarea "i'm glad ur here bc i just took this and wan"
type textarea "i'm glad ur here bc i just took this and want"
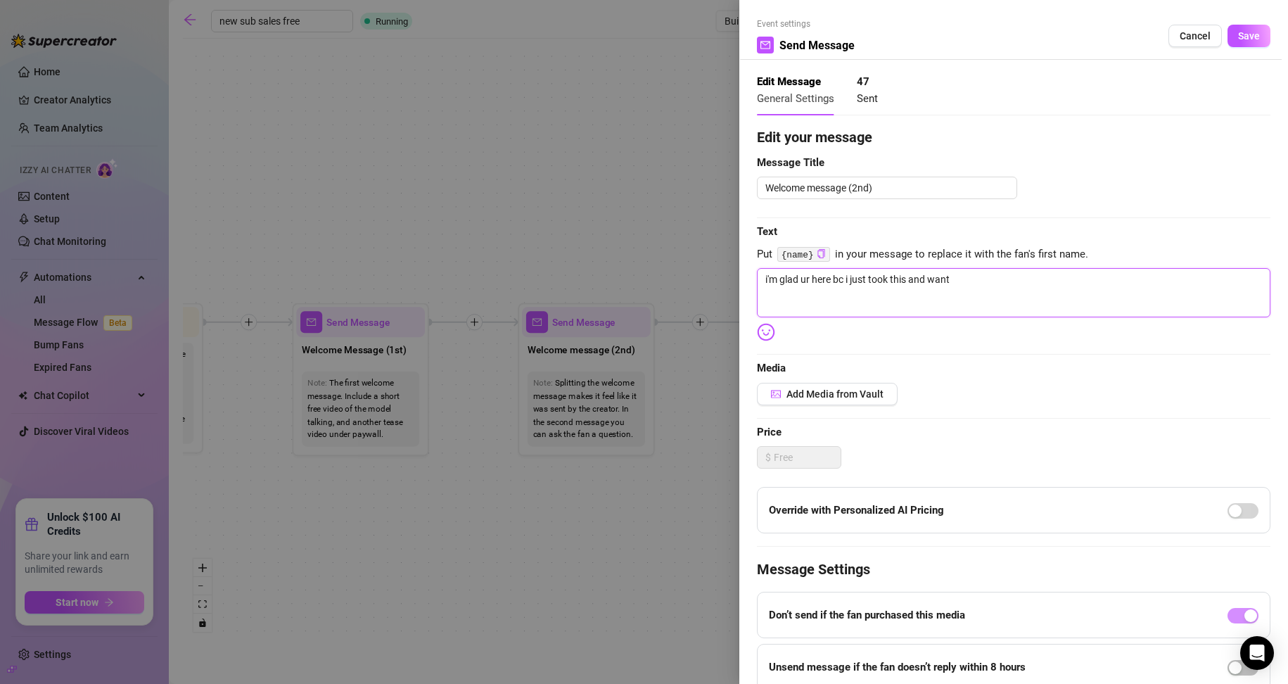
type textarea "i'm glad ur here bc i just took this and wante"
type textarea "i'm glad ur here bc i just took this and wanted"
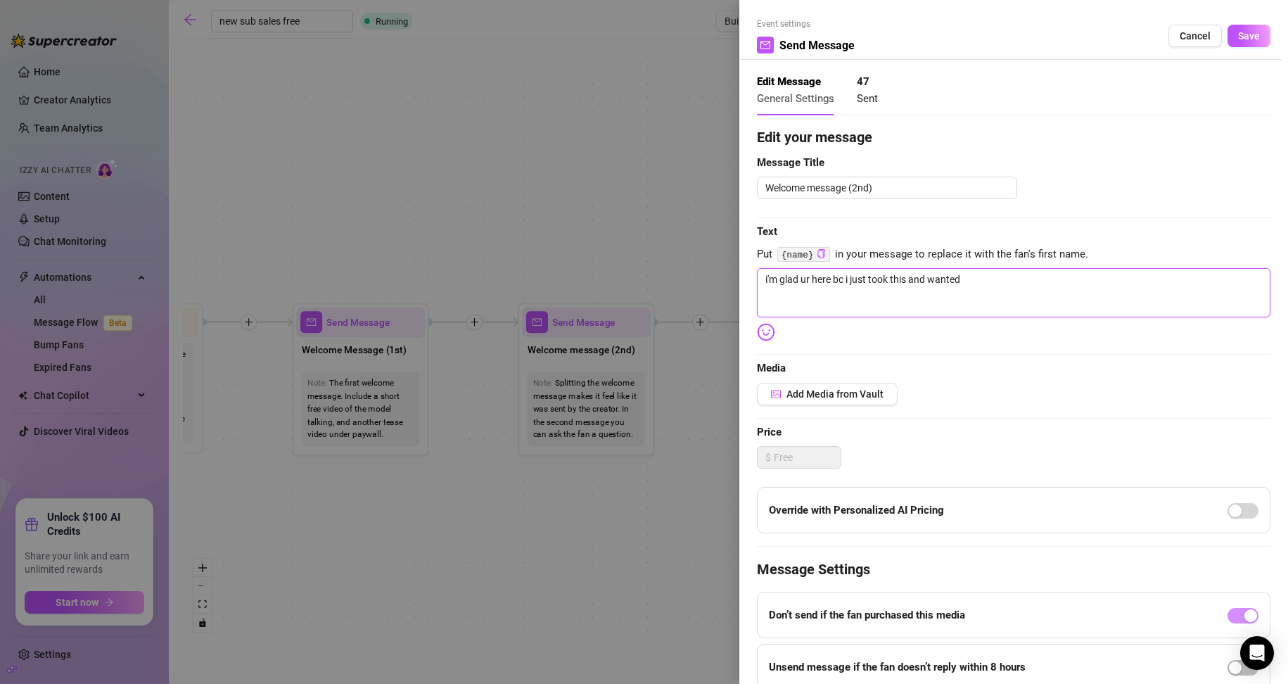
type textarea "i'm glad ur here bc i just took this and wanted"
type textarea "i'm glad ur here bc i just took this and wanted u"
type textarea "i'm glad ur here bc i just took this and wanted ur"
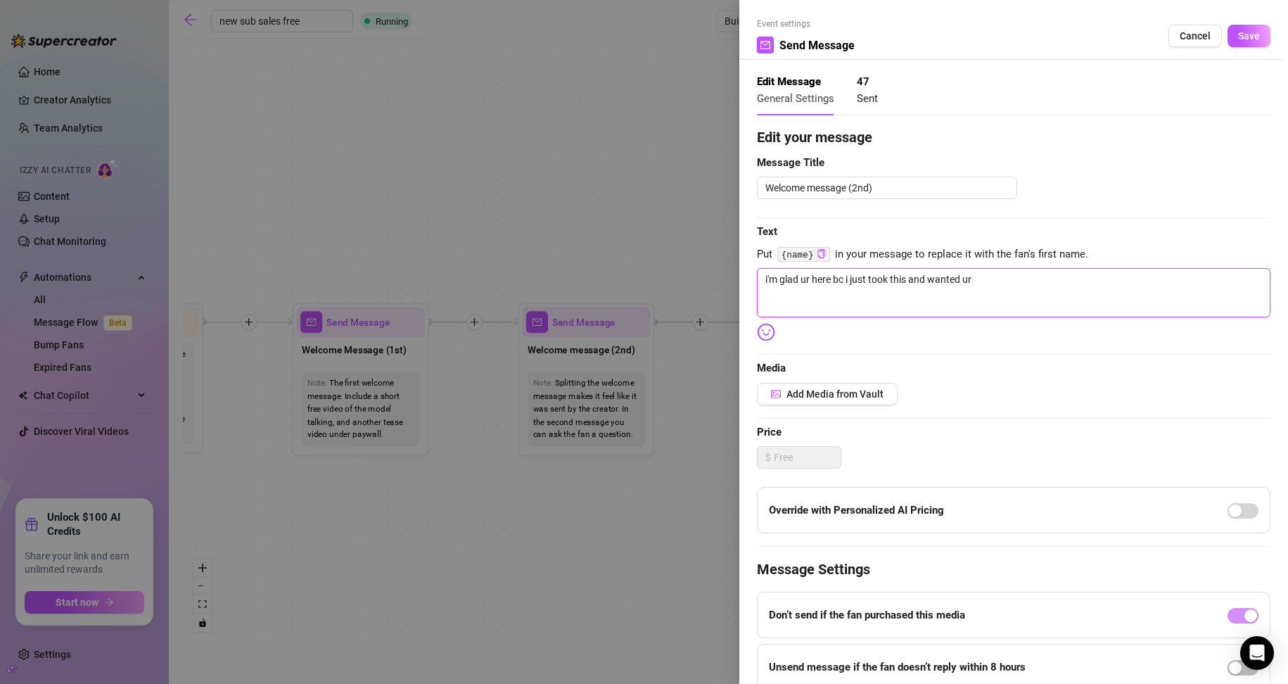
type textarea "i'm glad ur here bc i just took this and wanted ur"
type textarea "i'm glad ur here bc i just took this and wanted ur o"
type textarea "i'm glad ur here bc i just took this and wanted ur op"
type textarea "i'm glad ur here bc i just took this and wanted ur op["
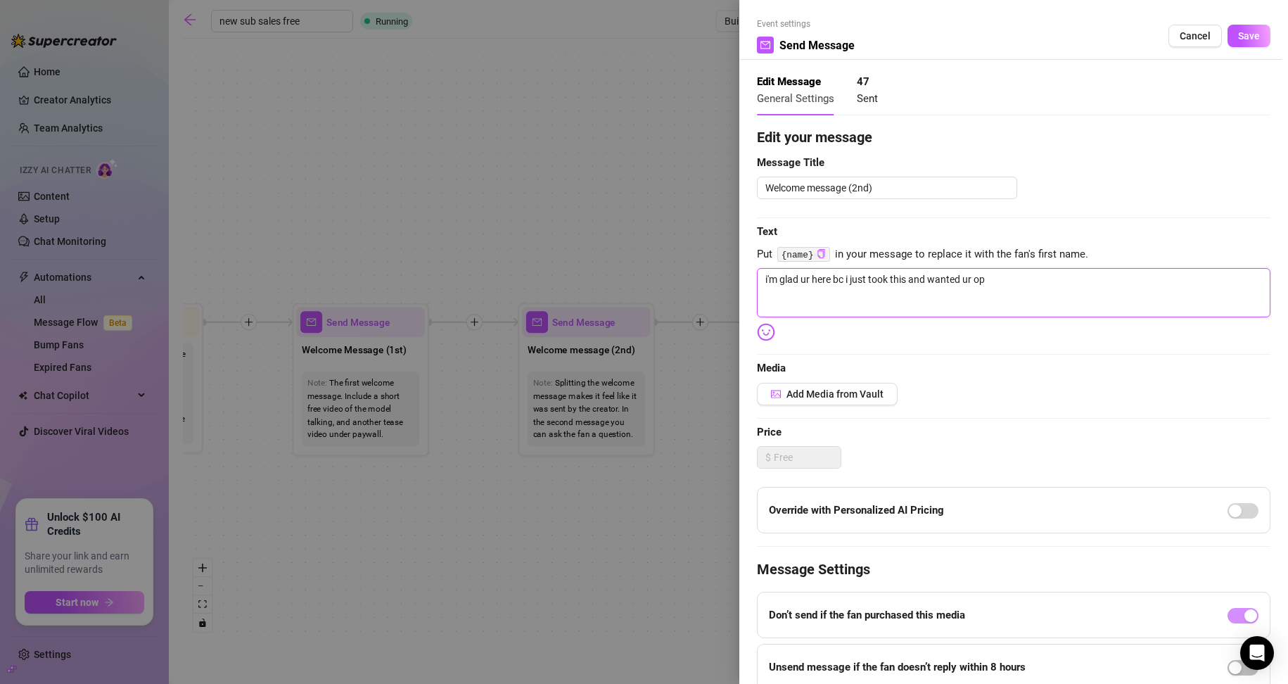
type textarea "i'm glad ur here bc i just took this and wanted ur op["
type textarea "i'm glad ur here bc i just took this and wanted ur op[i"
type textarea "i'm glad ur here bc i just took this and wanted ur op["
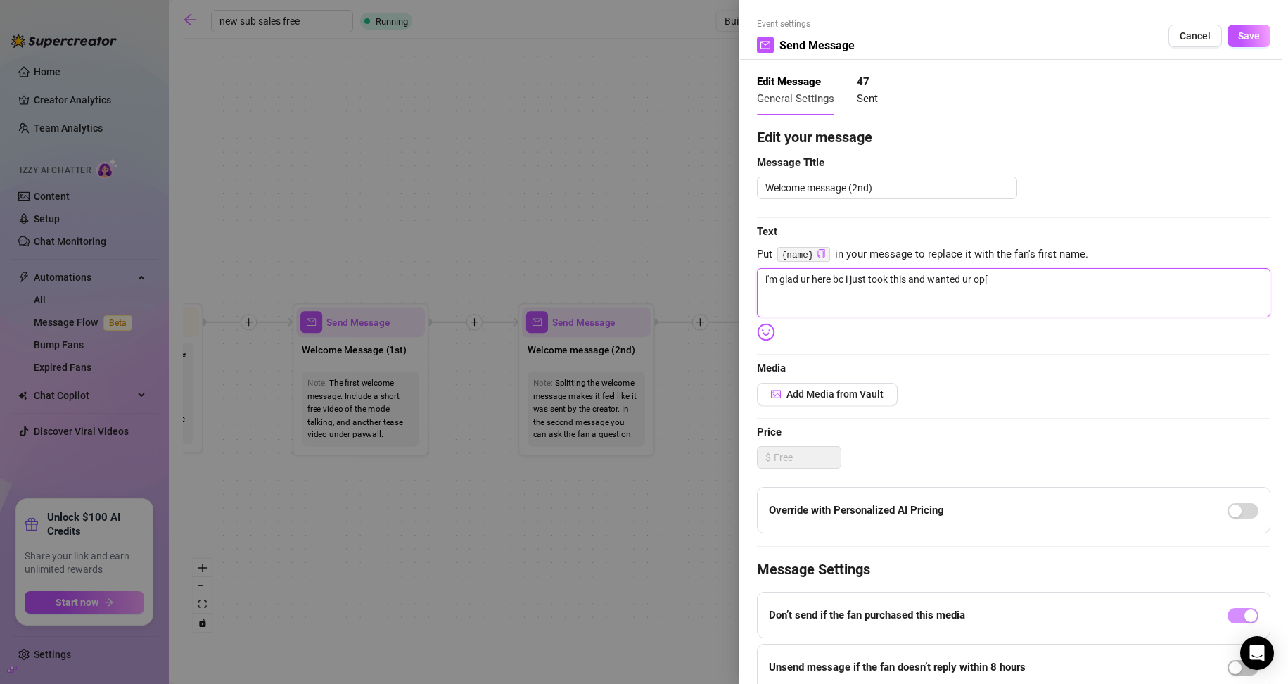
type textarea "i'm glad ur here bc i just took this and wanted ur op"
type textarea "i'm glad ur here bc i just took this and wanted ur opi"
type textarea "i'm glad ur here bc i just took this and wanted ur opin"
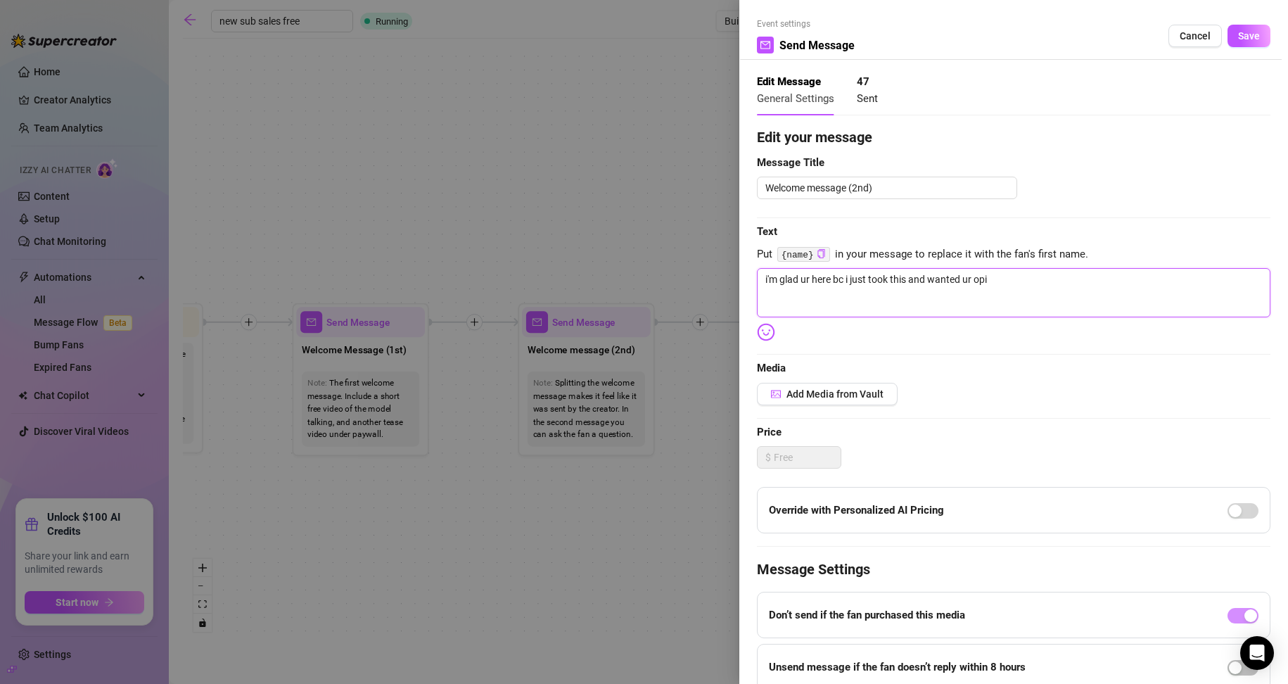
type textarea "i'm glad ur here bc i just took this and wanted ur opin"
type textarea "i'm glad ur here bc i just took this and wanted ur opini"
type textarea "i'm glad ur here bc i just took this and wanted ur opinio"
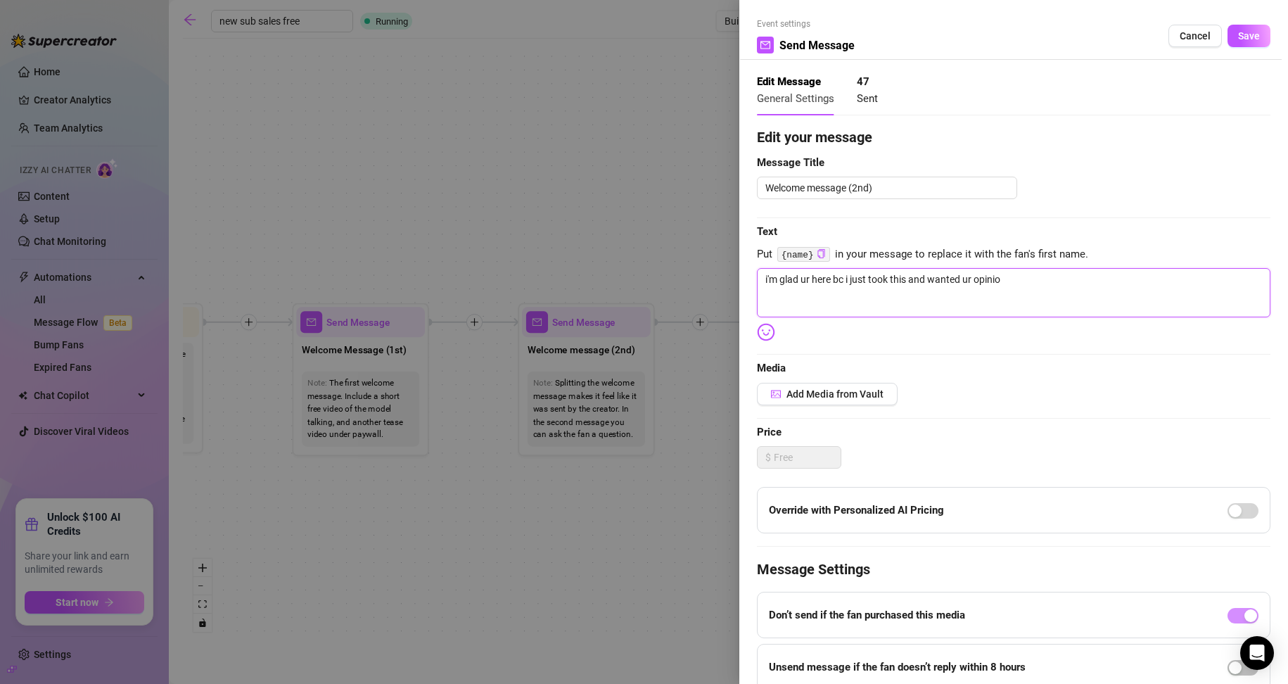
type textarea "i'm glad ur here bc i just took this and wanted ur opinion"
type textarea "i'm glad ur here bc i just took this and wanted ur opinion o"
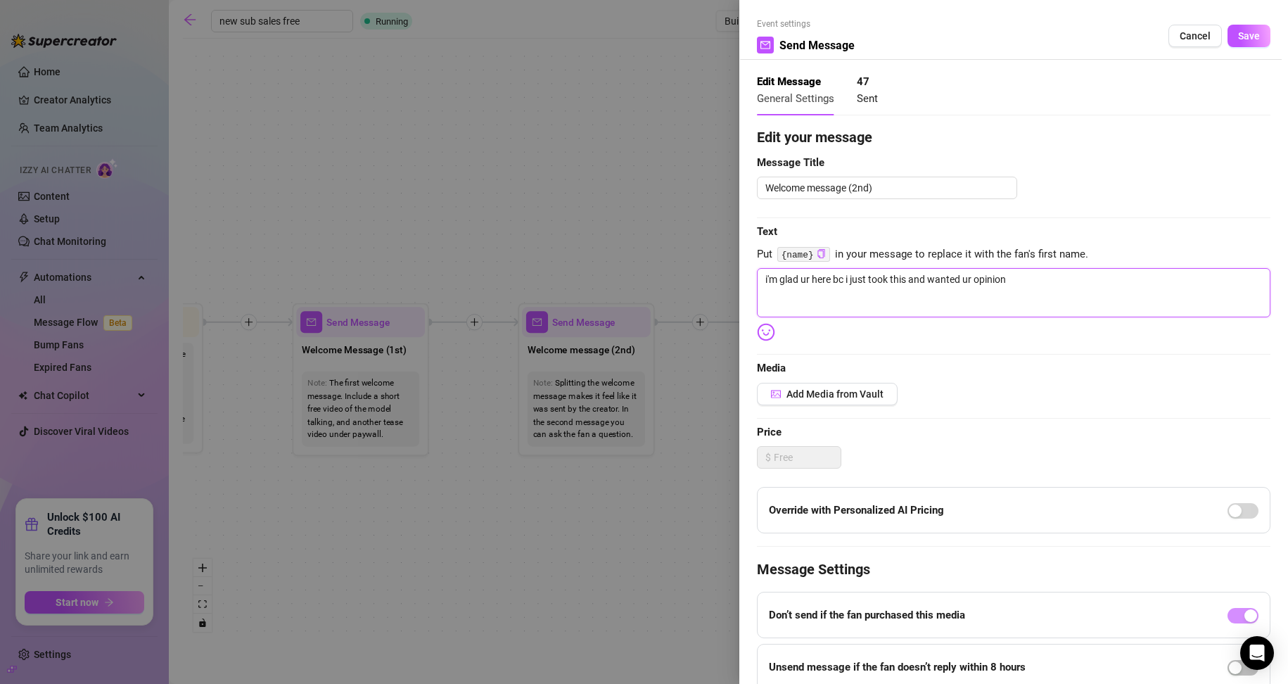
type textarea "i'm glad ur here bc i just took this and wanted ur opinion o"
type textarea "i'm glad ur here bc i just took this and wanted ur opinion on"
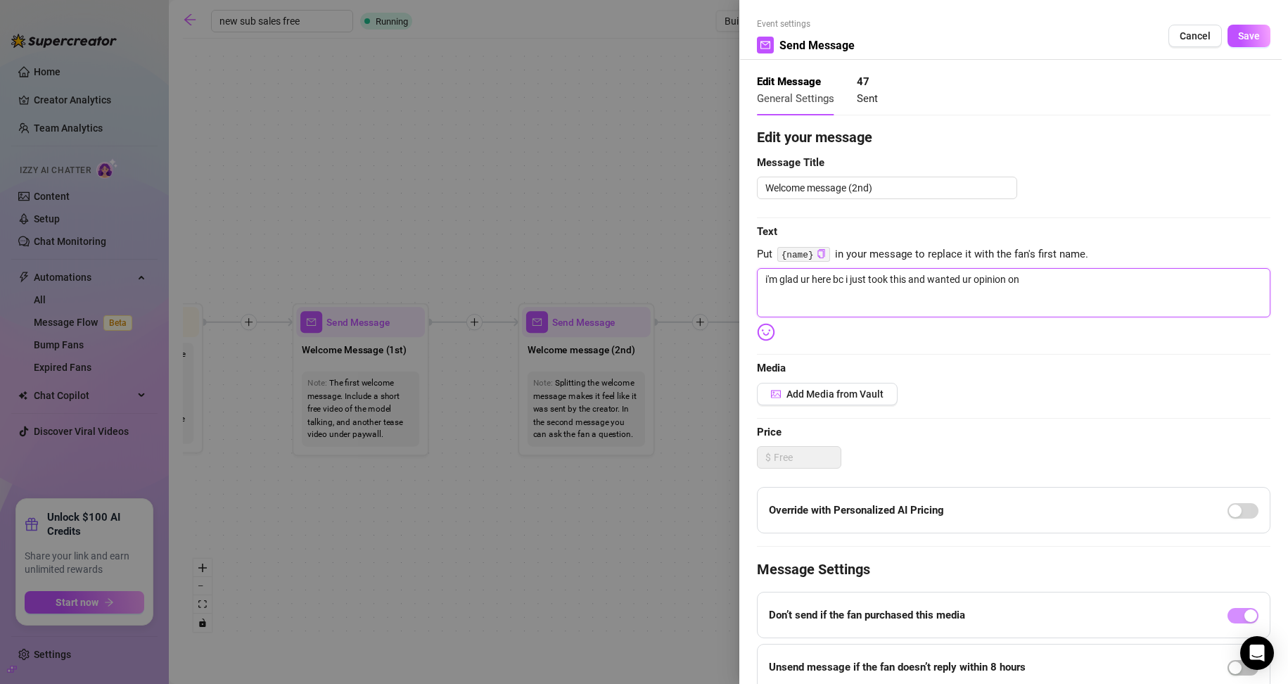
type textarea "i'm glad ur here bc i just took this and wanted ur opinion on i"
type textarea "i'm glad ur here bc i just took this and wanted ur opinion on it"
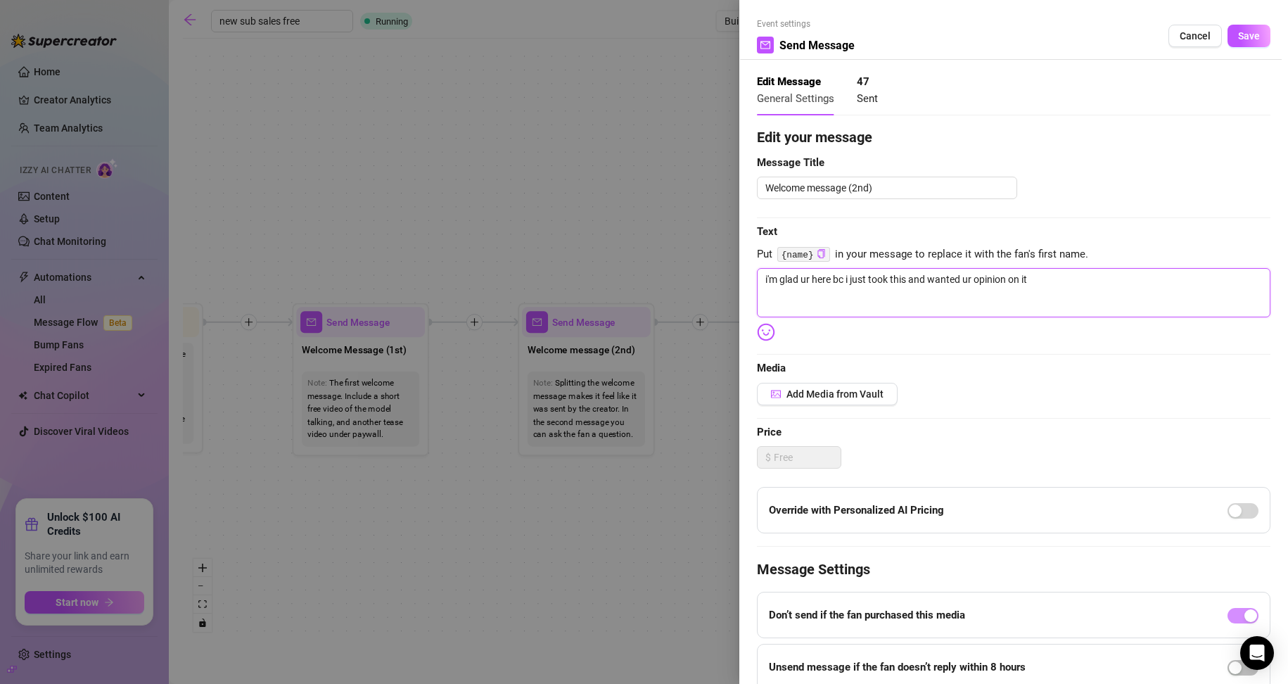
type textarea "i'm glad ur here bc i just took this and wanted ur opinion on it"
type textarea "i'm glad ur here bc i just took this and wanted ur opinion on it :"
type textarea "i'm glad ur here bc i just took this and wanted ur opinion on it :3"
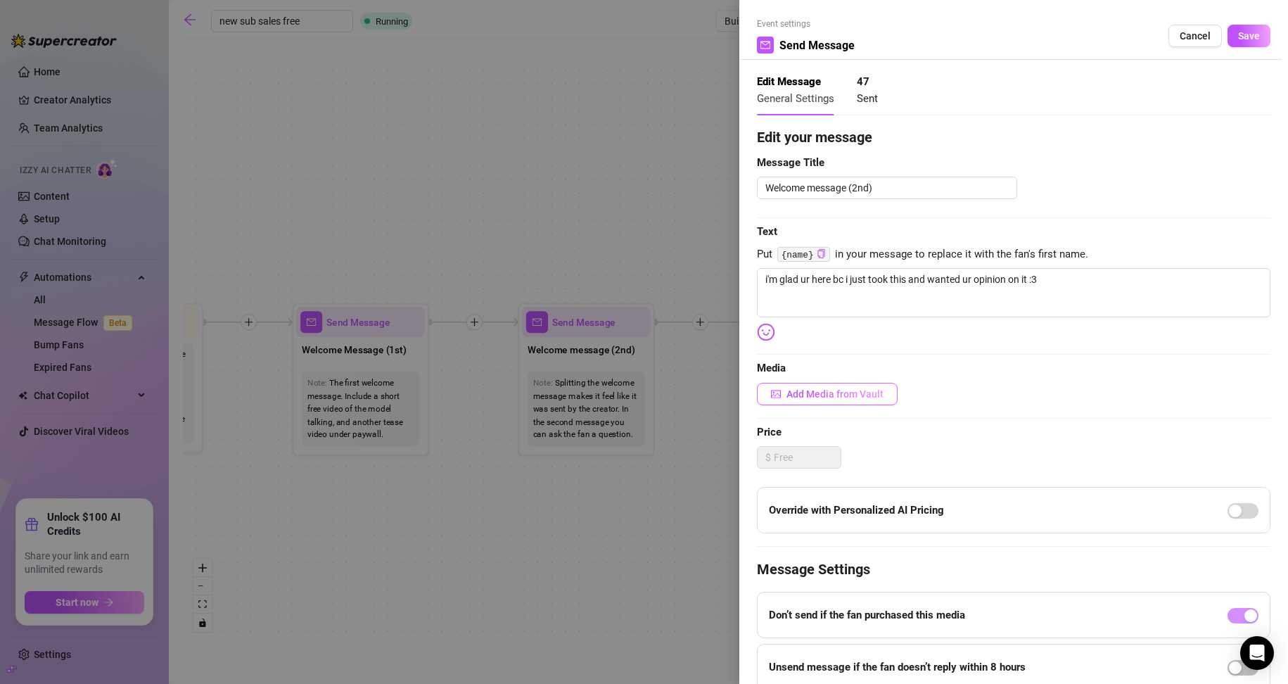
click at [613, 387] on button "Add Media from Vault" at bounding box center [827, 394] width 141 height 23
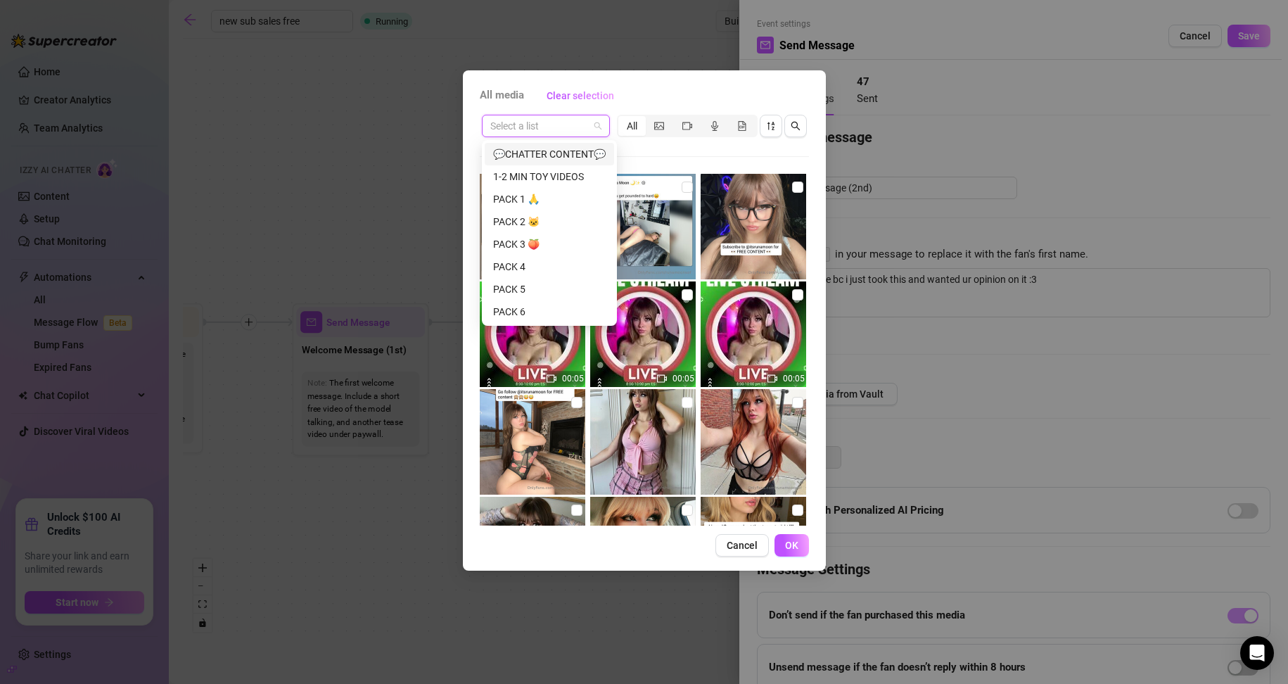
click at [554, 128] on input "search" at bounding box center [539, 125] width 98 height 21
click at [539, 243] on div "PACK 5" at bounding box center [549, 243] width 113 height 15
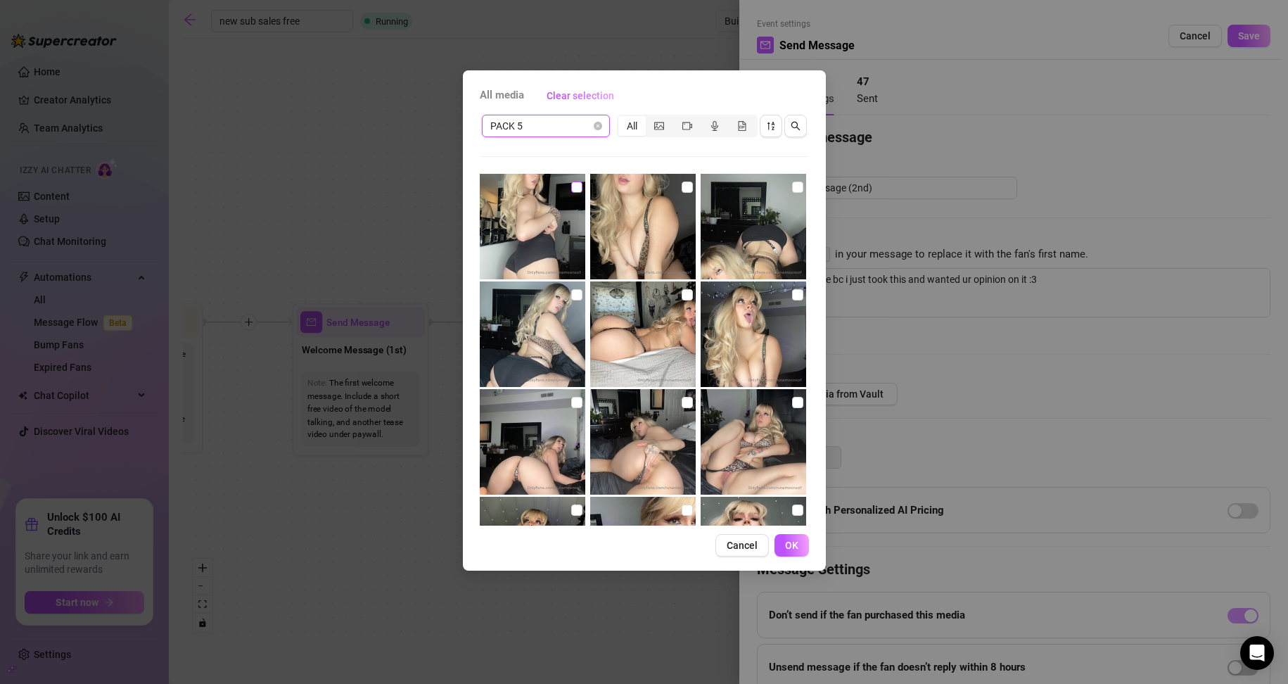
click at [575, 186] on input "checkbox" at bounding box center [576, 186] width 11 height 11
checkbox input "true"
click at [613, 188] on input "checkbox" at bounding box center [687, 186] width 11 height 11
checkbox input "true"
click at [613, 183] on input "checkbox" at bounding box center [797, 186] width 11 height 11
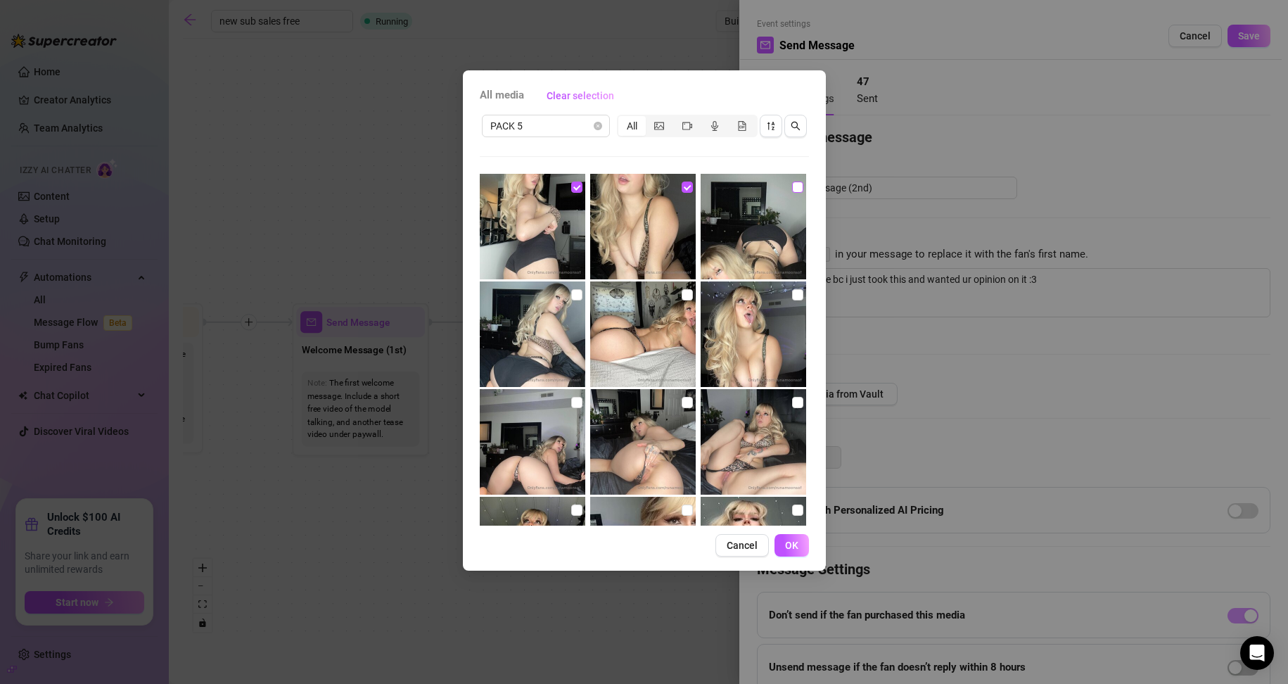
checkbox input "true"
click at [573, 291] on input "checkbox" at bounding box center [576, 294] width 11 height 11
checkbox input "true"
click at [613, 541] on span "OK" at bounding box center [791, 544] width 13 height 11
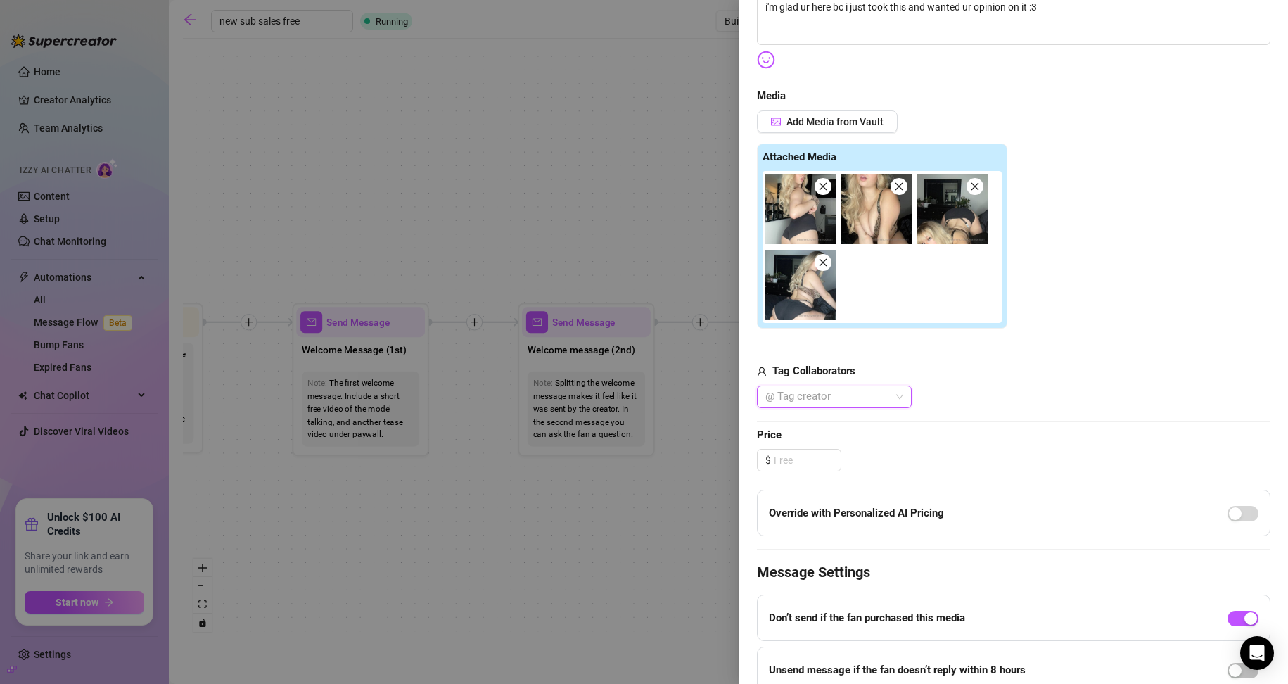
scroll to position [281, 0]
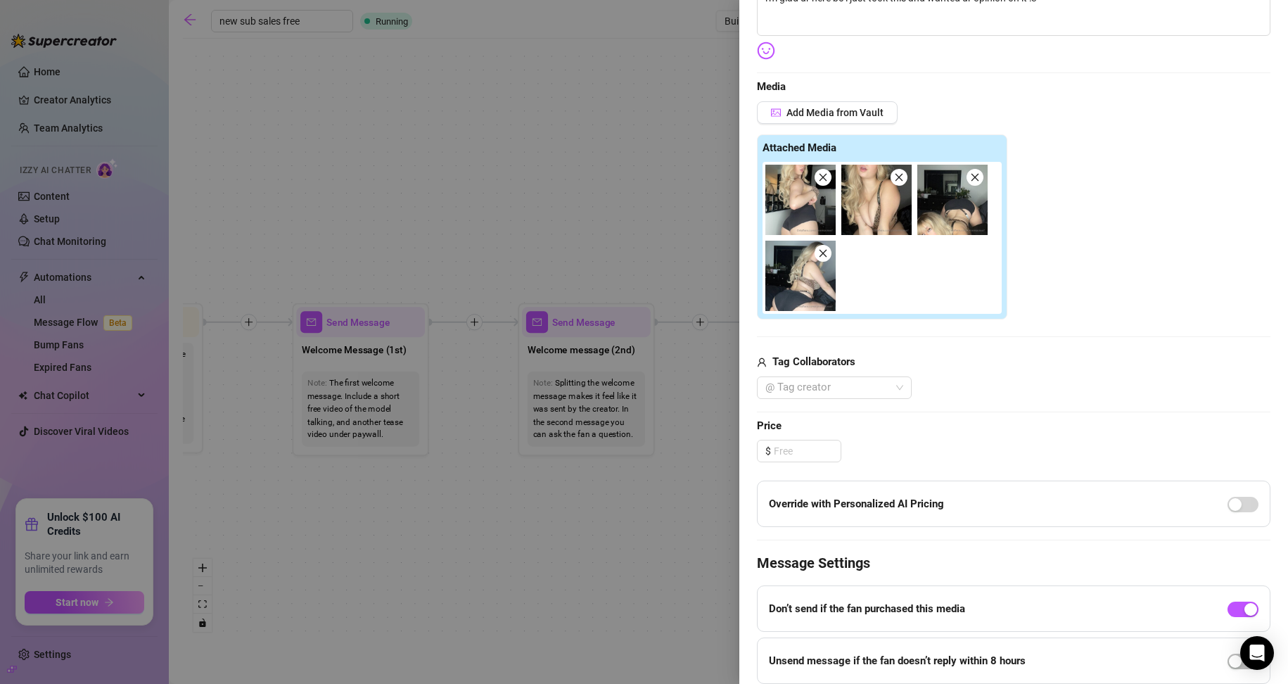
click at [613, 466] on div "Edit your message Message Title Welcome message (2nd) Text Put {name} in your m…" at bounding box center [1013, 290] width 513 height 890
drag, startPoint x: 790, startPoint y: 450, endPoint x: 769, endPoint y: 450, distance: 21.1
click at [613, 450] on div "$" at bounding box center [799, 451] width 84 height 23
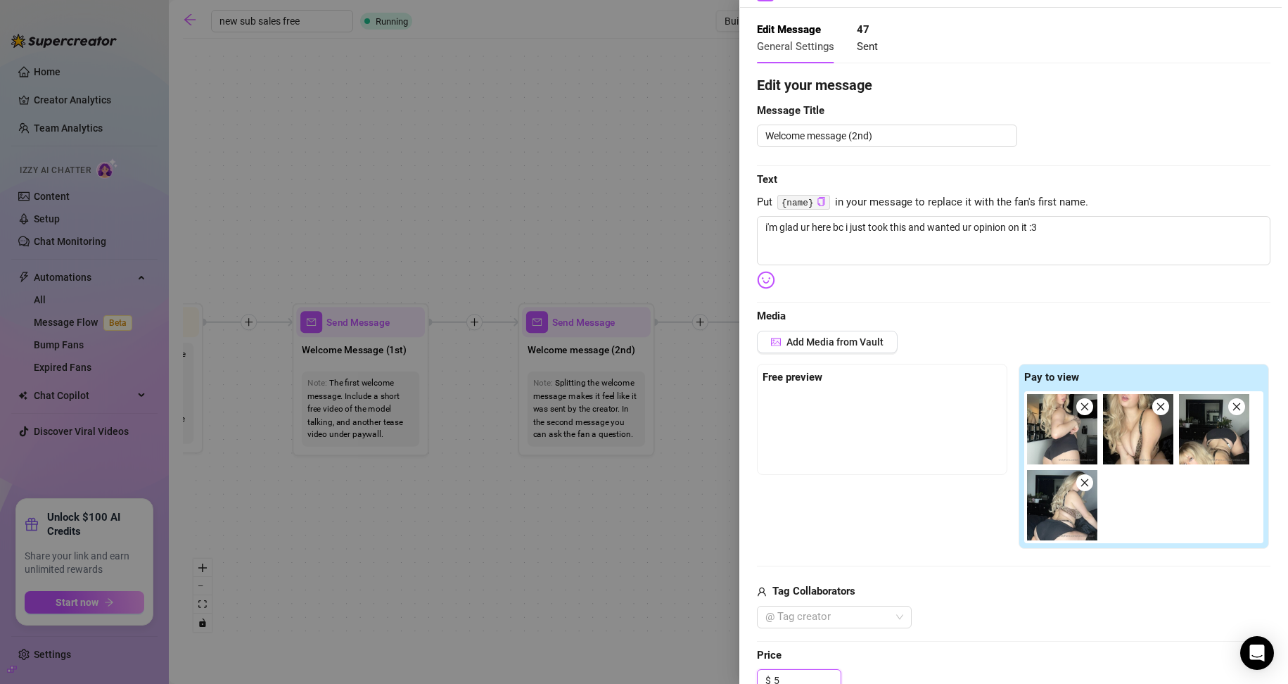
scroll to position [0, 0]
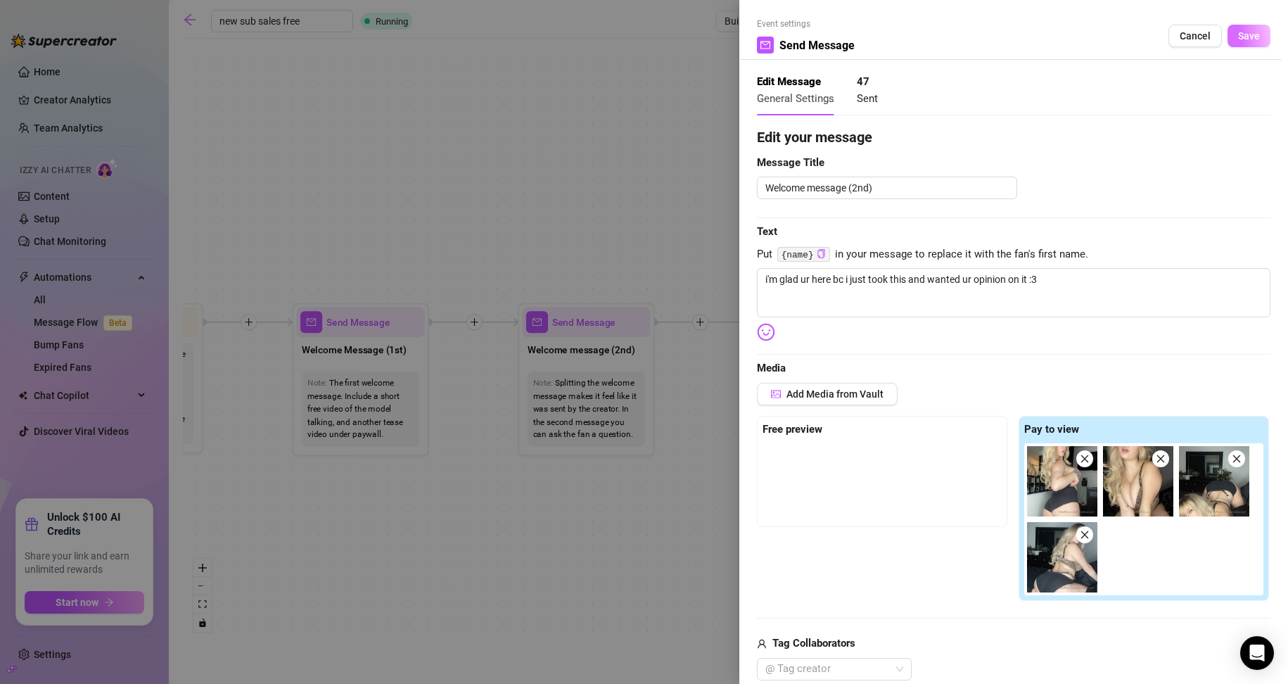
type input "5.00"
click at [613, 36] on span "Save" at bounding box center [1249, 35] width 22 height 11
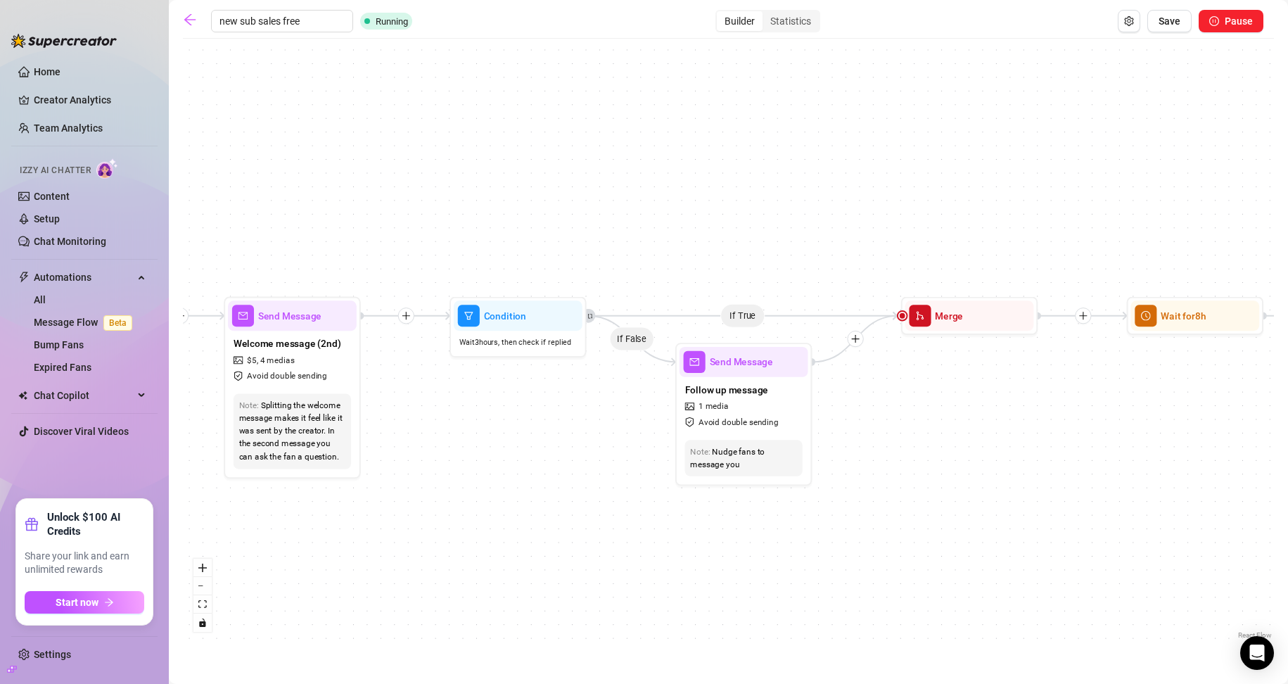
drag, startPoint x: 852, startPoint y: 456, endPoint x: 437, endPoint y: 445, distance: 415.1
click at [445, 445] on div "If True If True If True If False If False If False Send Message enagagement 1 m…" at bounding box center [728, 344] width 1091 height 596
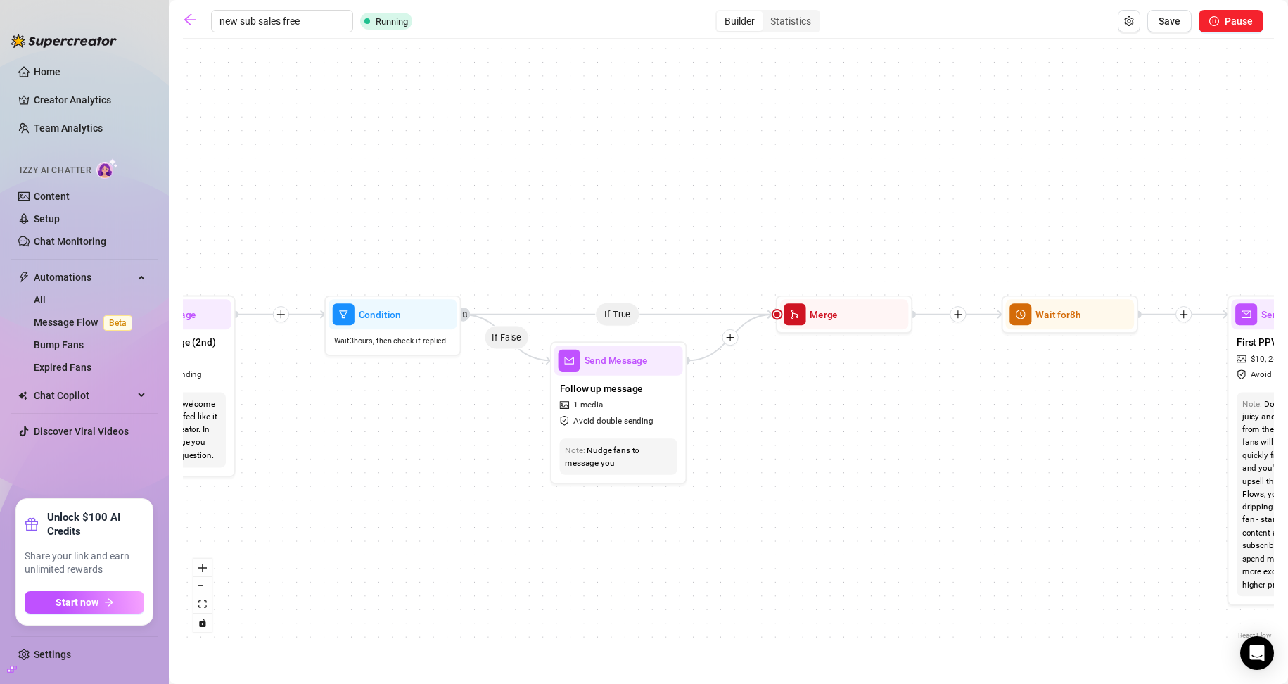
drag, startPoint x: 925, startPoint y: 486, endPoint x: 656, endPoint y: 462, distance: 269.7
click at [613, 463] on div "If True If True If True If False If False If False Send Message enagagement 1 m…" at bounding box center [728, 344] width 1091 height 596
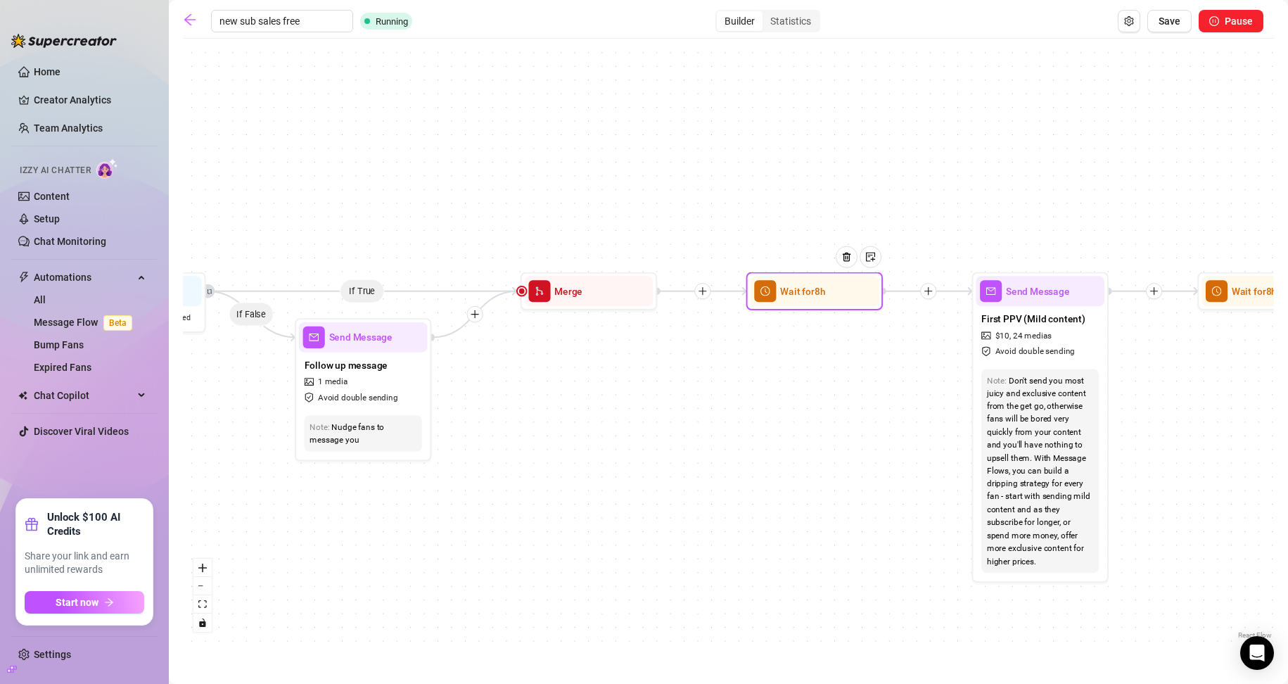
drag, startPoint x: 810, startPoint y: 296, endPoint x: 813, endPoint y: 281, distance: 15.2
click at [613, 296] on span "Wait for 8h" at bounding box center [802, 290] width 45 height 15
click at [613, 295] on div at bounding box center [852, 267] width 60 height 70
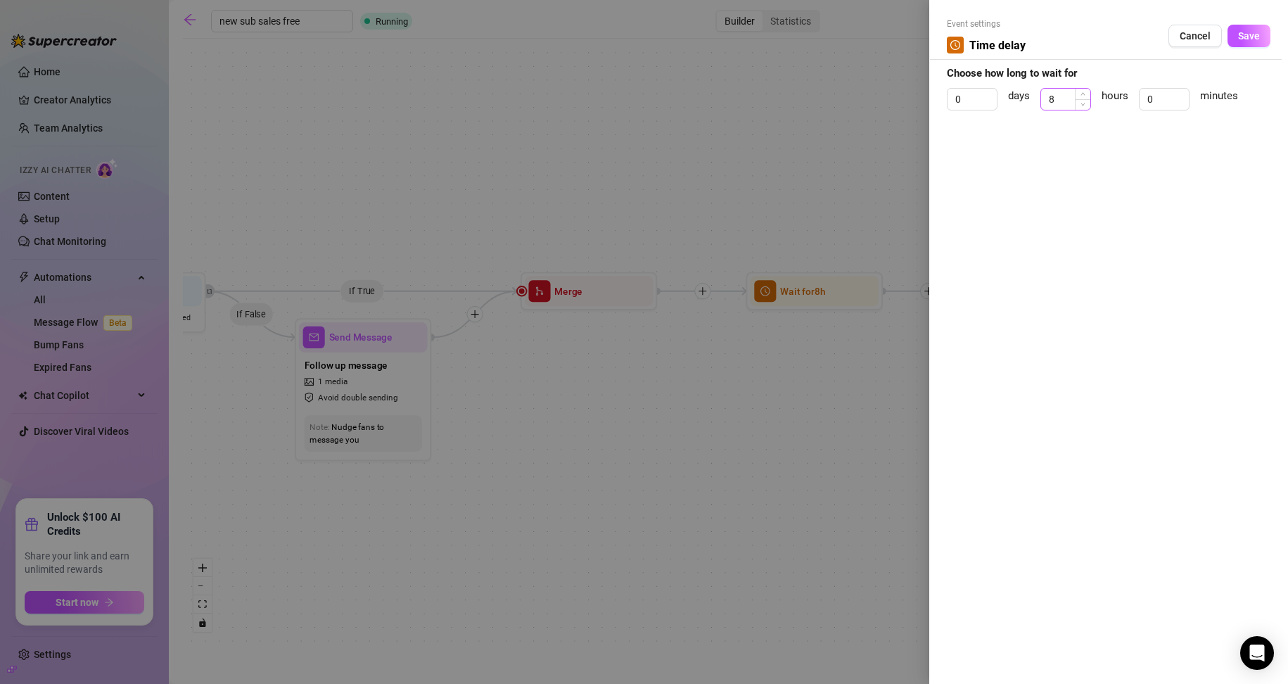
drag, startPoint x: 1060, startPoint y: 87, endPoint x: 1049, endPoint y: 89, distance: 10.9
click at [613, 89] on form "Event settings Time delay Cancel Save Choose how long to wait for 0 days 8 hour…" at bounding box center [1109, 71] width 324 height 106
drag, startPoint x: 1067, startPoint y: 98, endPoint x: 1018, endPoint y: 102, distance: 48.7
click at [613, 102] on div "0 days 8 hours 0 minutes" at bounding box center [1109, 105] width 324 height 35
type input "3"
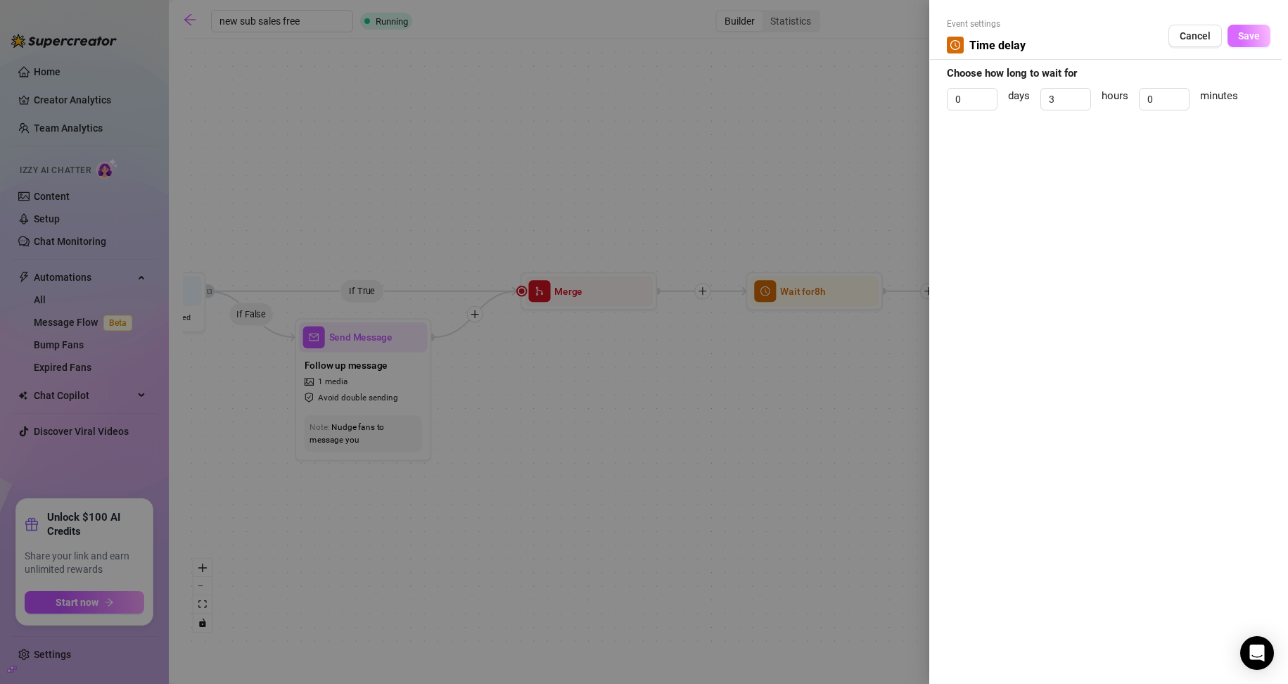
click at [613, 33] on button "Save" at bounding box center [1248, 36] width 43 height 23
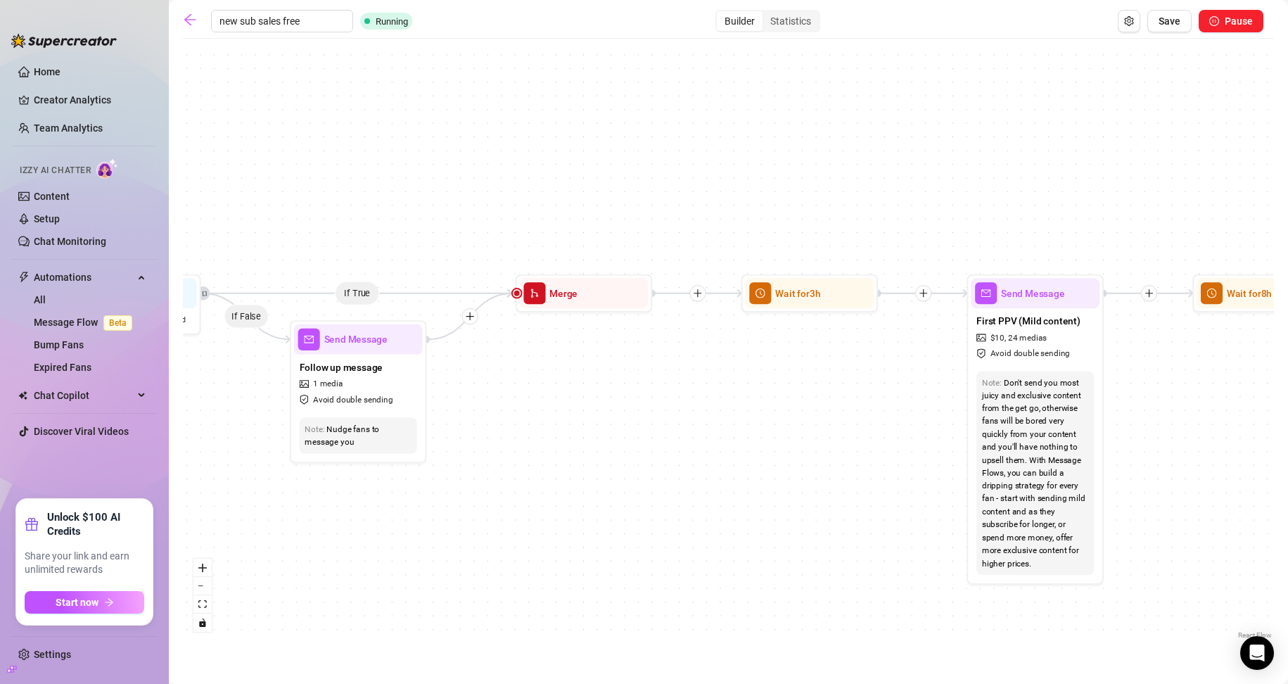
drag, startPoint x: 864, startPoint y: 493, endPoint x: 480, endPoint y: 453, distance: 386.1
click at [496, 460] on div "If True If True If True If False If False If False Send Message enagagement 1 m…" at bounding box center [728, 344] width 1091 height 596
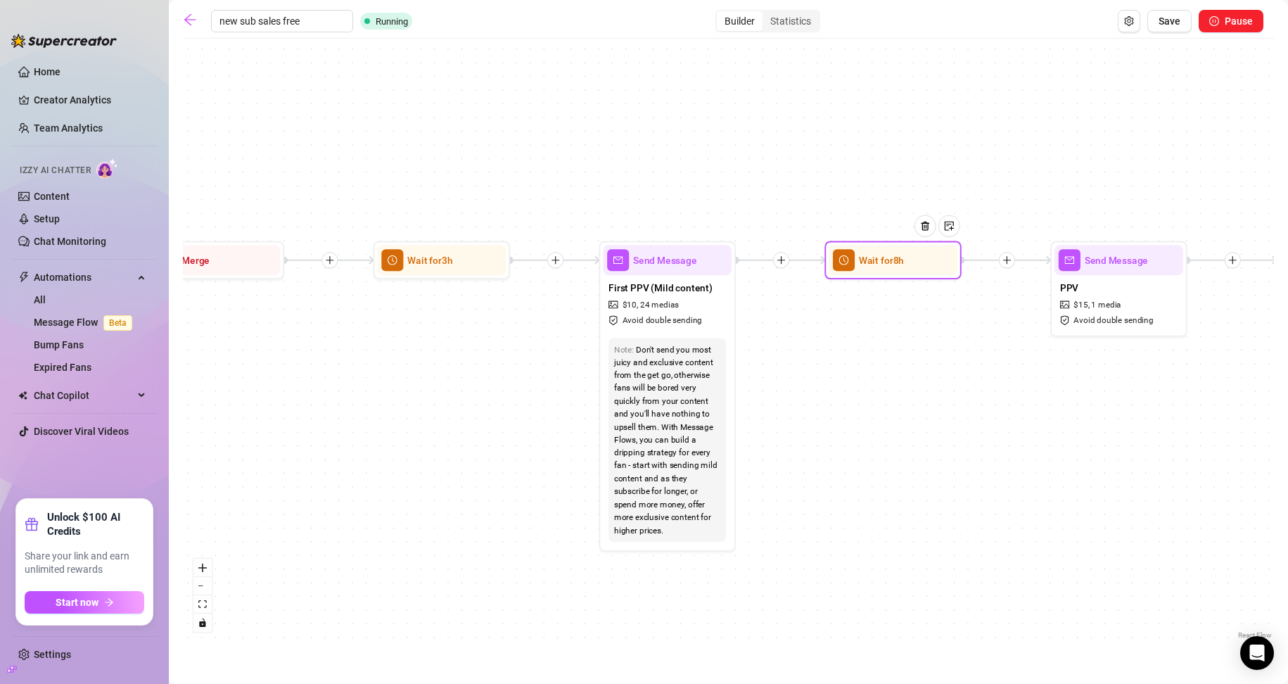
click at [613, 274] on div "Wait for 8h" at bounding box center [893, 260] width 129 height 30
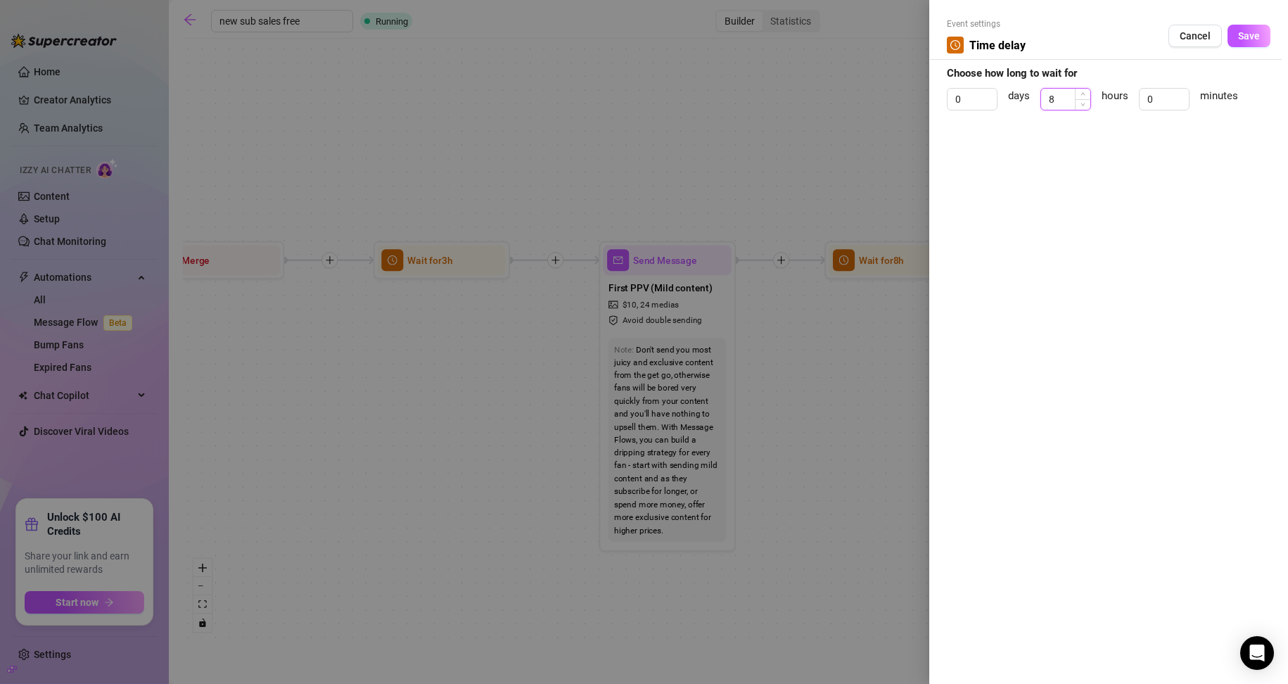
drag, startPoint x: 1069, startPoint y: 98, endPoint x: 1049, endPoint y: 98, distance: 19.7
click at [613, 98] on input "8" at bounding box center [1065, 99] width 49 height 21
type input "3"
click at [613, 38] on span "Save" at bounding box center [1249, 35] width 22 height 11
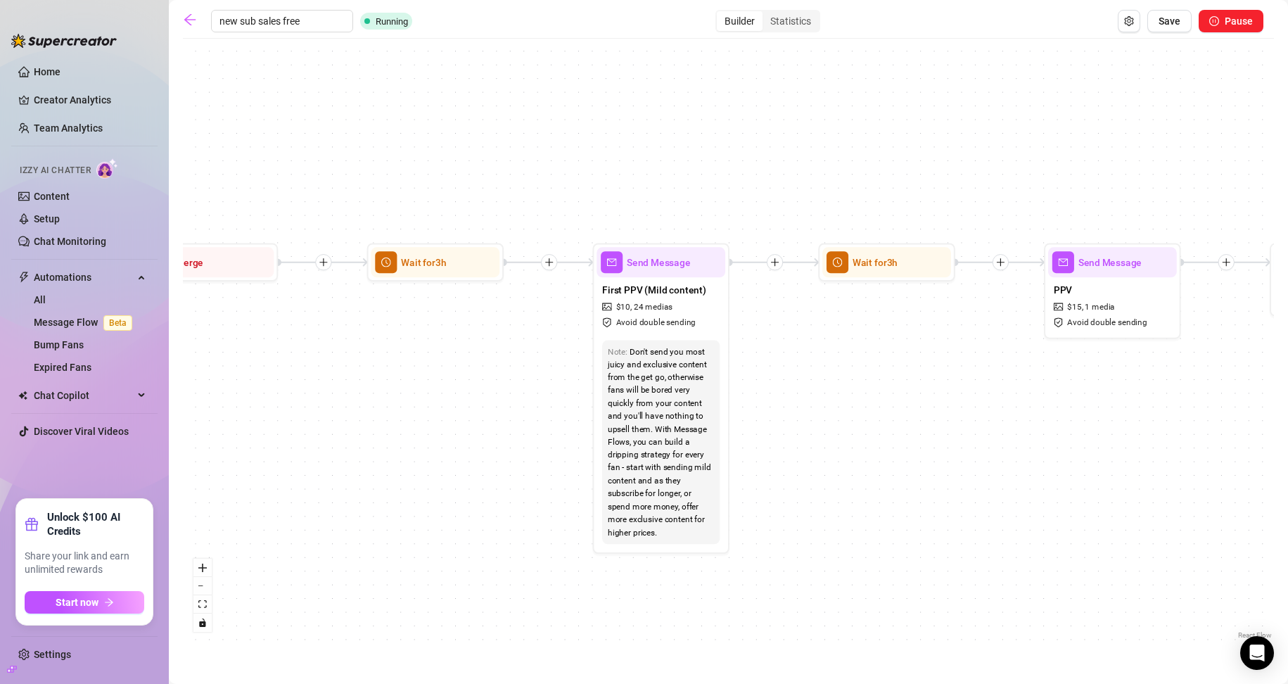
drag, startPoint x: 1065, startPoint y: 406, endPoint x: 746, endPoint y: 397, distance: 318.8
click at [613, 397] on div "If True If True If True If False If False If False Send Message enagagement 1 m…" at bounding box center [728, 344] width 1091 height 596
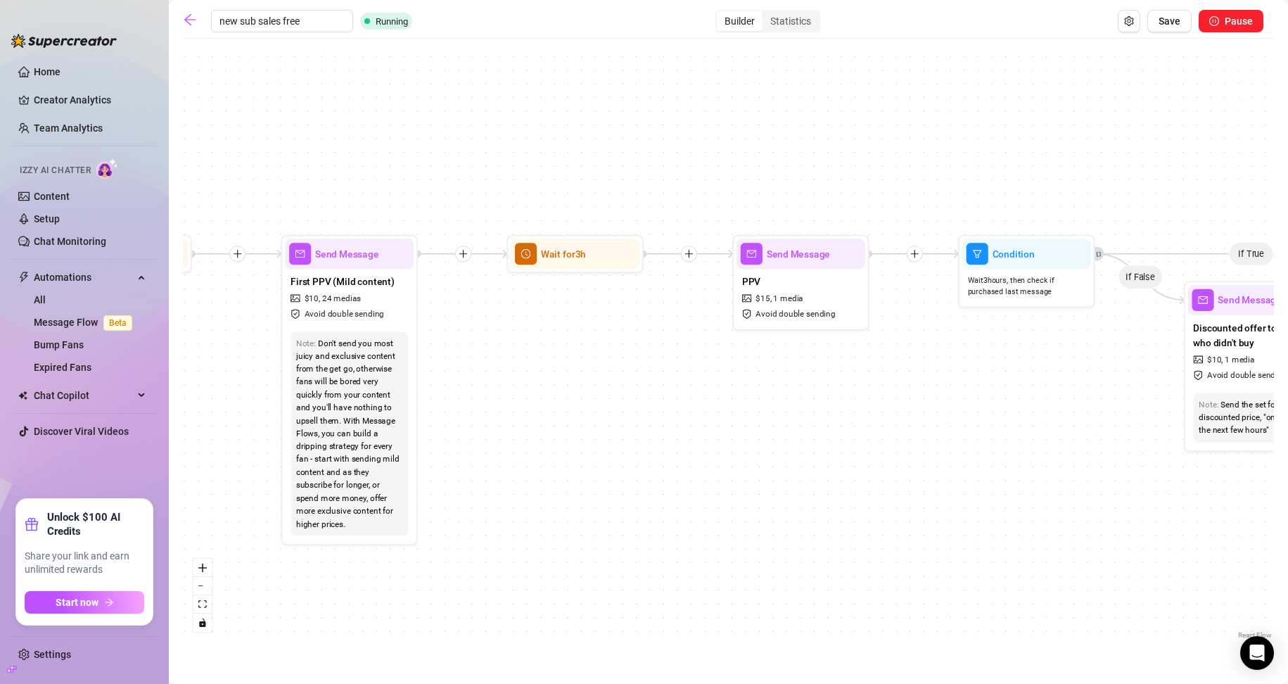
drag, startPoint x: 982, startPoint y: 373, endPoint x: 615, endPoint y: 384, distance: 366.6
click at [613, 383] on div "If True If True If True If False If False If False Send Message enagagement 1 m…" at bounding box center [728, 344] width 1091 height 596
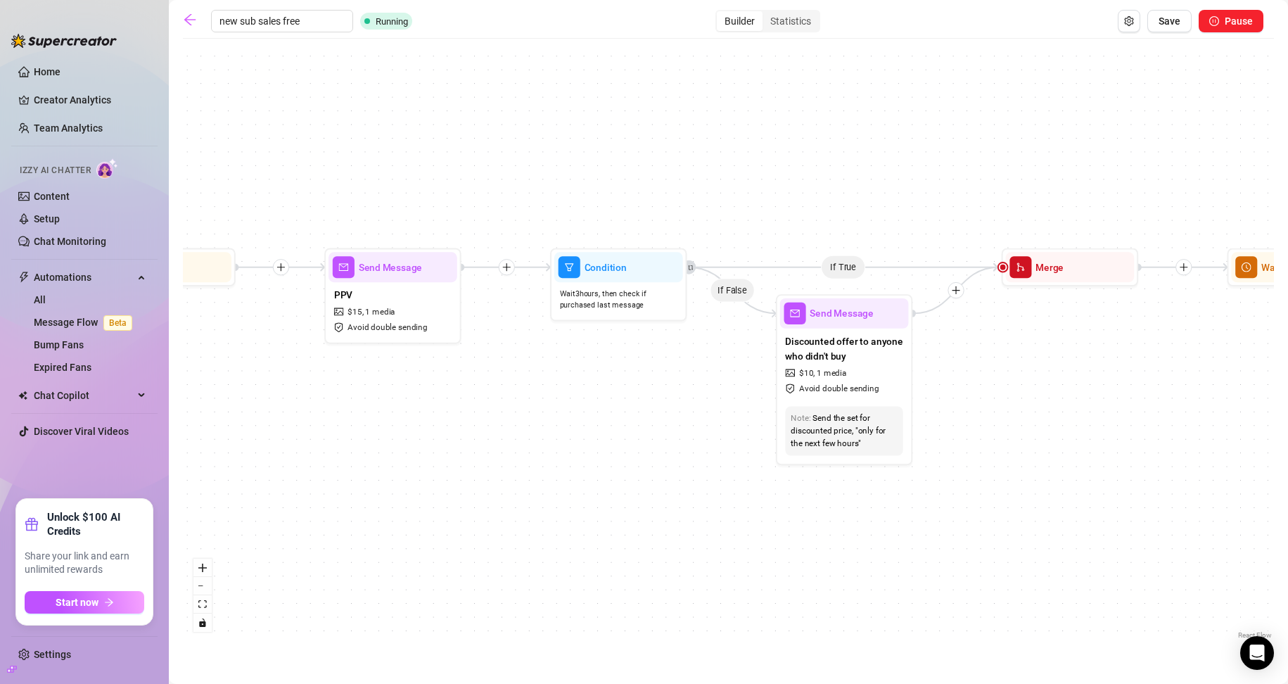
drag, startPoint x: 1056, startPoint y: 416, endPoint x: 824, endPoint y: 455, distance: 234.6
click at [613, 455] on div "If True If True If True If False If False If False Send Message enagagement 1 m…" at bounding box center [728, 344] width 1091 height 596
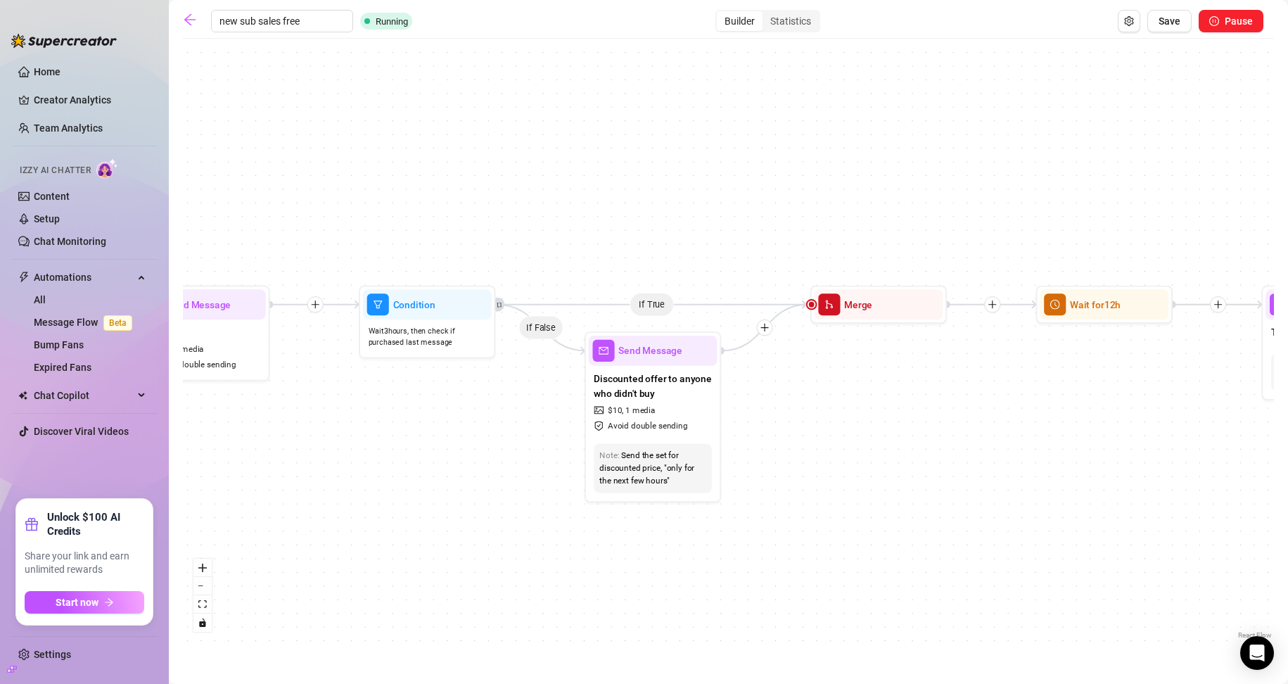
drag, startPoint x: 940, startPoint y: 472, endPoint x: 682, endPoint y: 464, distance: 258.3
click at [613, 465] on div "If True If True If True If False If False If False Send Message enagagement 1 m…" at bounding box center [728, 344] width 1091 height 596
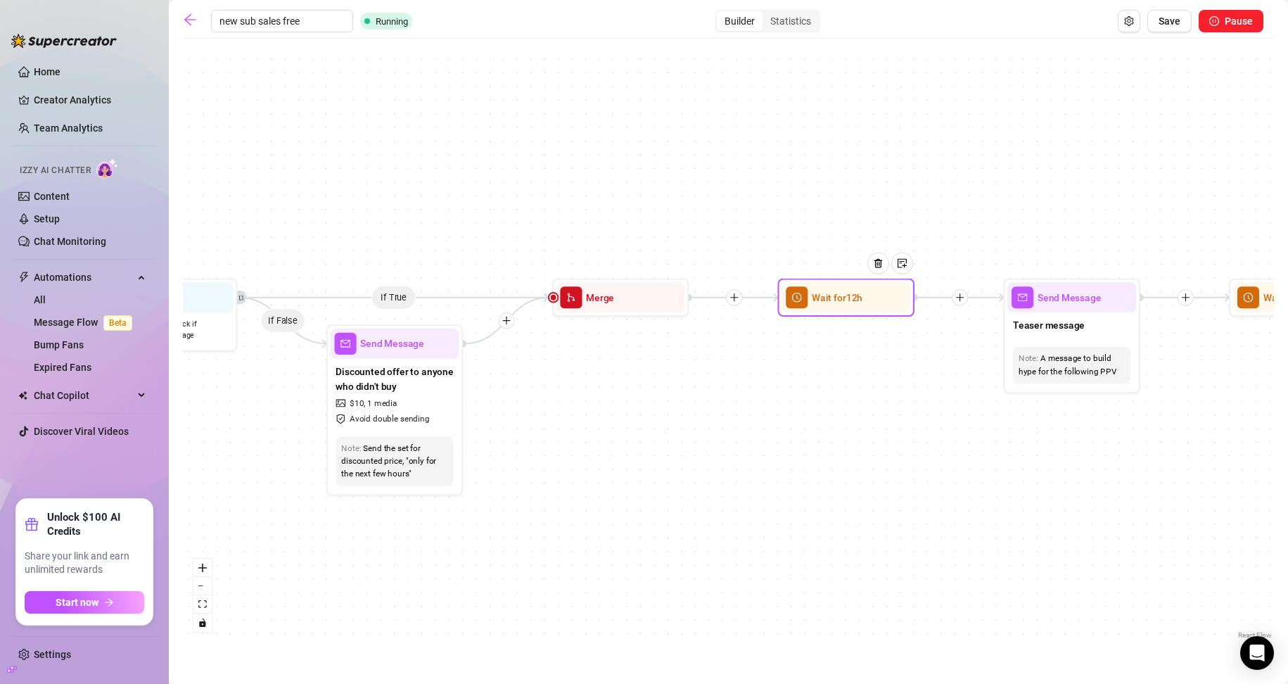
click at [613, 316] on div "Wait for 12h" at bounding box center [846, 298] width 136 height 38
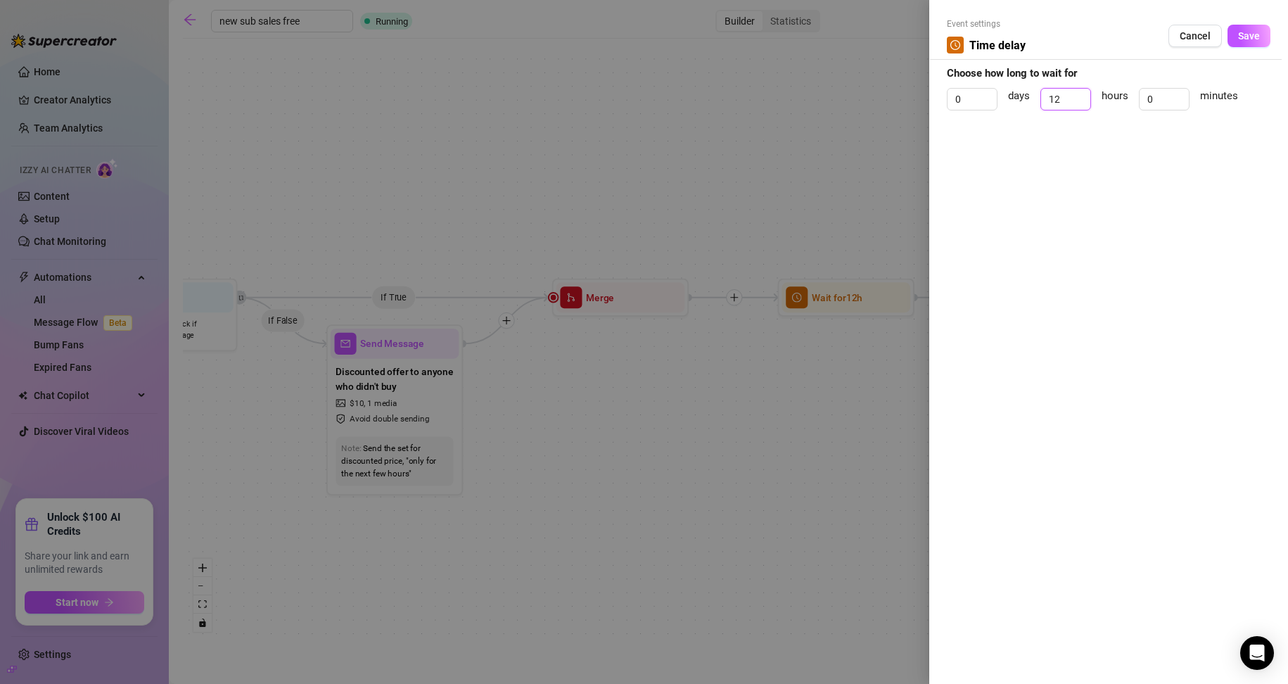
drag, startPoint x: 1063, startPoint y: 102, endPoint x: 1016, endPoint y: 96, distance: 48.2
click at [613, 101] on div "0 days 12 hours 0 minutes" at bounding box center [1109, 105] width 324 height 35
type input "3"
click at [613, 23] on div "Event settings Time delay Cancel Save" at bounding box center [1109, 39] width 324 height 42
click at [613, 20] on div "Event settings Time delay Cancel Save" at bounding box center [1109, 39] width 324 height 42
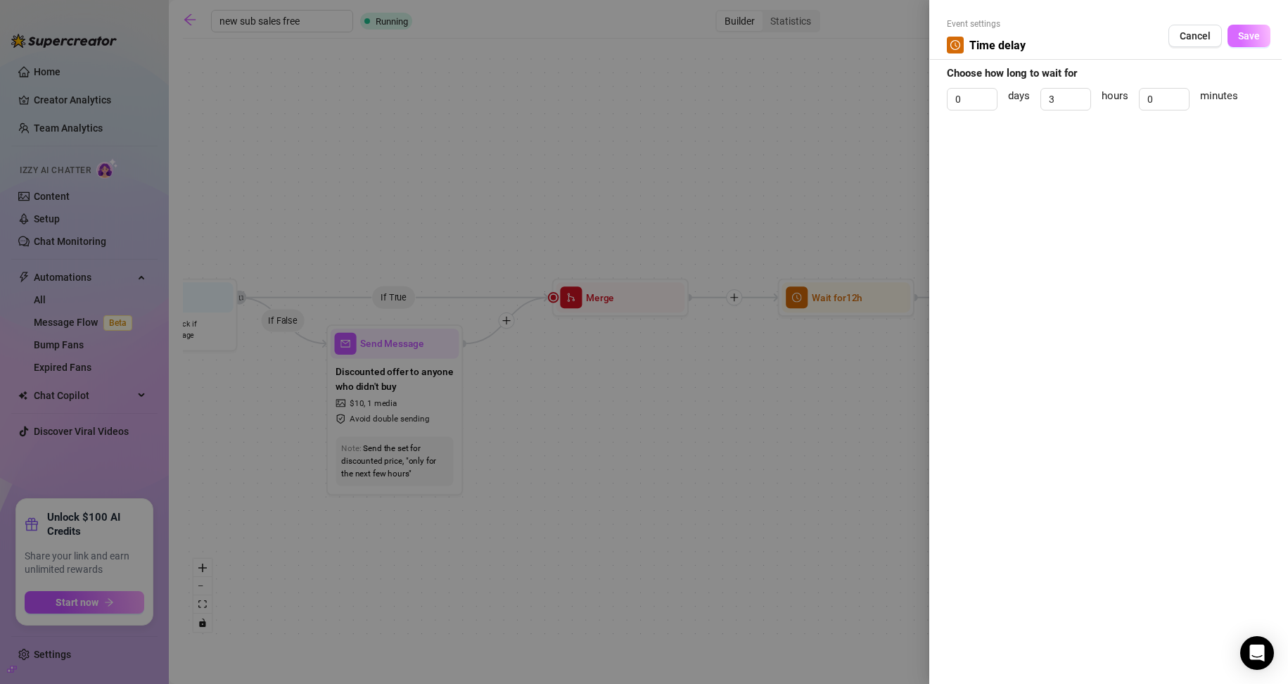
click at [613, 39] on span "Save" at bounding box center [1249, 35] width 22 height 11
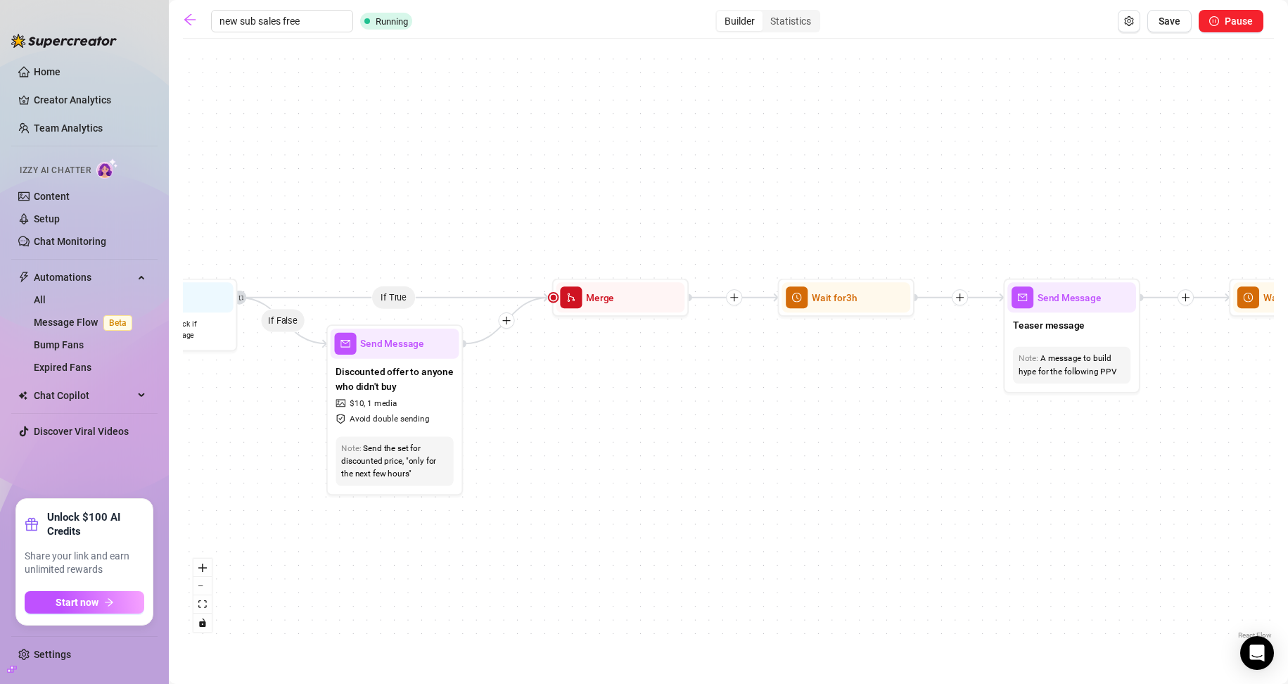
drag, startPoint x: 877, startPoint y: 646, endPoint x: 511, endPoint y: 564, distance: 375.6
click at [494, 599] on main "new sub sales free Running Builder Statistics Save Pause If True If True If Tru…" at bounding box center [728, 342] width 1119 height 684
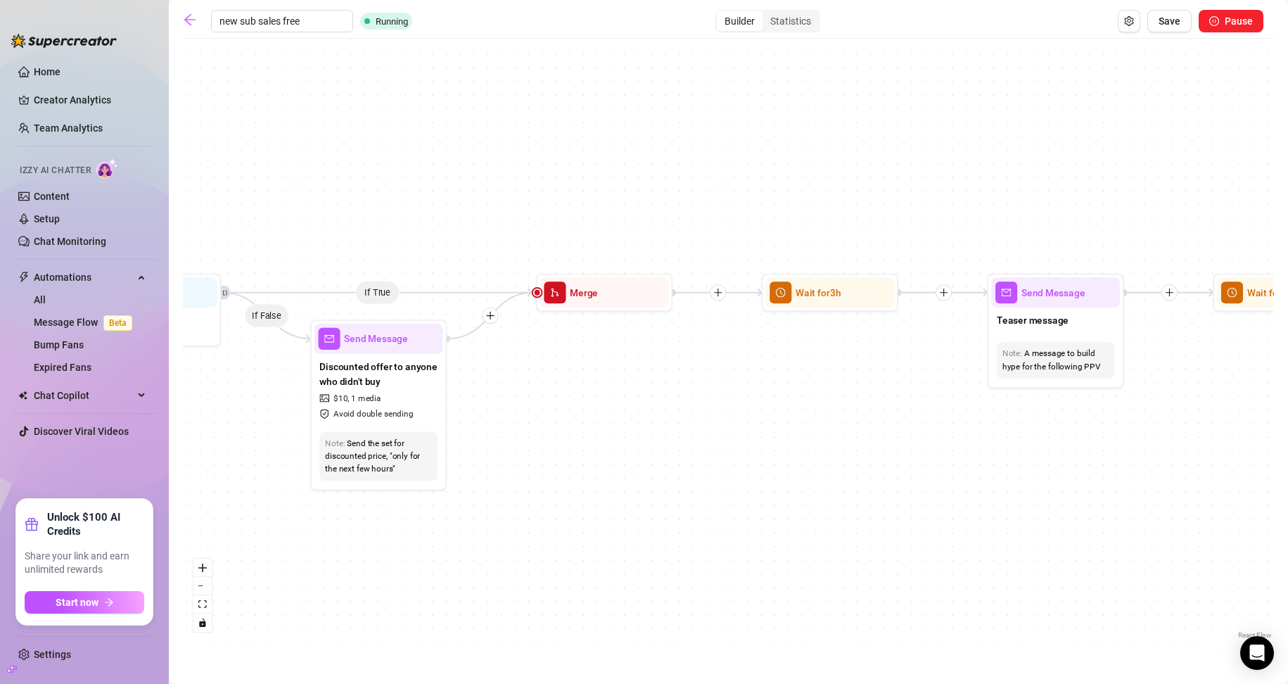
drag, startPoint x: 689, startPoint y: 543, endPoint x: 345, endPoint y: 471, distance: 352.2
click at [205, 490] on div "If True If True If True If False If False If False Send Message enagagement 1 m…" at bounding box center [728, 344] width 1091 height 596
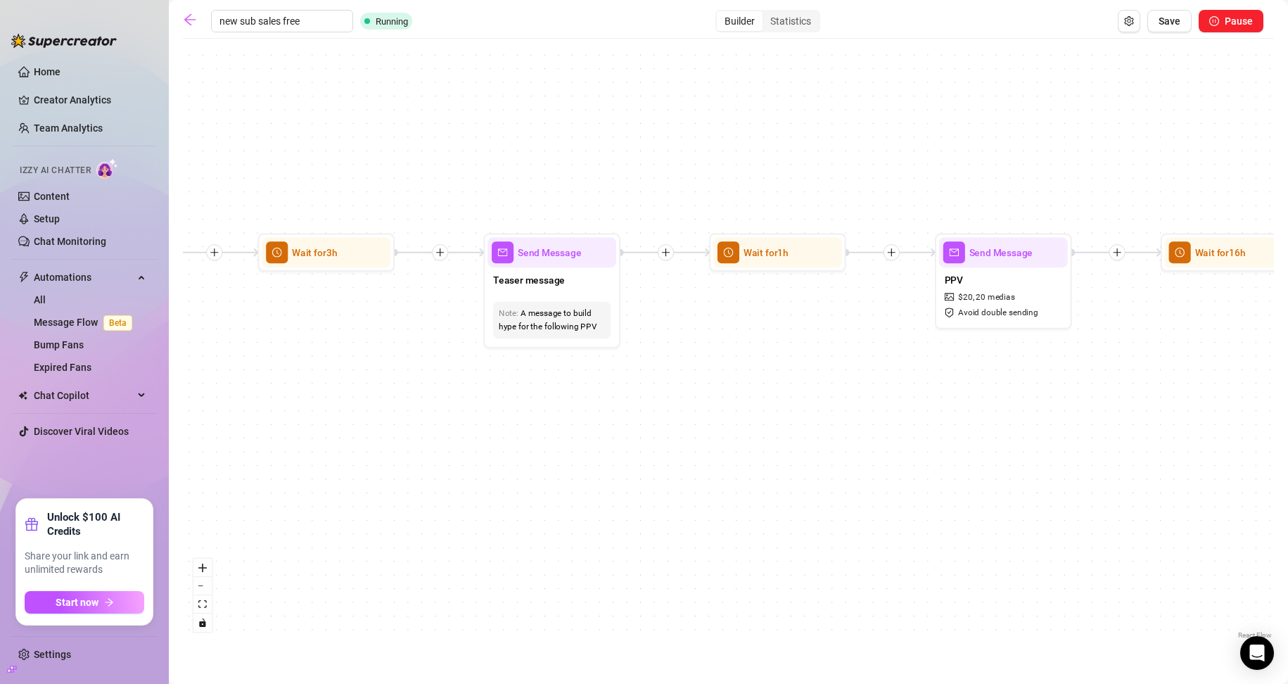
drag, startPoint x: 1094, startPoint y: 489, endPoint x: 697, endPoint y: 449, distance: 398.7
click at [613, 494] on div "If True If True If True If False If False If False Send Message enagagement 1 m…" at bounding box center [728, 344] width 1091 height 596
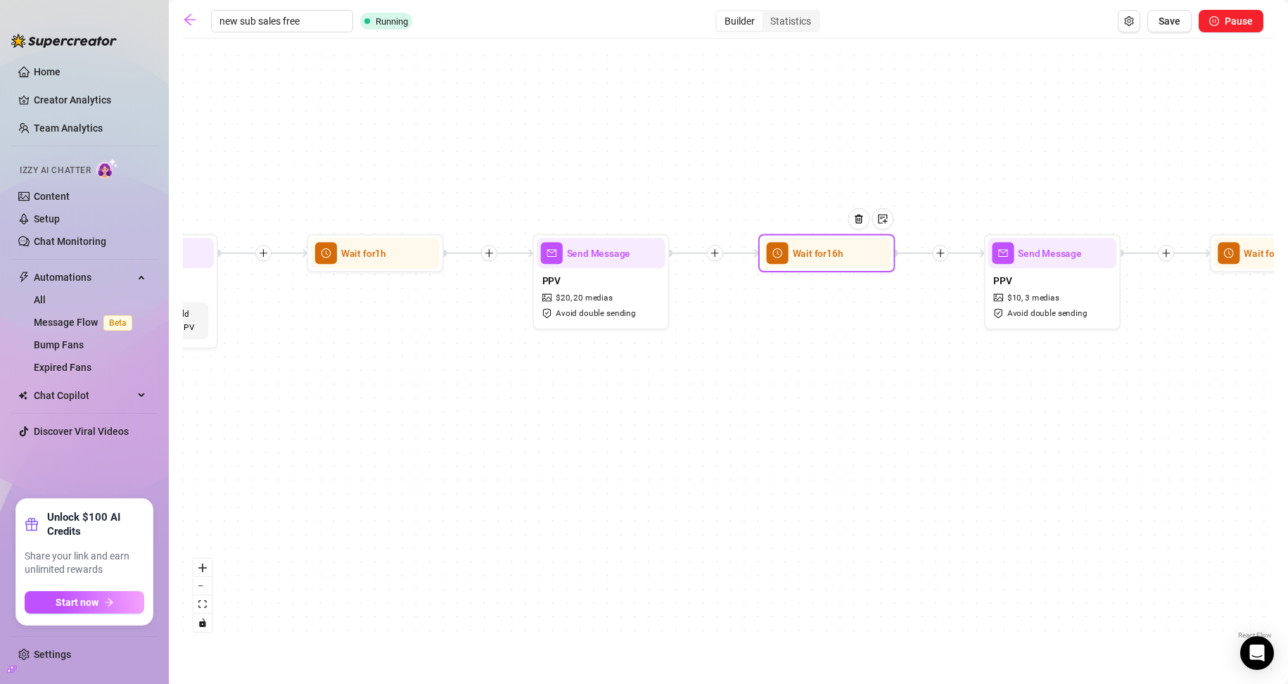
click at [613, 264] on div "Wait for 16h" at bounding box center [826, 253] width 129 height 30
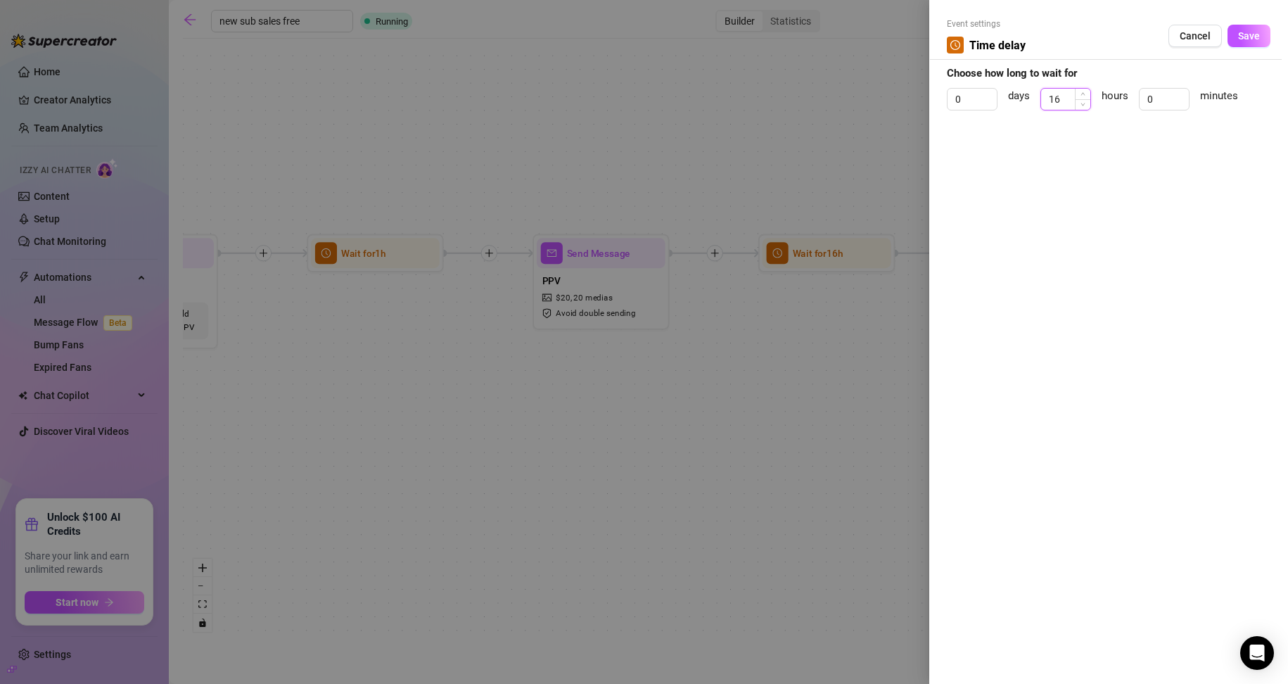
drag, startPoint x: 1068, startPoint y: 97, endPoint x: 1049, endPoint y: 98, distance: 19.0
click at [613, 98] on input "16" at bounding box center [1065, 99] width 49 height 21
type input "3"
click at [613, 34] on span "Save" at bounding box center [1249, 35] width 22 height 11
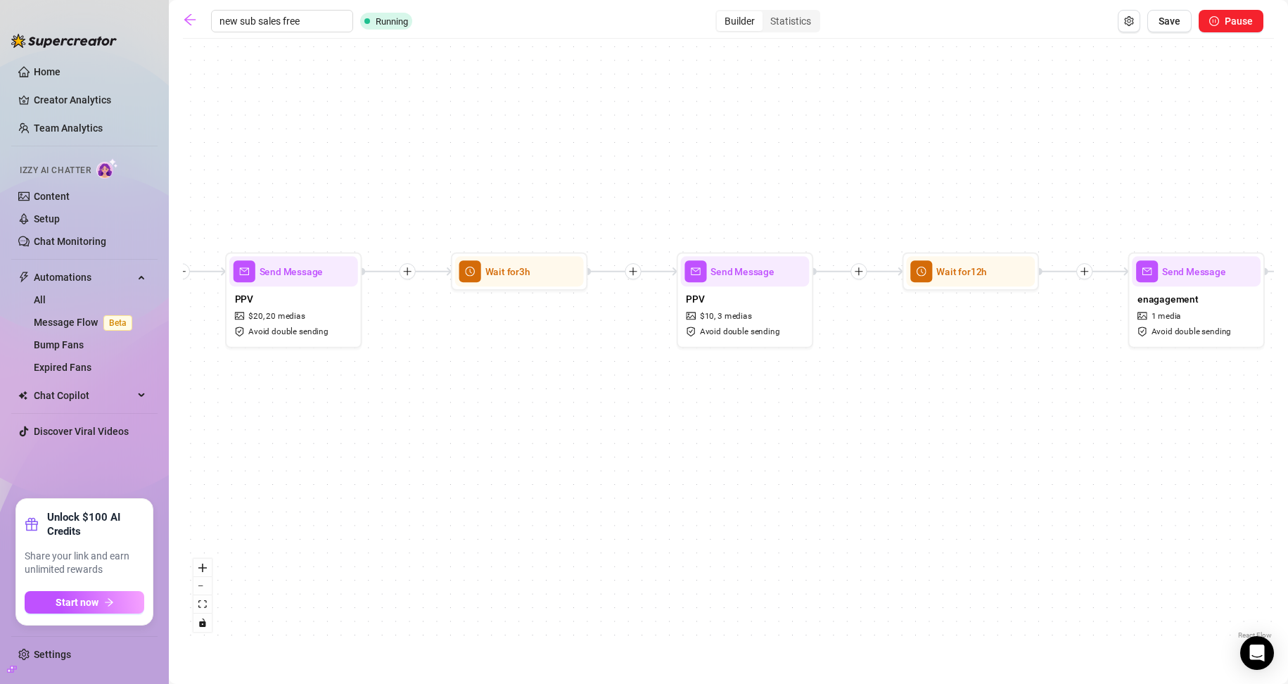
drag, startPoint x: 1011, startPoint y: 385, endPoint x: 670, endPoint y: 381, distance: 341.2
click at [613, 403] on div "If True If True If True If False If False If False Send Message enagagement 1 m…" at bounding box center [728, 344] width 1091 height 596
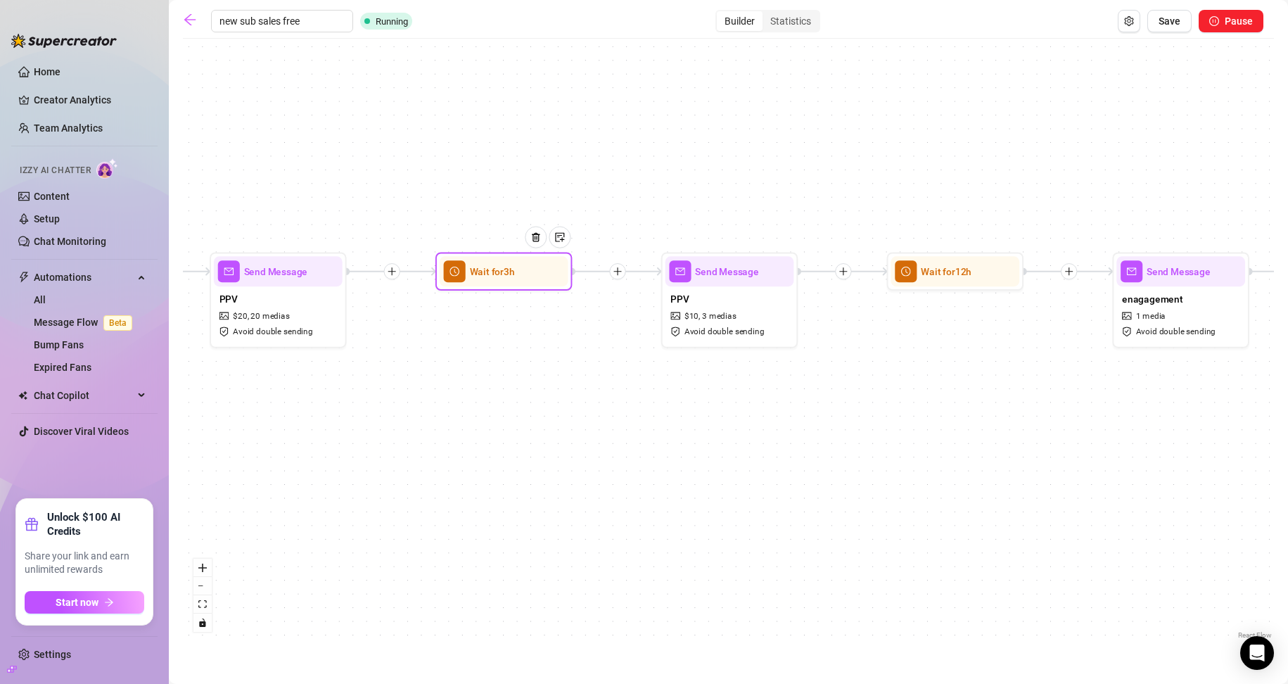
click at [506, 275] on span "Wait for 3h" at bounding box center [492, 271] width 45 height 15
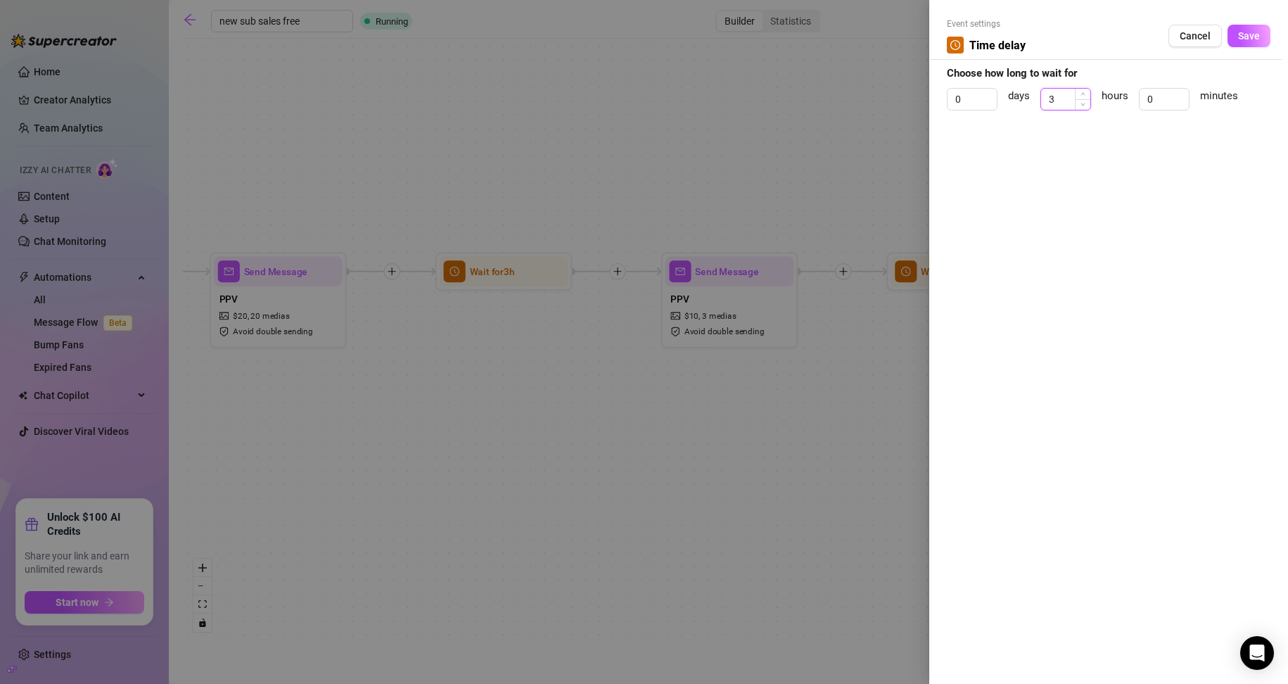
drag, startPoint x: 1060, startPoint y: 92, endPoint x: 1047, endPoint y: 94, distance: 12.7
click at [613, 94] on input "3" at bounding box center [1065, 99] width 49 height 21
type input "4"
click at [613, 34] on span "Save" at bounding box center [1249, 35] width 22 height 11
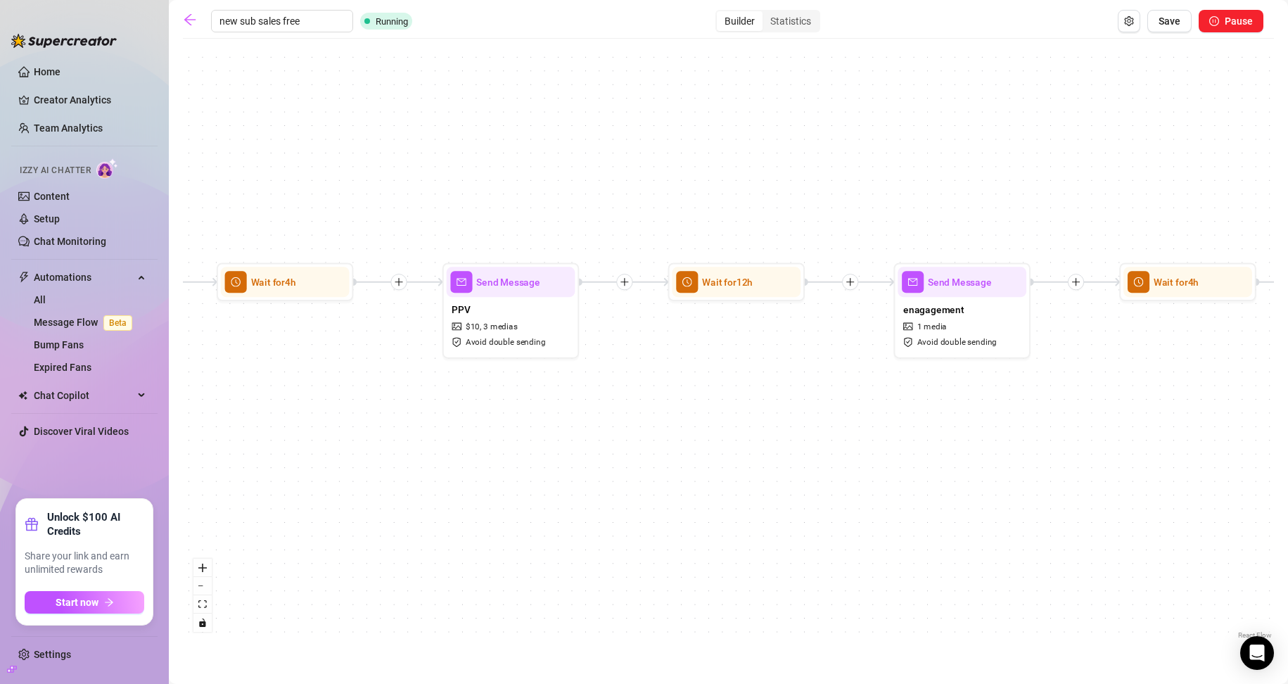
drag, startPoint x: 1010, startPoint y: 361, endPoint x: 703, endPoint y: 347, distance: 307.0
click at [613, 367] on div "If True If True If True If False If False If False Send Message enagagement 1 m…" at bounding box center [728, 344] width 1091 height 596
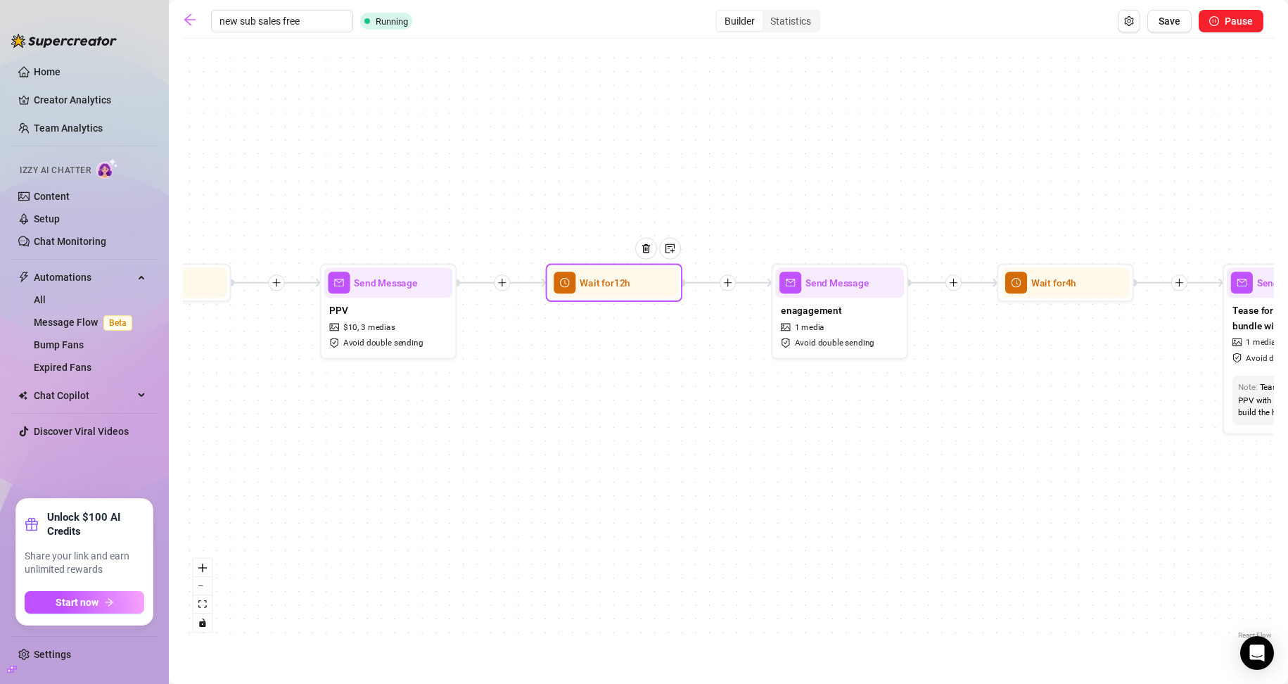
click at [613, 294] on div "Wait for 12h" at bounding box center [613, 282] width 129 height 30
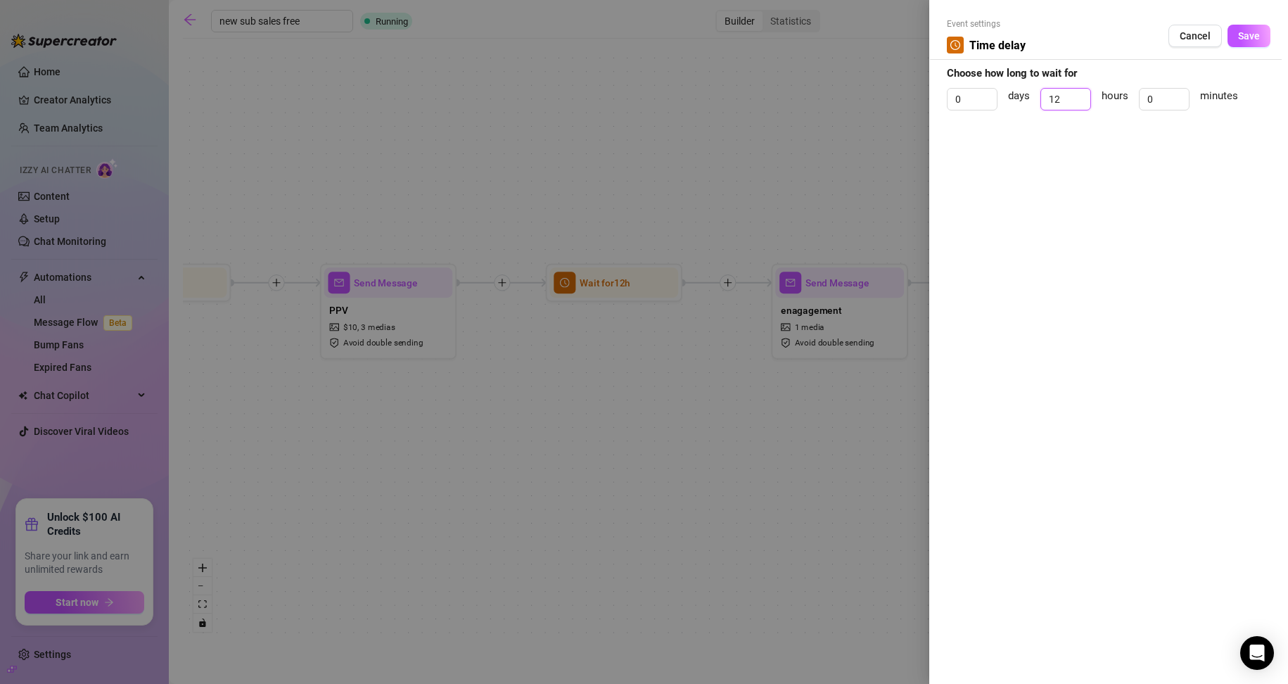
drag, startPoint x: 1056, startPoint y: 95, endPoint x: 1027, endPoint y: 100, distance: 29.9
click at [613, 100] on div "0 days 12 hours 0 minutes" at bounding box center [1109, 105] width 324 height 35
drag, startPoint x: 1071, startPoint y: 96, endPoint x: 1033, endPoint y: 98, distance: 38.0
click at [613, 98] on div "0 days 12 hours 0 minutes" at bounding box center [1109, 105] width 324 height 35
type input "3"
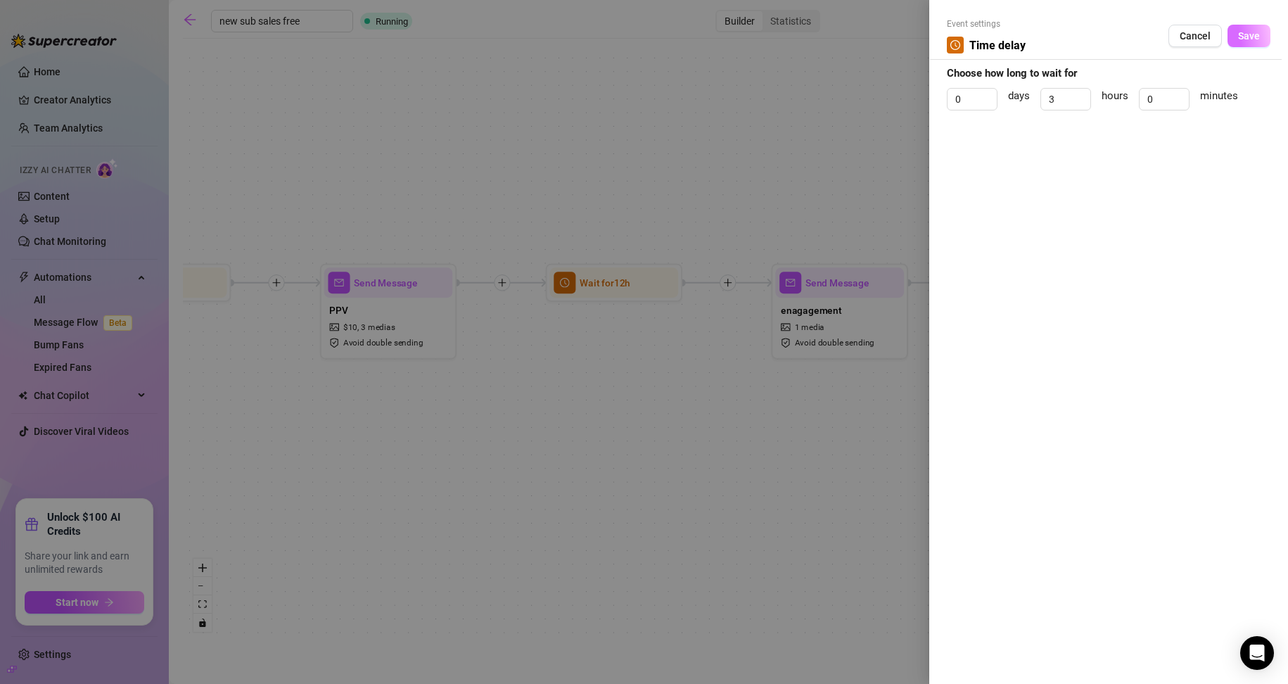
click at [613, 31] on span "Save" at bounding box center [1249, 35] width 22 height 11
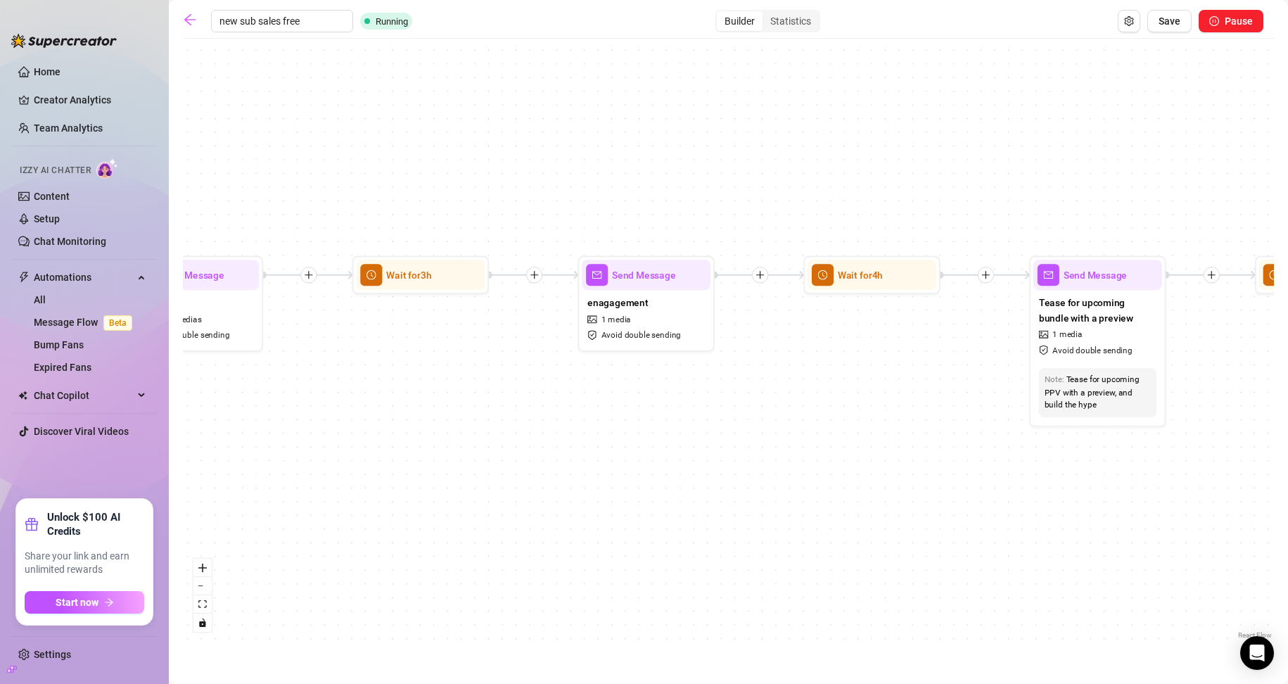
drag, startPoint x: 1084, startPoint y: 390, endPoint x: 727, endPoint y: 376, distance: 357.6
click at [613, 378] on div "If True If True If True If False If False If False Send Message enagagement 1 m…" at bounding box center [728, 344] width 1091 height 596
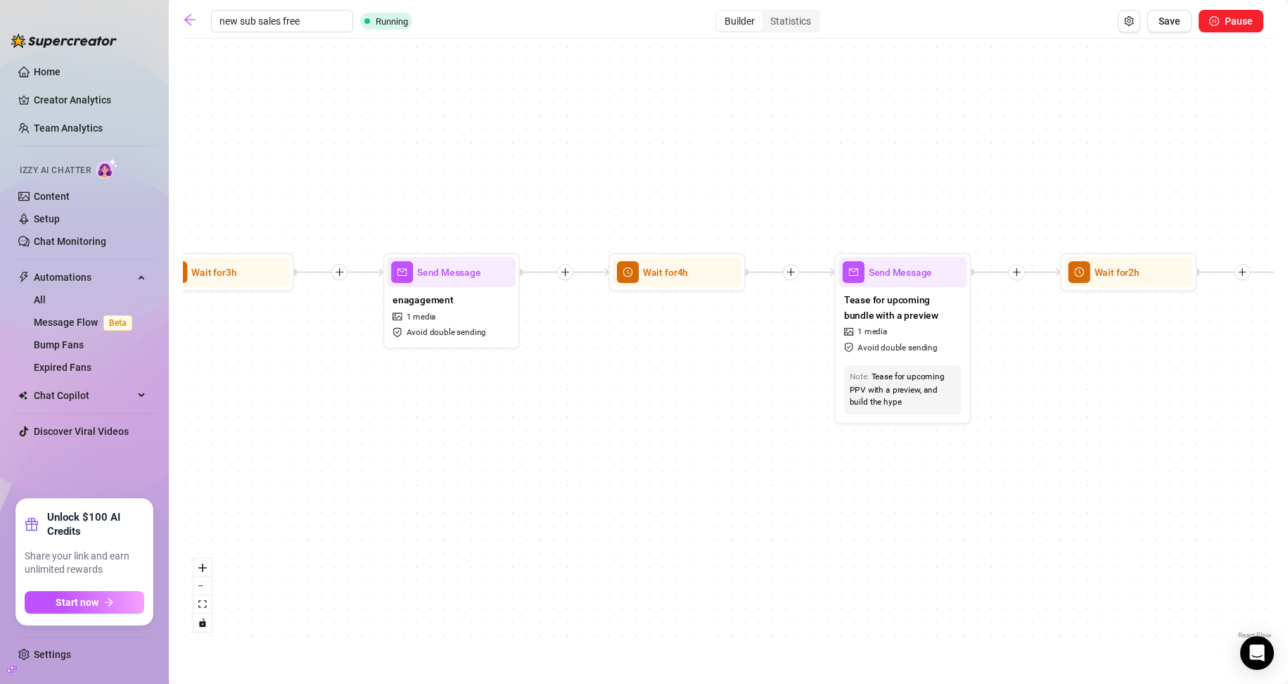
drag, startPoint x: 1083, startPoint y: 369, endPoint x: 820, endPoint y: 334, distance: 265.4
click at [613, 354] on div "If True If True If True If False If False If False Send Message enagagement 1 m…" at bounding box center [728, 344] width 1091 height 596
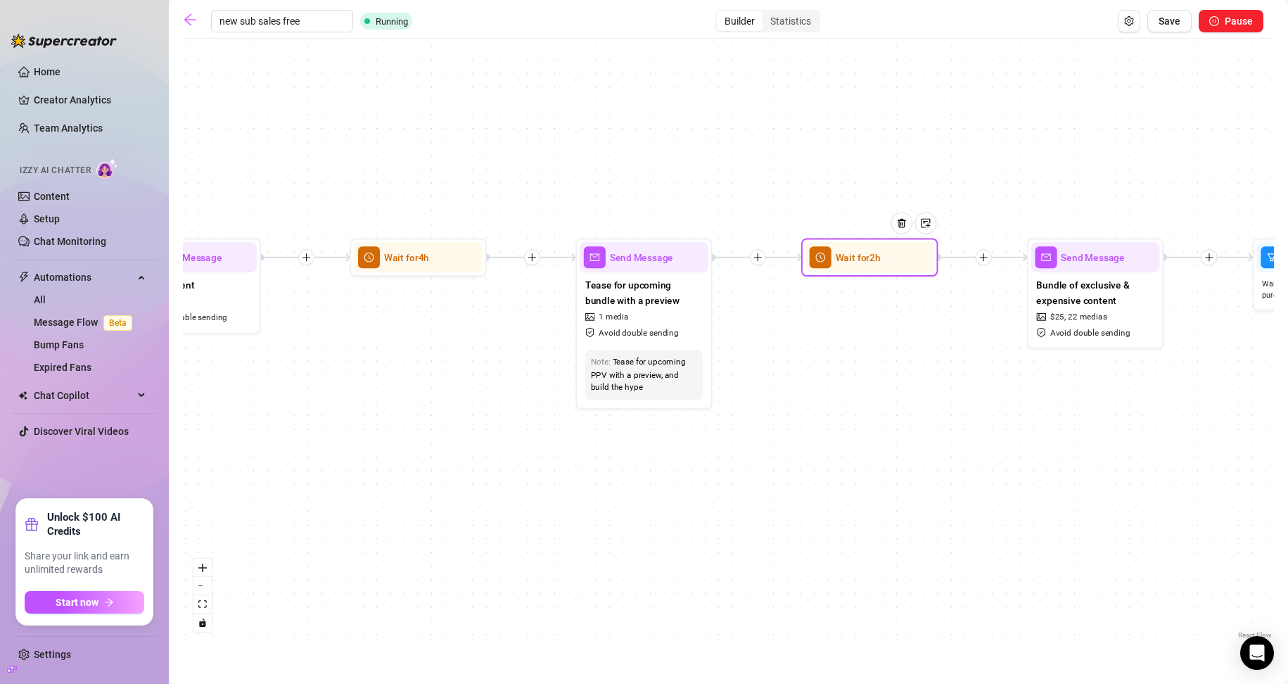
click at [613, 268] on div "Wait for 2h" at bounding box center [869, 257] width 129 height 30
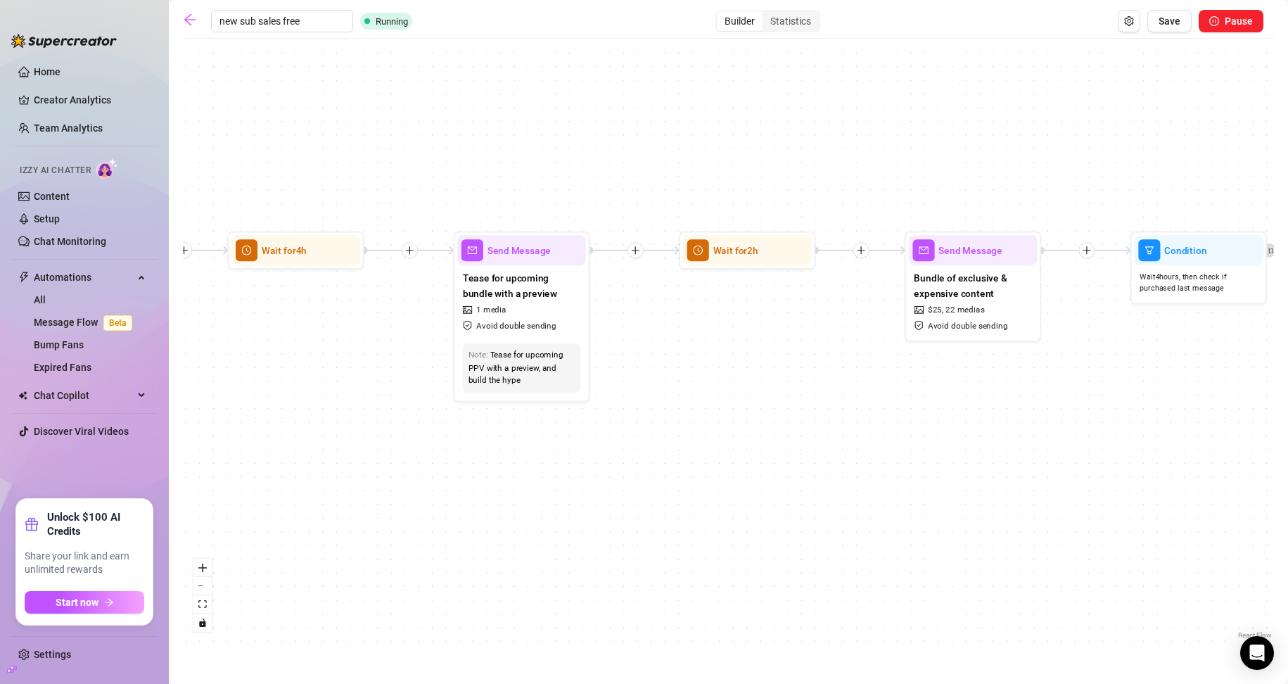
drag, startPoint x: 852, startPoint y: 447, endPoint x: 686, endPoint y: 424, distance: 168.2
click at [482, 419] on div "If True If True If True If False If False If False Send Message enagagement 1 m…" at bounding box center [728, 344] width 1091 height 596
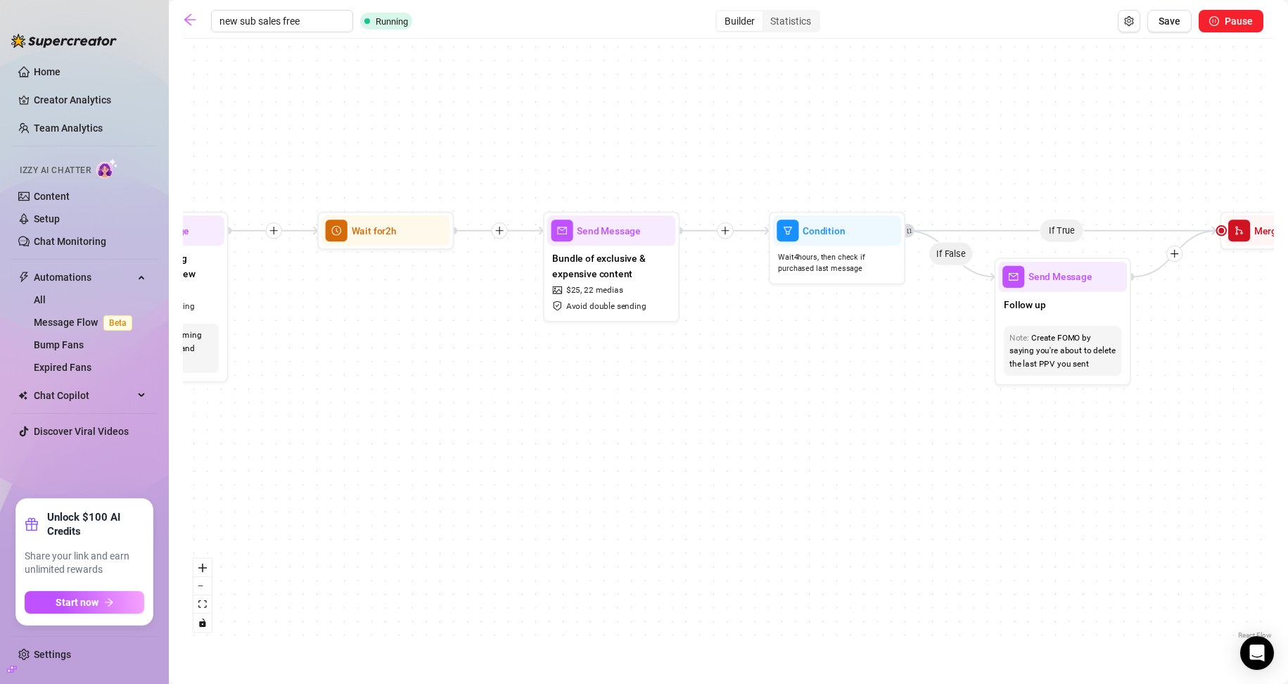
drag, startPoint x: 837, startPoint y: 445, endPoint x: 651, endPoint y: 433, distance: 186.7
click at [613, 436] on div "If True If True If True If False If False If False Send Message enagagement 1 m…" at bounding box center [728, 344] width 1091 height 596
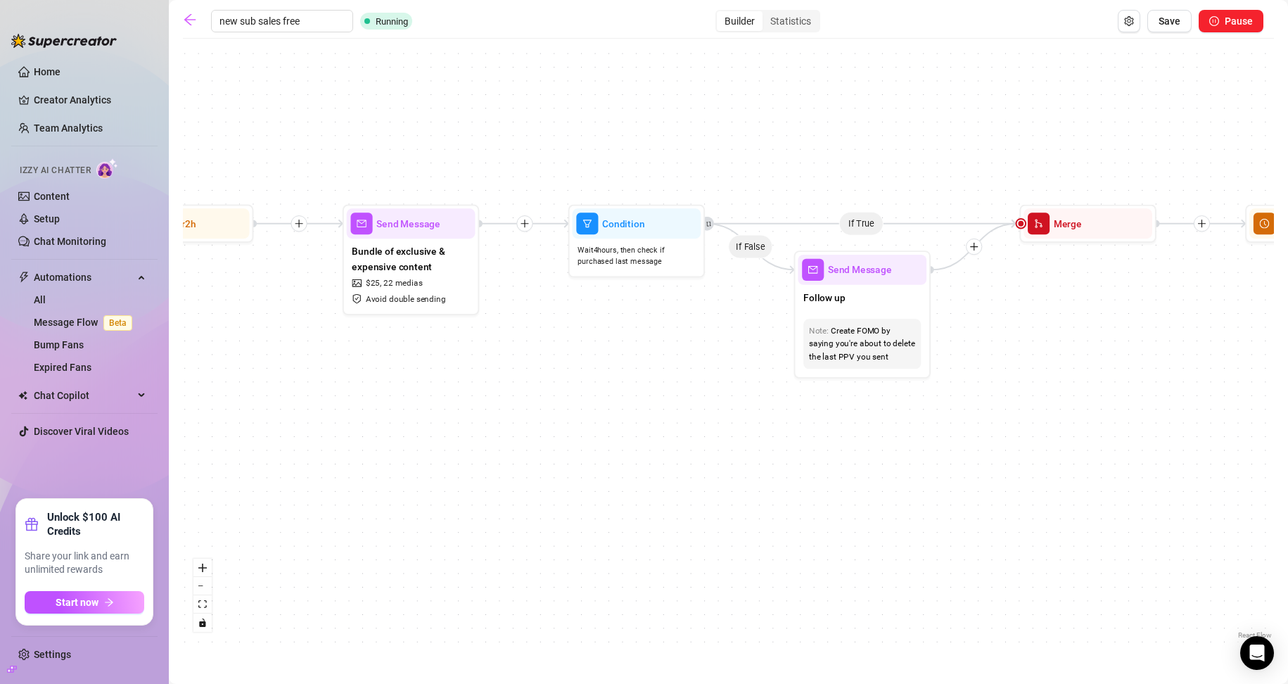
drag, startPoint x: 965, startPoint y: 489, endPoint x: 687, endPoint y: 480, distance: 278.0
click at [613, 482] on div "If True If True If True If False If False If False Send Message enagagement 1 m…" at bounding box center [728, 344] width 1091 height 596
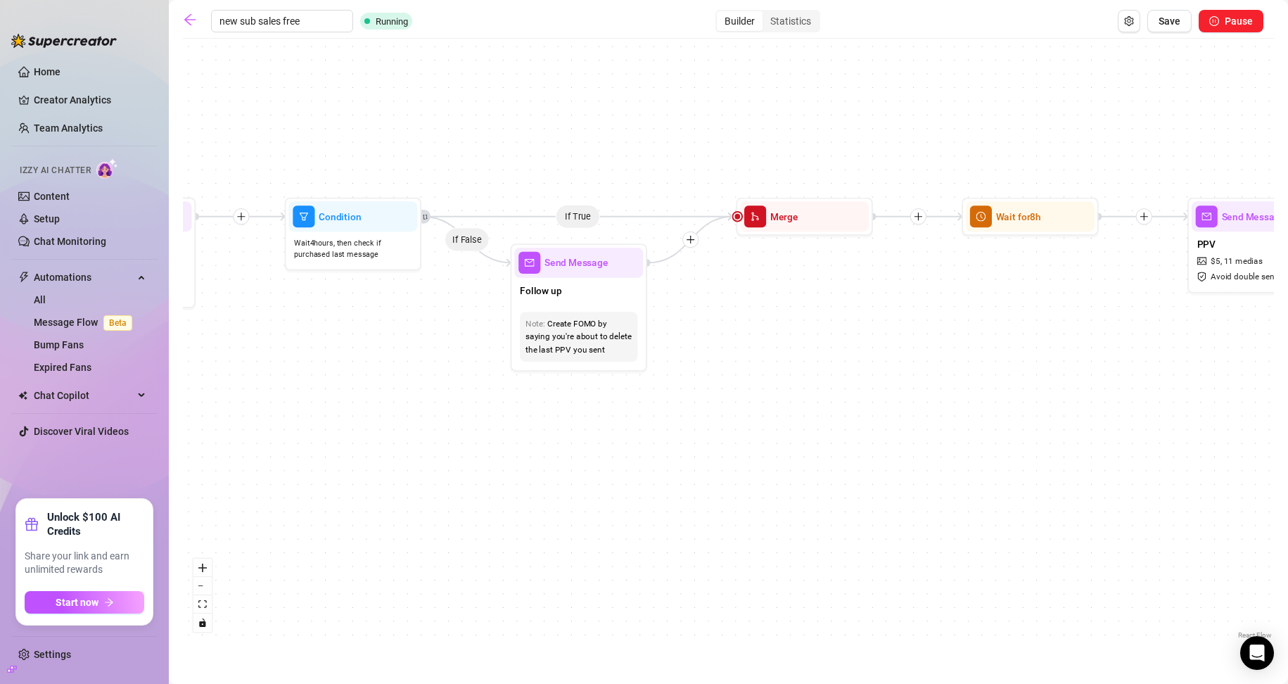
drag, startPoint x: 969, startPoint y: 459, endPoint x: 753, endPoint y: 449, distance: 215.5
click at [613, 453] on div "If True If True If True If False If False If False Send Message enagagement 1 m…" at bounding box center [728, 344] width 1091 height 596
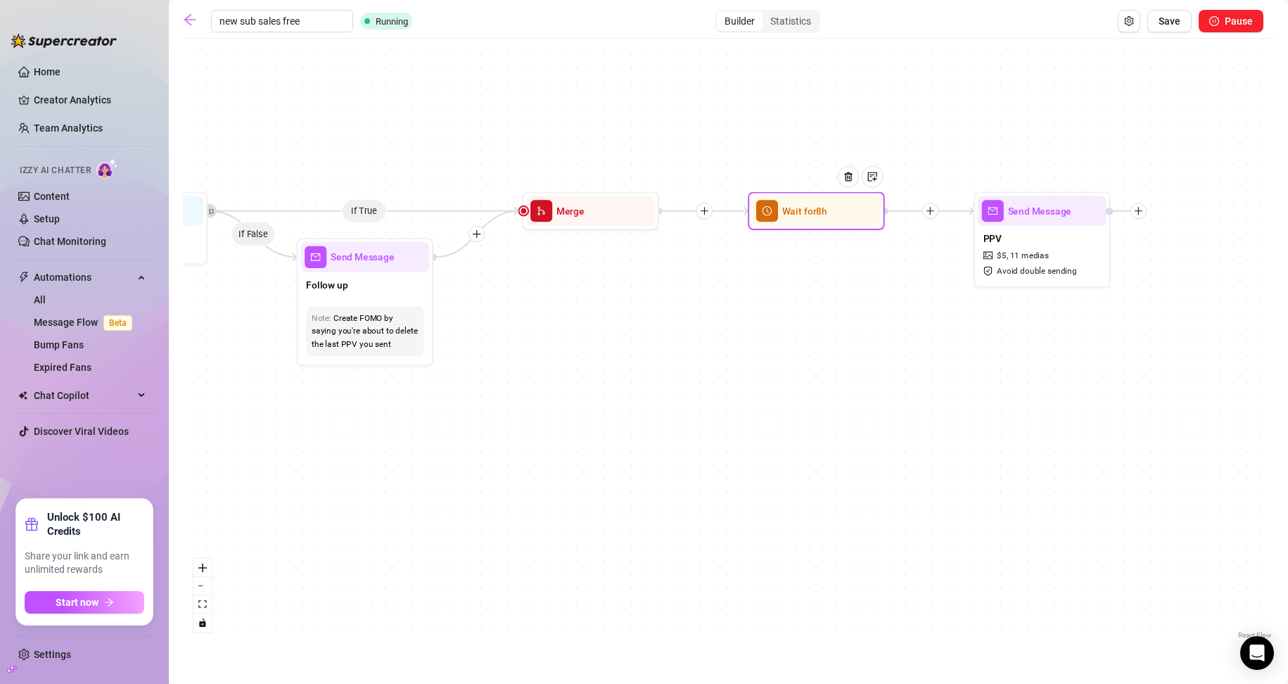
click at [613, 212] on div at bounding box center [854, 187] width 60 height 70
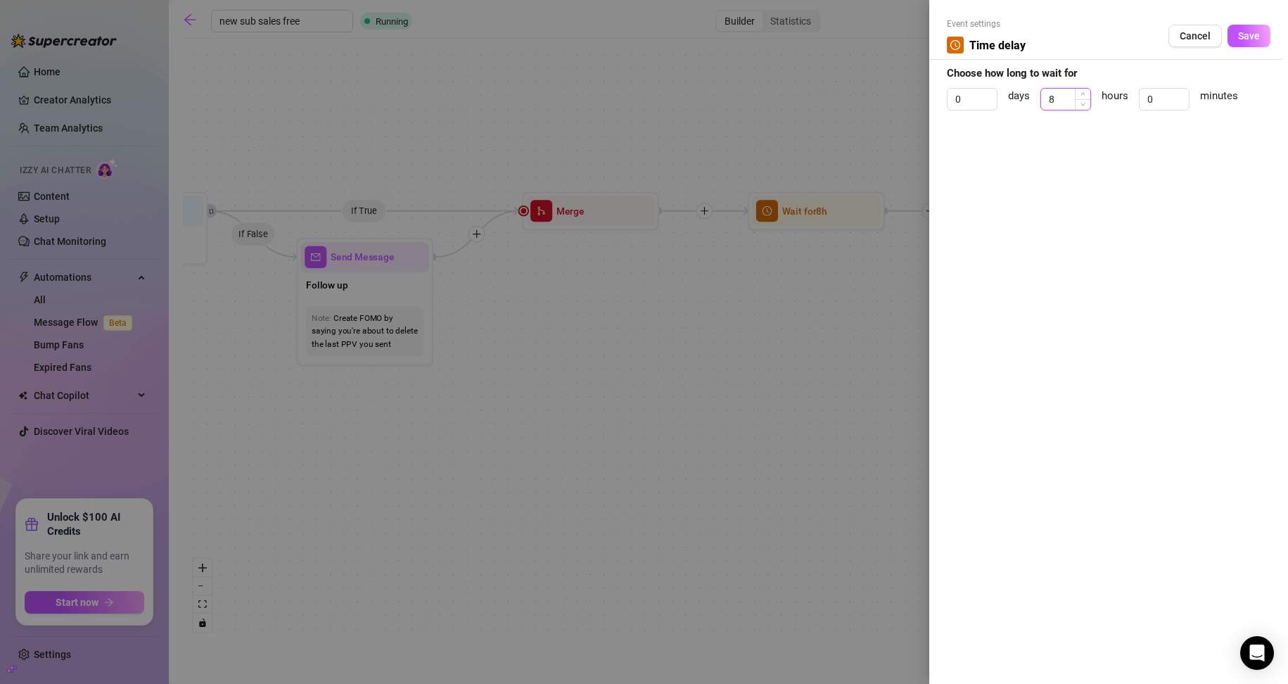
drag, startPoint x: 1064, startPoint y: 94, endPoint x: 1048, endPoint y: 94, distance: 16.2
click at [613, 94] on input "8" at bounding box center [1065, 99] width 49 height 21
type input "4"
click at [613, 35] on button "Save" at bounding box center [1248, 36] width 43 height 23
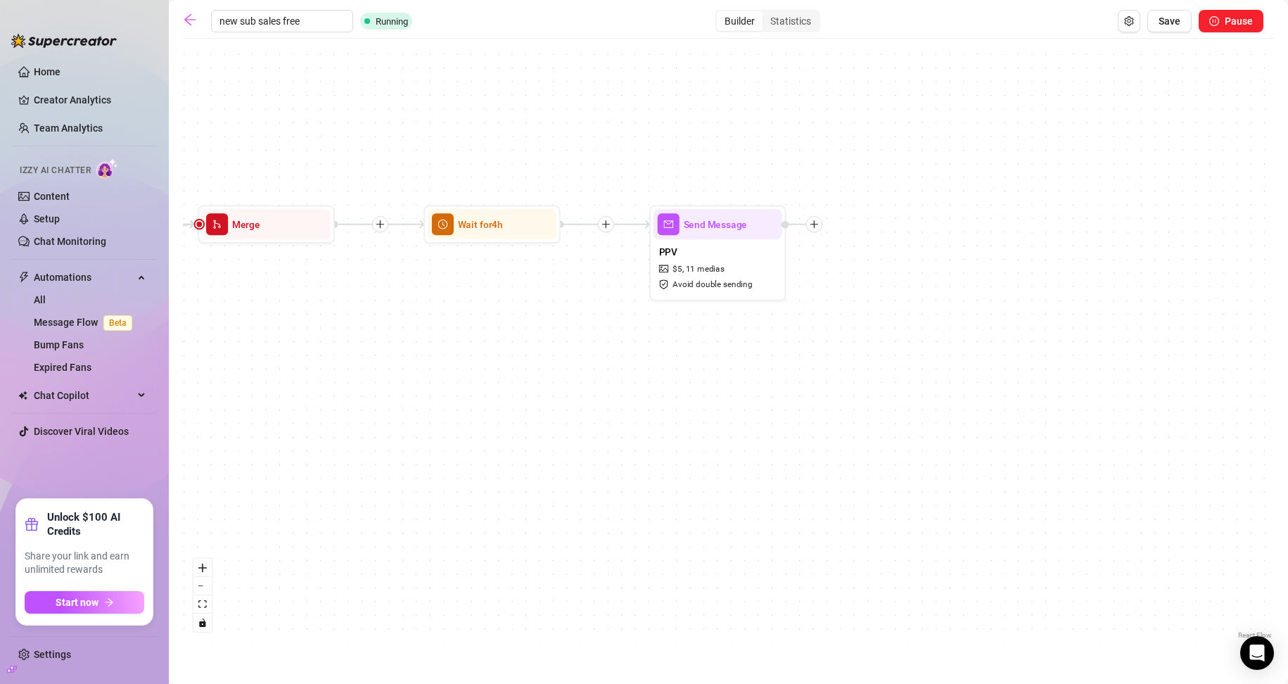
drag, startPoint x: 1063, startPoint y: 390, endPoint x: 1059, endPoint y: 205, distance: 185.7
click at [613, 396] on div "If True If True If True If False If False If False Send Message enagagement 1 m…" at bounding box center [728, 344] width 1091 height 596
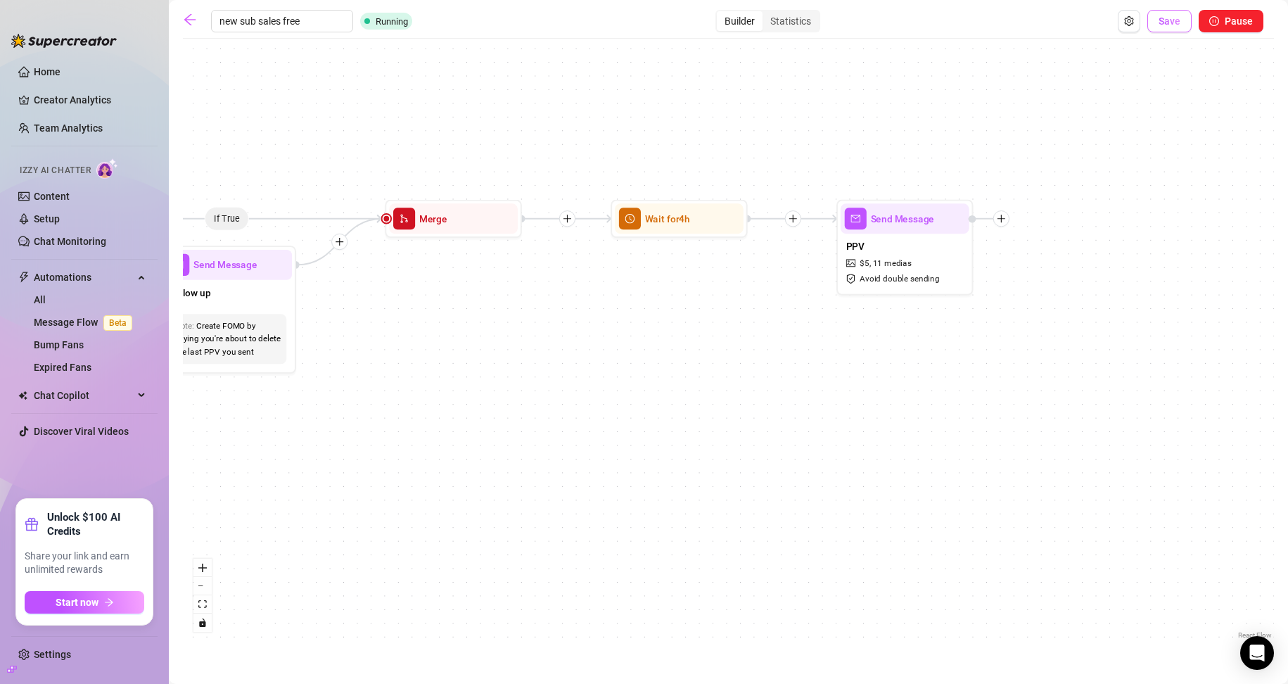
click at [613, 18] on span "Save" at bounding box center [1169, 20] width 22 height 11
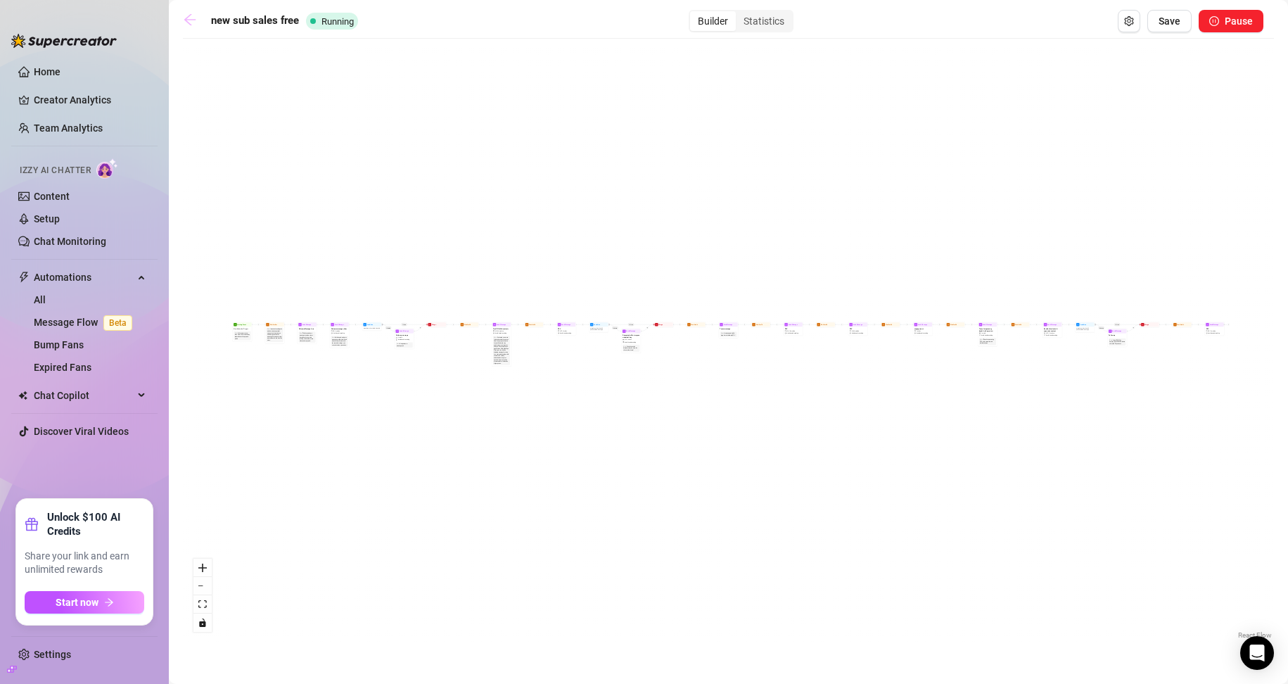
click at [187, 20] on icon "arrow-left" at bounding box center [190, 20] width 14 height 14
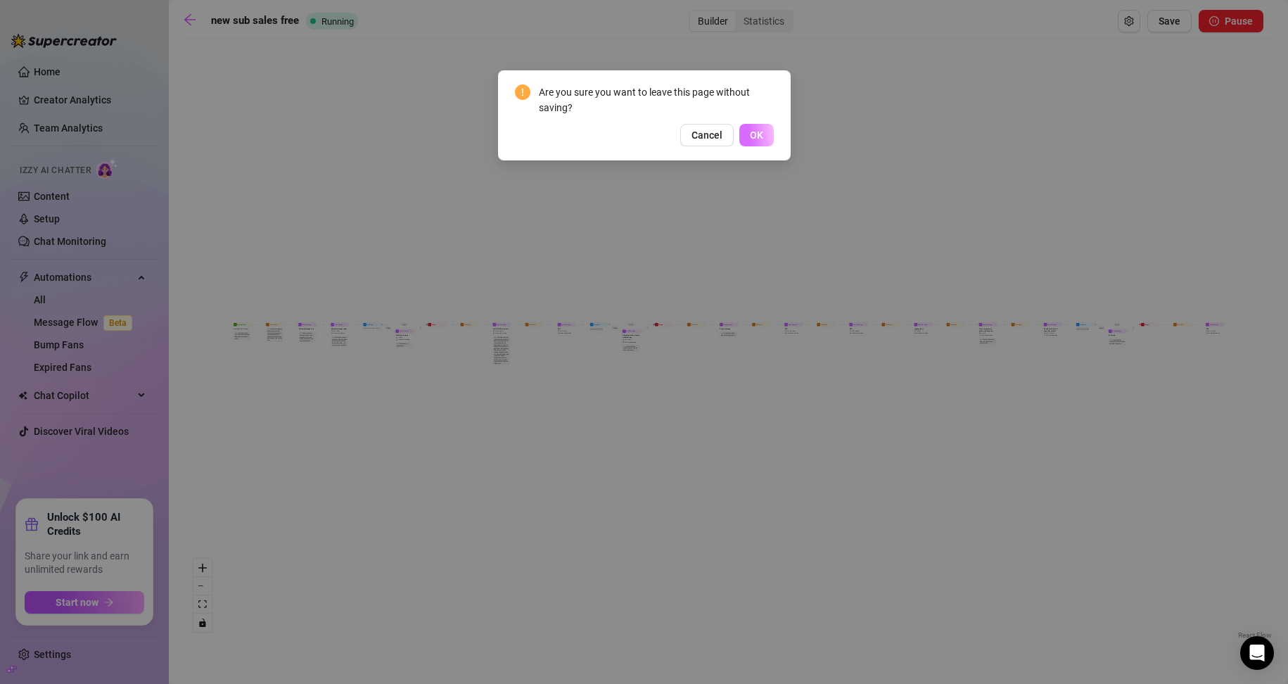
click at [613, 132] on button "OK" at bounding box center [756, 135] width 34 height 23
